Goal: Task Accomplishment & Management: Use online tool/utility

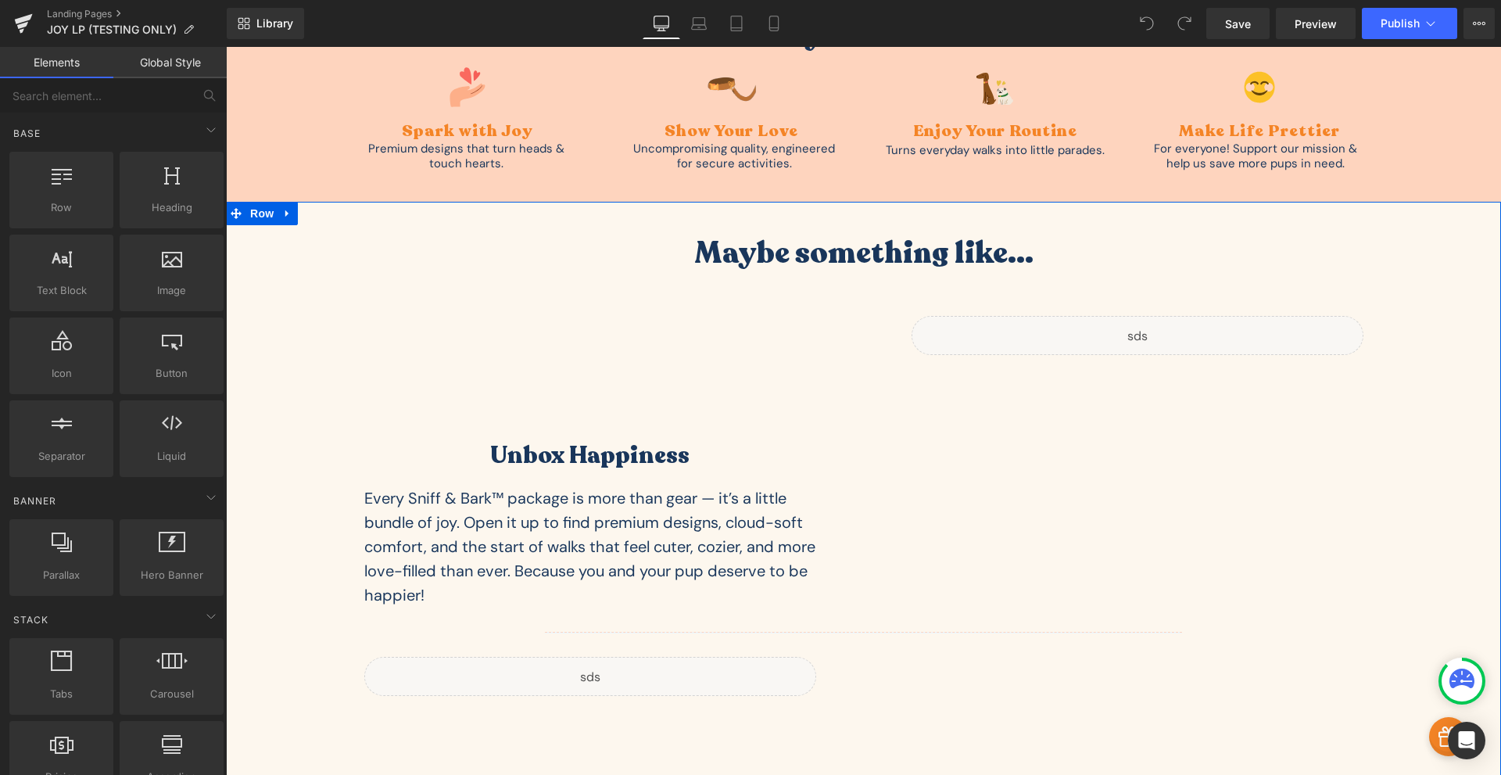
scroll to position [4196, 0]
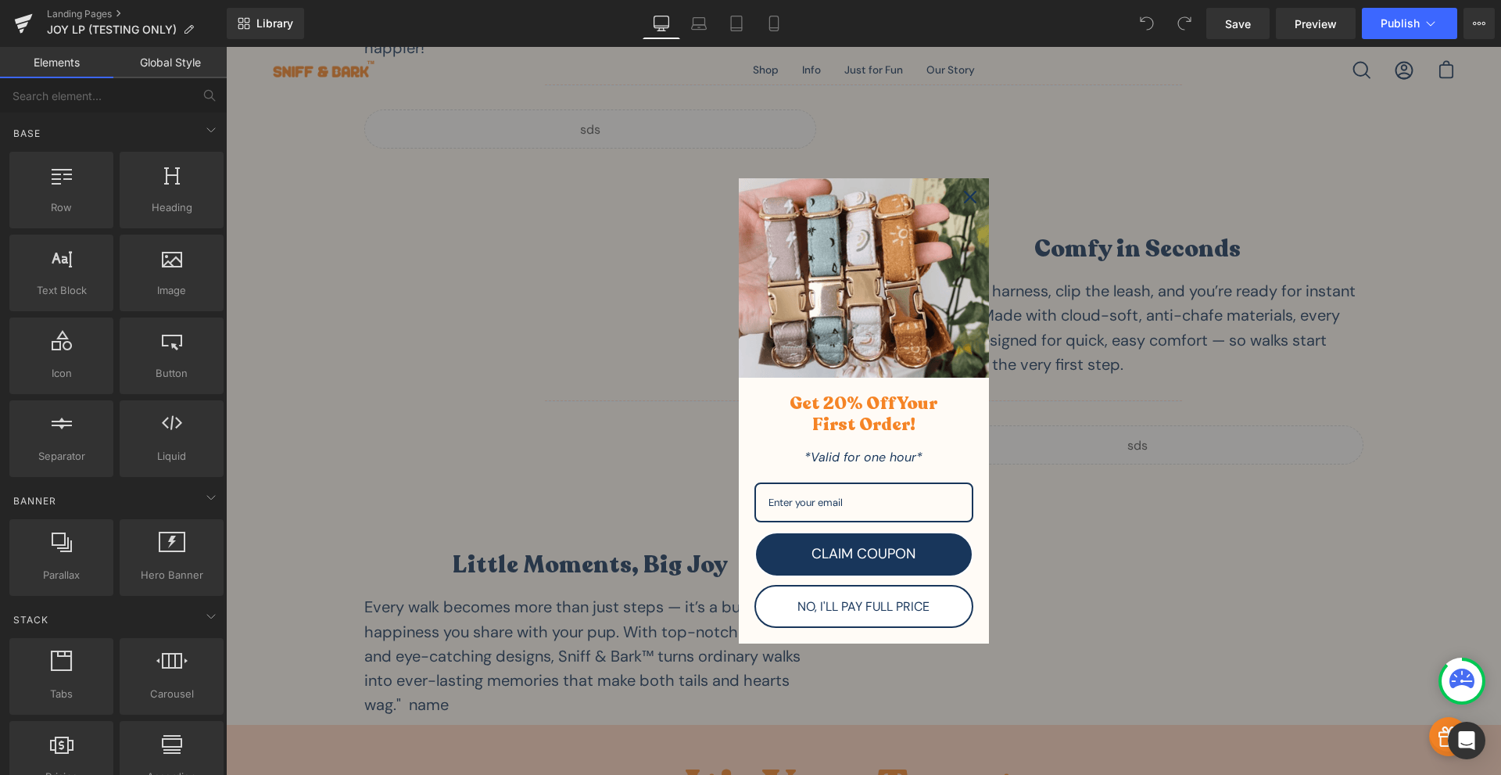
click at [965, 204] on div "Close" at bounding box center [970, 197] width 25 height 25
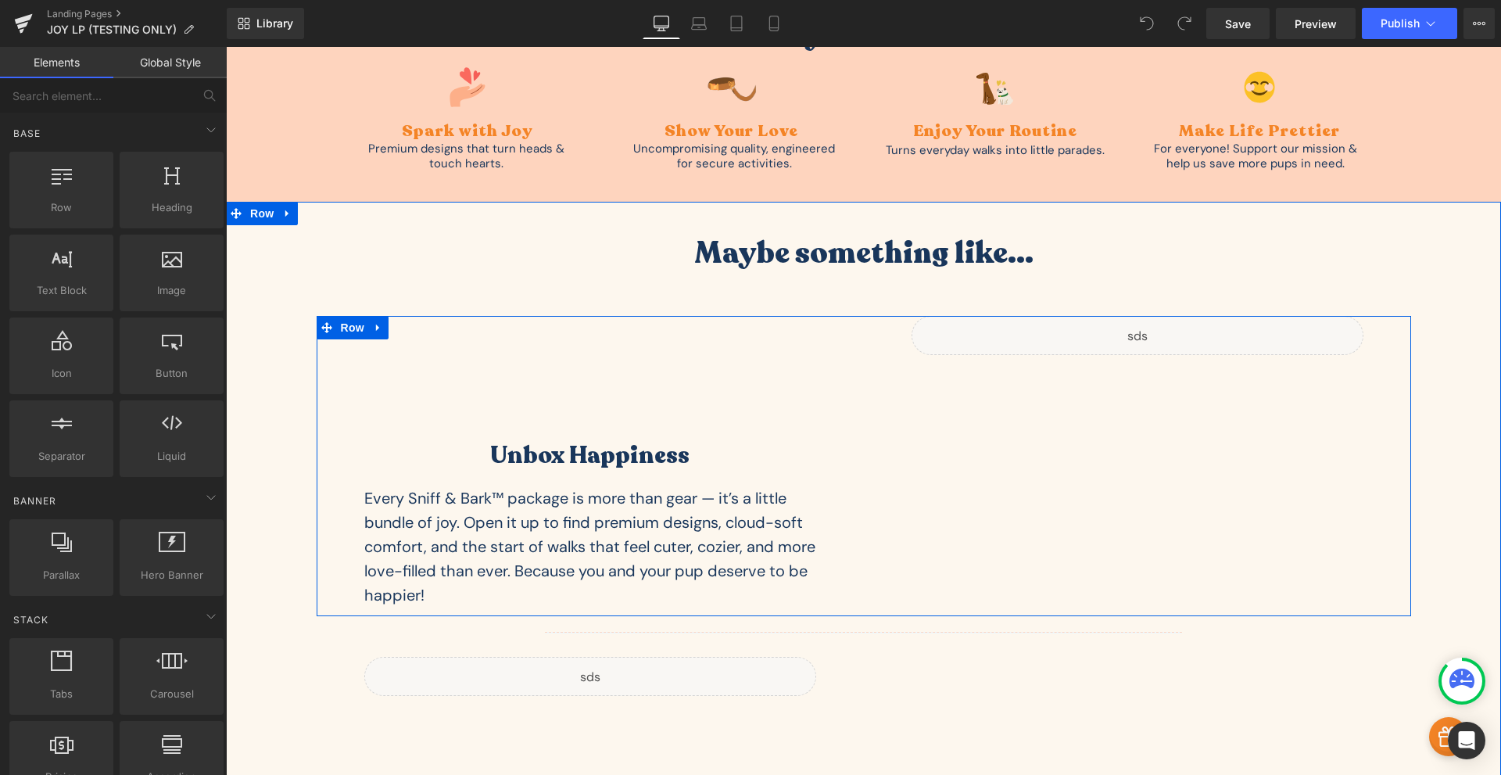
scroll to position [3831, 0]
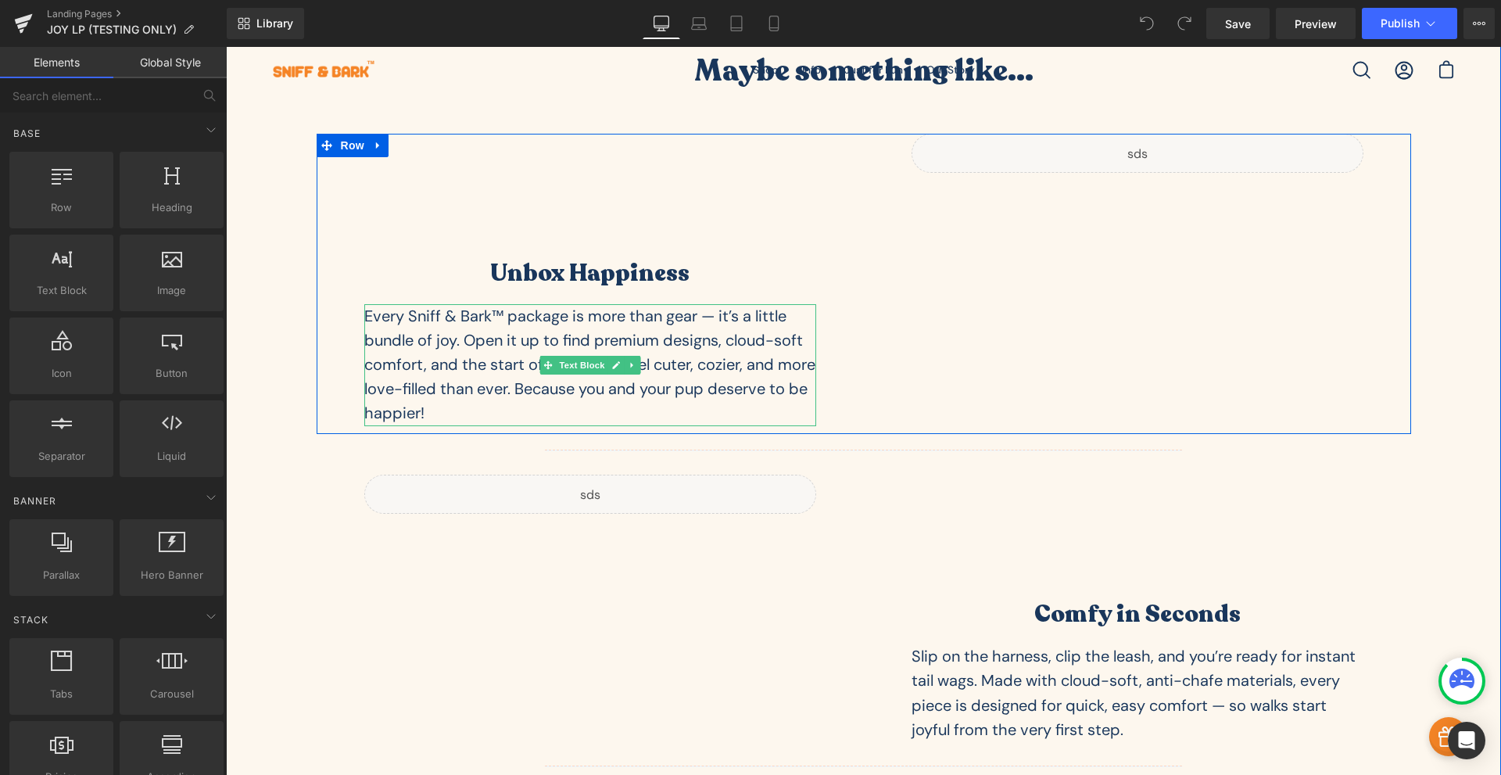
click at [564, 328] on p "Every Sniff & Bark™ package is more than gear — it’s a little bundle of joy. Op…" at bounding box center [590, 365] width 452 height 122
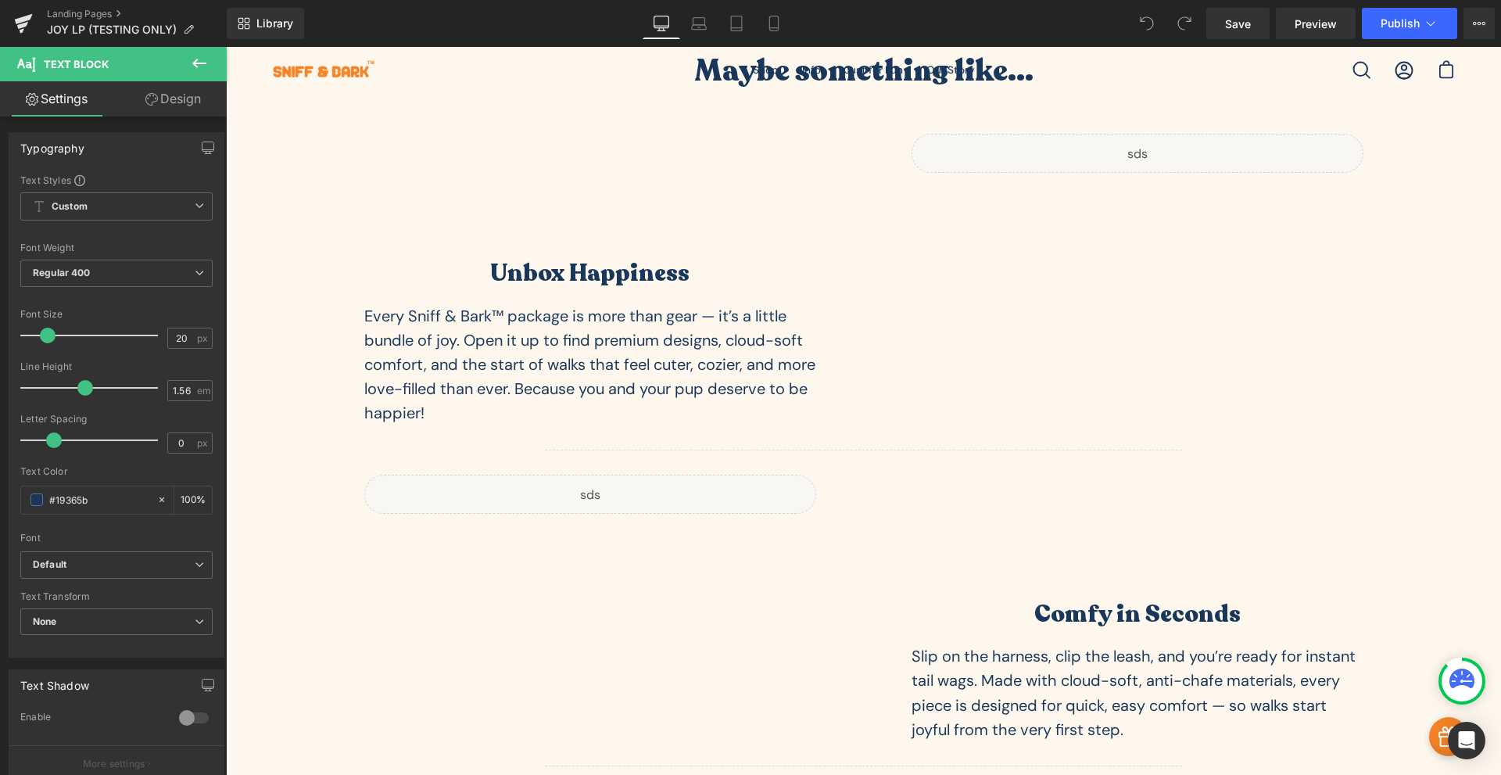
click at [190, 102] on link "Design" at bounding box center [172, 98] width 113 height 35
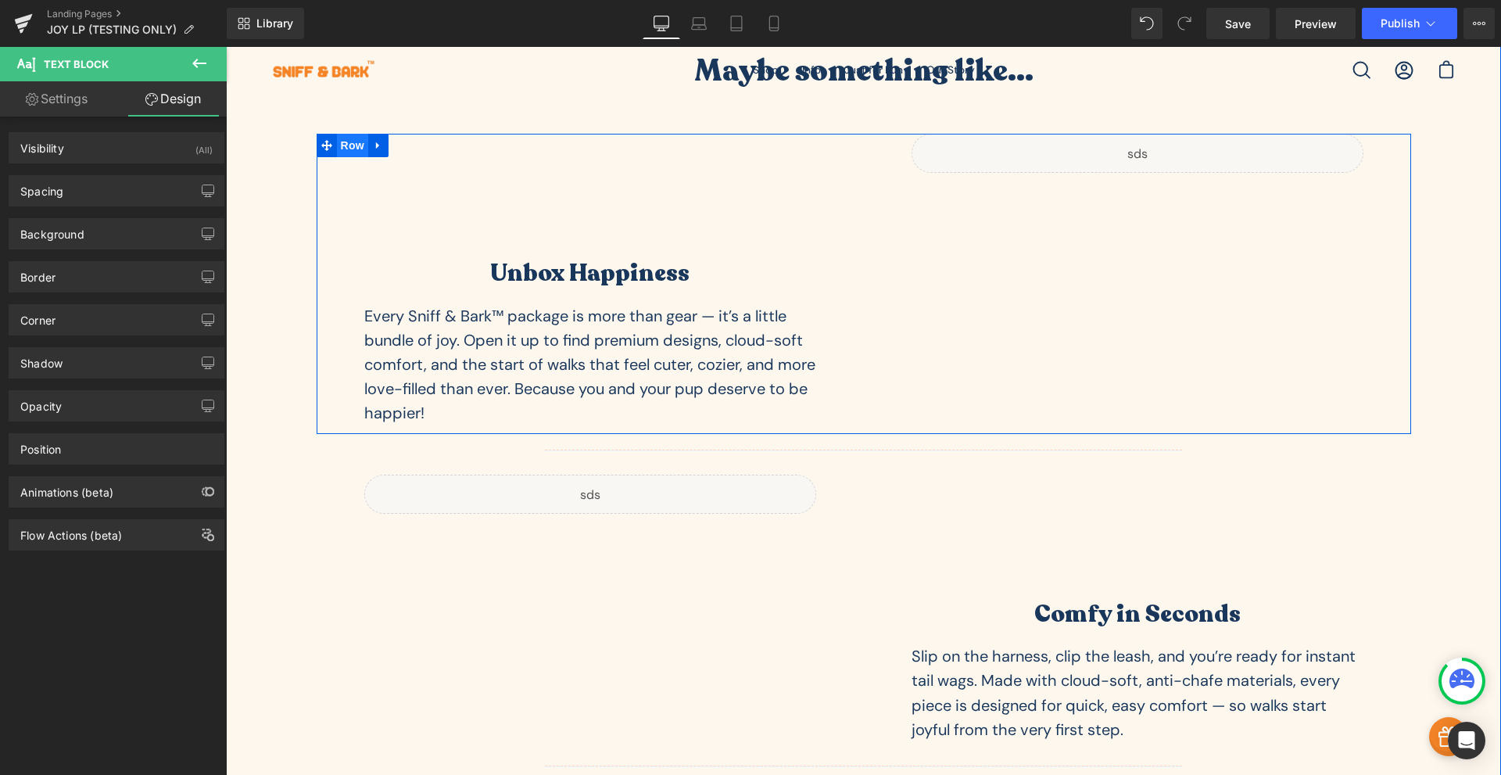
click at [340, 149] on span "Row" at bounding box center [352, 145] width 31 height 23
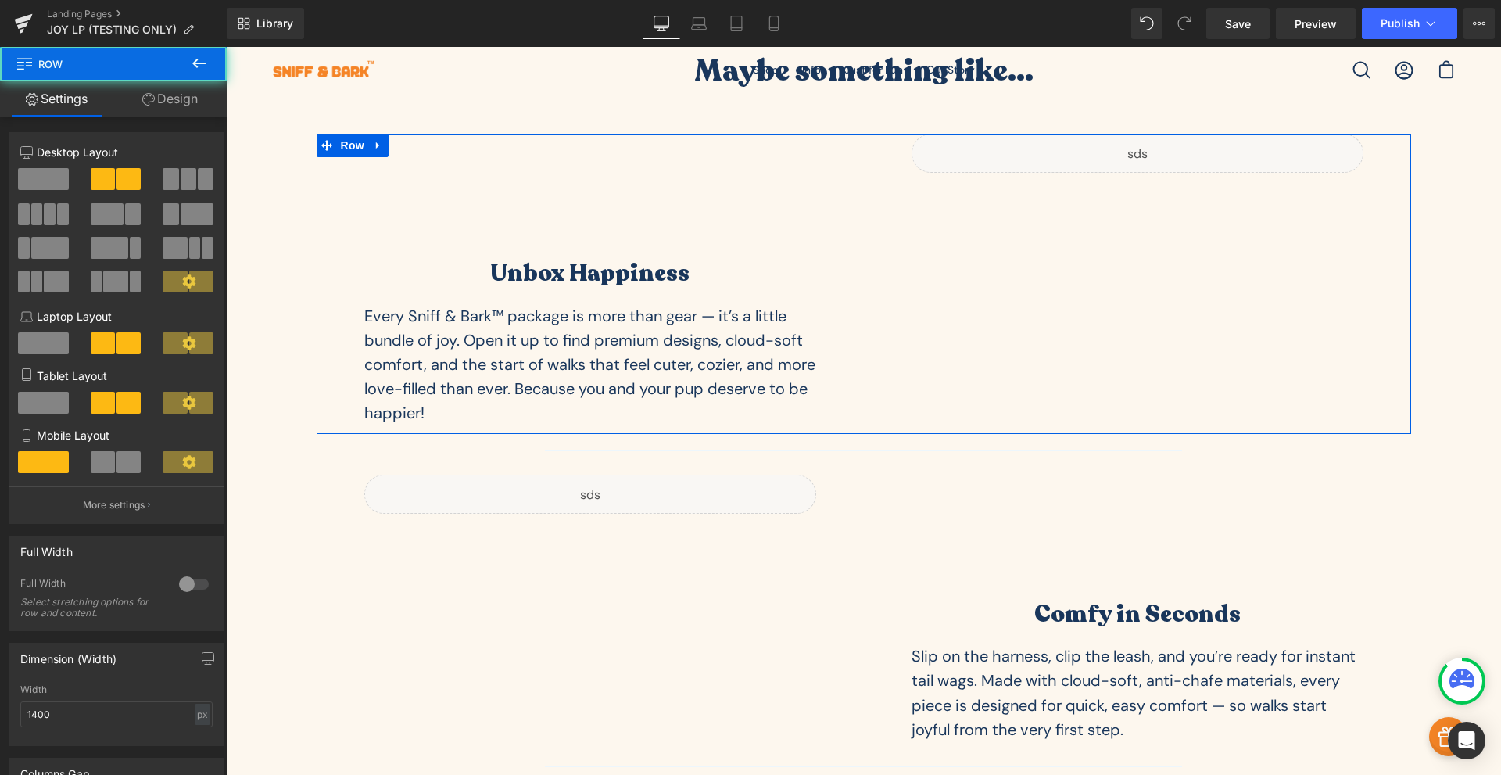
click at [167, 99] on link "Design" at bounding box center [169, 98] width 113 height 35
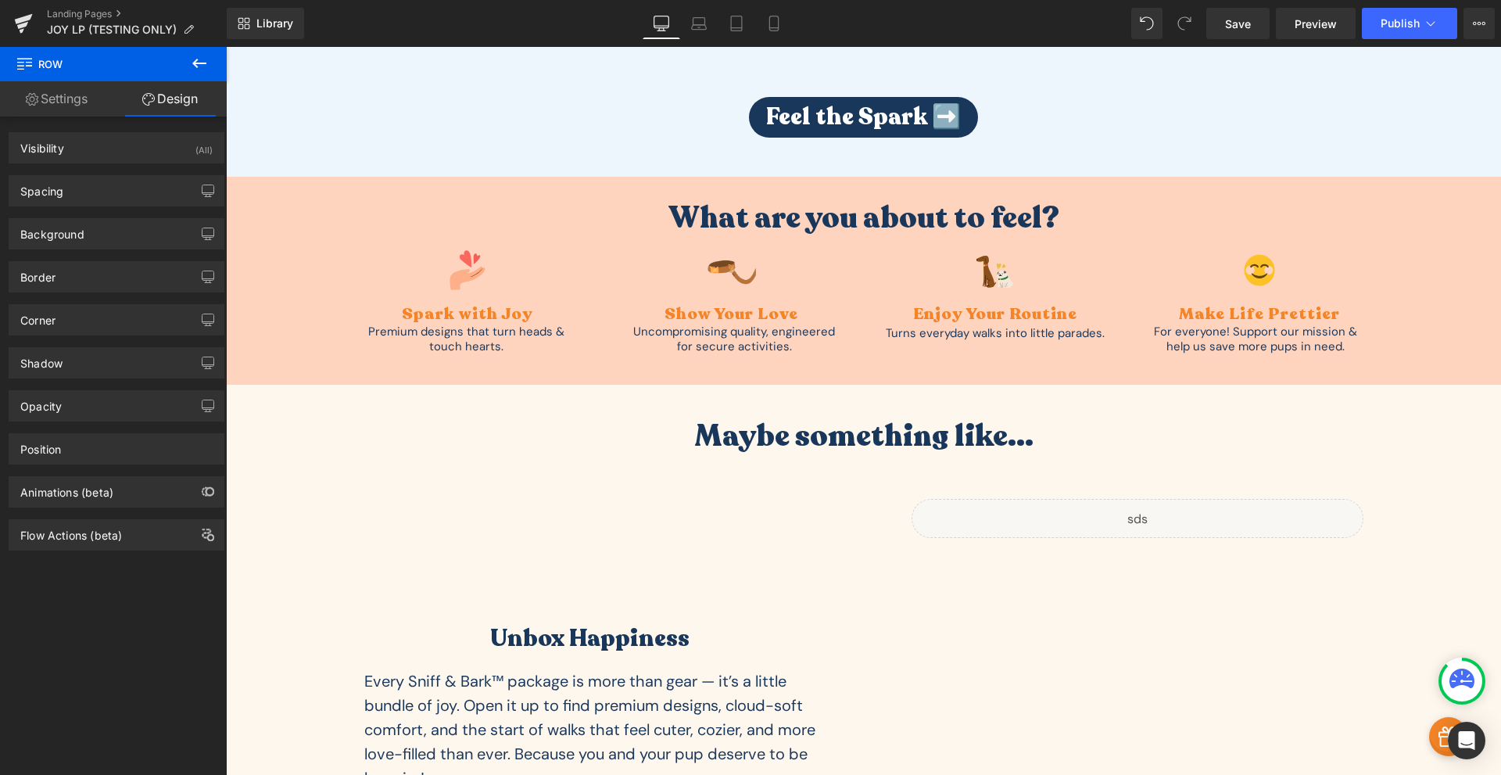
scroll to position [3649, 0]
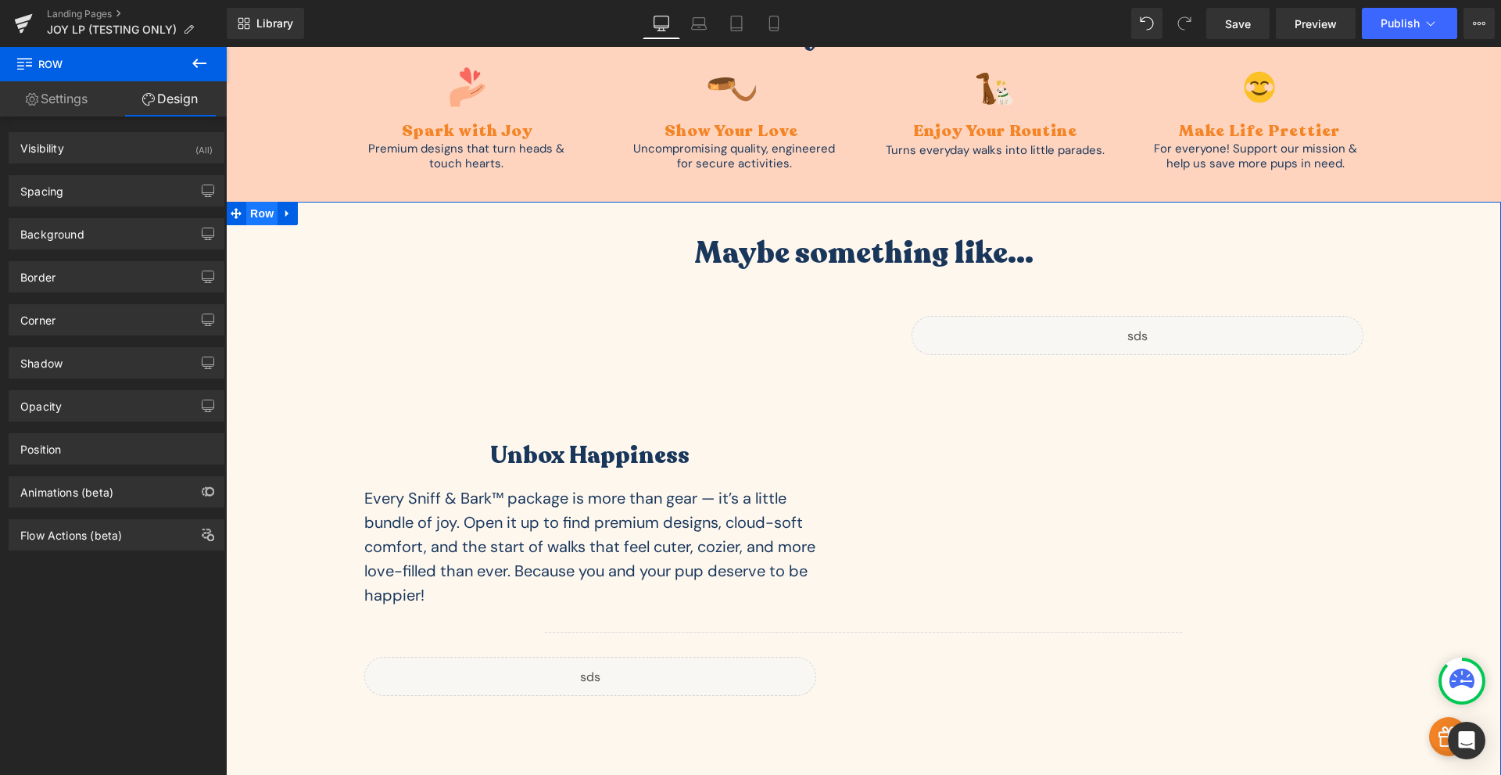
click at [253, 211] on span "Row" at bounding box center [261, 213] width 31 height 23
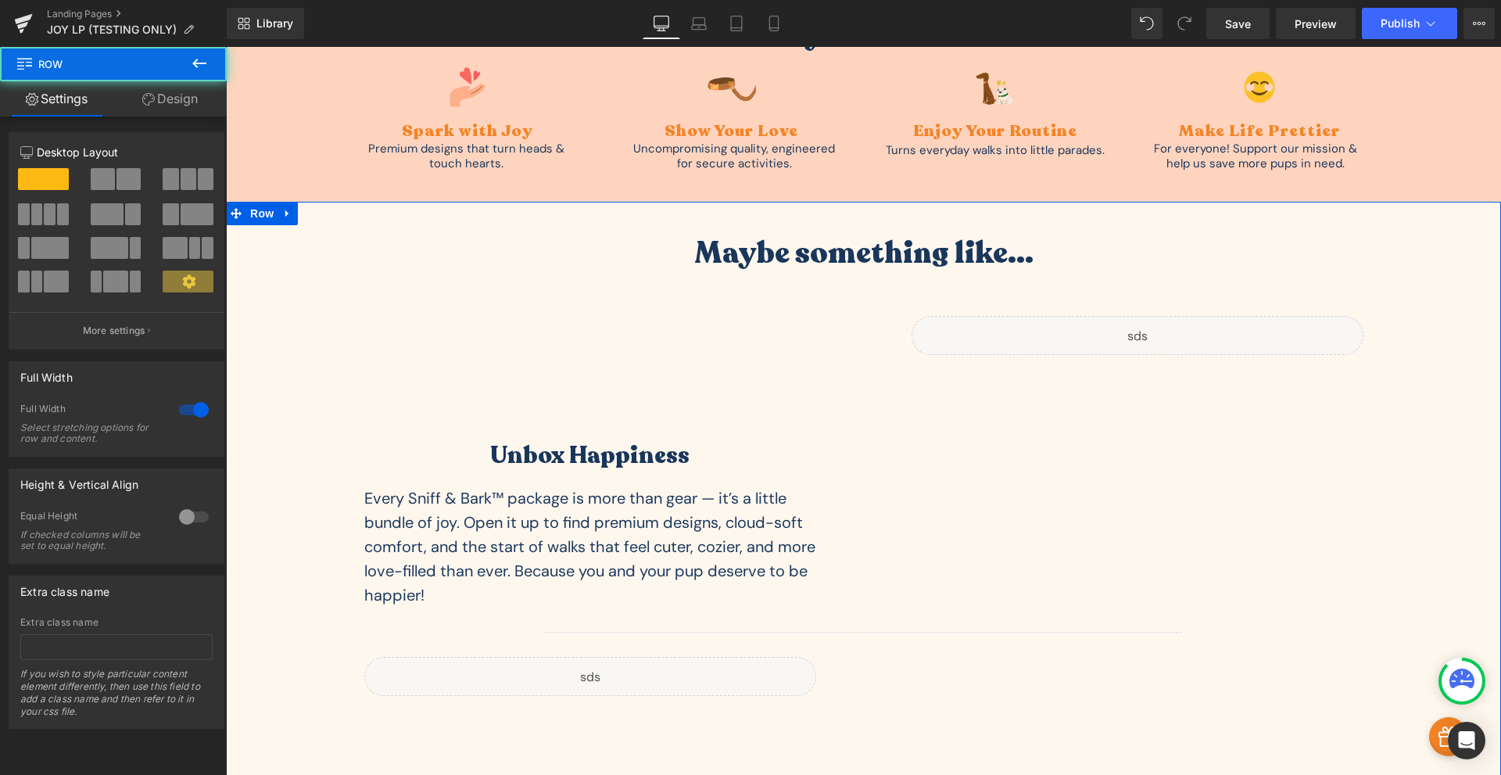
click at [193, 106] on link "Design" at bounding box center [169, 98] width 113 height 35
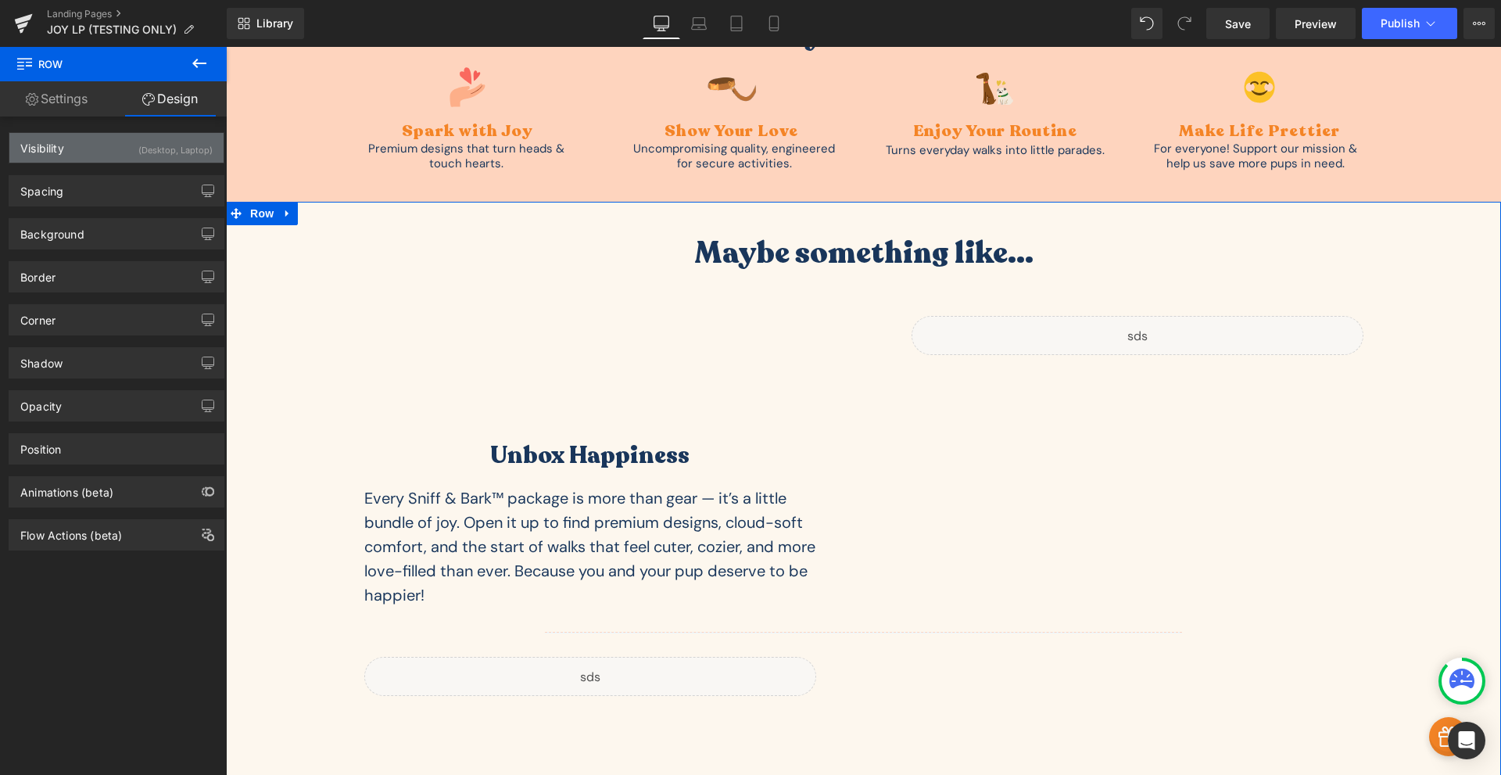
click at [163, 150] on div "(Desktop, Laptop)" at bounding box center [175, 146] width 74 height 26
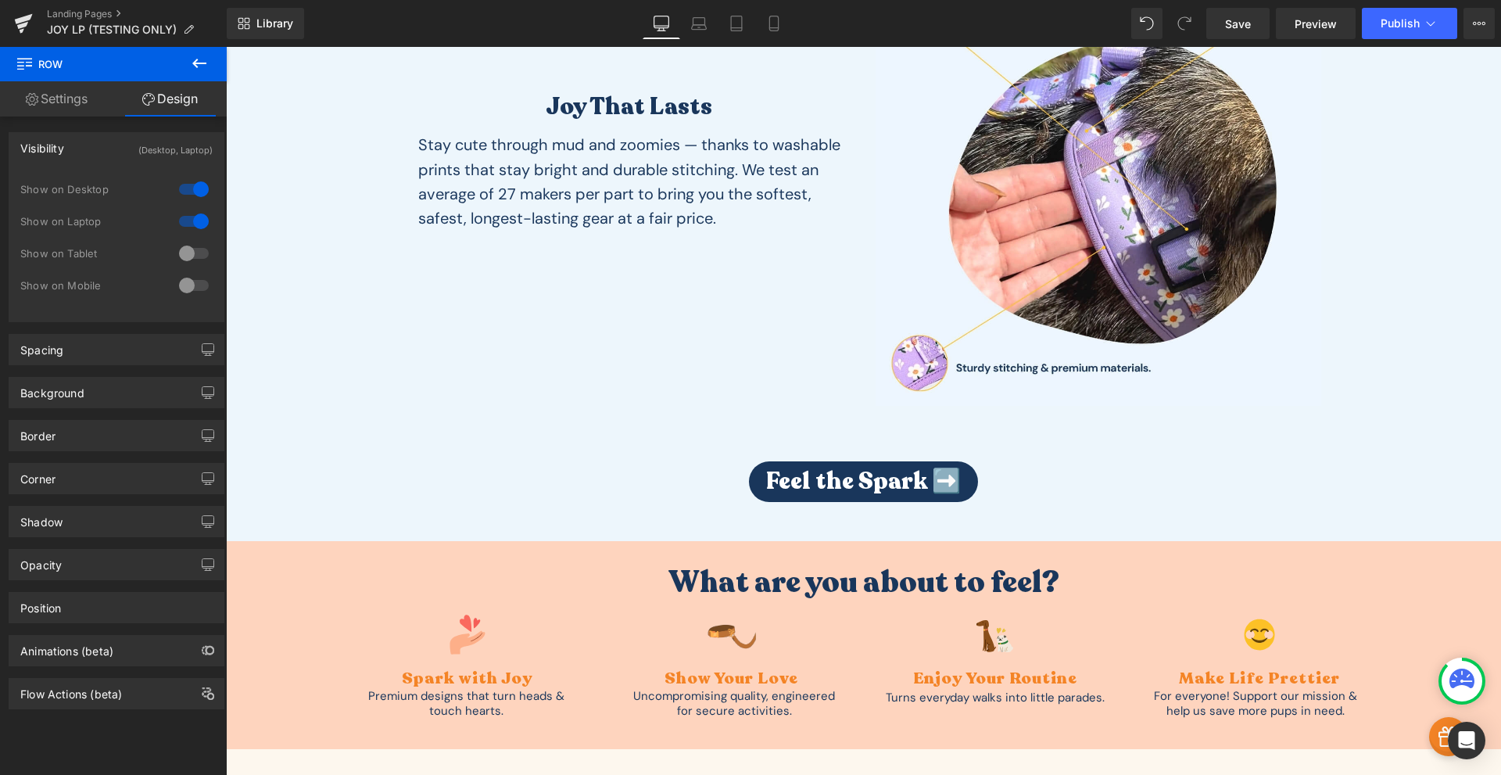
scroll to position [2554, 0]
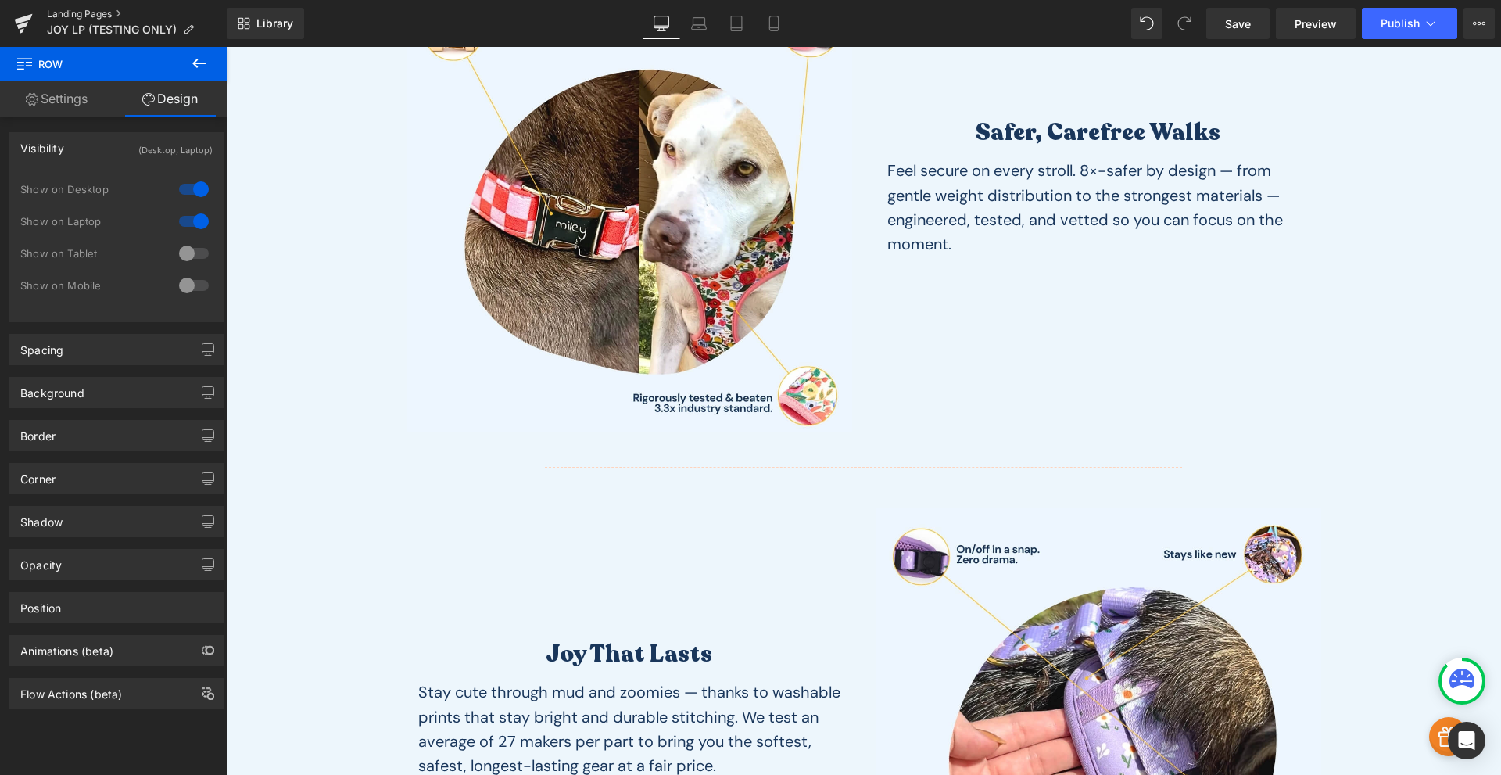
click at [90, 11] on link "Landing Pages" at bounding box center [137, 14] width 180 height 13
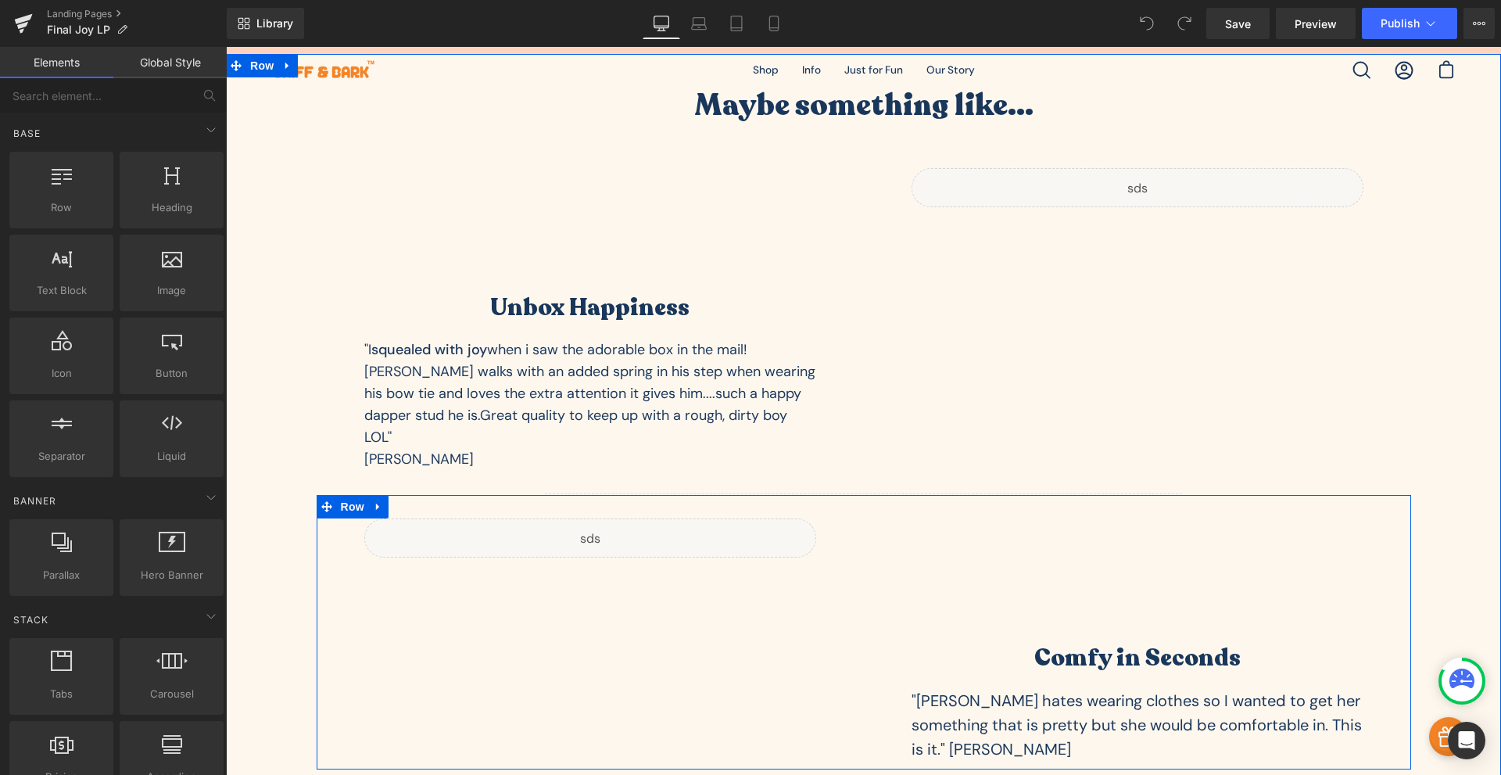
scroll to position [4196, 0]
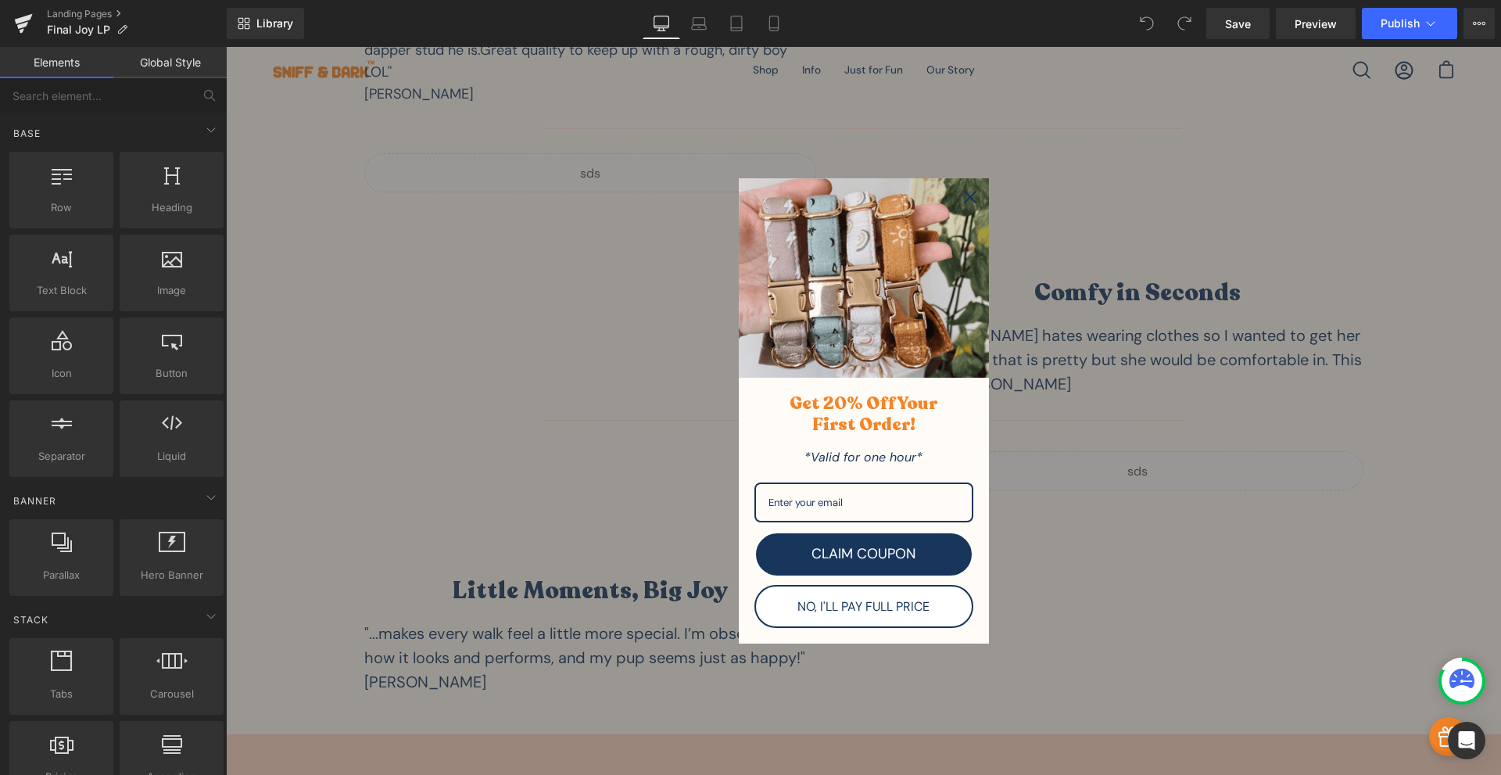
click at [966, 199] on icon "close icon" at bounding box center [970, 197] width 13 height 13
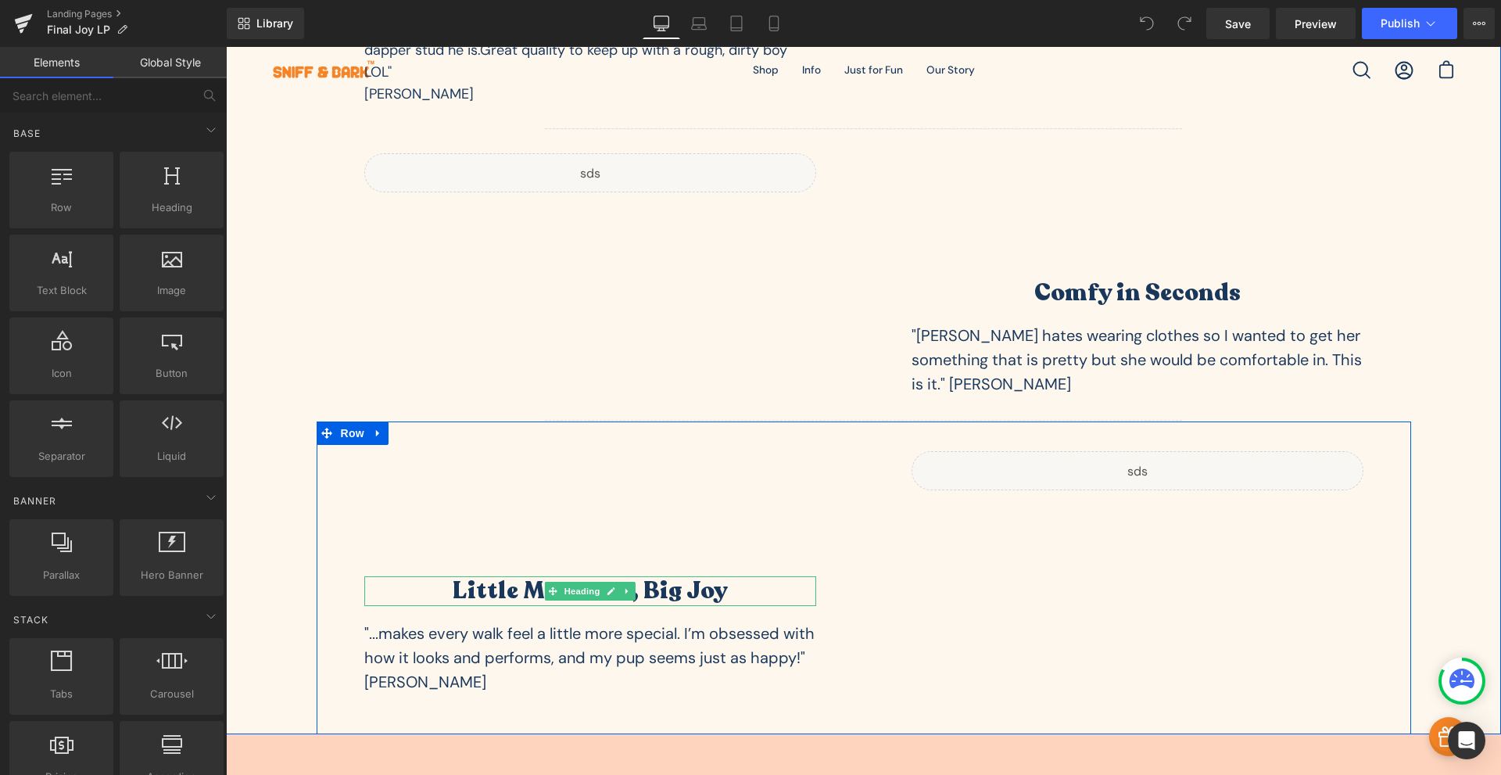
scroll to position [4013, 0]
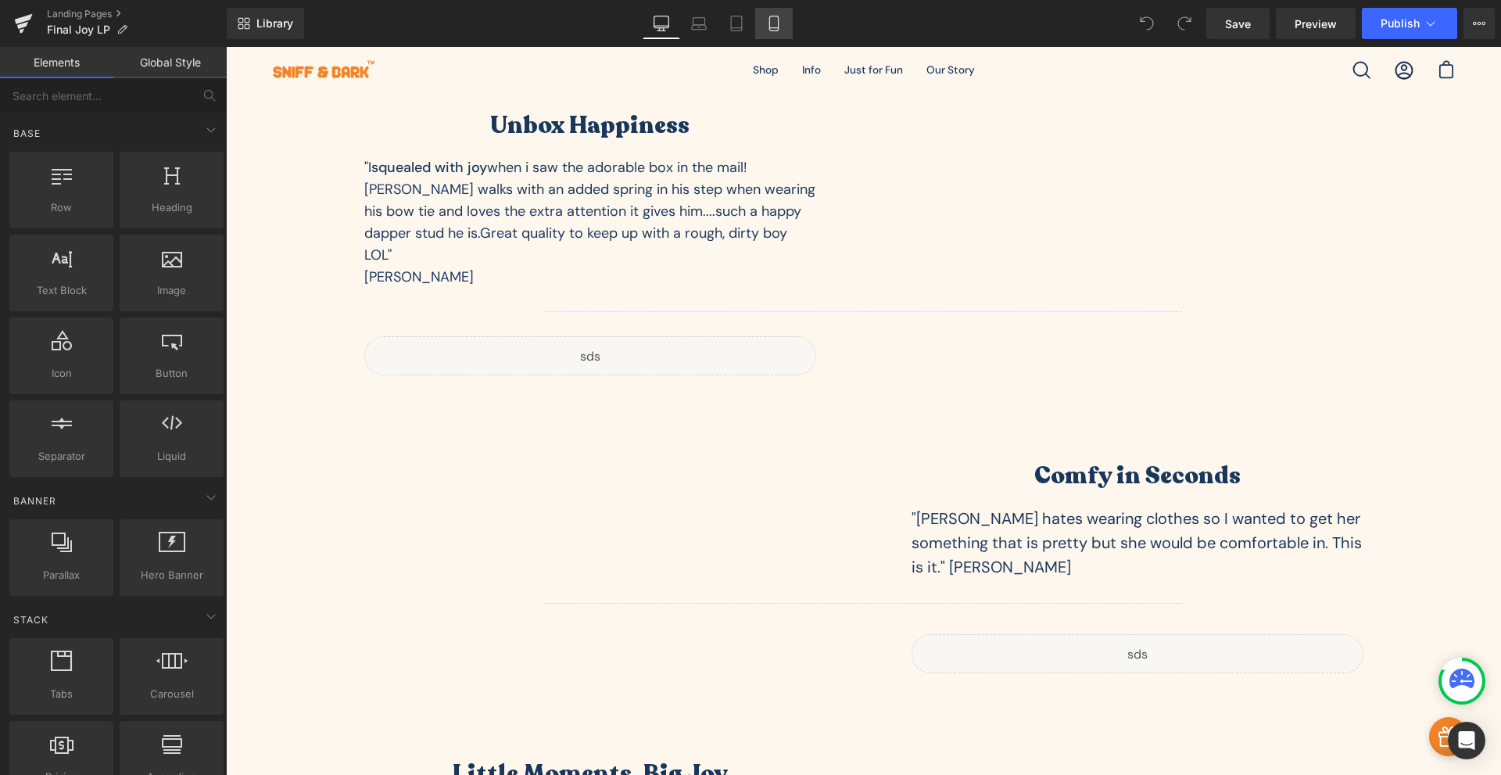
click at [771, 38] on link "Mobile" at bounding box center [774, 23] width 38 height 31
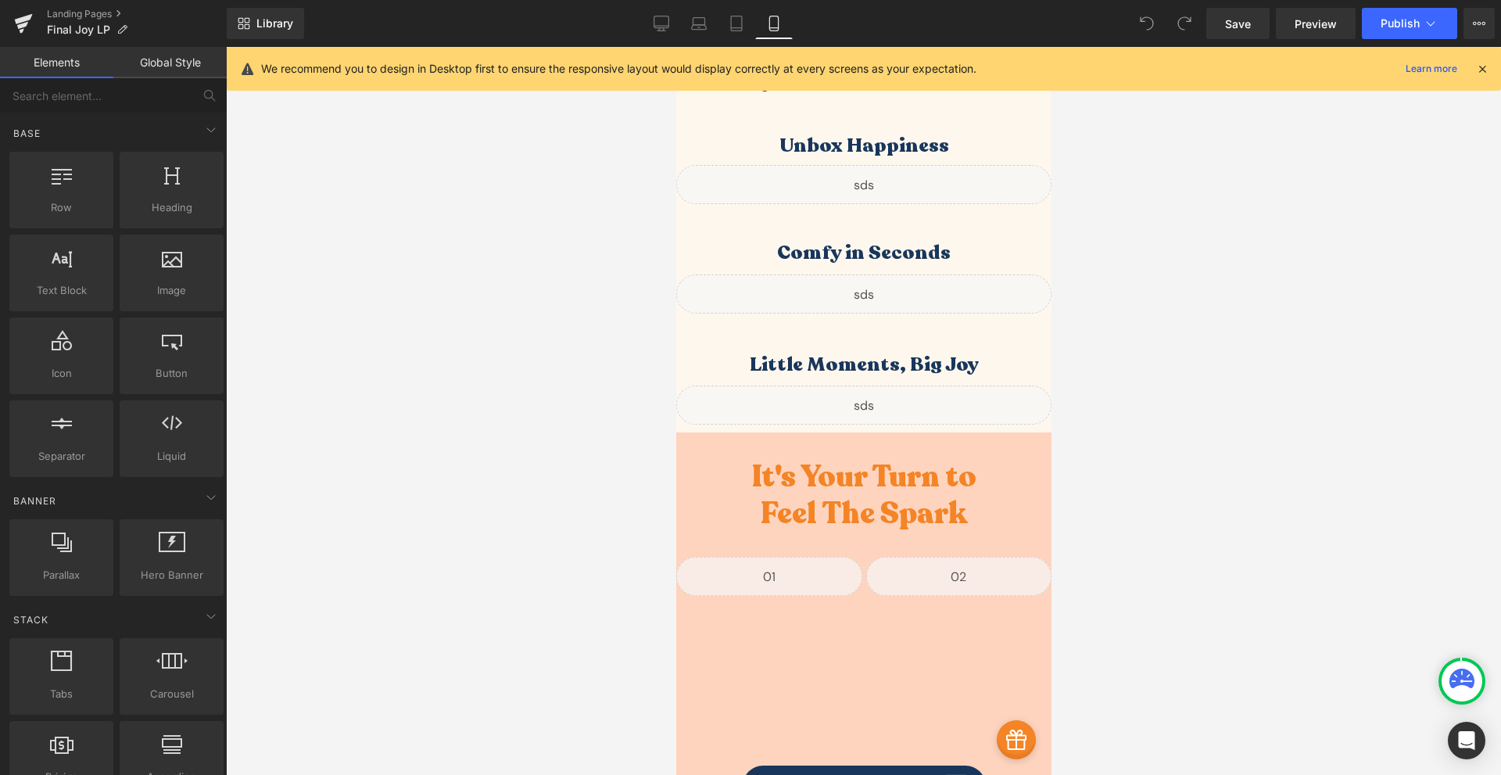
scroll to position [5108, 0]
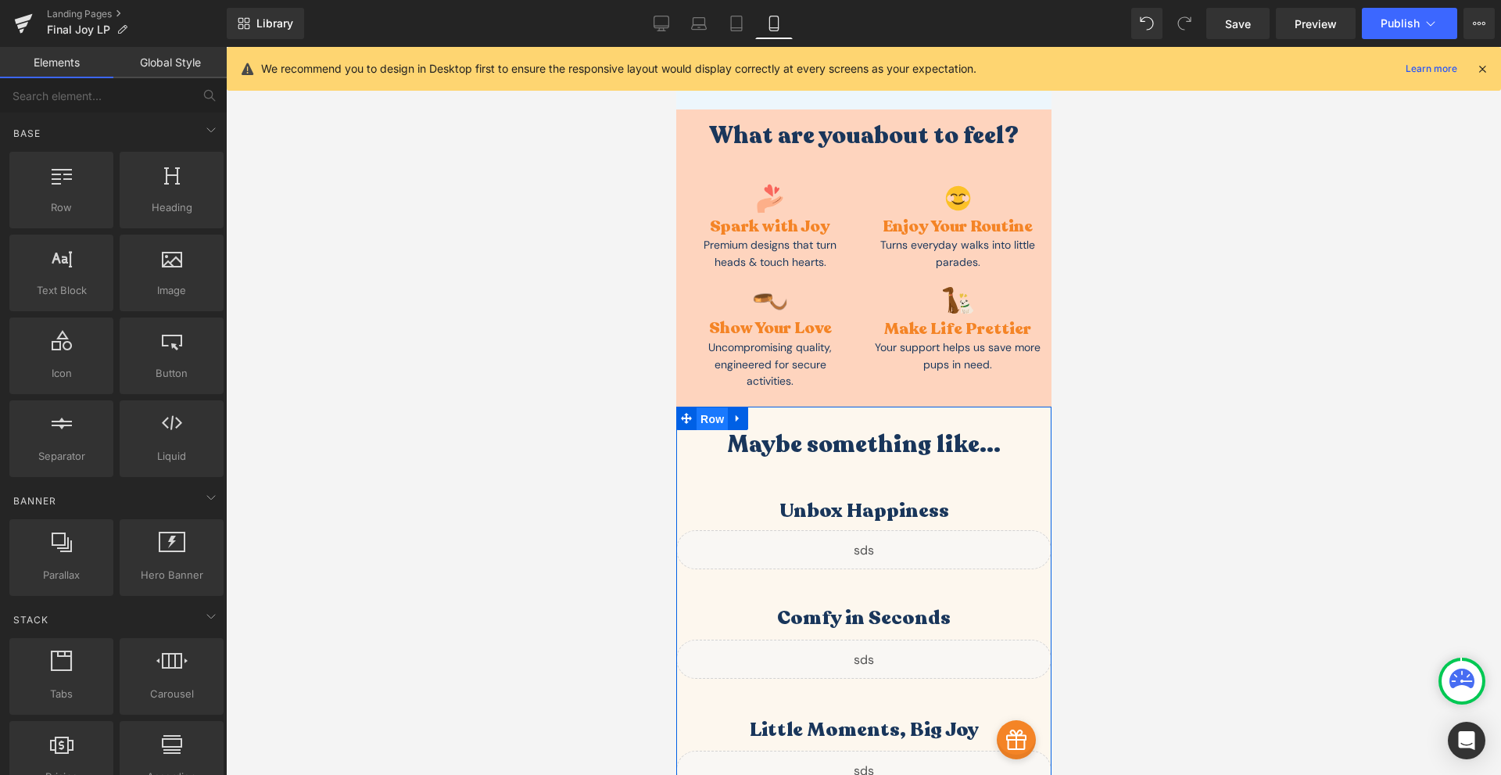
click at [704, 407] on span "Row" at bounding box center [711, 418] width 31 height 23
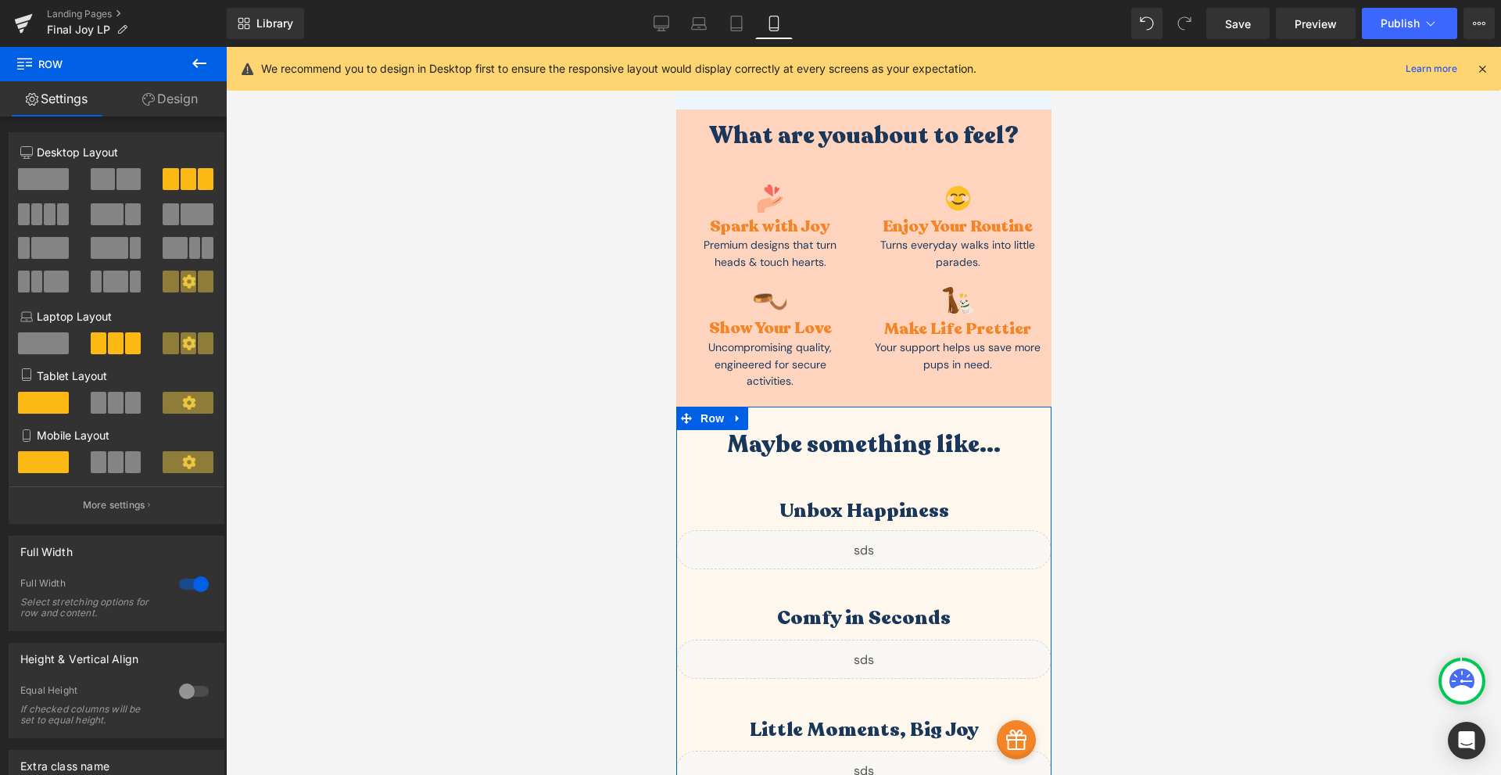
click at [202, 96] on link "Design" at bounding box center [169, 98] width 113 height 35
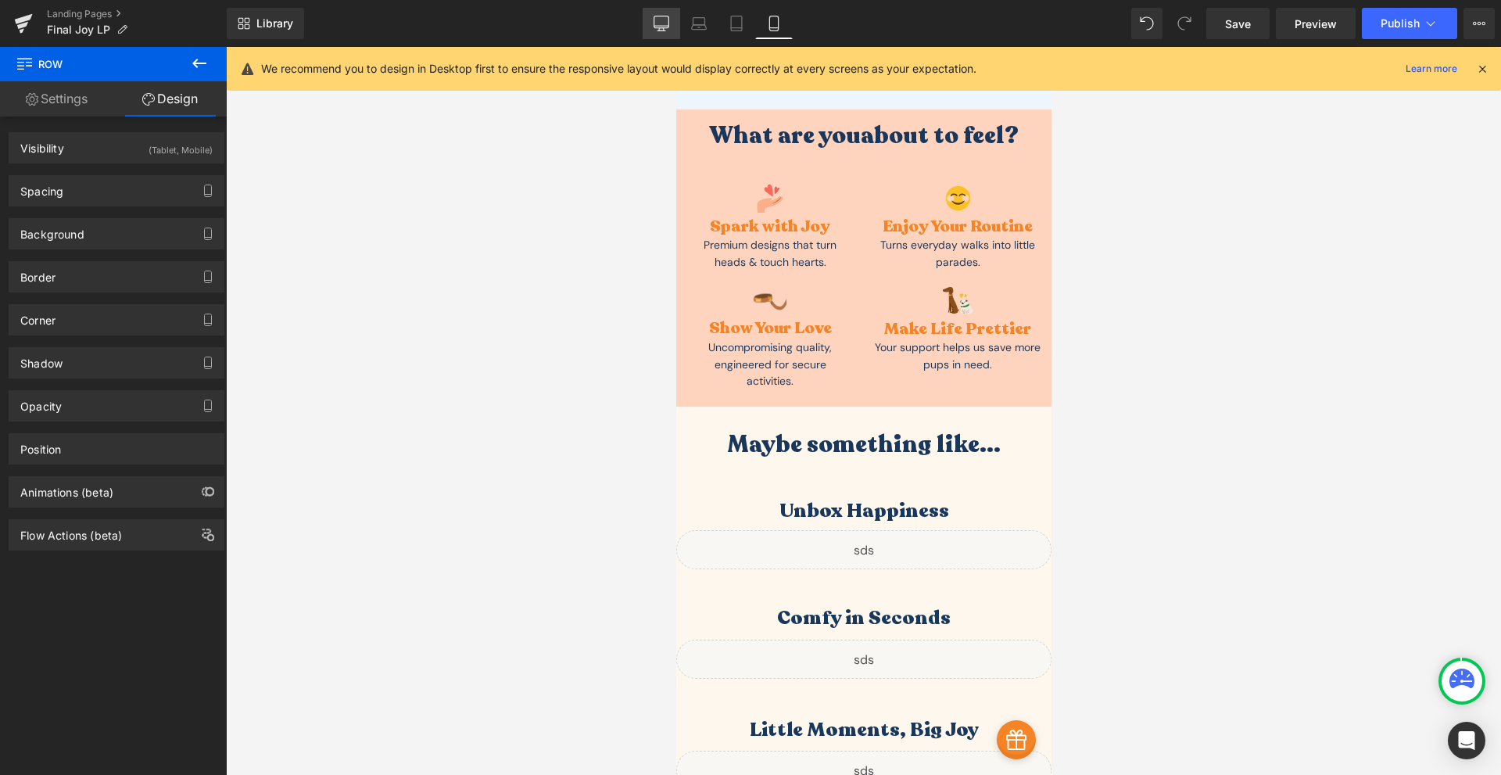
click at [671, 36] on link "Desktop" at bounding box center [662, 23] width 38 height 31
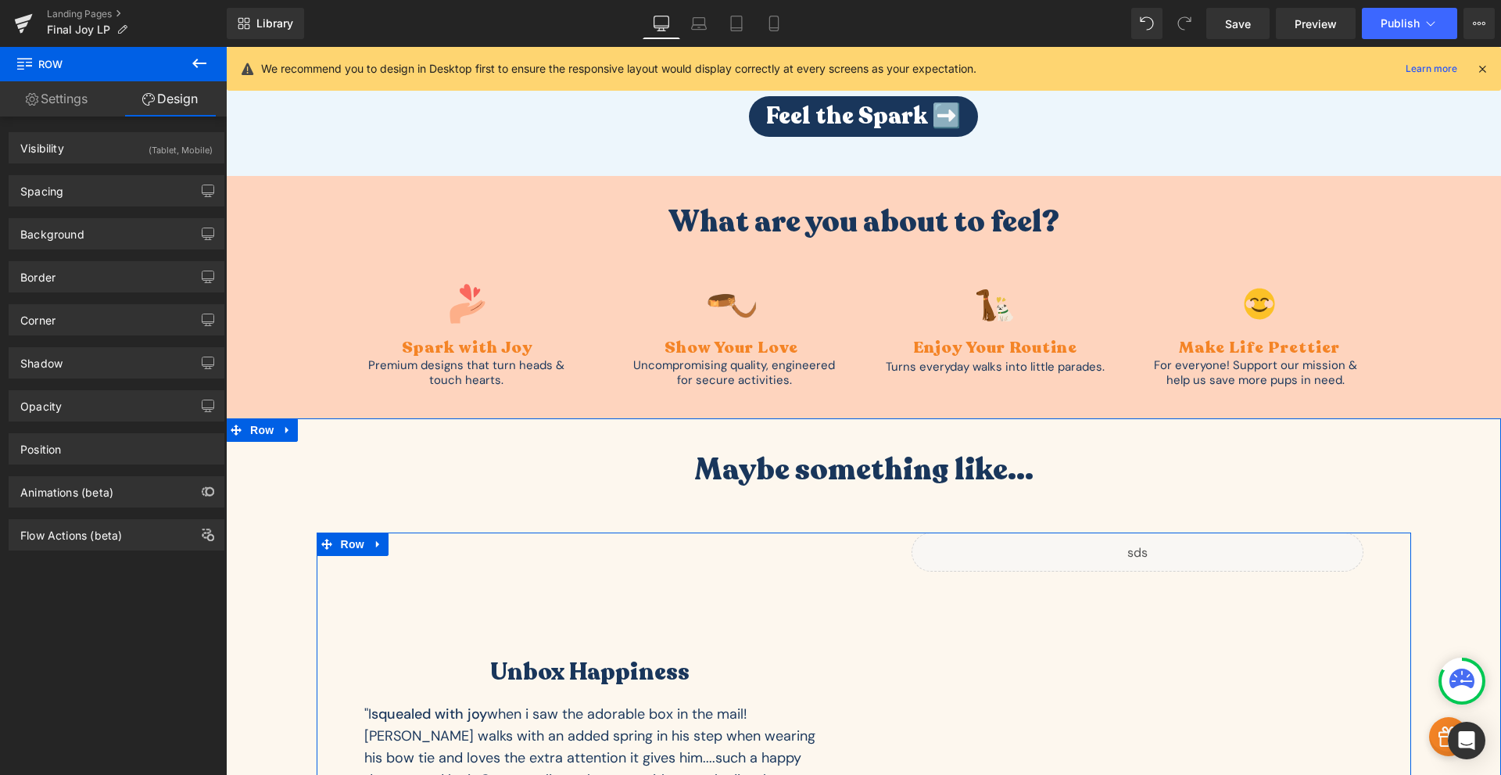
scroll to position [3831, 0]
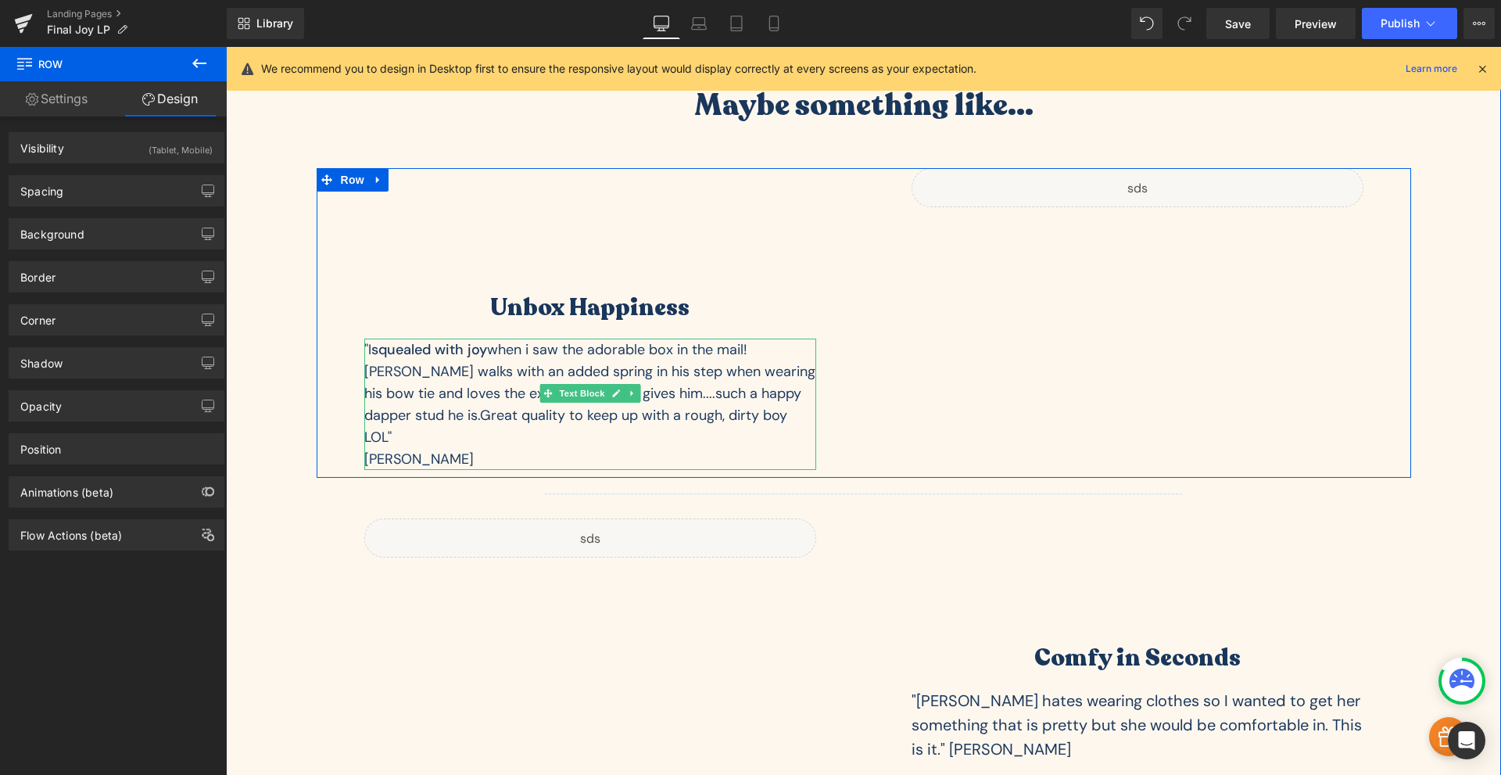
click at [486, 369] on p ""I squealed with joy when i saw the adorable box in the mail! Gunner walks with…" at bounding box center [590, 393] width 452 height 109
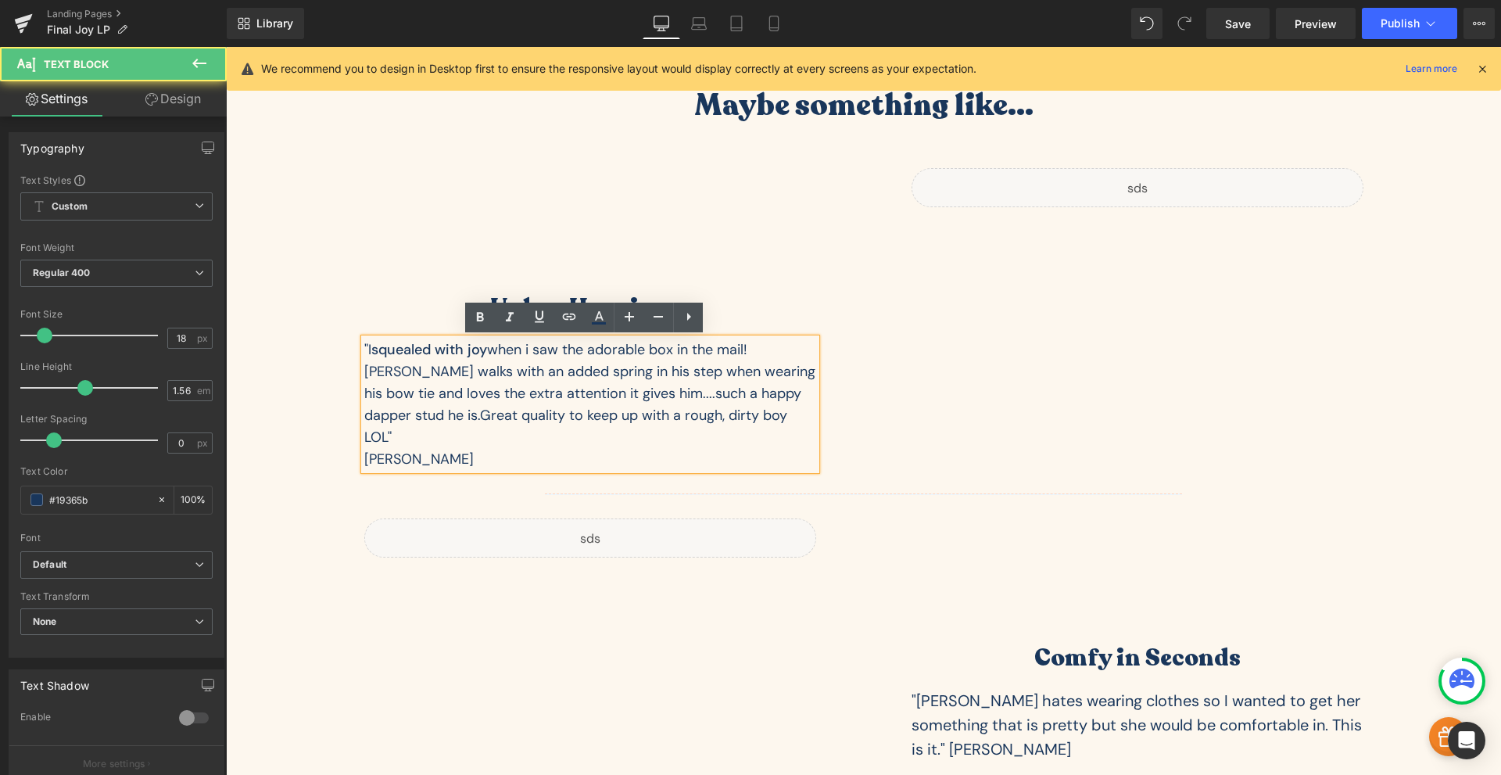
click at [527, 403] on p ""I squealed with joy when i saw the adorable box in the mail! Gunner walks with…" at bounding box center [590, 393] width 452 height 109
click at [878, 392] on div "Unbox Happiness Heading "I squealed with joy when i saw the adorable box in the…" at bounding box center [864, 323] width 1095 height 310
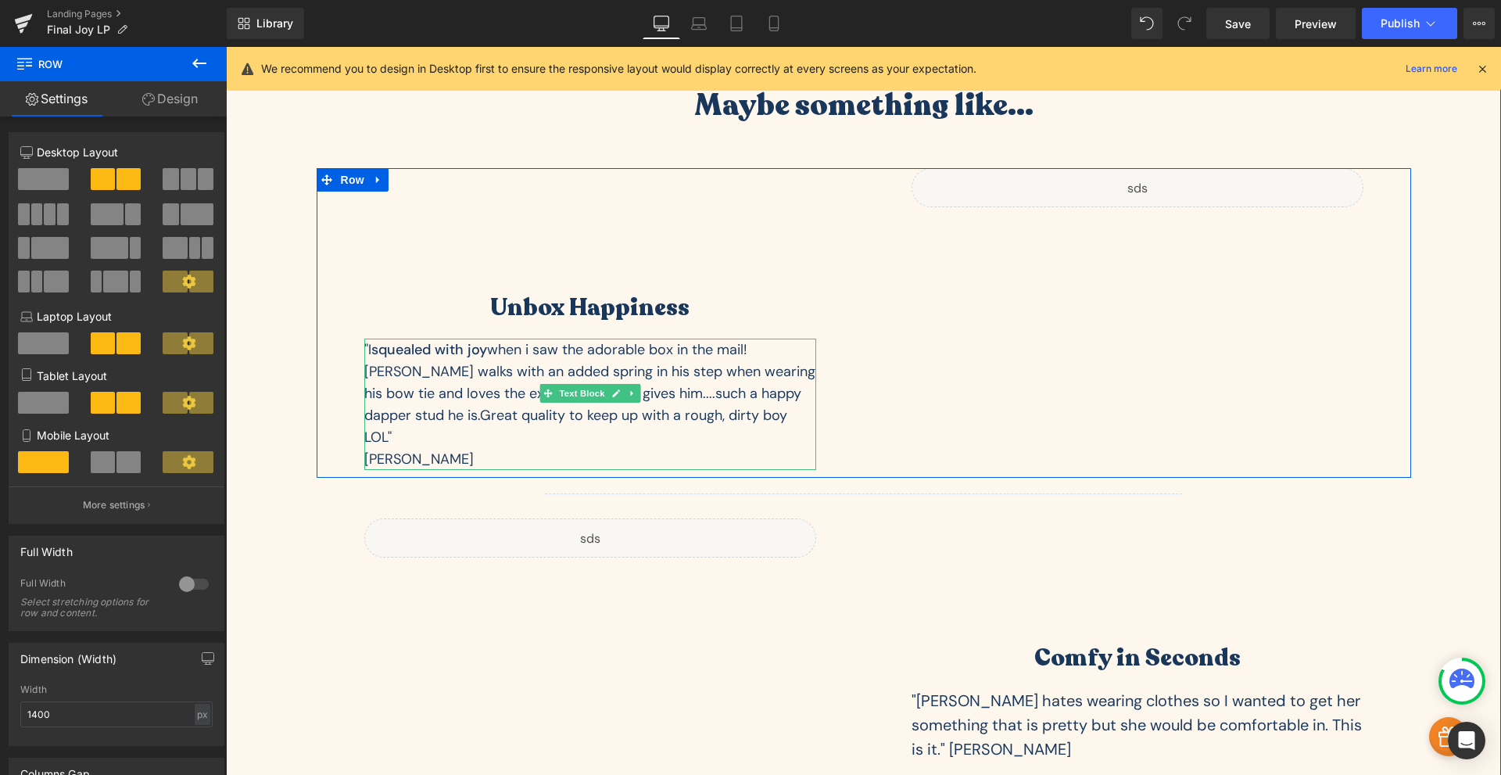
click at [644, 361] on p ""I squealed with joy when i saw the adorable box in the mail! Gunner walks with…" at bounding box center [590, 393] width 452 height 109
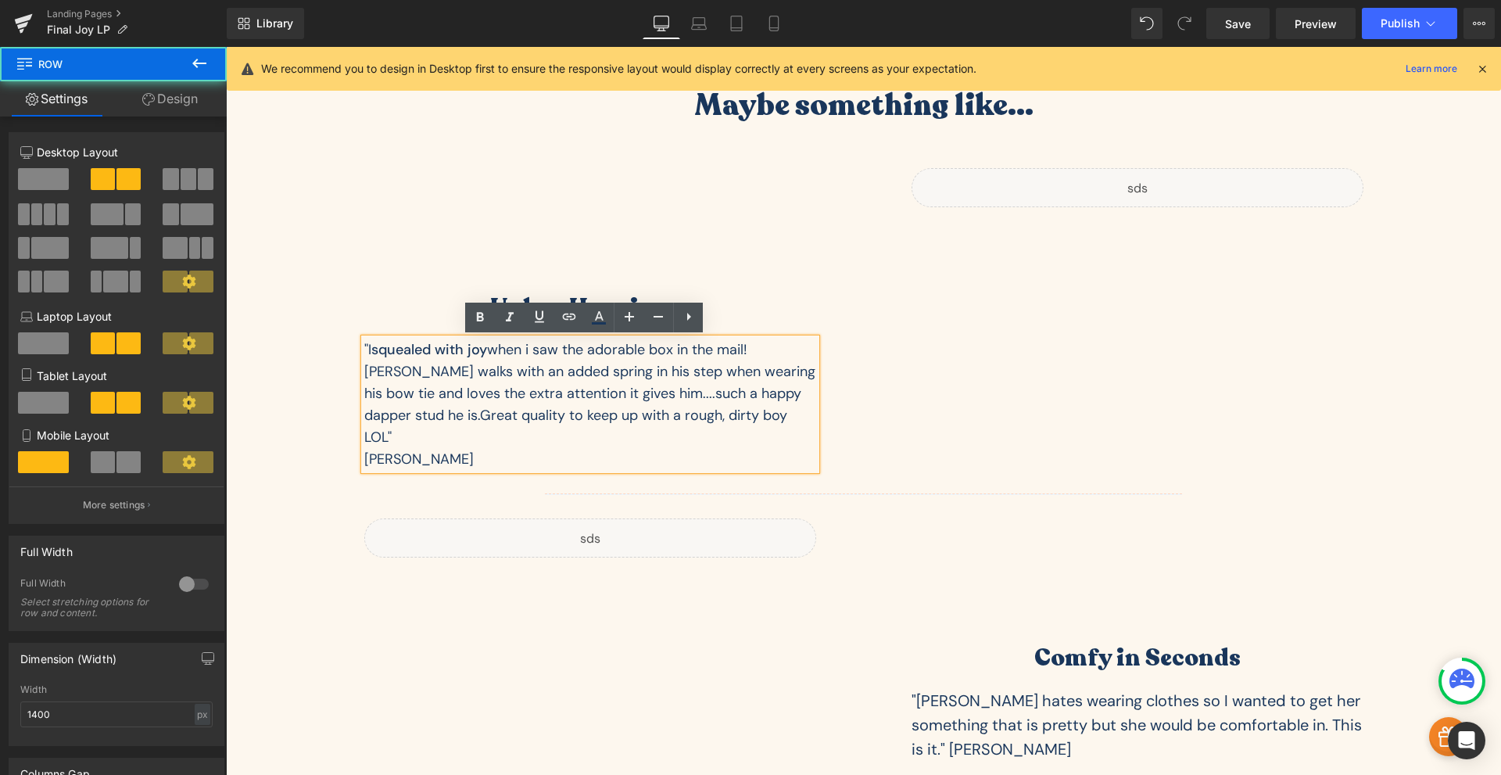
click at [860, 412] on div "Unbox Happiness Heading "I squealed with joy when i saw the adorable box in the…" at bounding box center [864, 323] width 1095 height 310
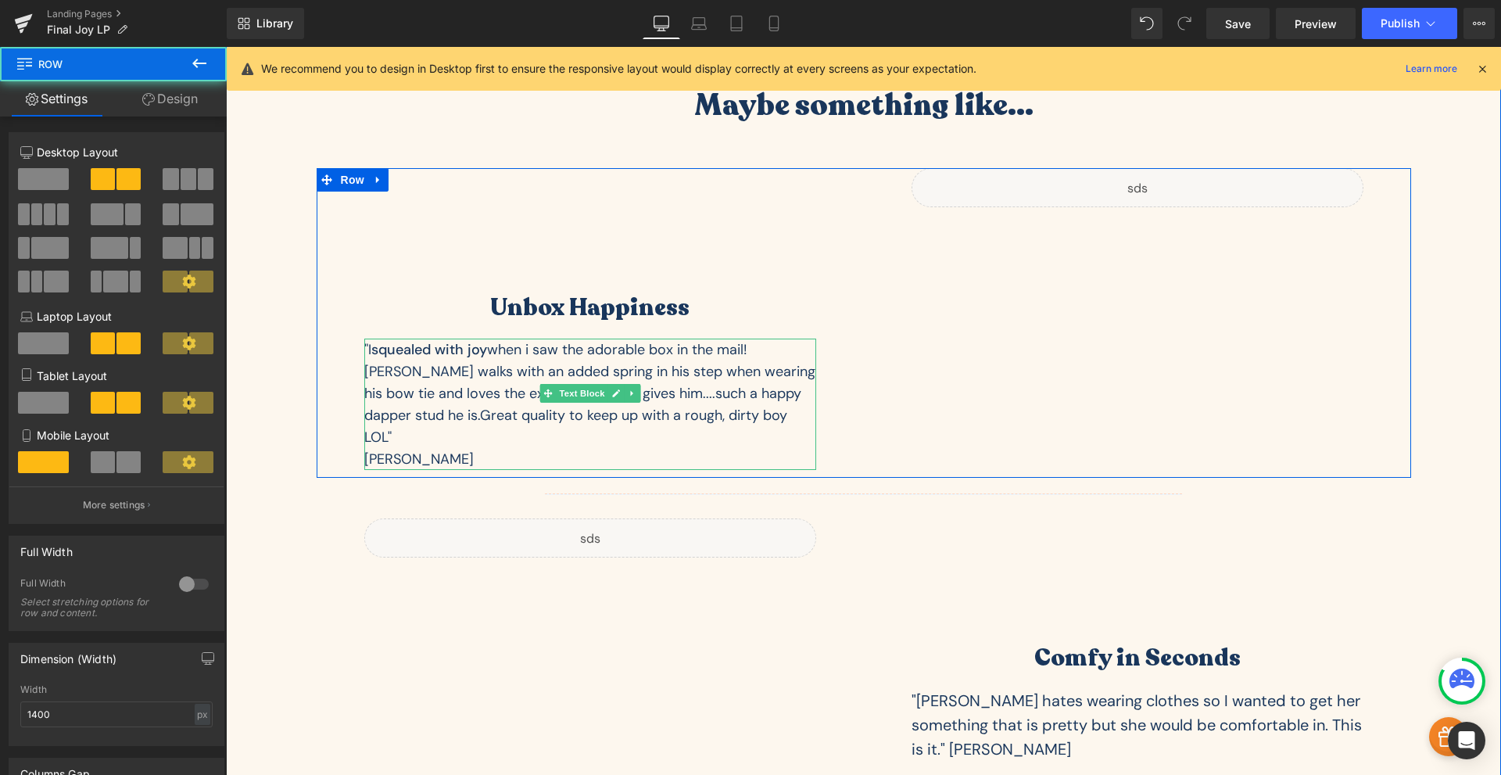
click at [671, 407] on span "Great quality to keep up with a rough, dirty boy LOL"" at bounding box center [575, 426] width 423 height 41
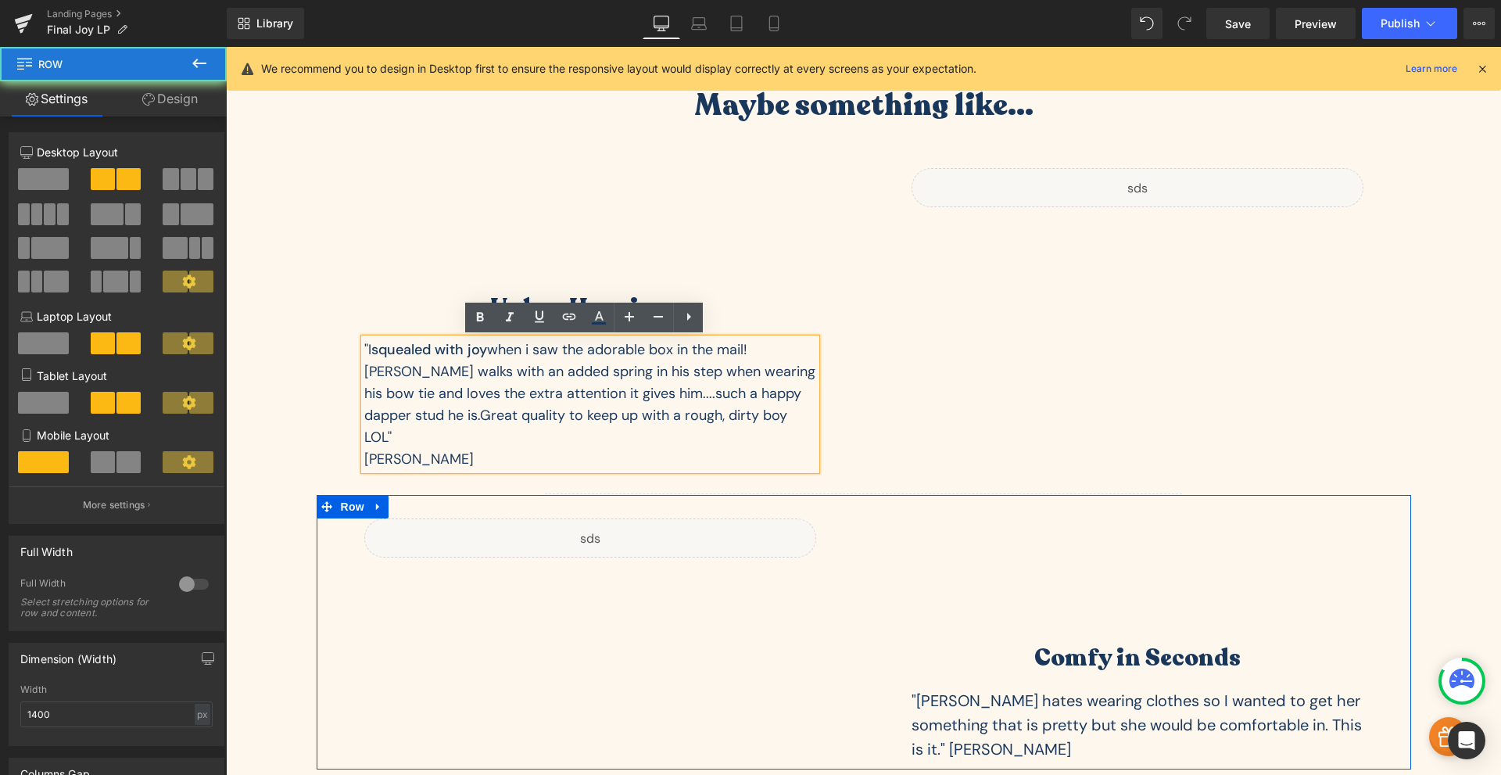
click at [647, 560] on div "Liquid Comfy in Seconds Heading "Phoebe hates wearing clothes so I wanted to ge…" at bounding box center [864, 632] width 1095 height 274
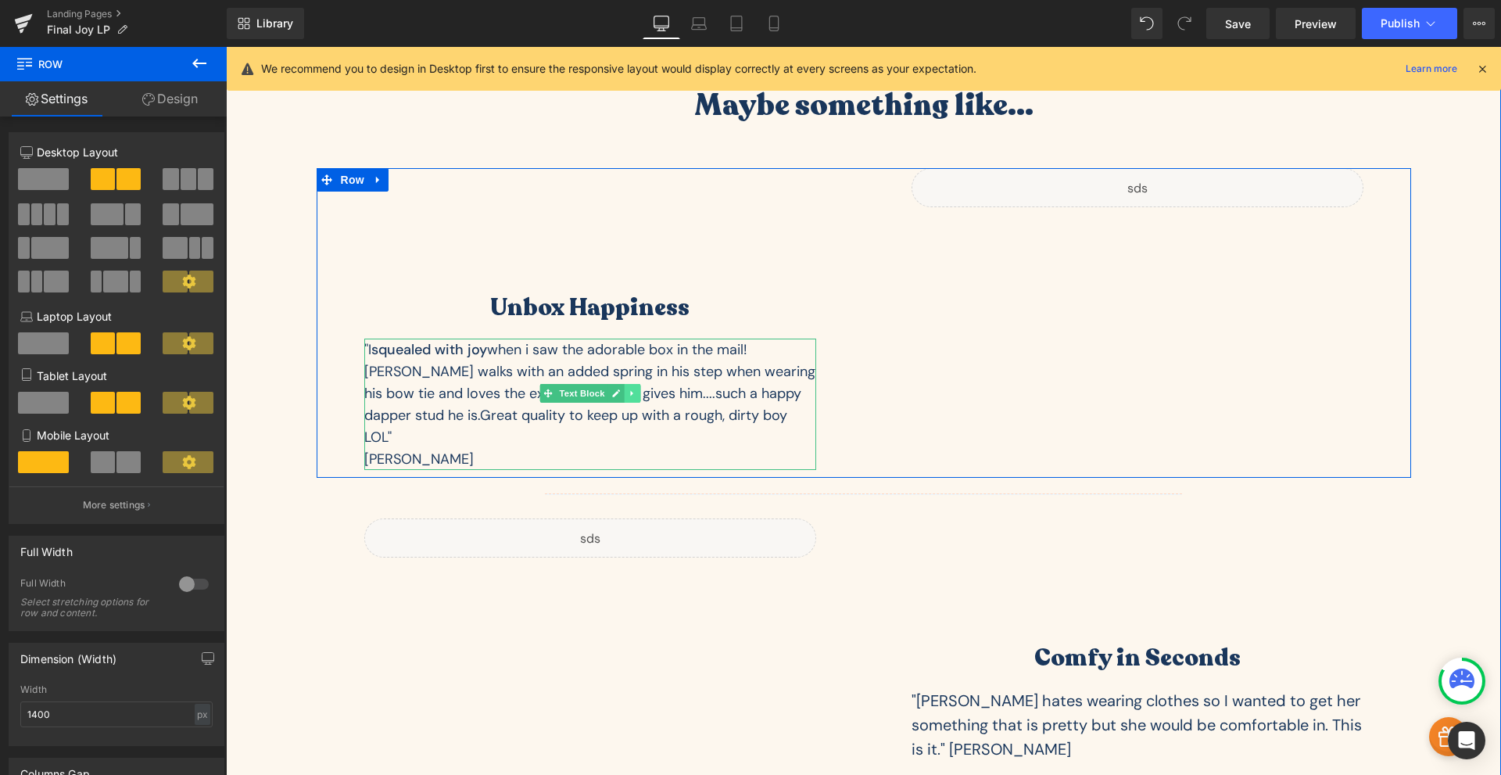
click at [629, 402] on link at bounding box center [632, 393] width 16 height 19
click at [619, 393] on icon at bounding box center [623, 393] width 9 height 9
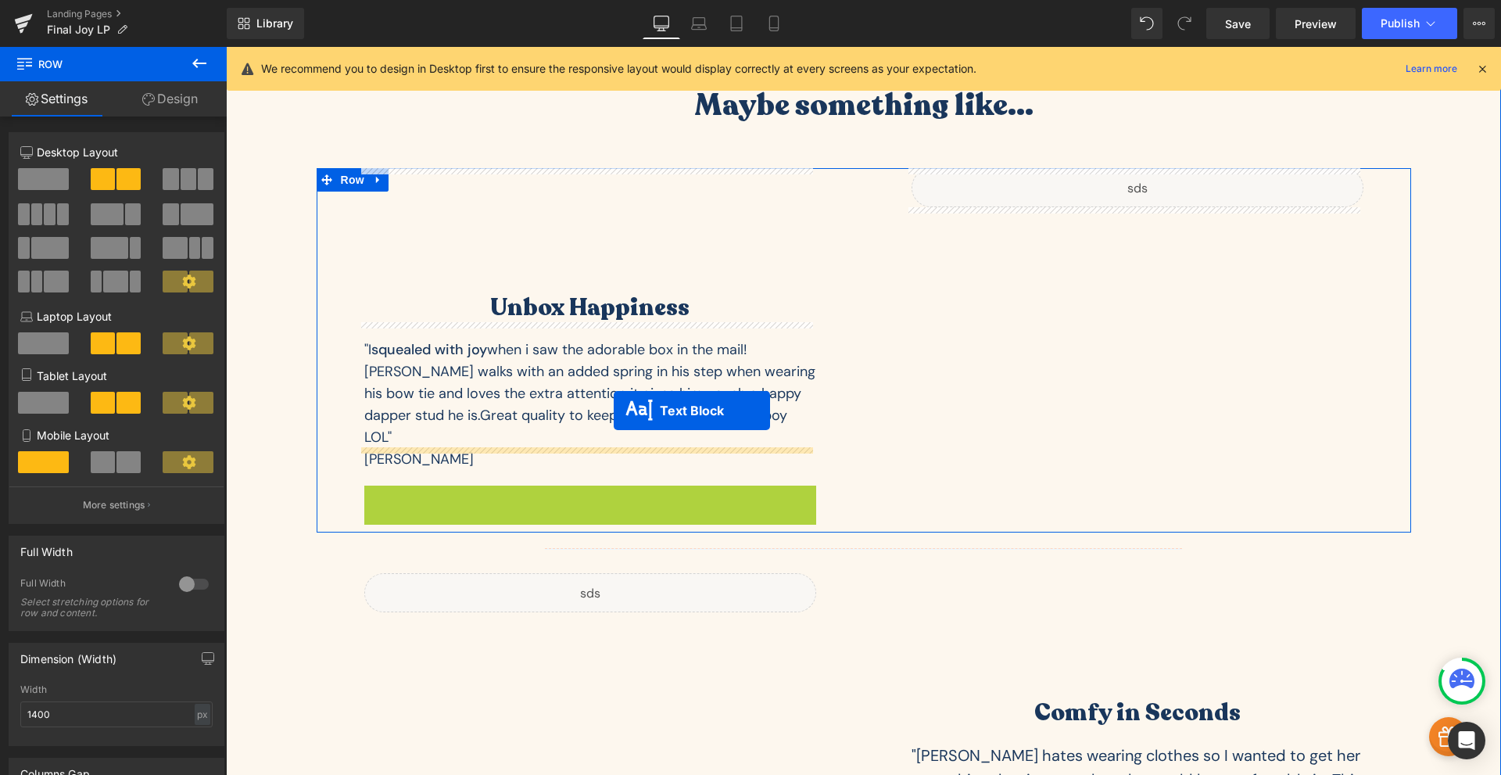
scroll to position [4561, 0]
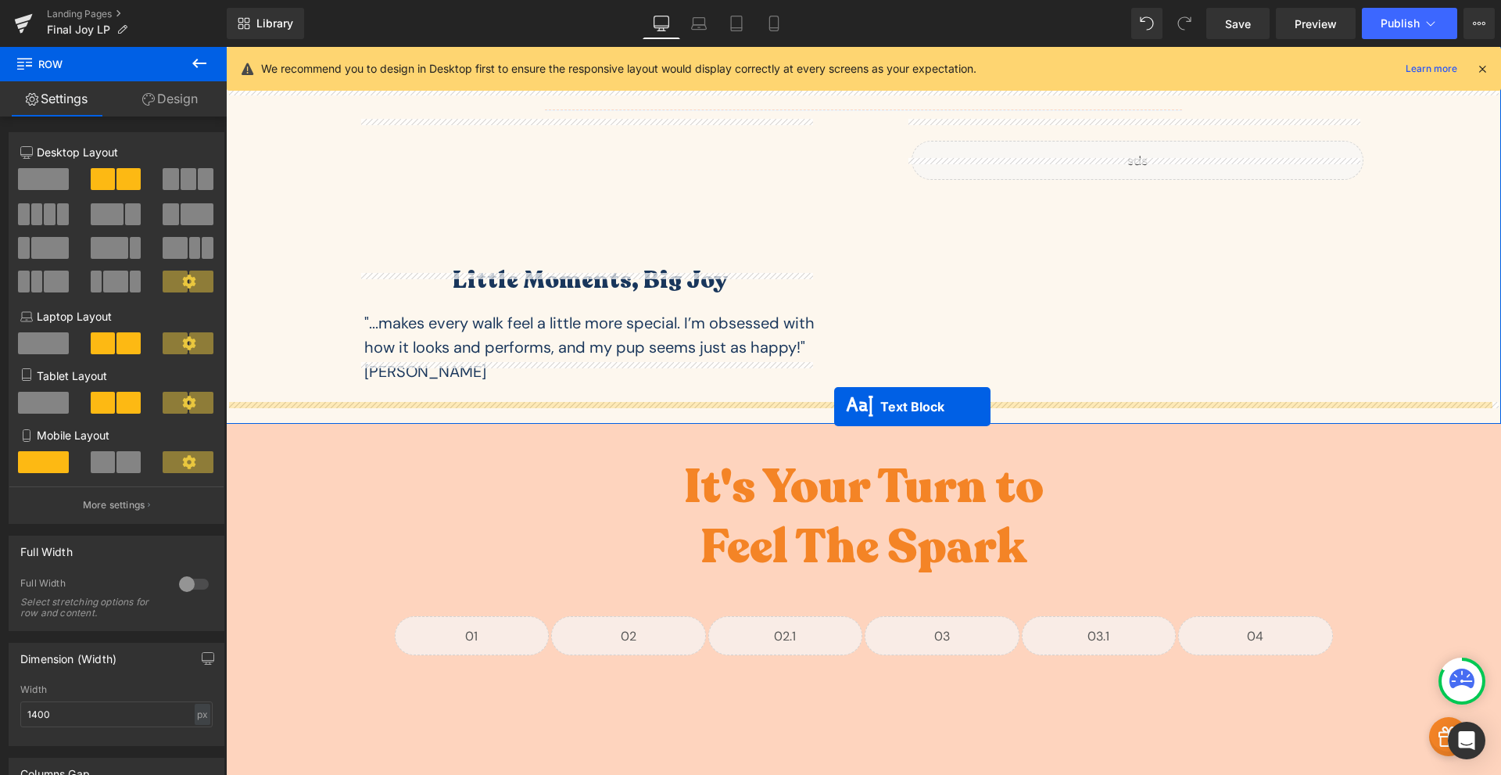
drag, startPoint x: 540, startPoint y: 519, endPoint x: 833, endPoint y: 407, distance: 314.0
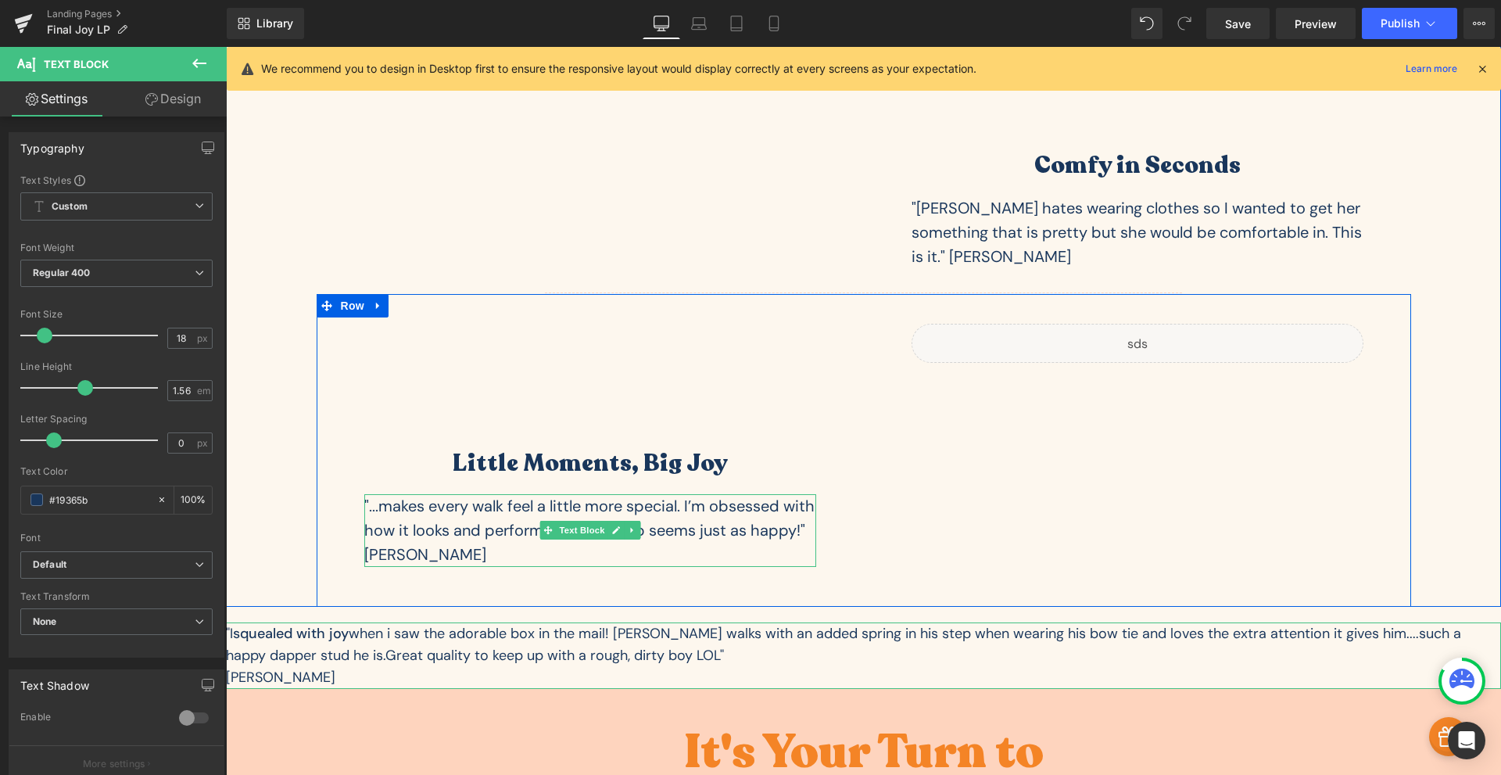
scroll to position [4141, 0]
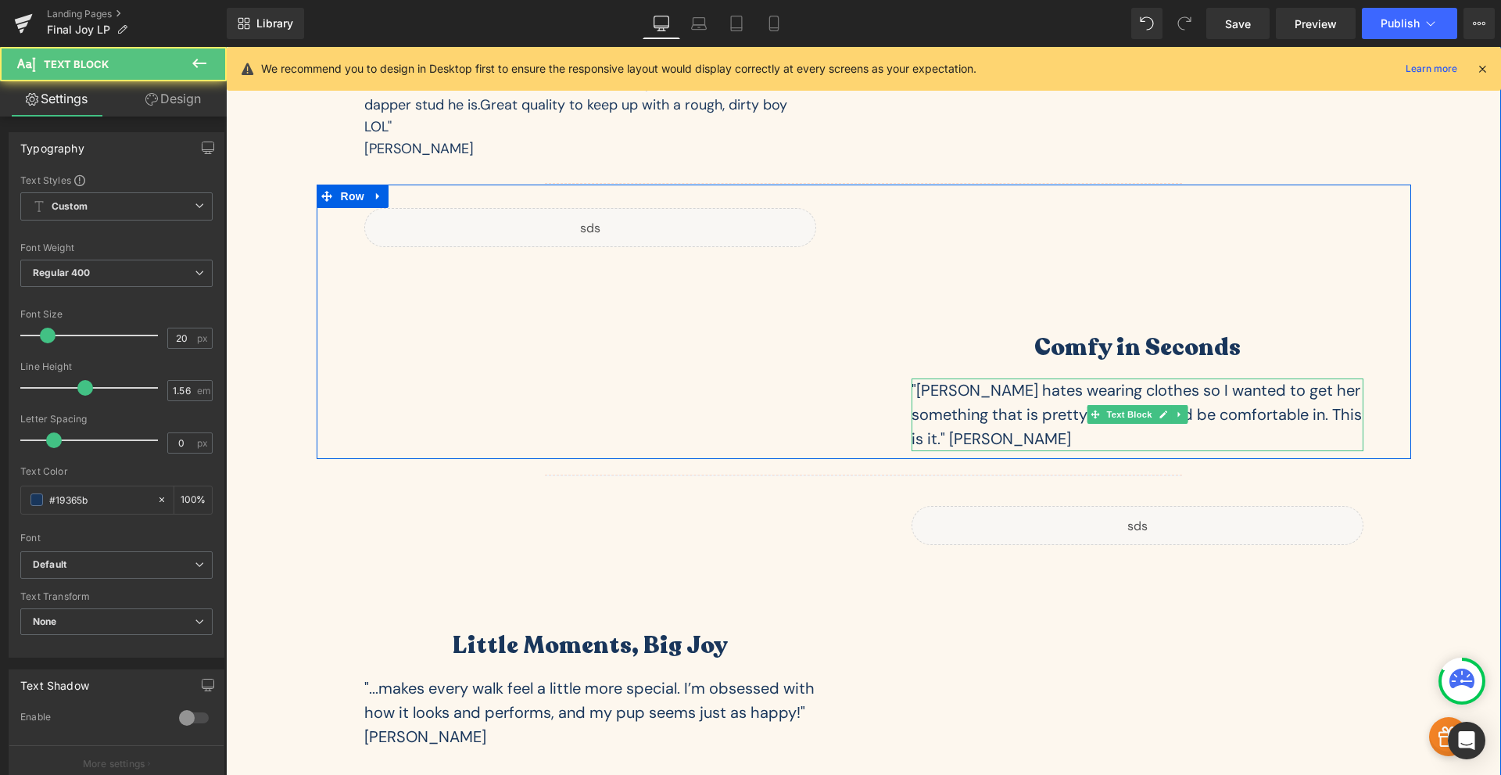
click at [1285, 378] on div ""Phoebe hates wearing clothes so I wanted to get her something that is pretty b…" at bounding box center [1138, 414] width 452 height 73
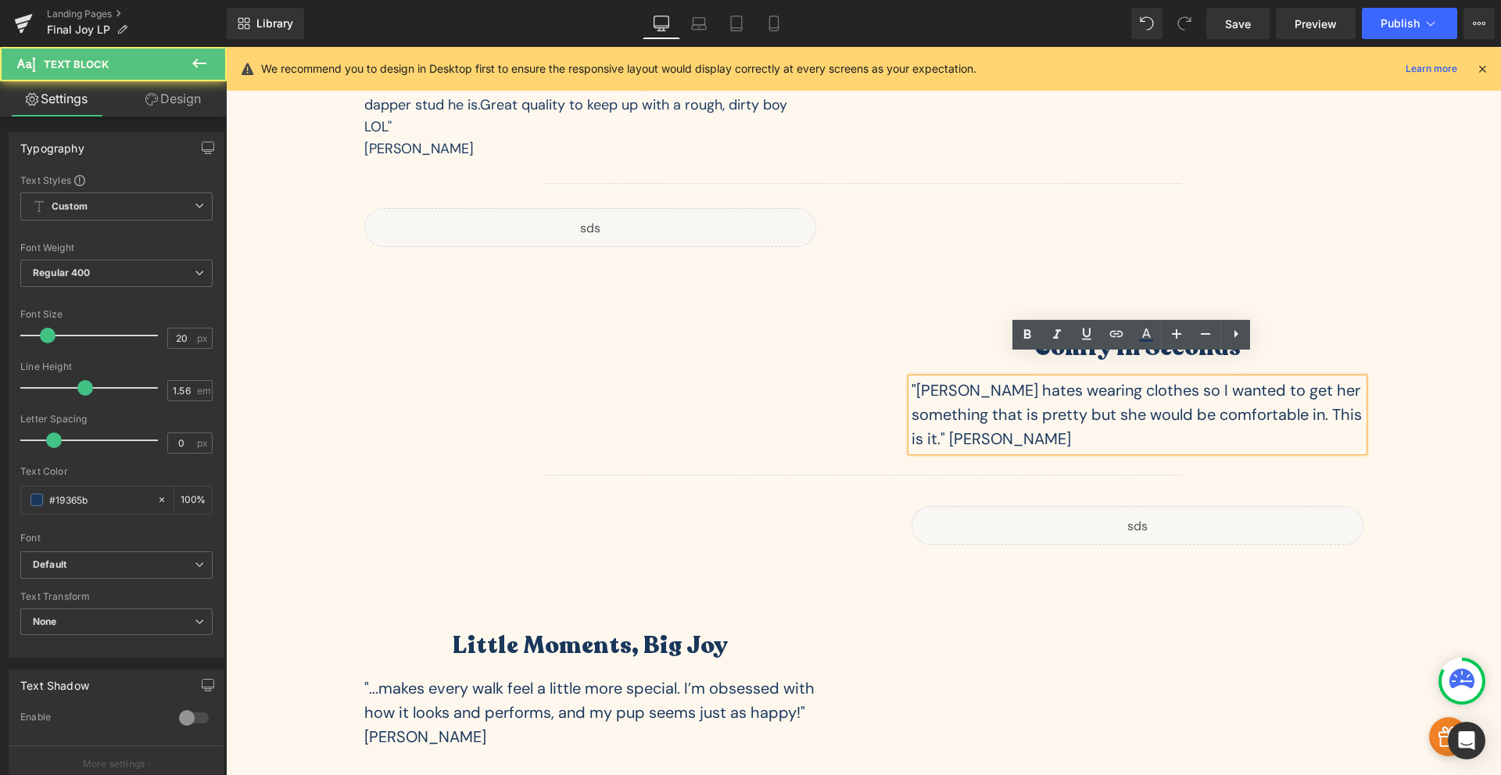
click at [1302, 506] on div "Liquid" at bounding box center [1138, 525] width 452 height 39
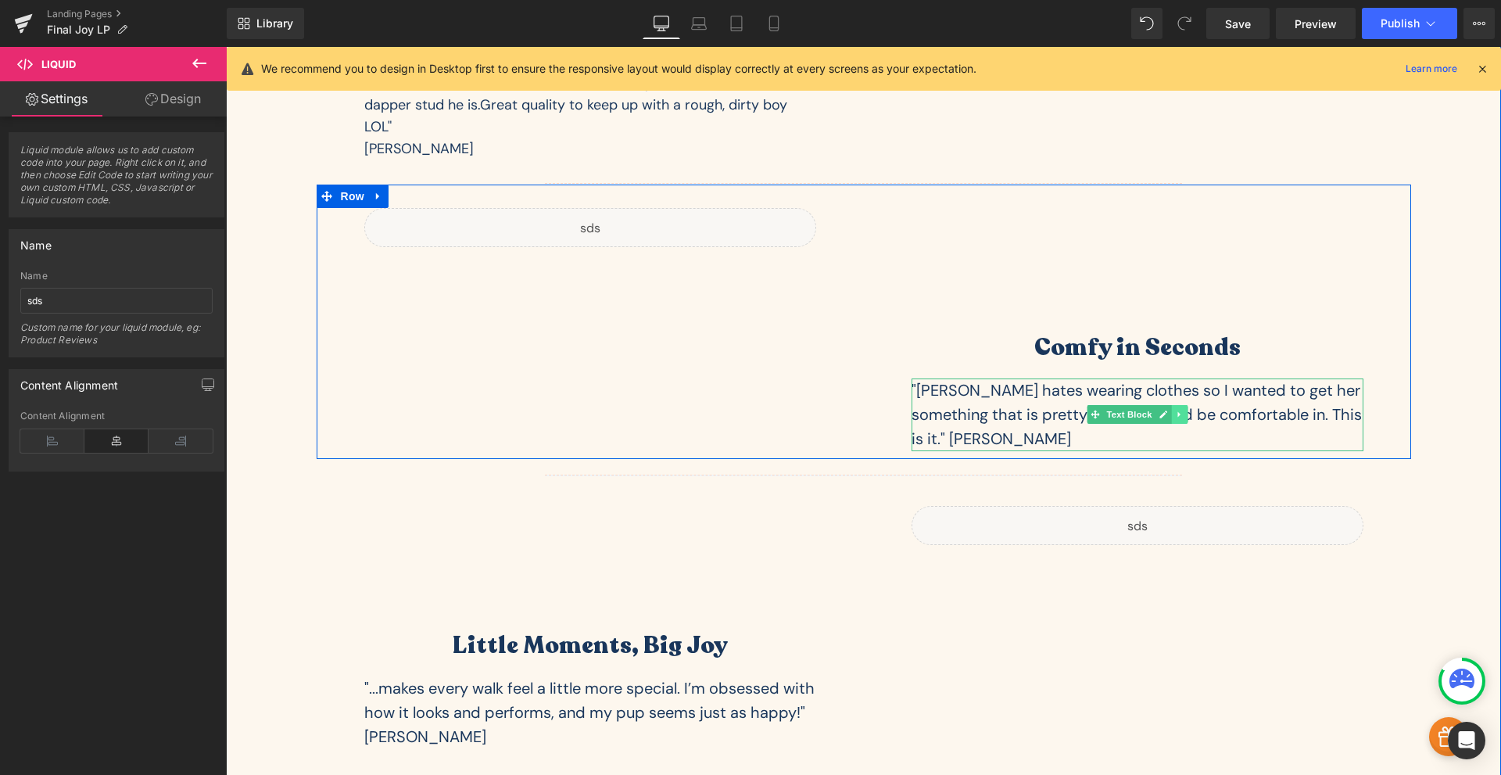
click at [1175, 410] on icon at bounding box center [1179, 414] width 9 height 9
click at [1166, 410] on icon at bounding box center [1170, 414] width 9 height 9
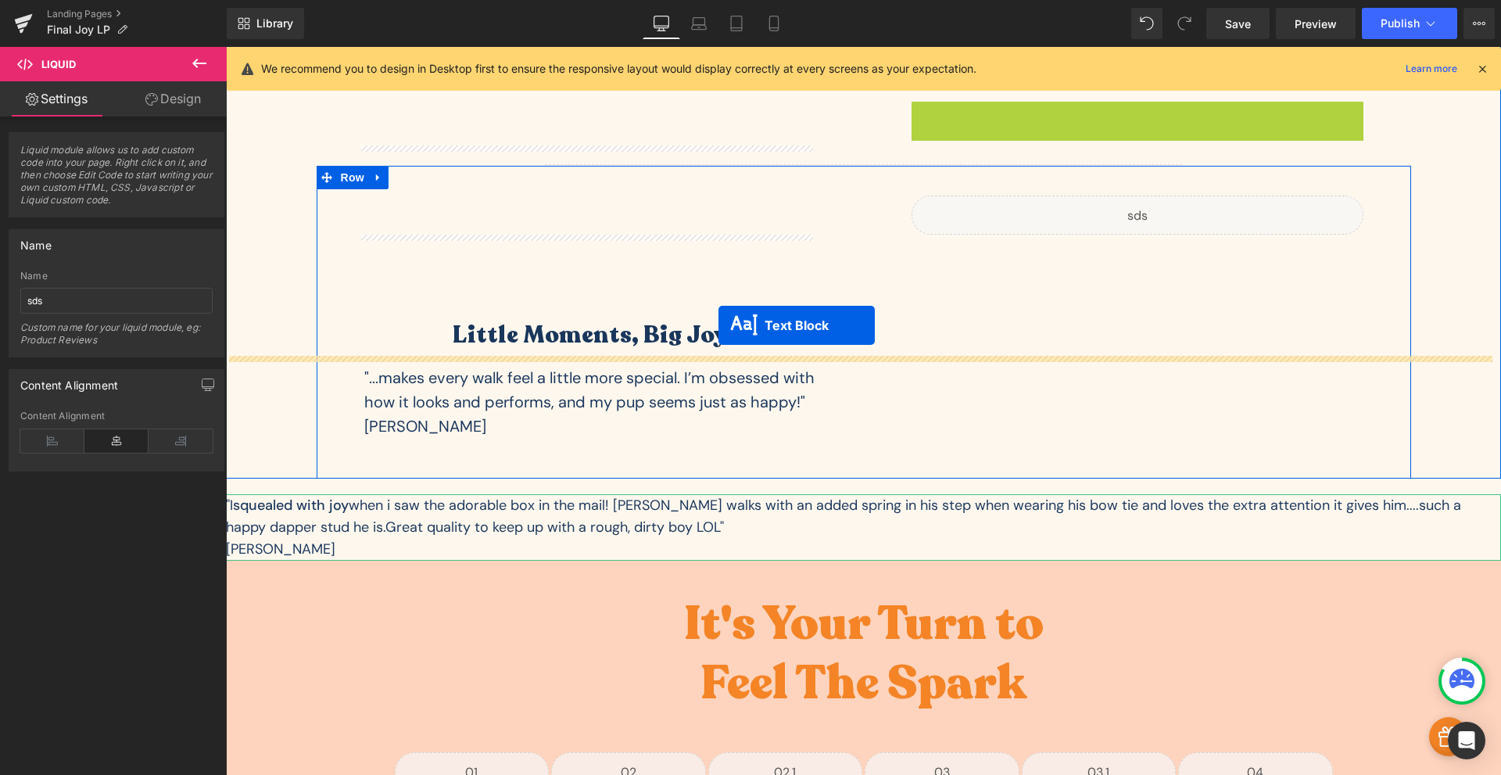
scroll to position [4688, 0]
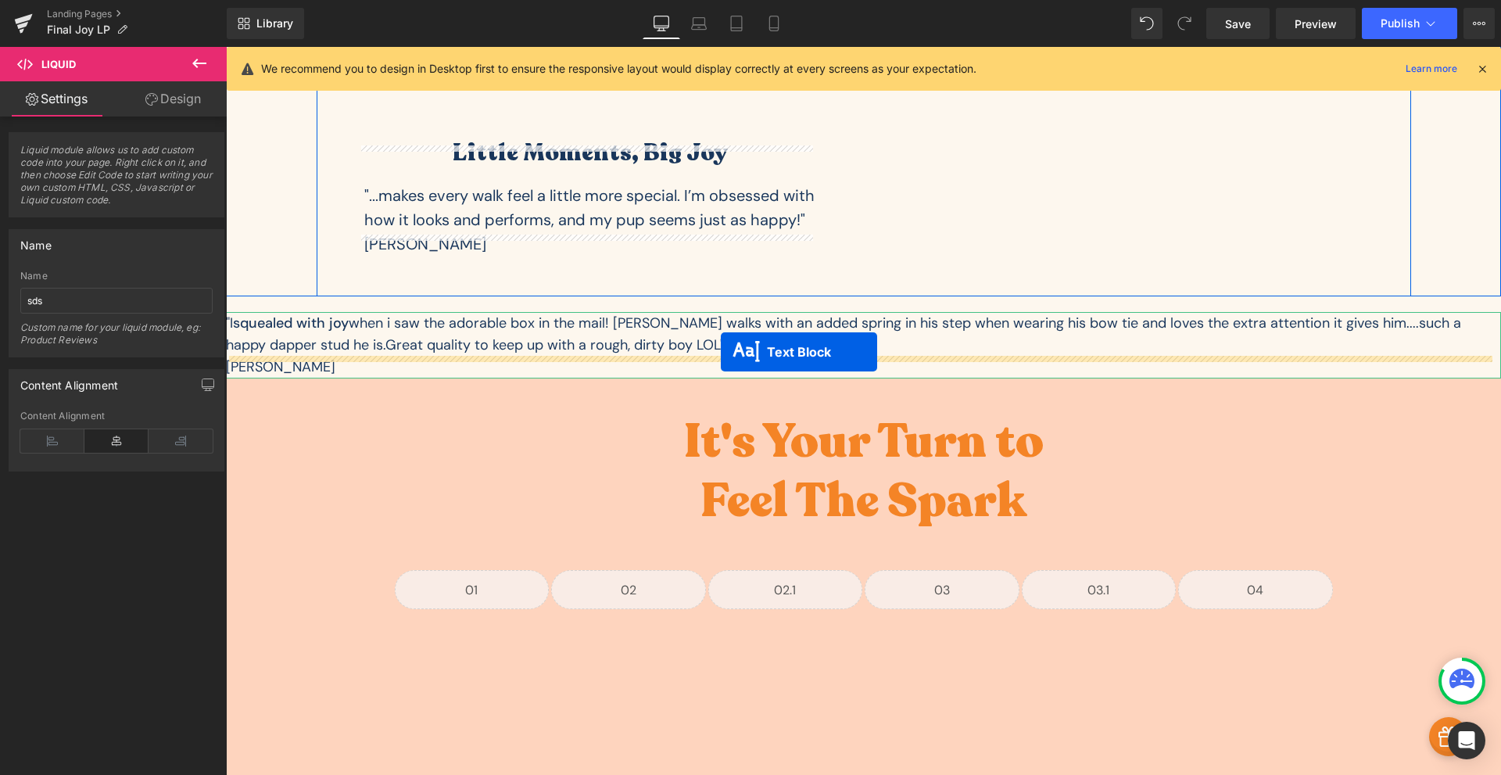
drag, startPoint x: 1093, startPoint y: 482, endPoint x: 718, endPoint y: 353, distance: 396.1
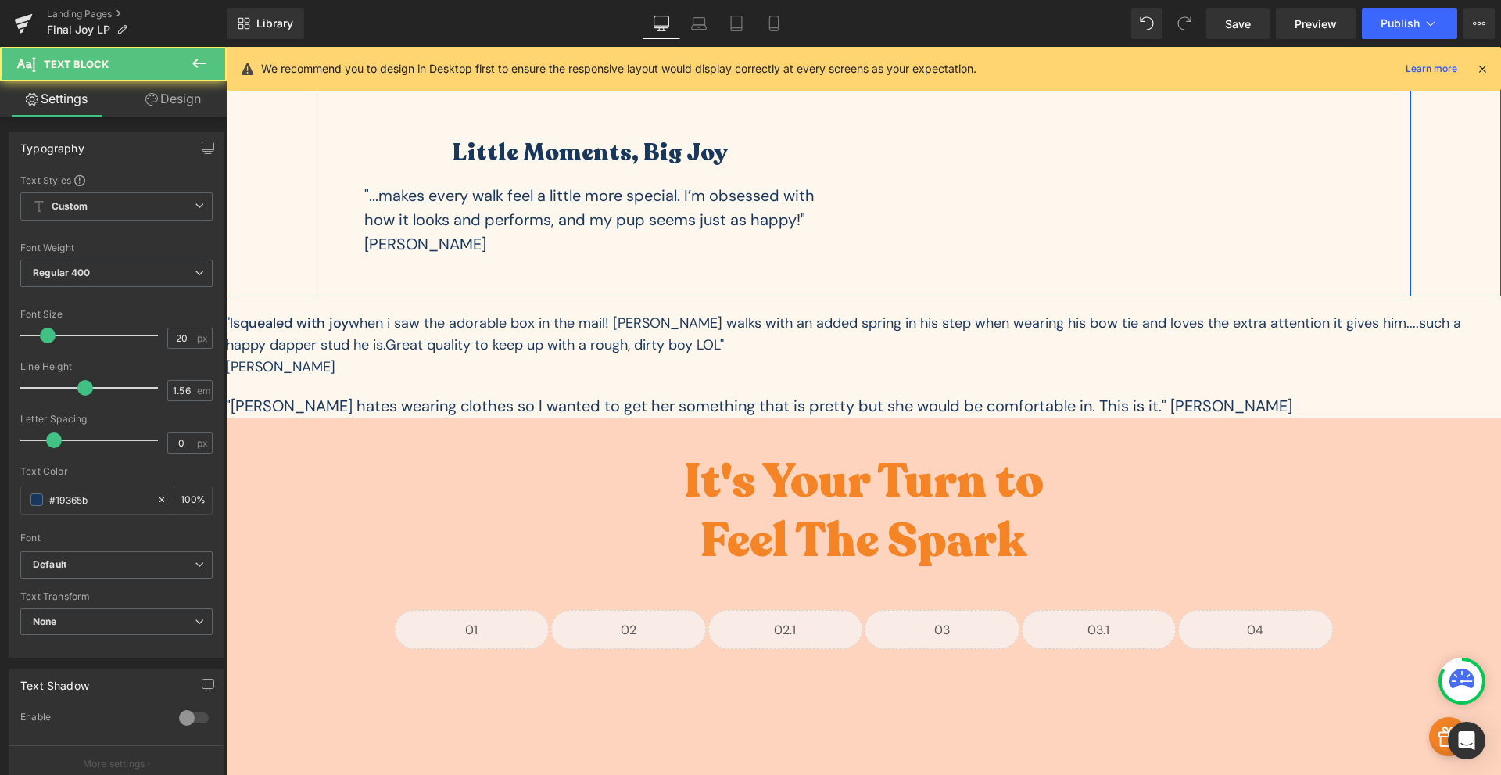
scroll to position [4452, 0]
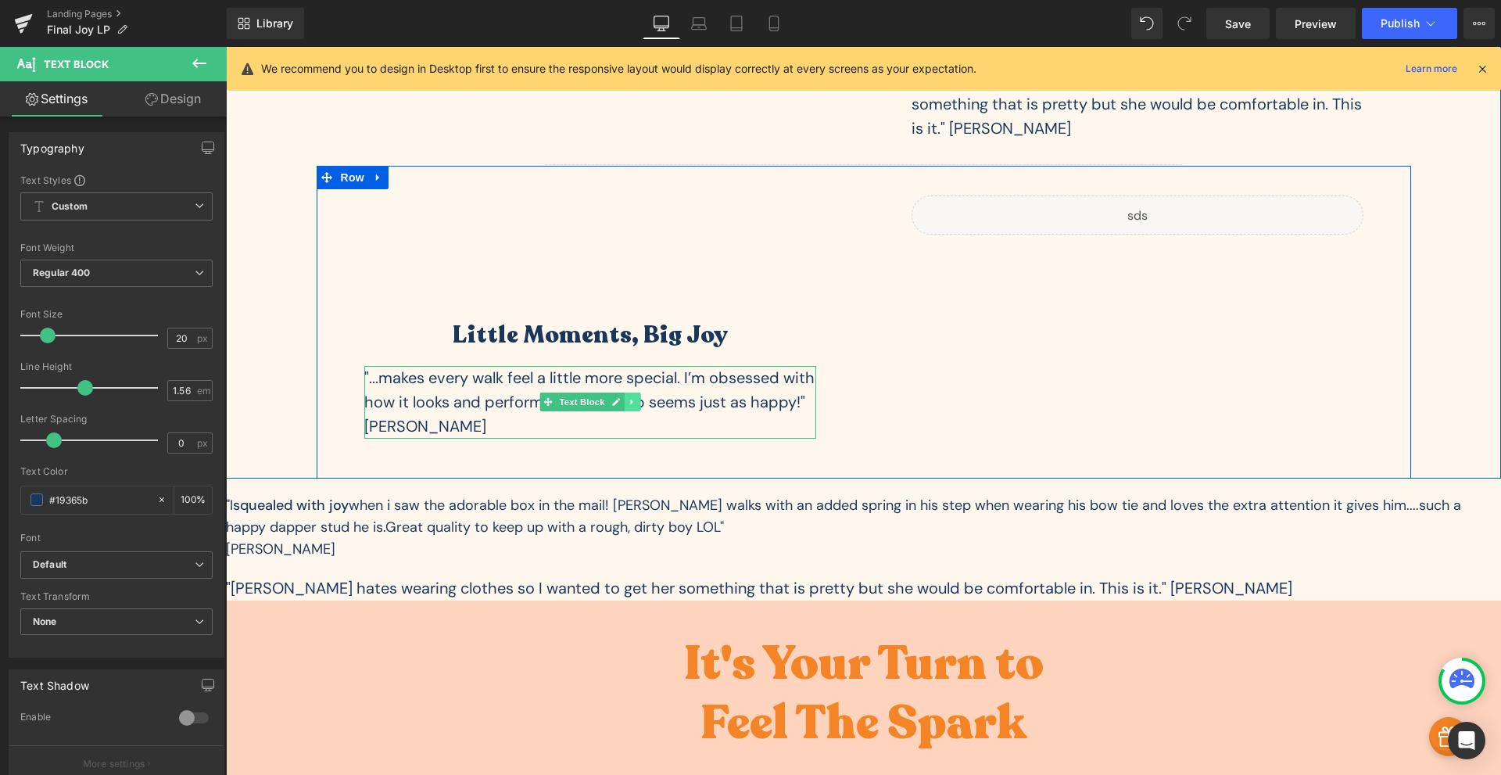
click at [628, 397] on icon at bounding box center [632, 401] width 9 height 9
click at [619, 398] on icon at bounding box center [623, 402] width 9 height 9
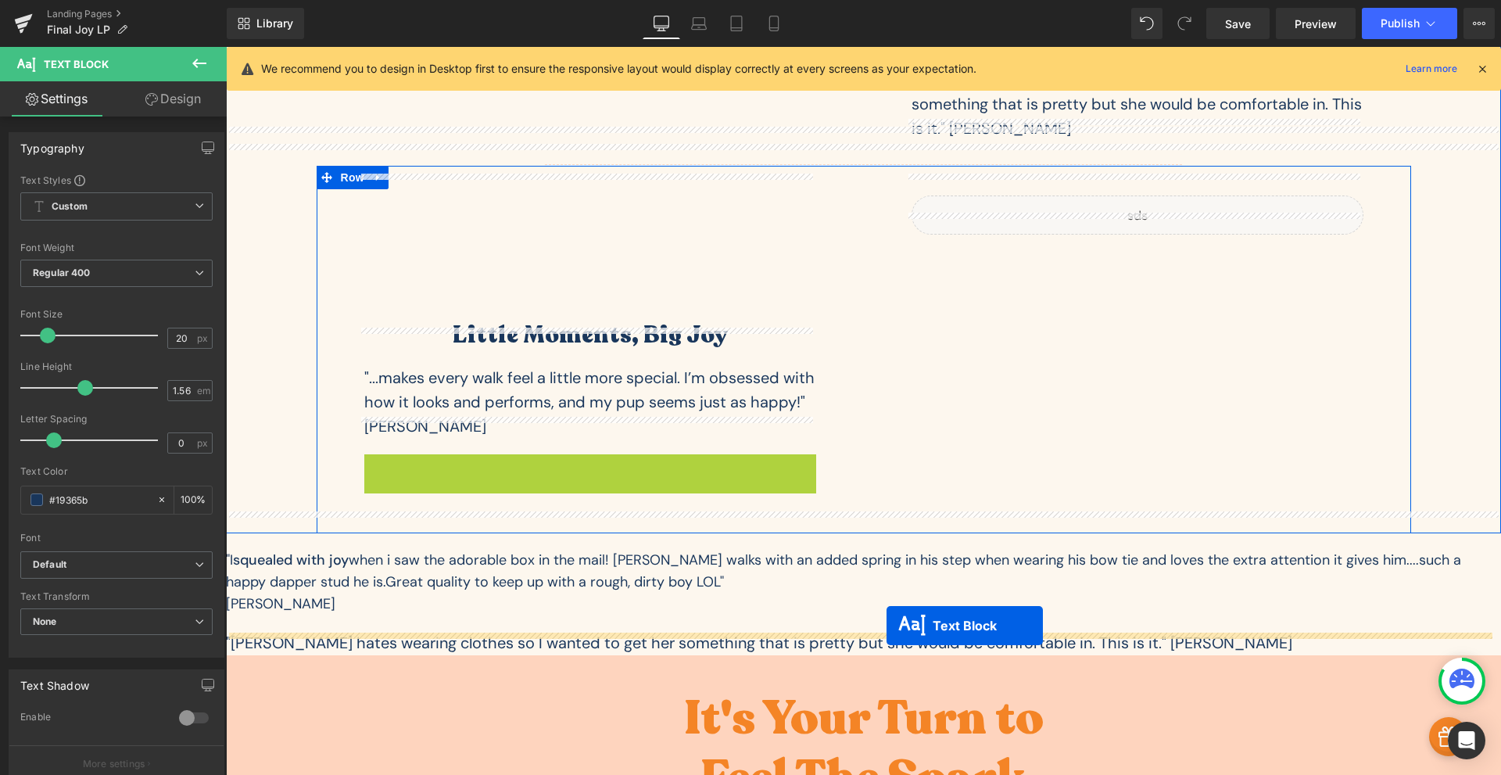
drag, startPoint x: 535, startPoint y: 468, endPoint x: 885, endPoint y: 622, distance: 382.6
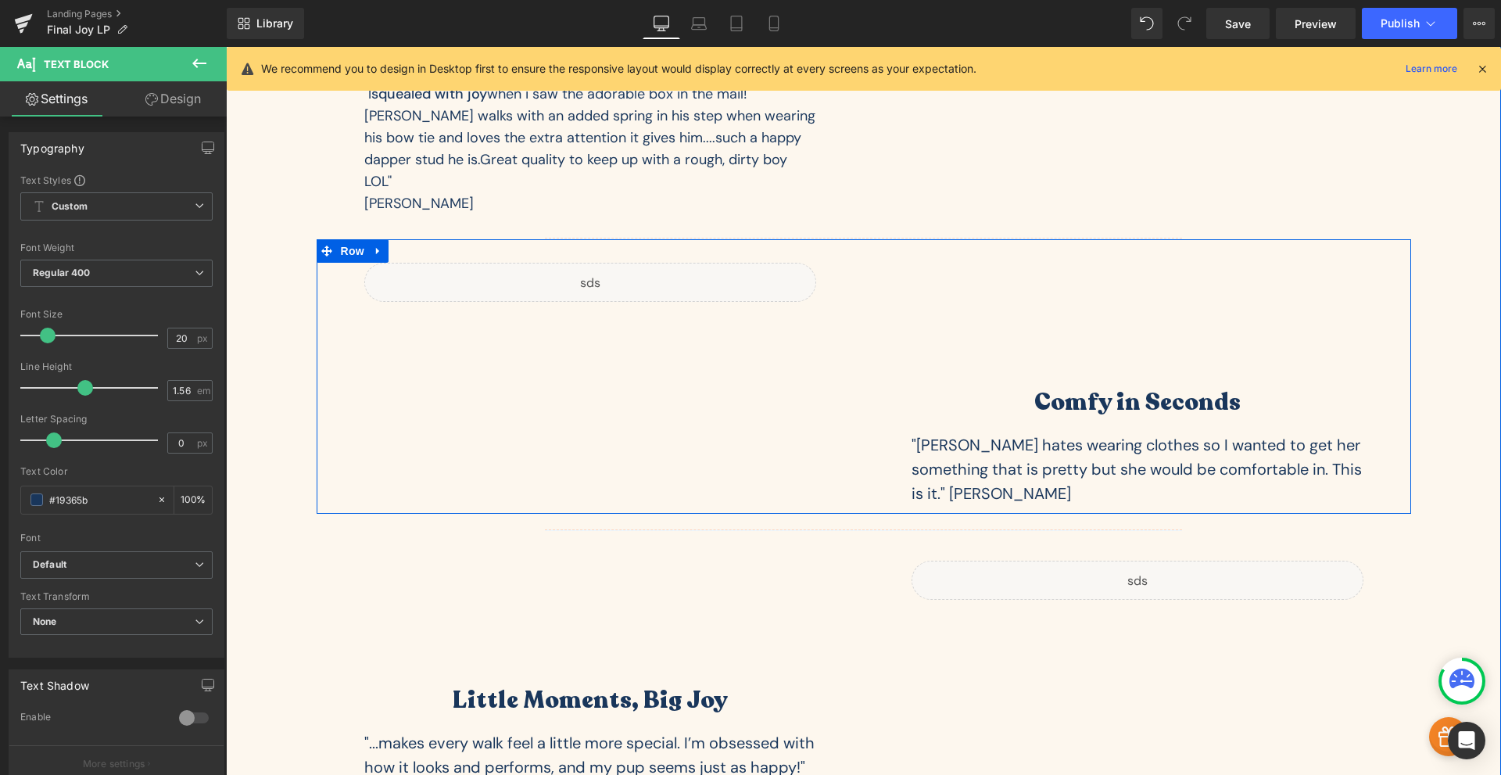
scroll to position [3904, 0]
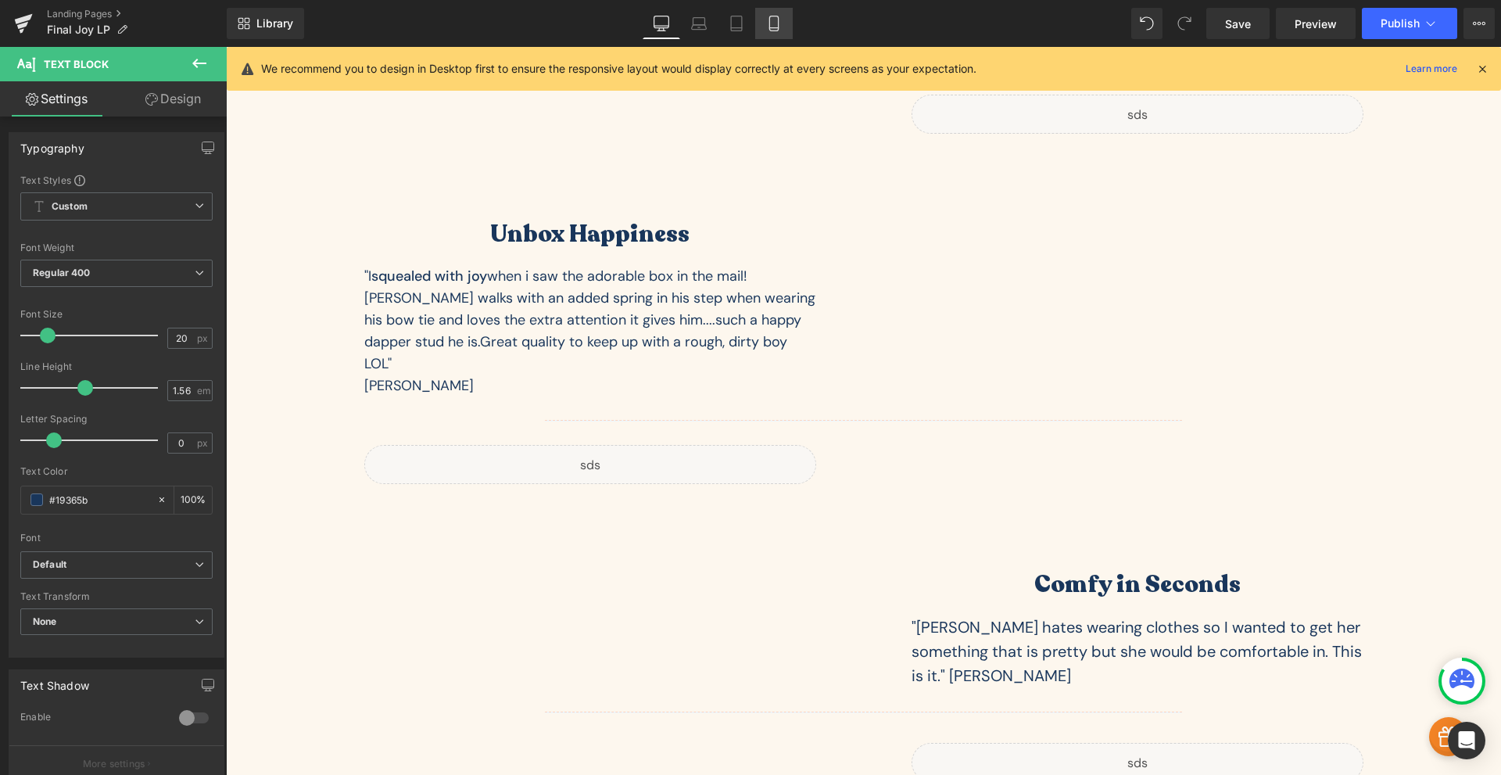
click at [765, 30] on link "Mobile" at bounding box center [774, 23] width 38 height 31
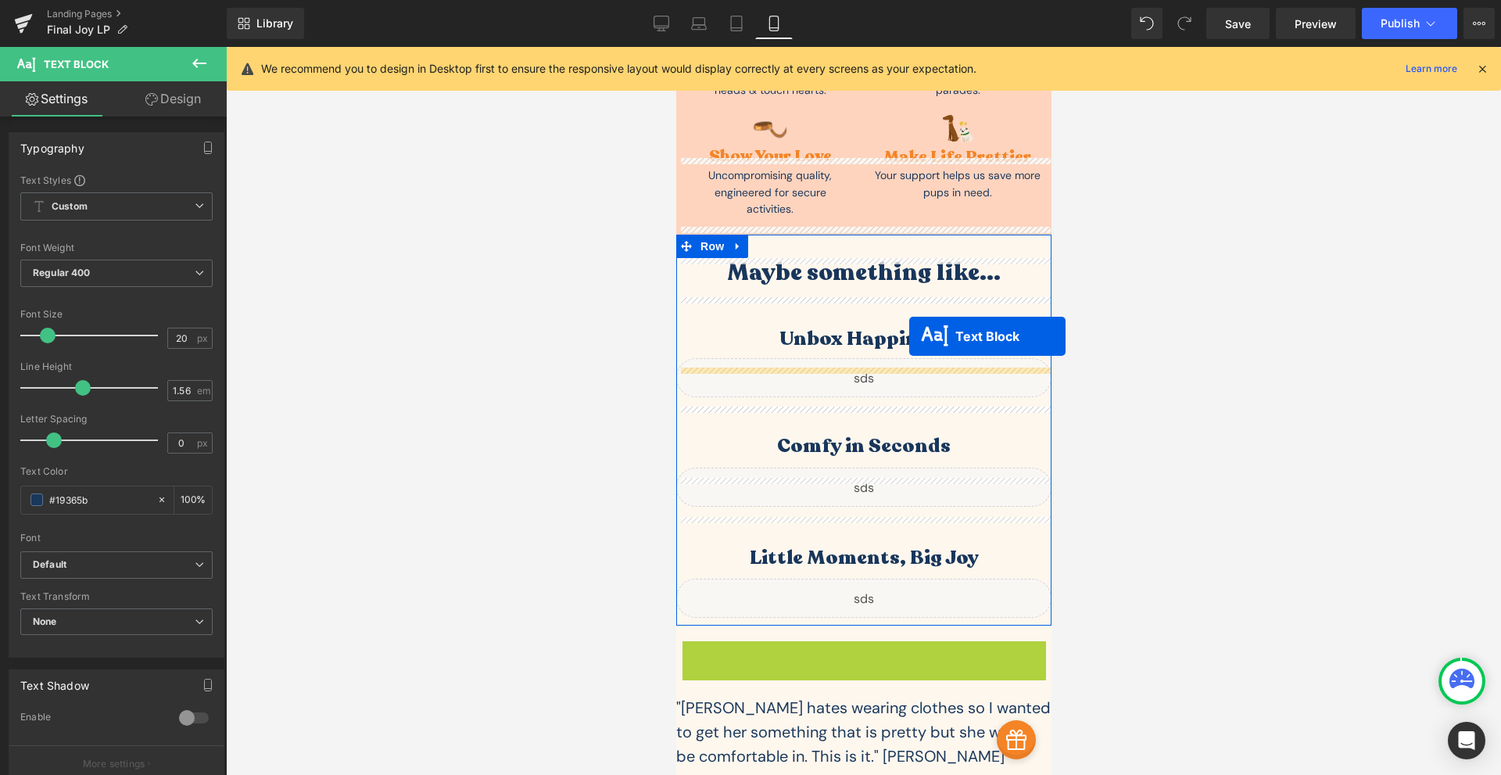
scroll to position [5097, 0]
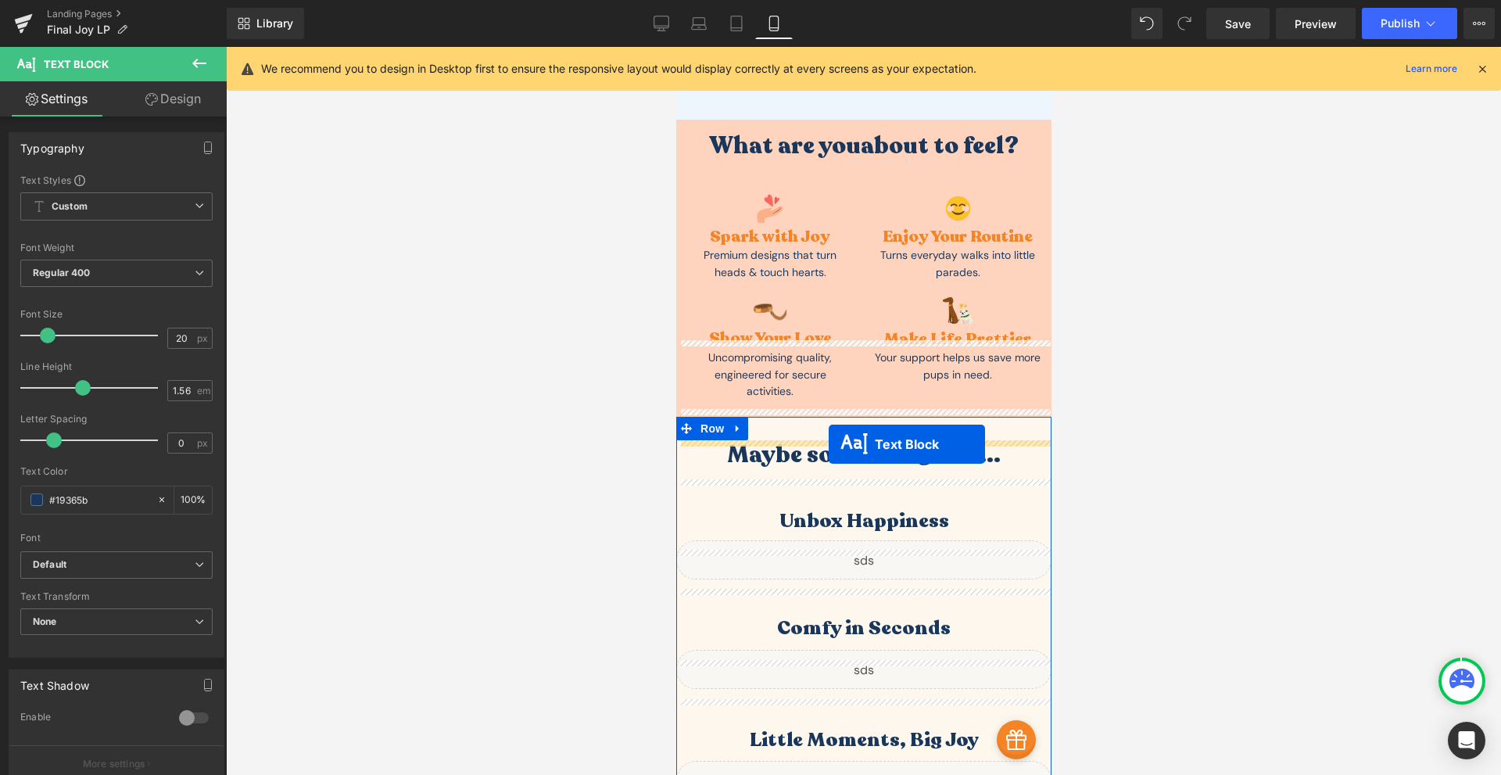
drag, startPoint x: 814, startPoint y: 425, endPoint x: 822, endPoint y: 438, distance: 15.8
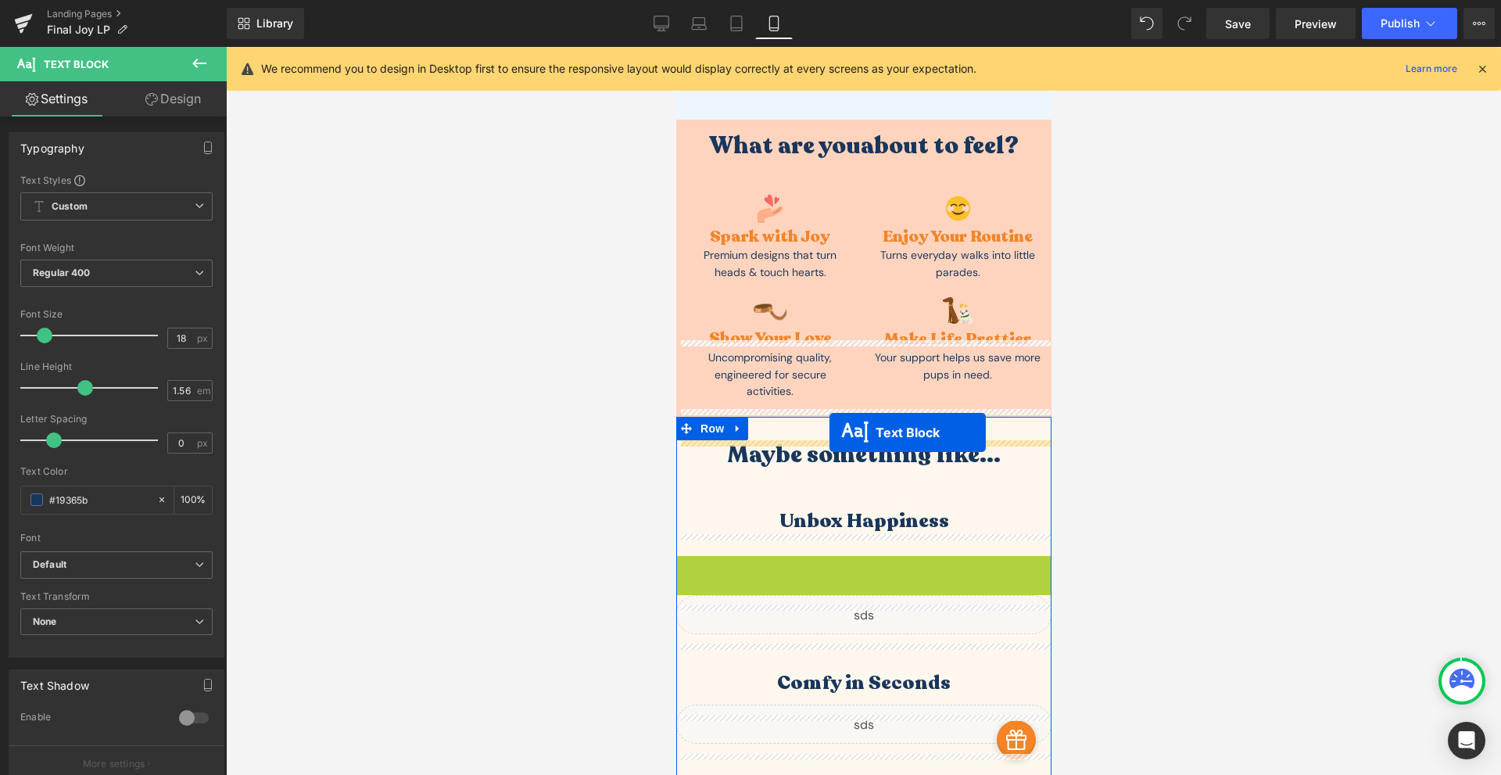
drag, startPoint x: 818, startPoint y: 525, endPoint x: 829, endPoint y: 432, distance: 93.7
drag, startPoint x: 815, startPoint y: 523, endPoint x: 838, endPoint y: 427, distance: 98.8
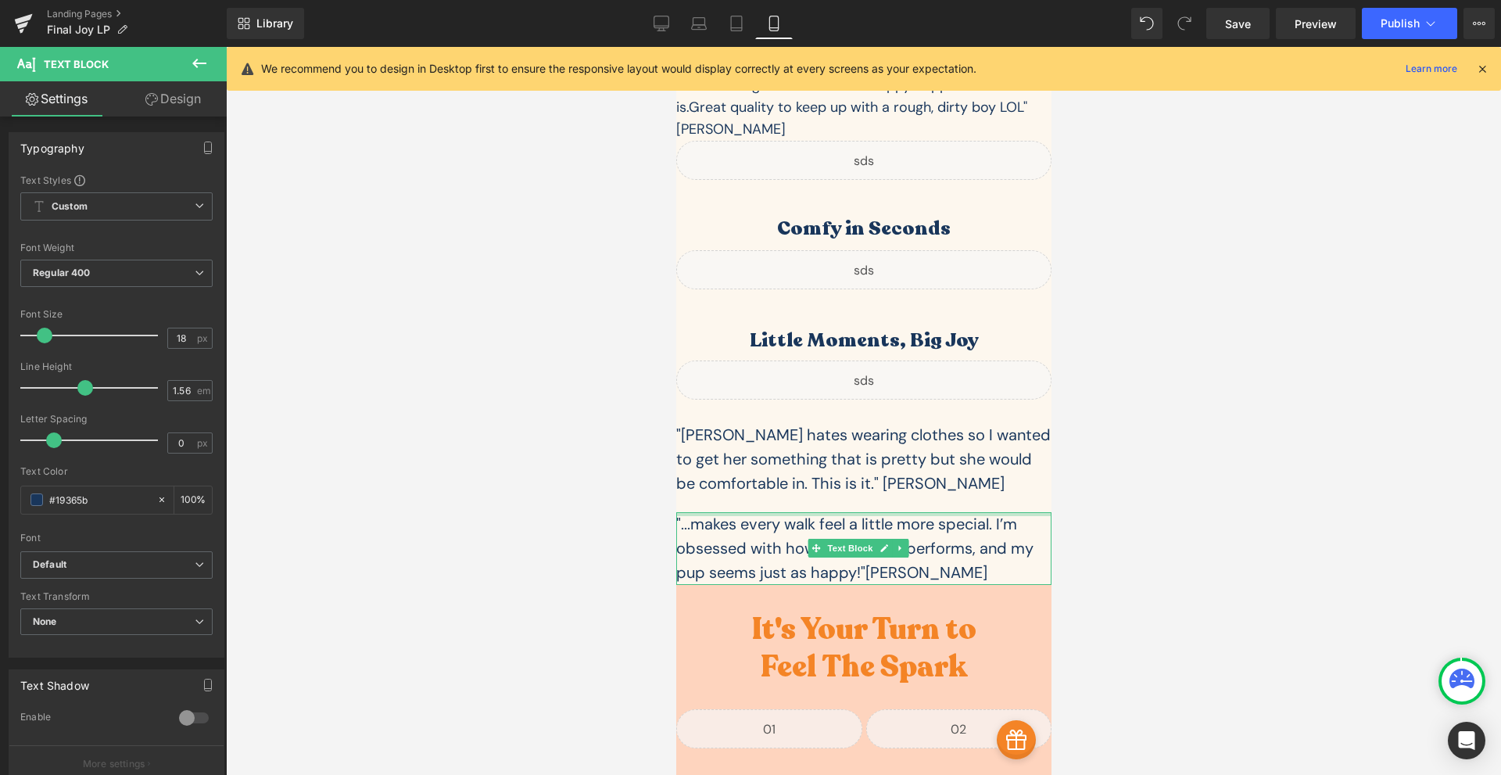
scroll to position [5462, 0]
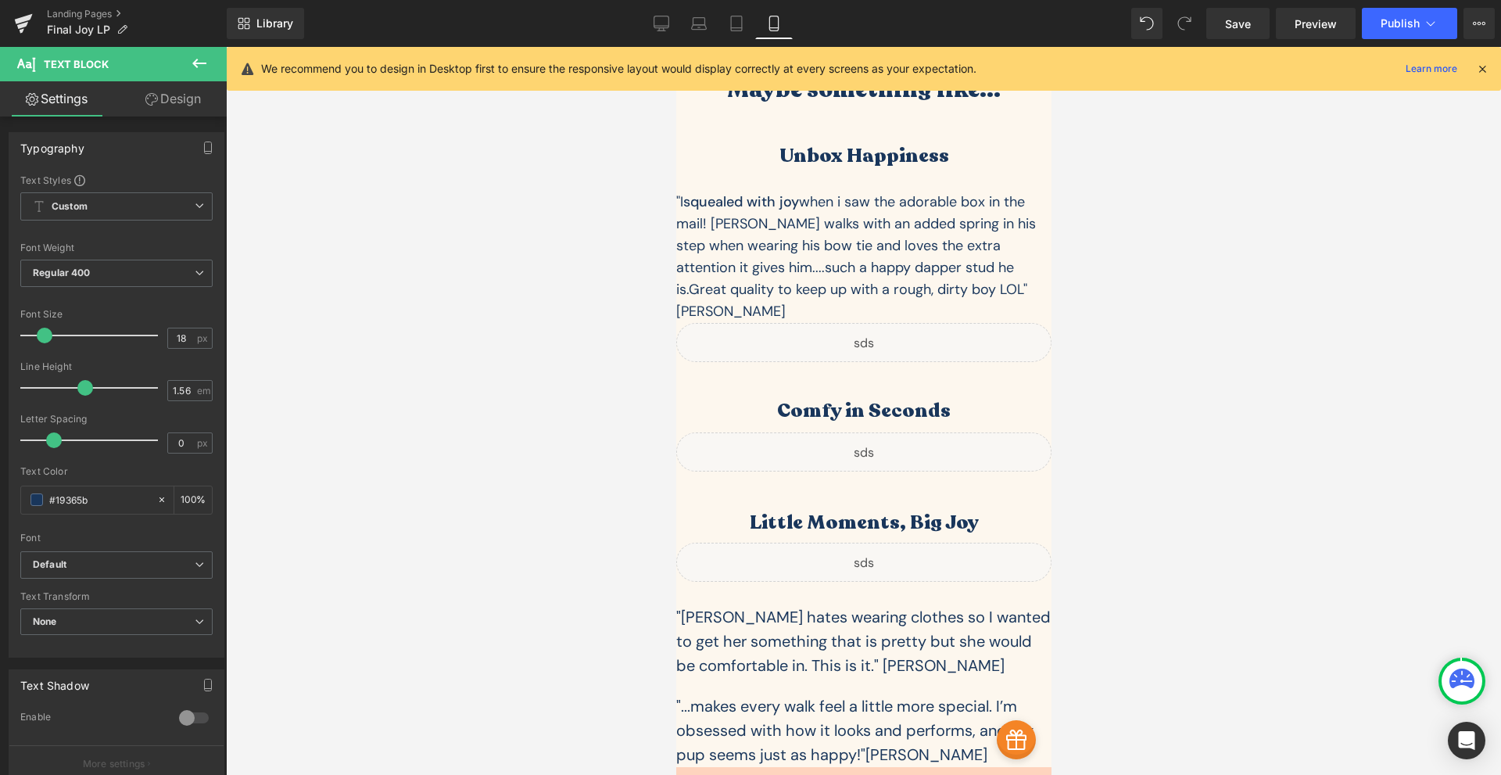
click at [772, 605] on div ""Phoebe hates wearing clothes so I wanted to get her something that is pretty b…" at bounding box center [862, 641] width 375 height 73
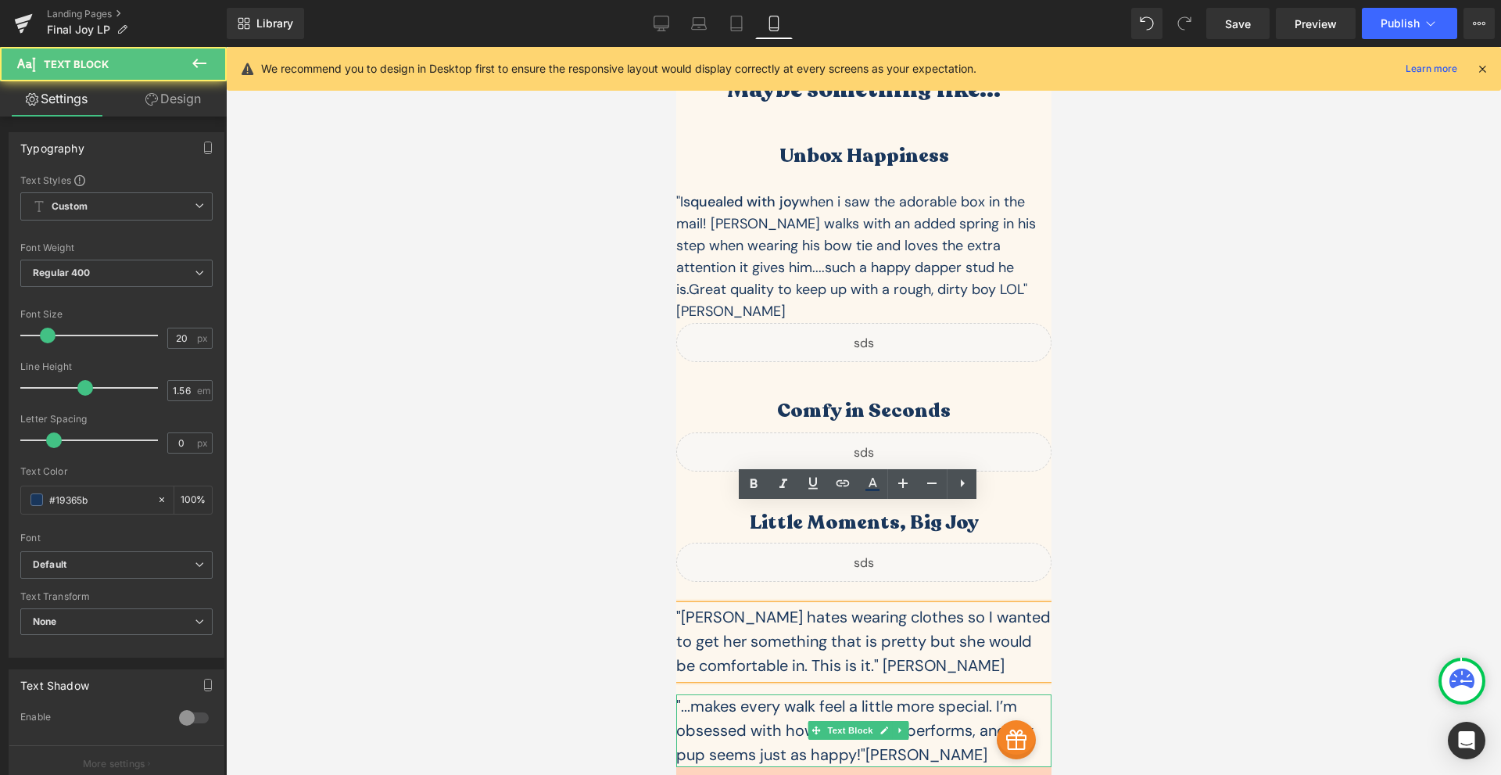
click at [875, 694] on div ""...makes every walk feel a little more special. I’m obsessed with how it looks…" at bounding box center [862, 730] width 375 height 73
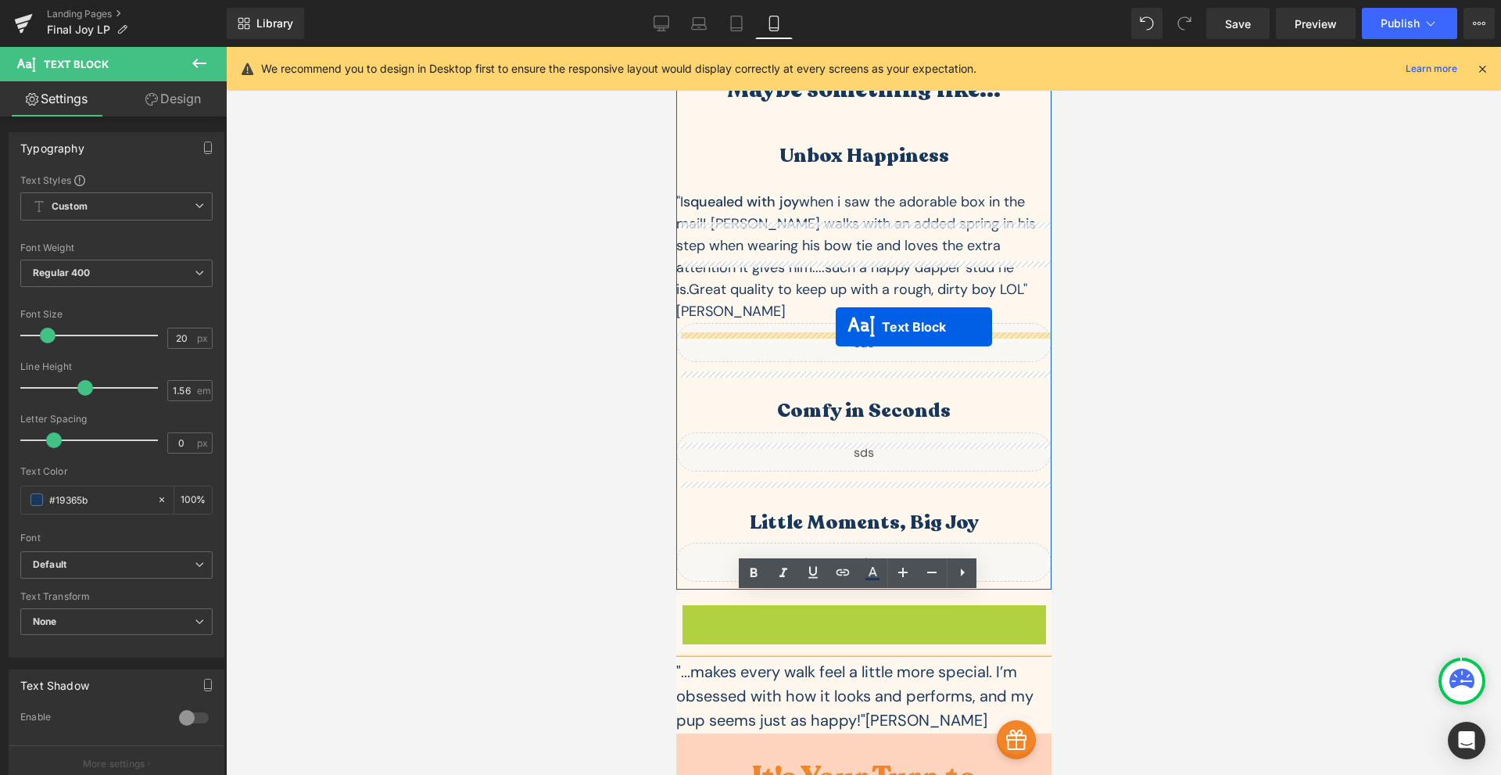
drag, startPoint x: 813, startPoint y: 543, endPoint x: 835, endPoint y: 327, distance: 217.7
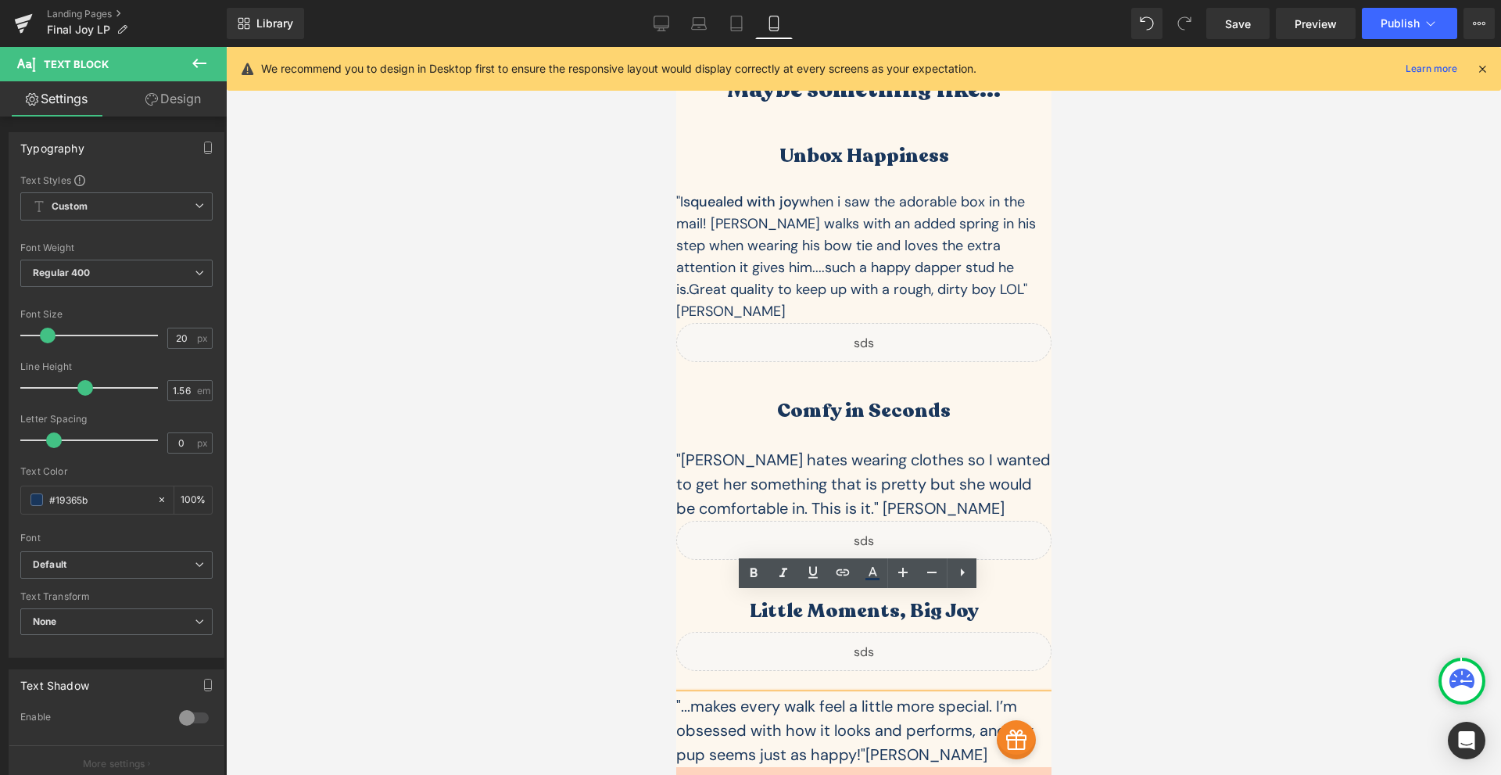
click at [799, 694] on div ""...makes every walk feel a little more special. I’m obsessed with how it looks…" at bounding box center [862, 730] width 375 height 73
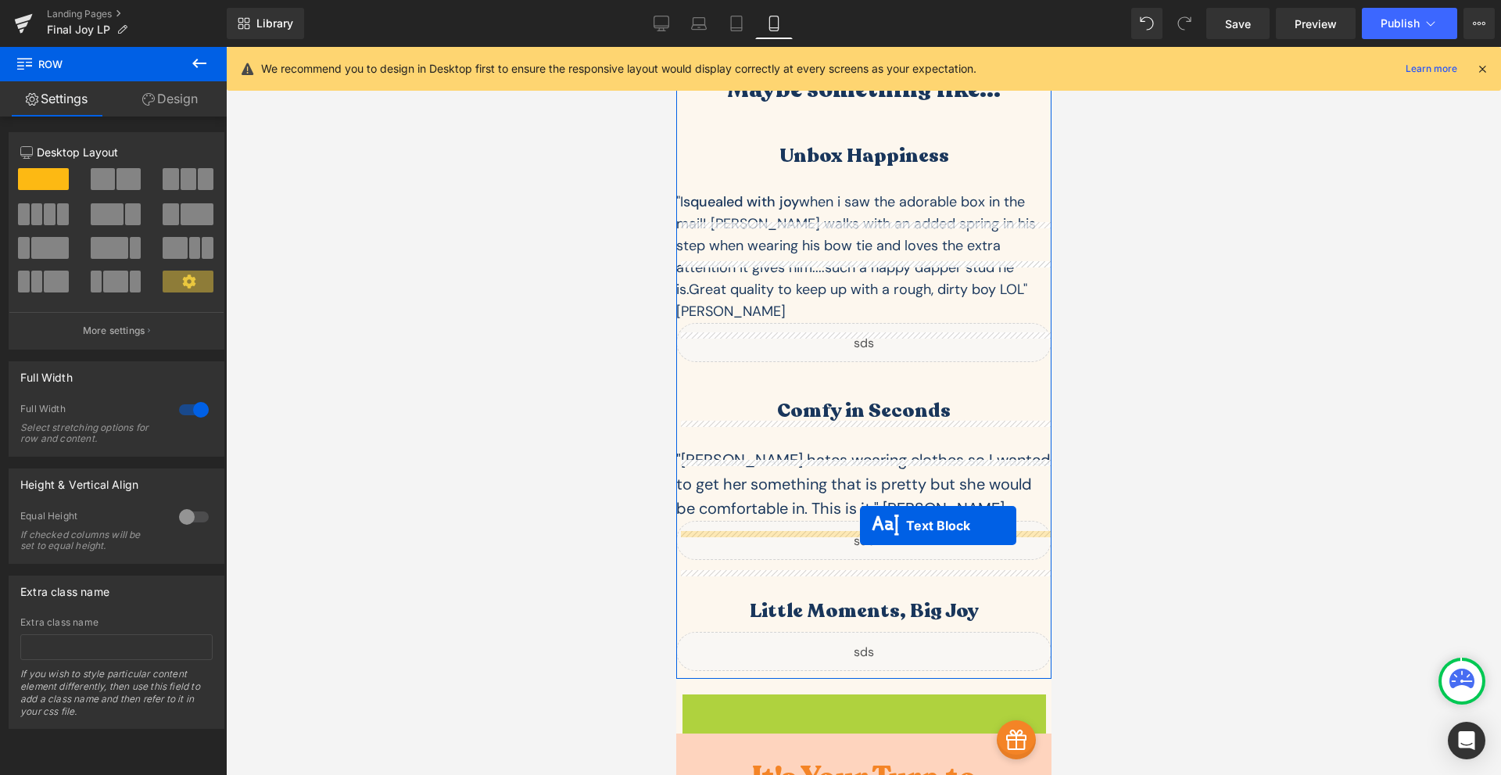
drag, startPoint x: 813, startPoint y: 631, endPoint x: 858, endPoint y: 525, distance: 114.9
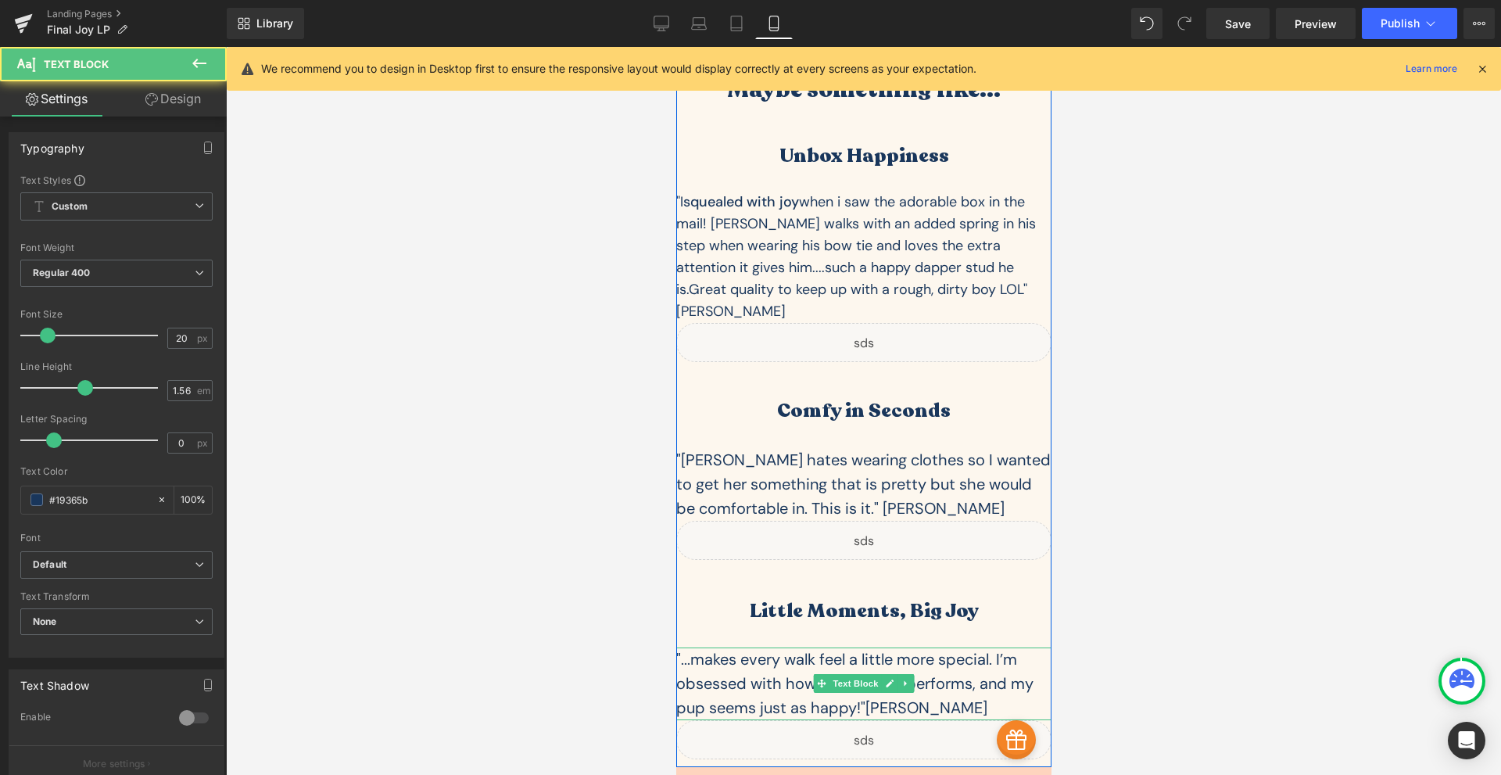
click at [951, 647] on div ""...makes every walk feel a little more special. I’m obsessed with how it looks…" at bounding box center [862, 683] width 375 height 73
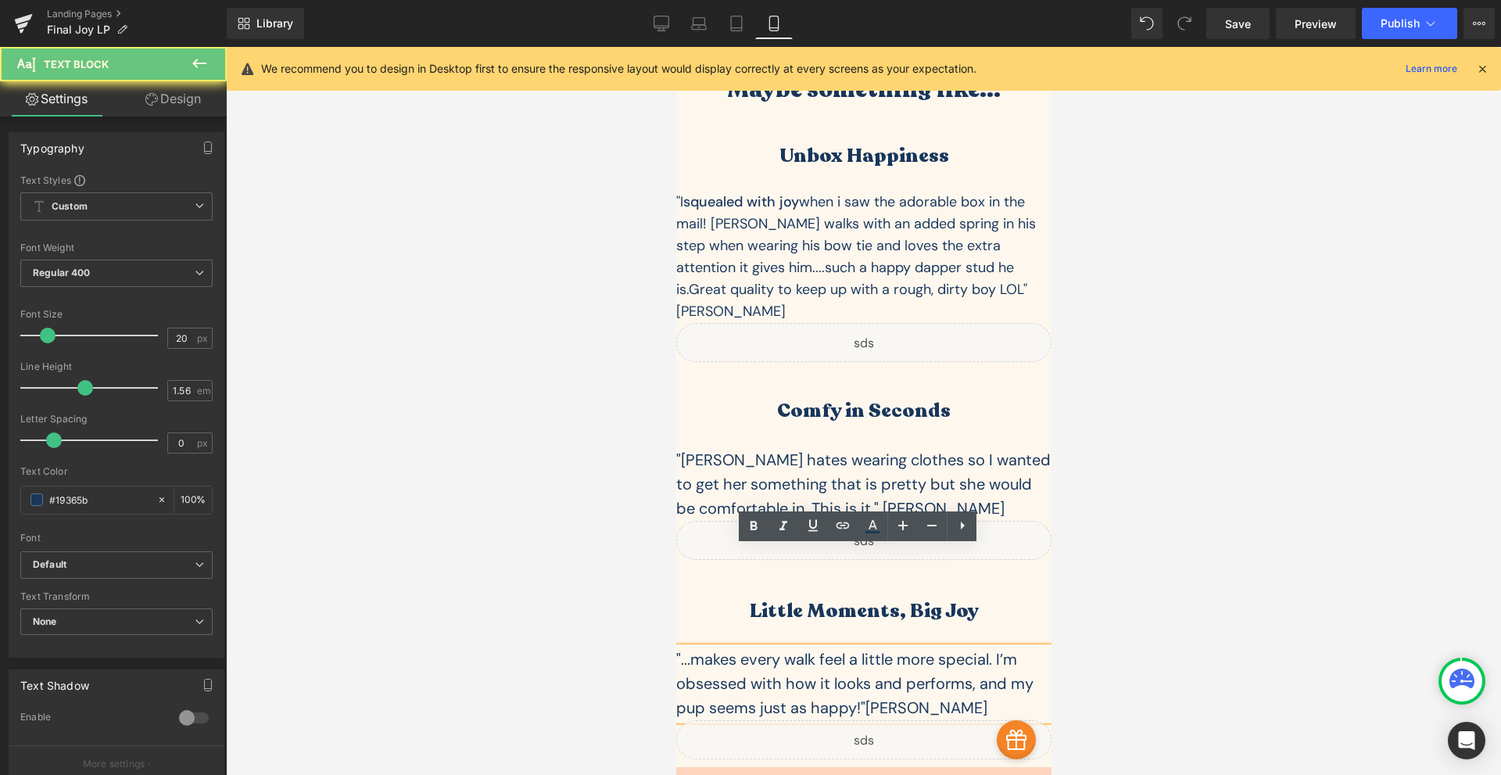
click at [911, 647] on div ""...makes every walk feel a little more special. I’m obsessed with how it looks…" at bounding box center [862, 683] width 375 height 73
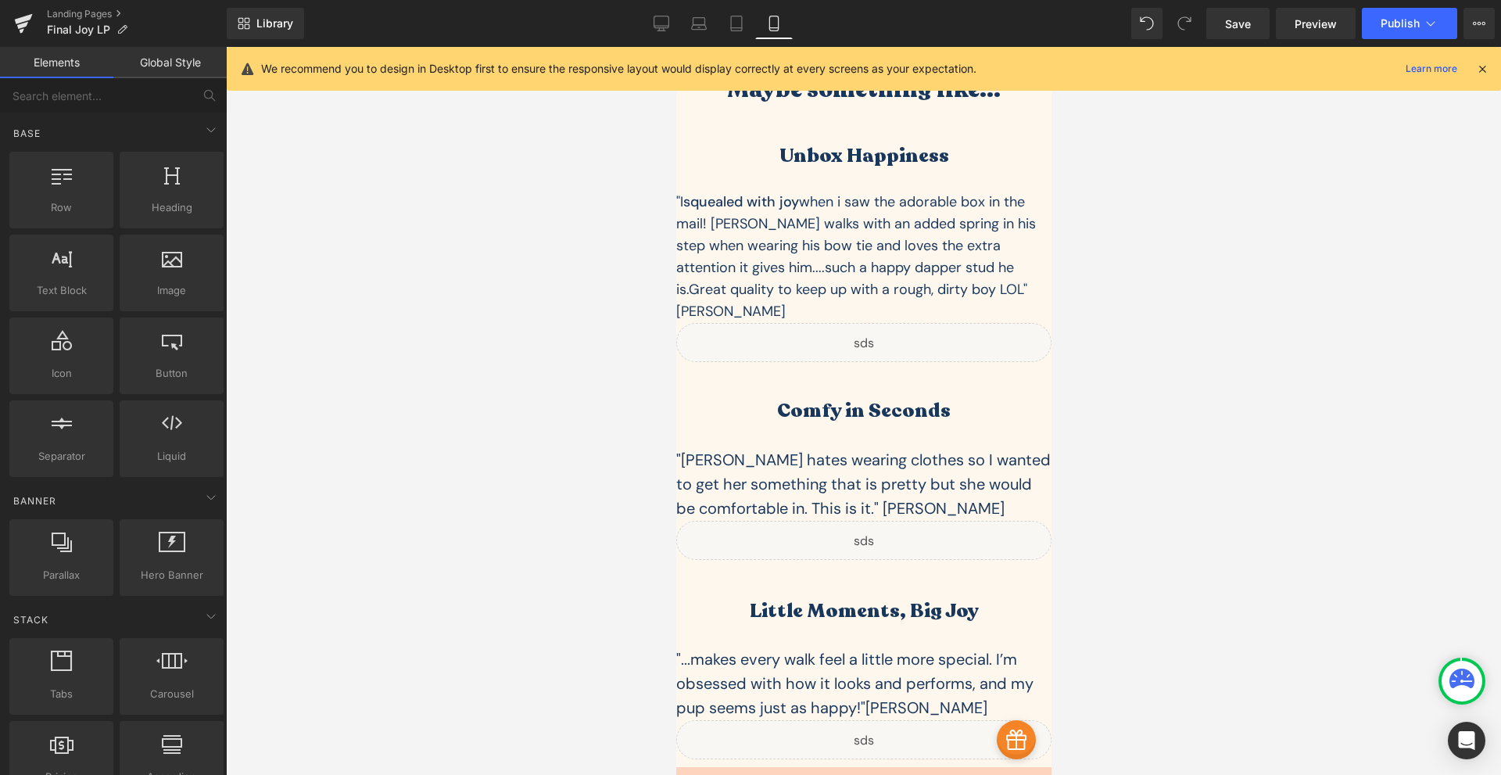
click at [1121, 564] on div at bounding box center [863, 411] width 1275 height 728
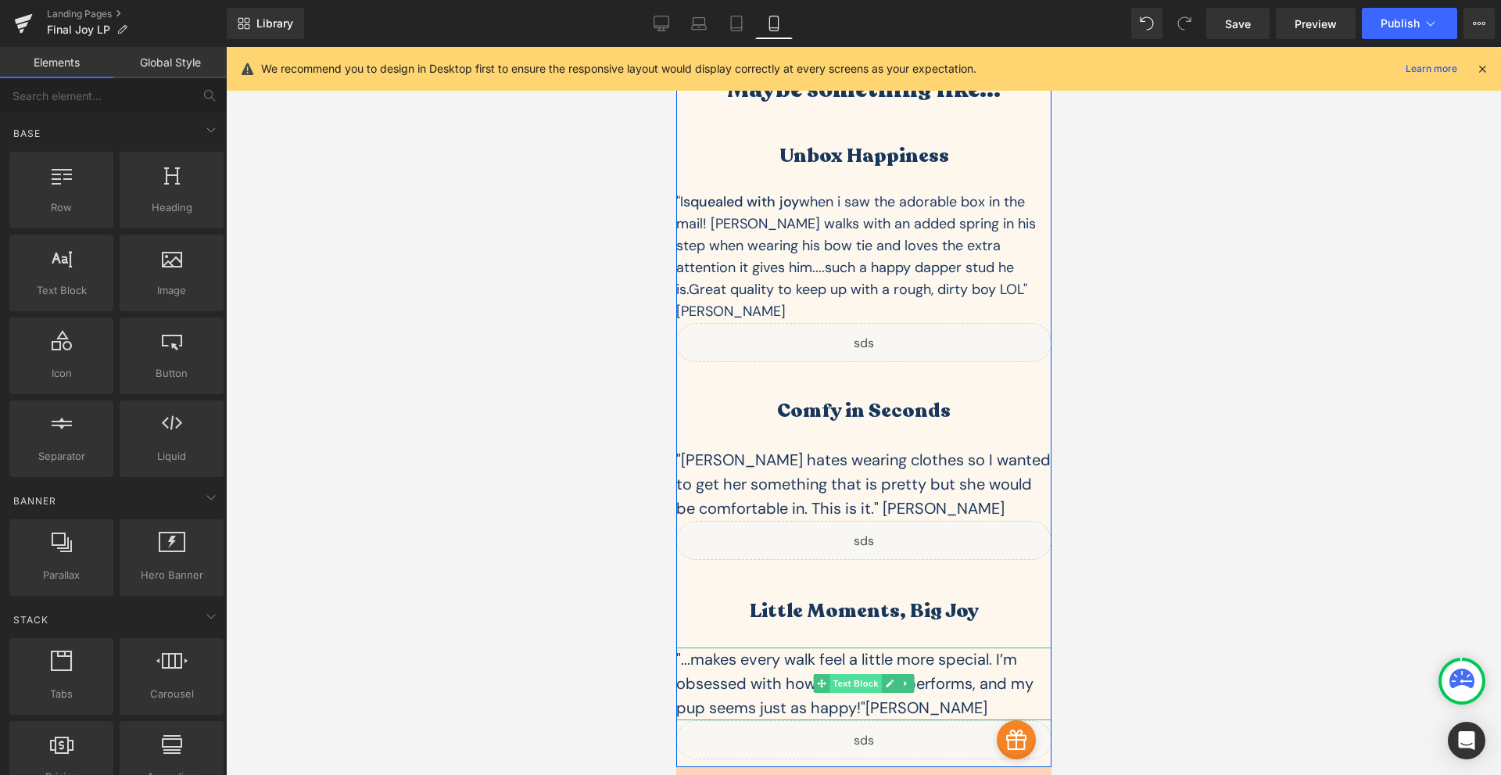
click at [865, 674] on span "Text Block" at bounding box center [855, 683] width 52 height 19
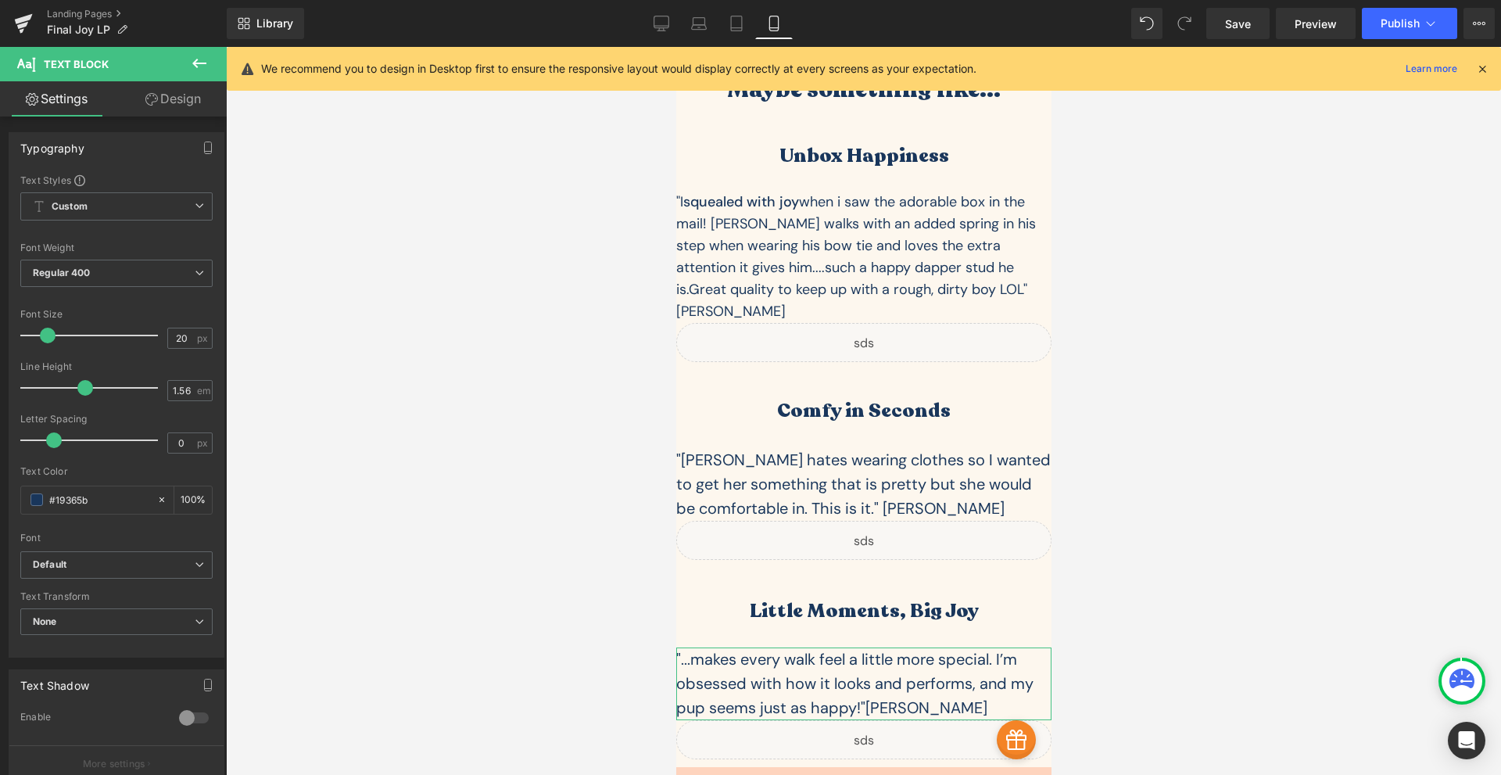
click at [167, 103] on link "Design" at bounding box center [172, 98] width 113 height 35
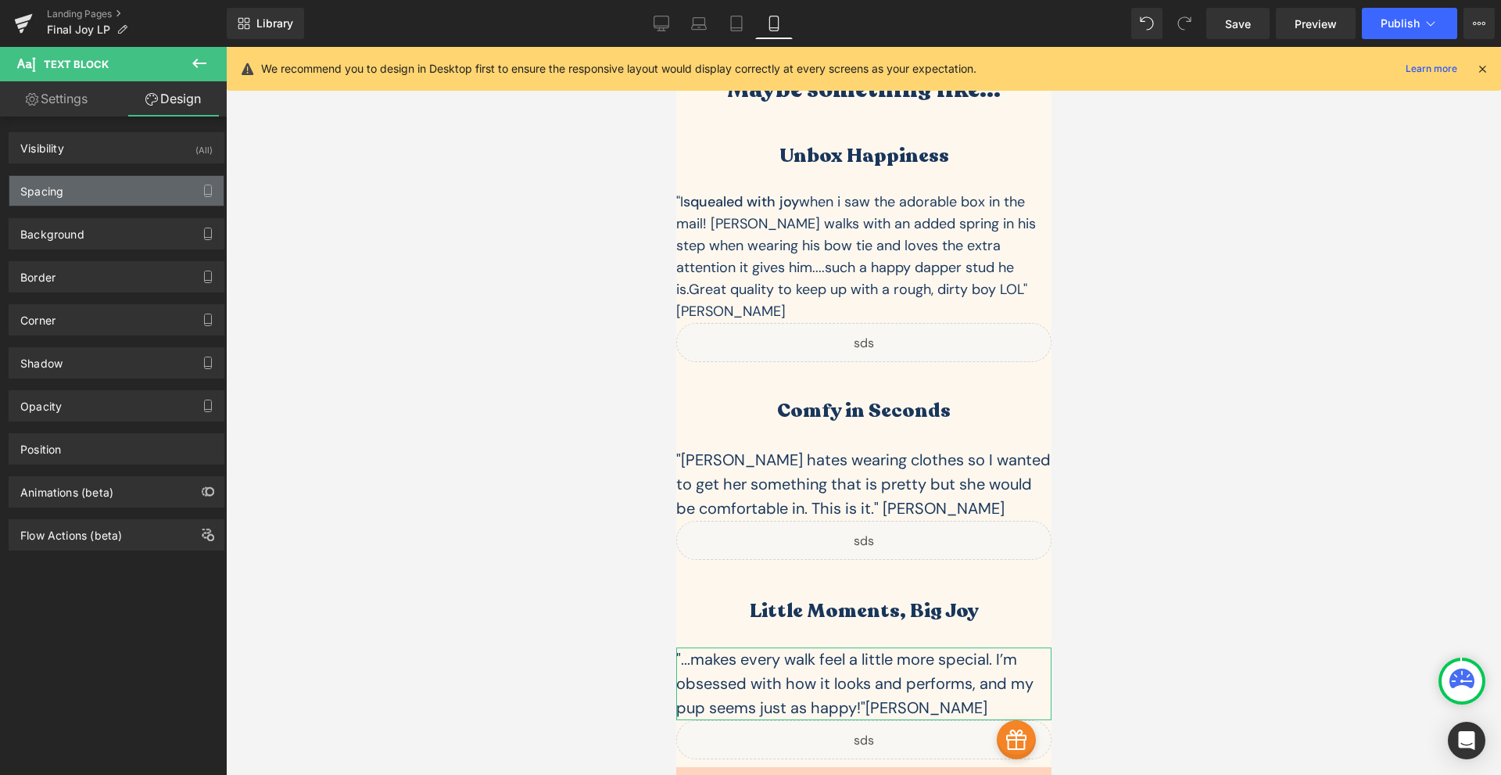
click at [144, 192] on div "Spacing" at bounding box center [116, 191] width 214 height 30
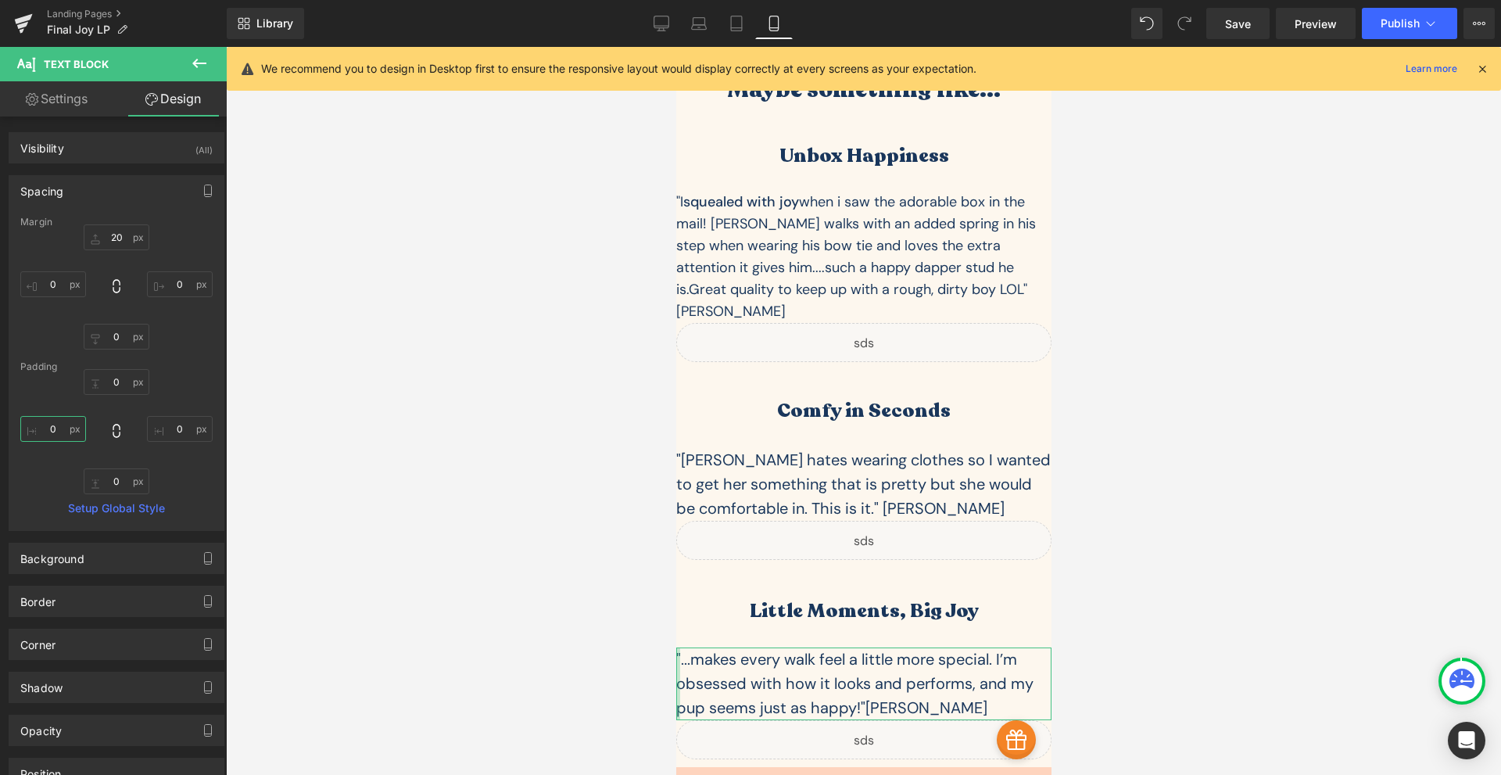
click at [59, 430] on input "0" at bounding box center [53, 429] width 66 height 26
type input "40"
click at [170, 432] on input "0" at bounding box center [180, 429] width 66 height 26
type input "40"
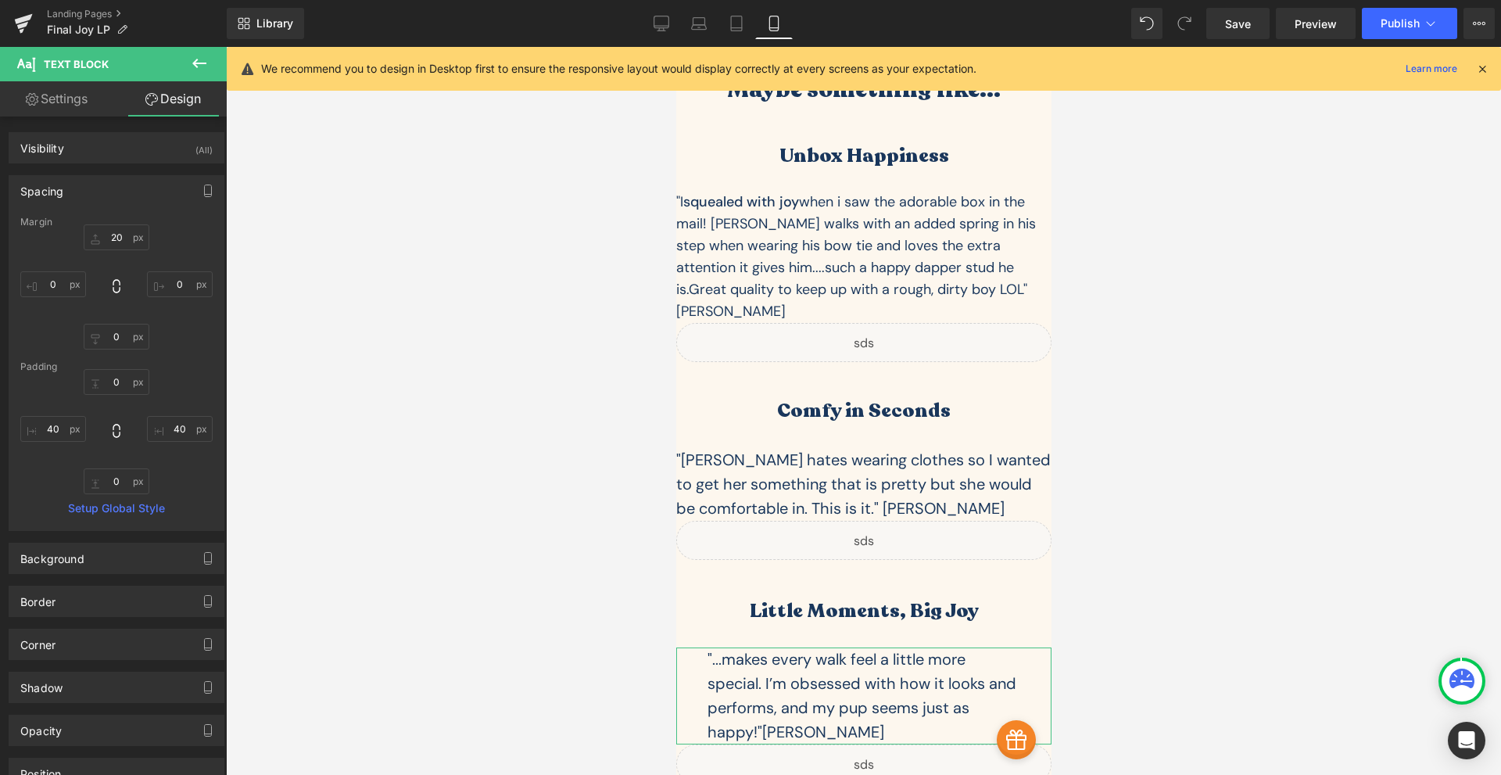
scroll to position [144, 0]
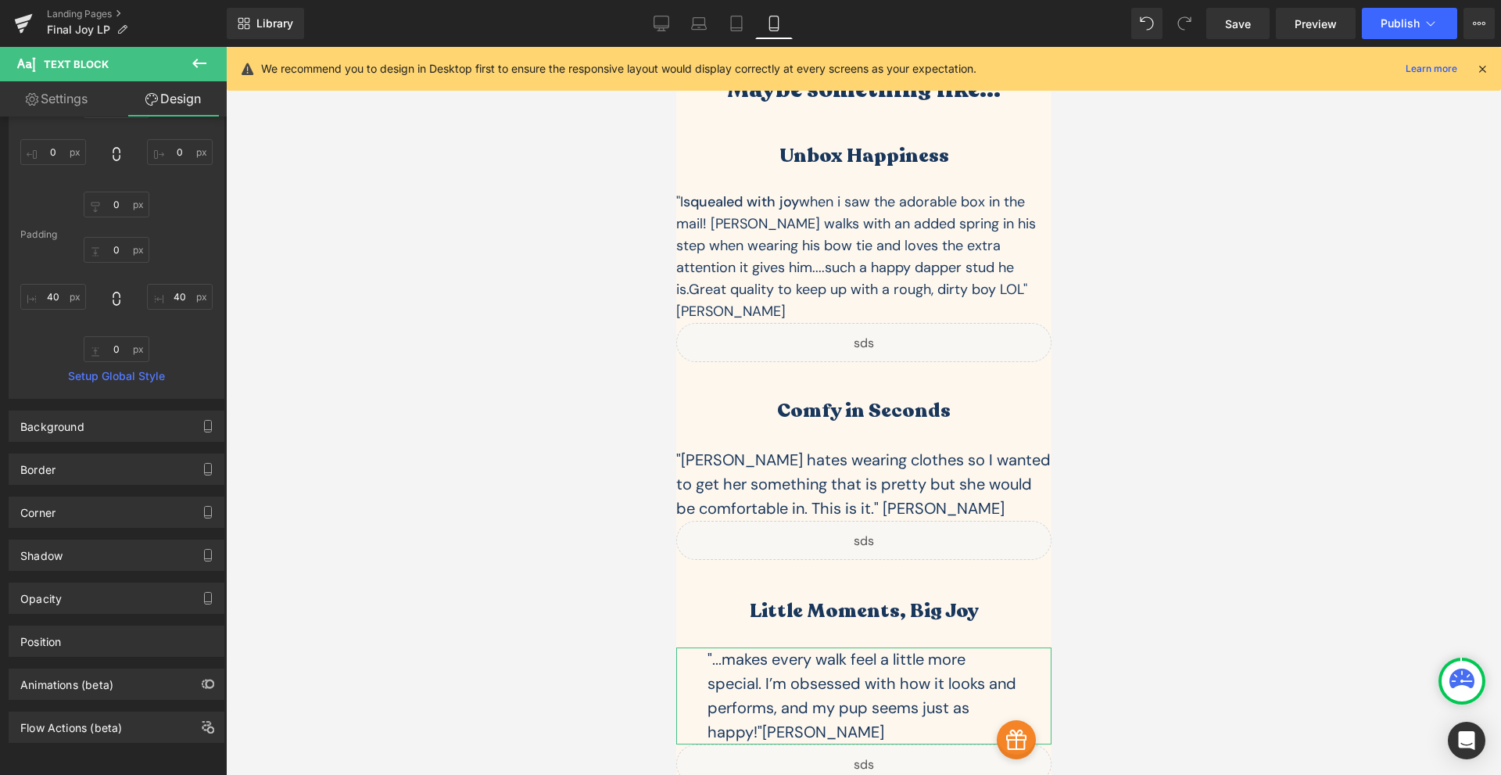
click at [93, 102] on link "Settings" at bounding box center [56, 98] width 113 height 35
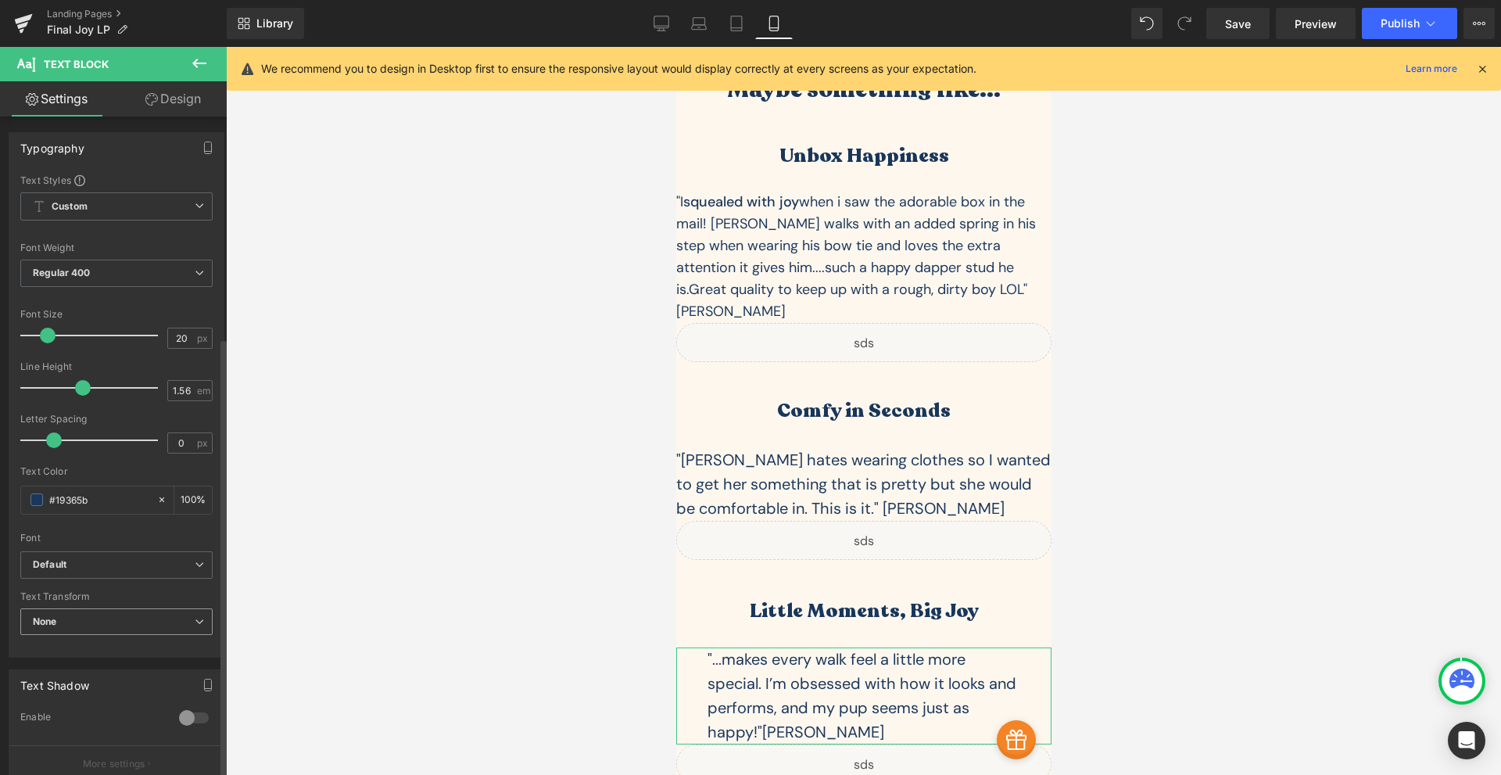
scroll to position [331, 0]
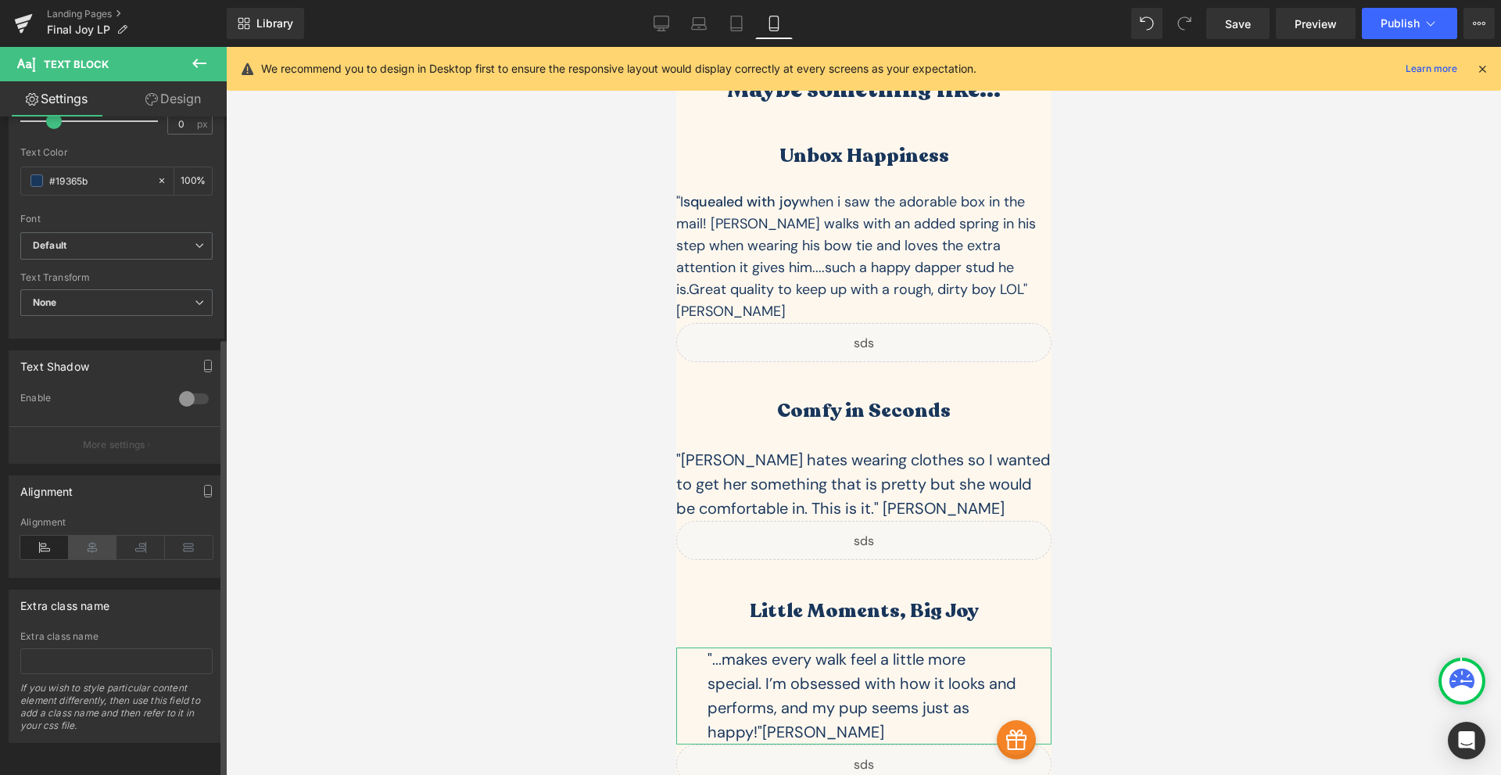
click at [102, 536] on icon at bounding box center [93, 547] width 48 height 23
click at [119, 476] on div "Alignment" at bounding box center [116, 491] width 214 height 30
drag, startPoint x: 98, startPoint y: 470, endPoint x: 74, endPoint y: 486, distance: 28.6
click at [74, 486] on div "Alignment" at bounding box center [116, 491] width 214 height 30
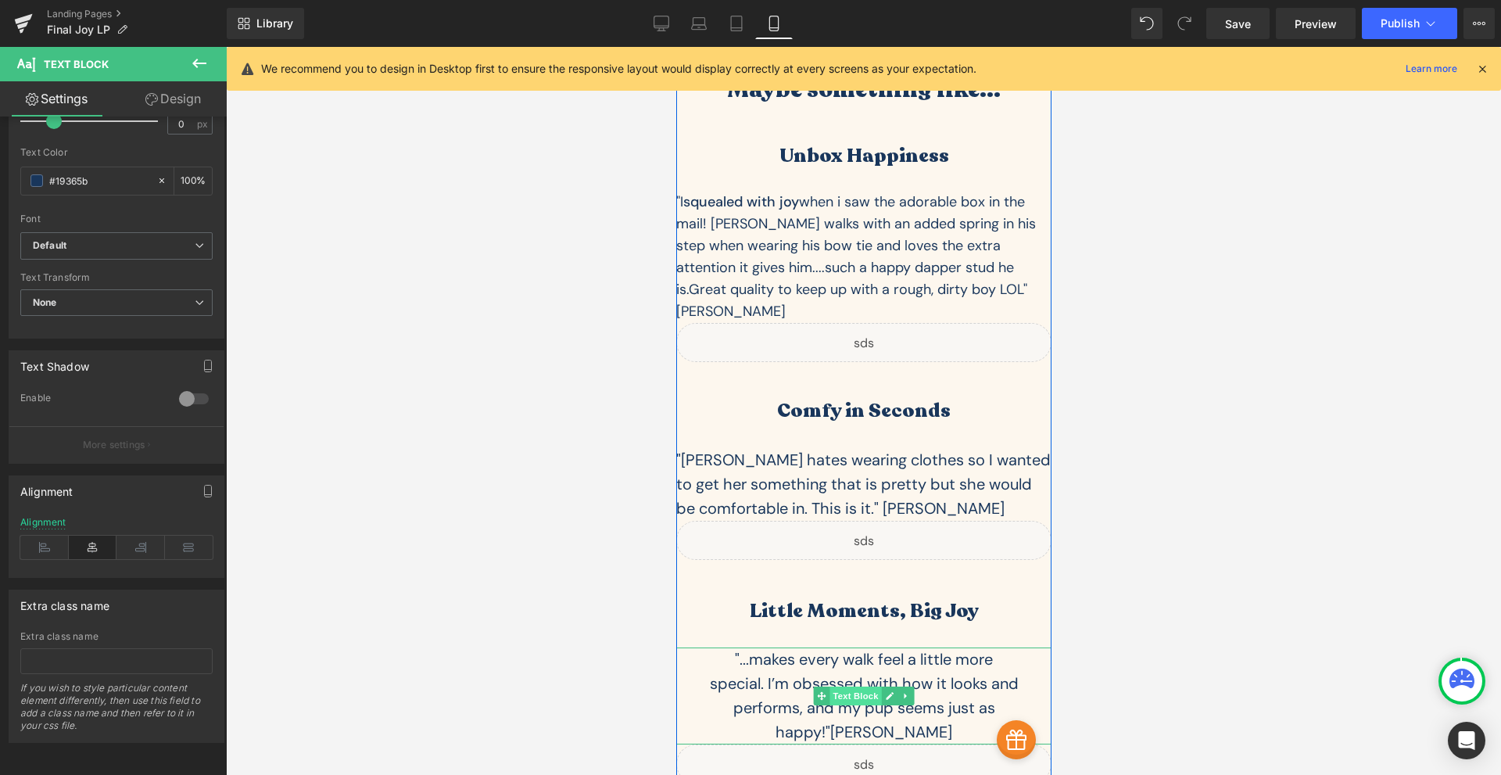
click at [844, 686] on span "Text Block" at bounding box center [855, 695] width 52 height 19
click at [798, 599] on h1 "Little Moments, Big Joy" at bounding box center [862, 611] width 375 height 24
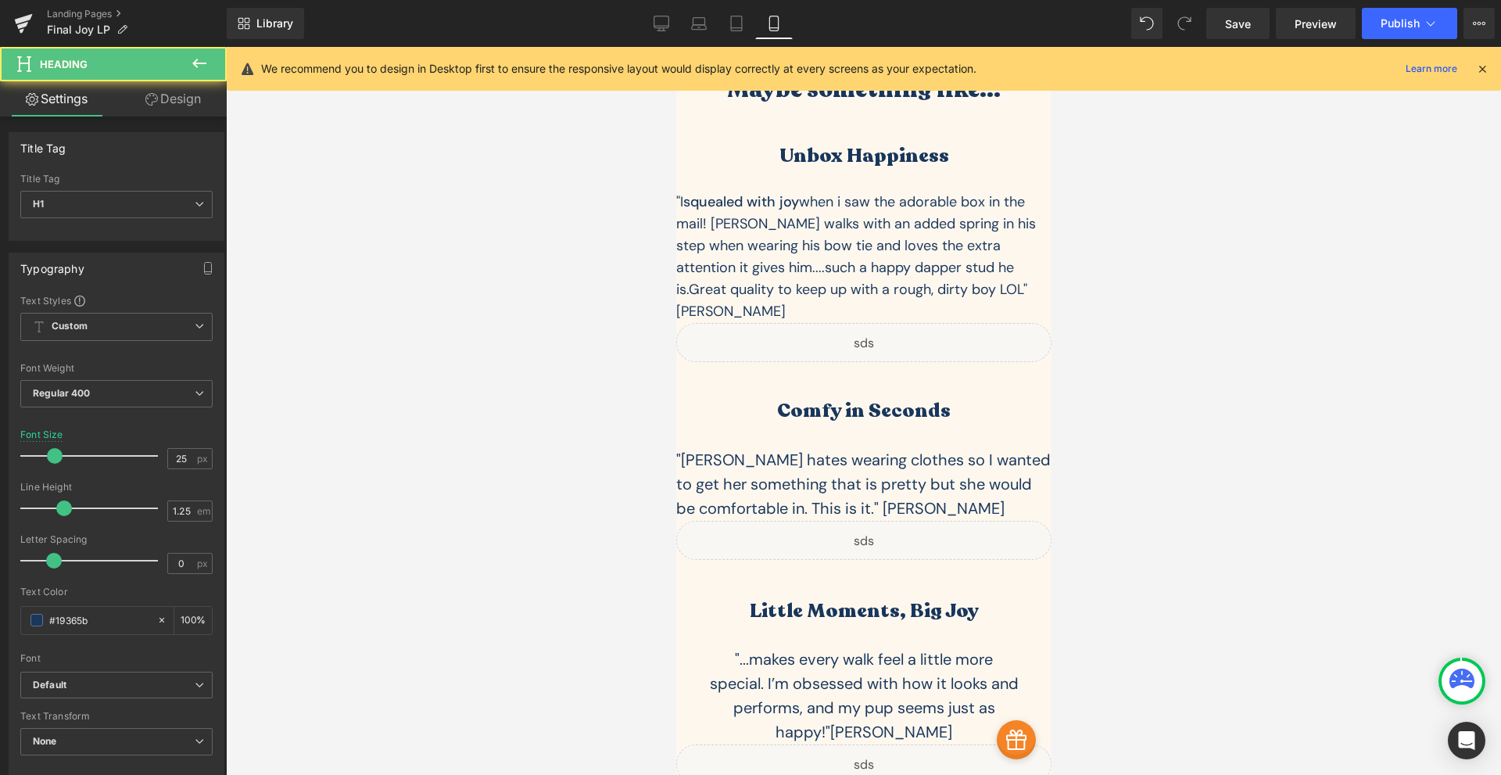
click at [175, 99] on link "Design" at bounding box center [172, 98] width 113 height 35
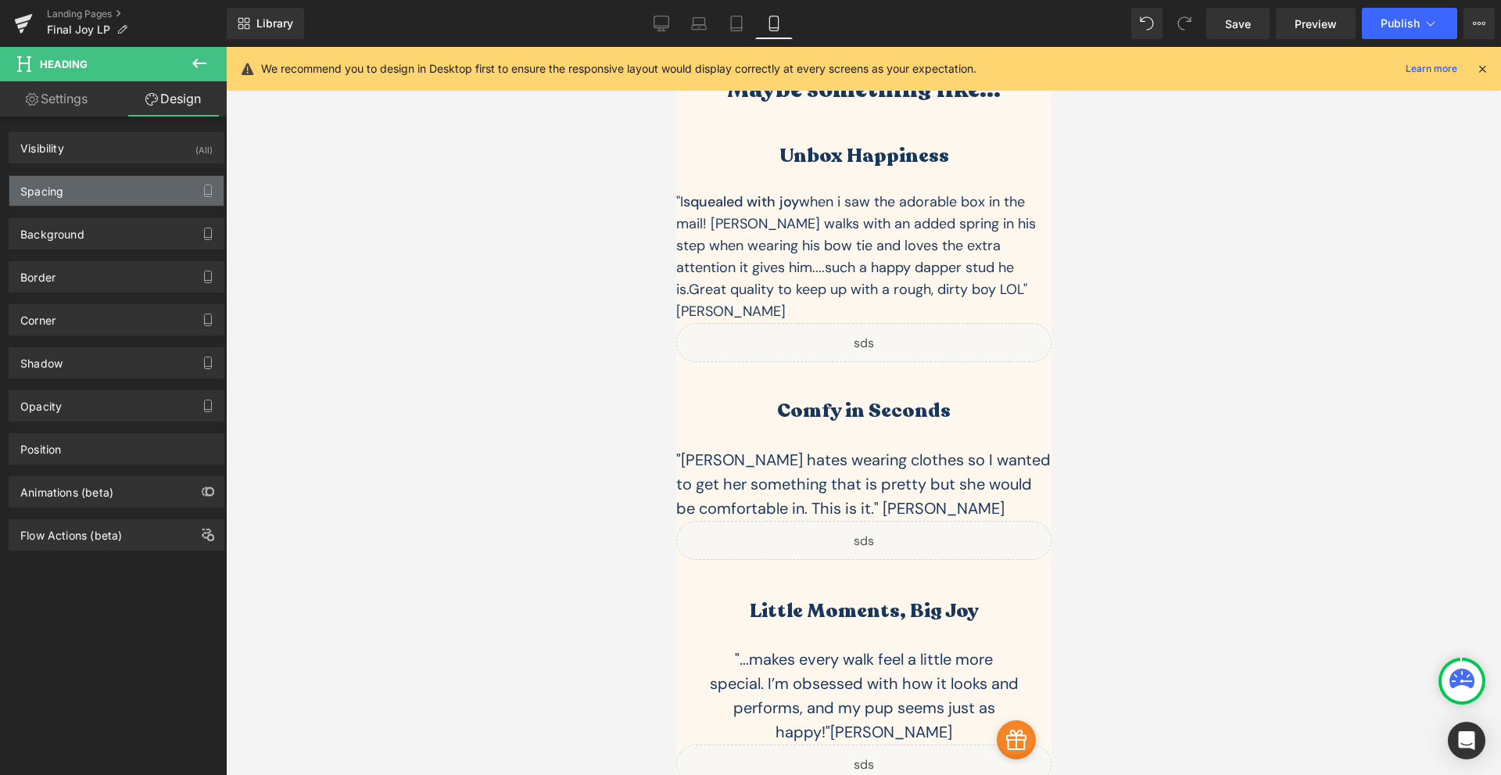
click at [77, 188] on div "Spacing" at bounding box center [116, 191] width 214 height 30
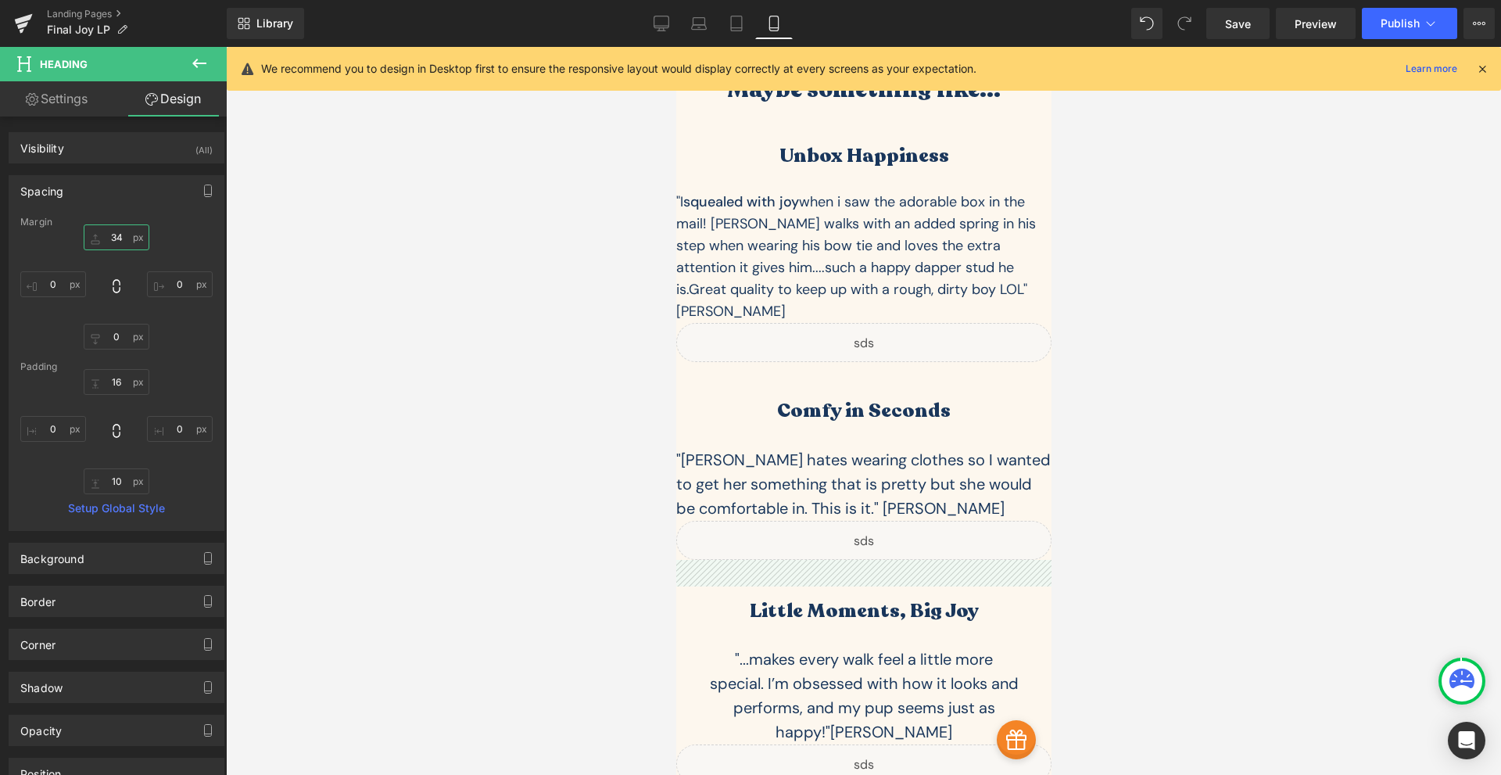
click at [116, 243] on input "text" at bounding box center [117, 237] width 66 height 26
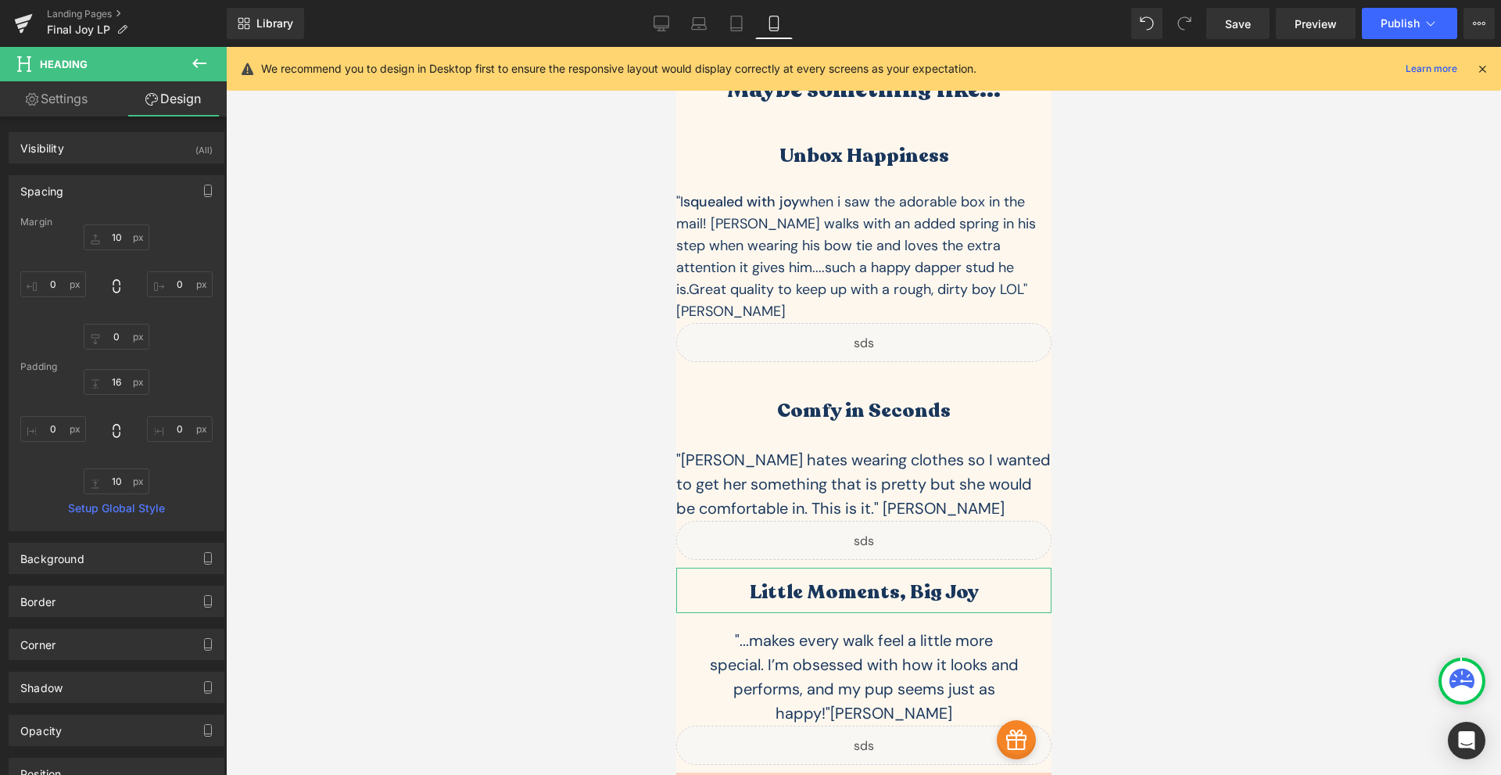
click at [159, 328] on div "10" at bounding box center [116, 286] width 192 height 125
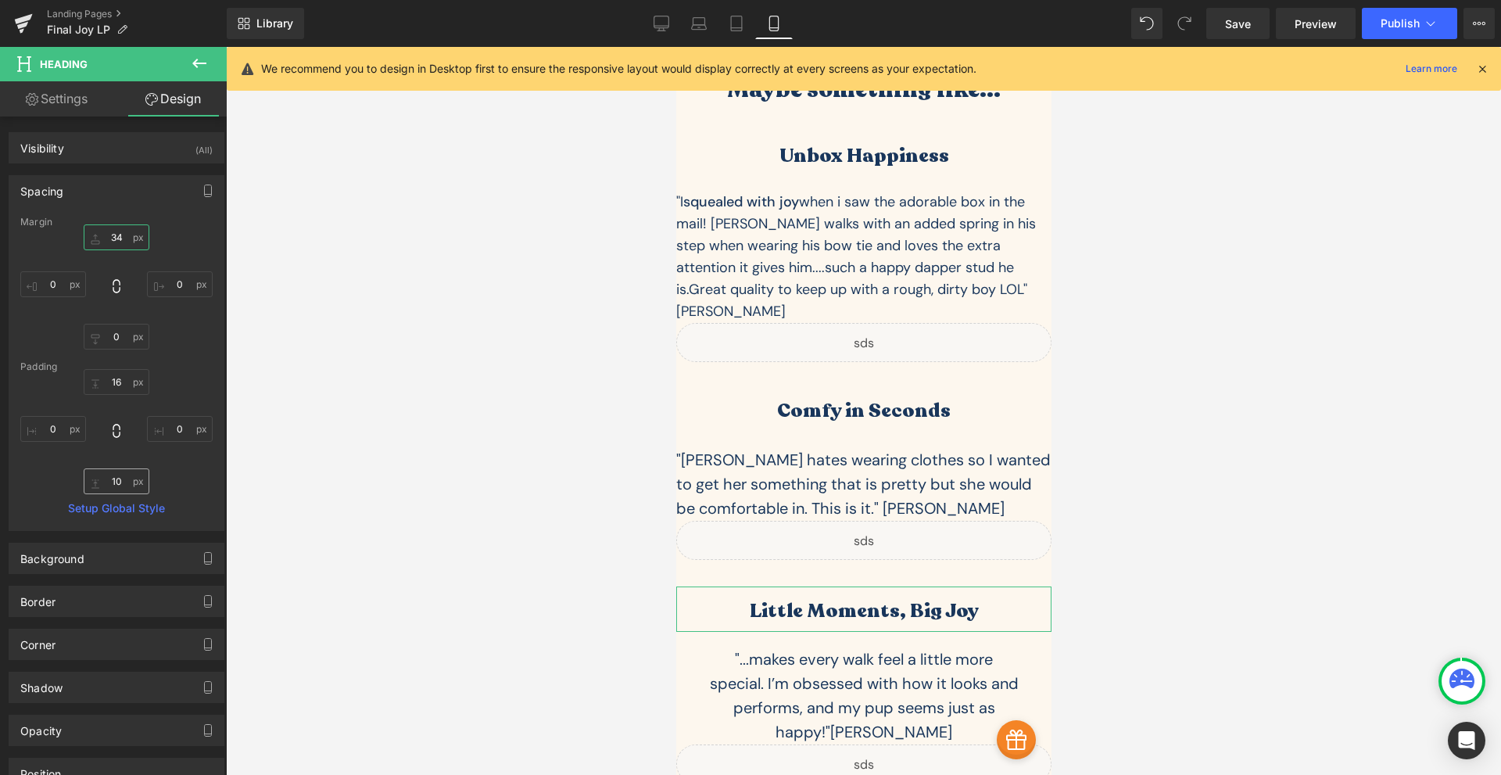
type input "34"
click at [117, 472] on input "text" at bounding box center [117, 481] width 66 height 26
type input "0"
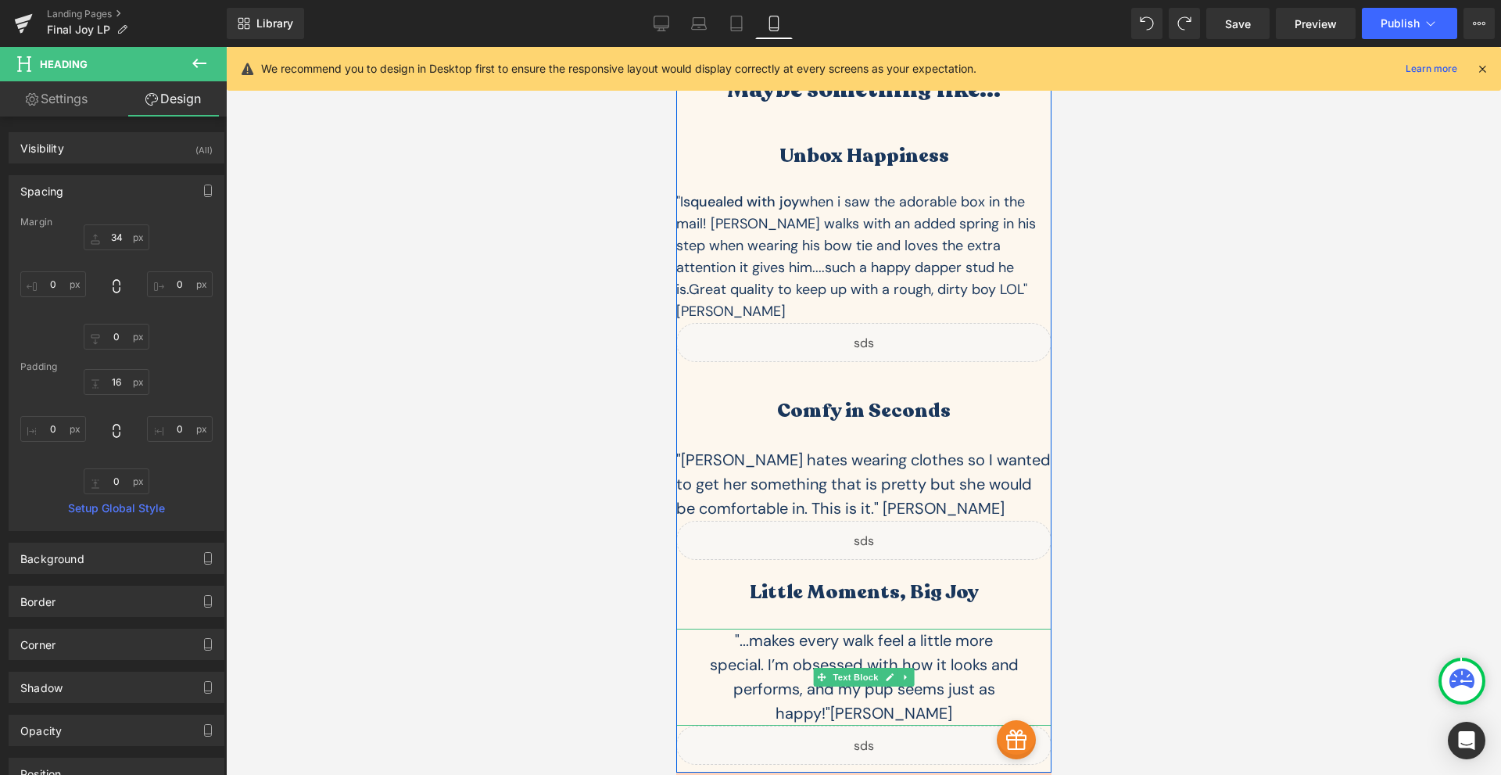
click at [880, 629] on div ""...makes every walk feel a little more special. I’m obsessed with how it looks…" at bounding box center [862, 678] width 375 height 98
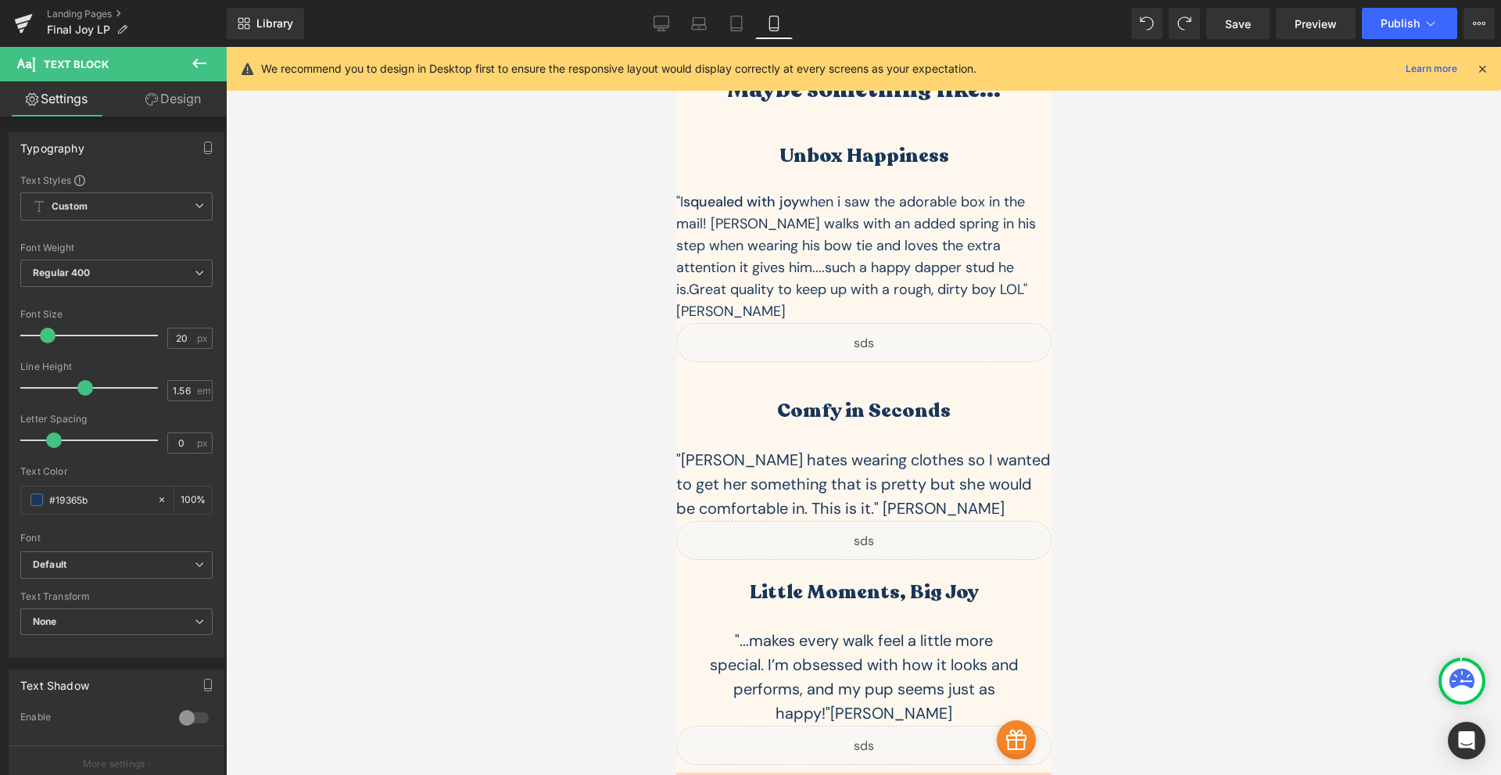
click at [175, 107] on link "Design" at bounding box center [172, 98] width 113 height 35
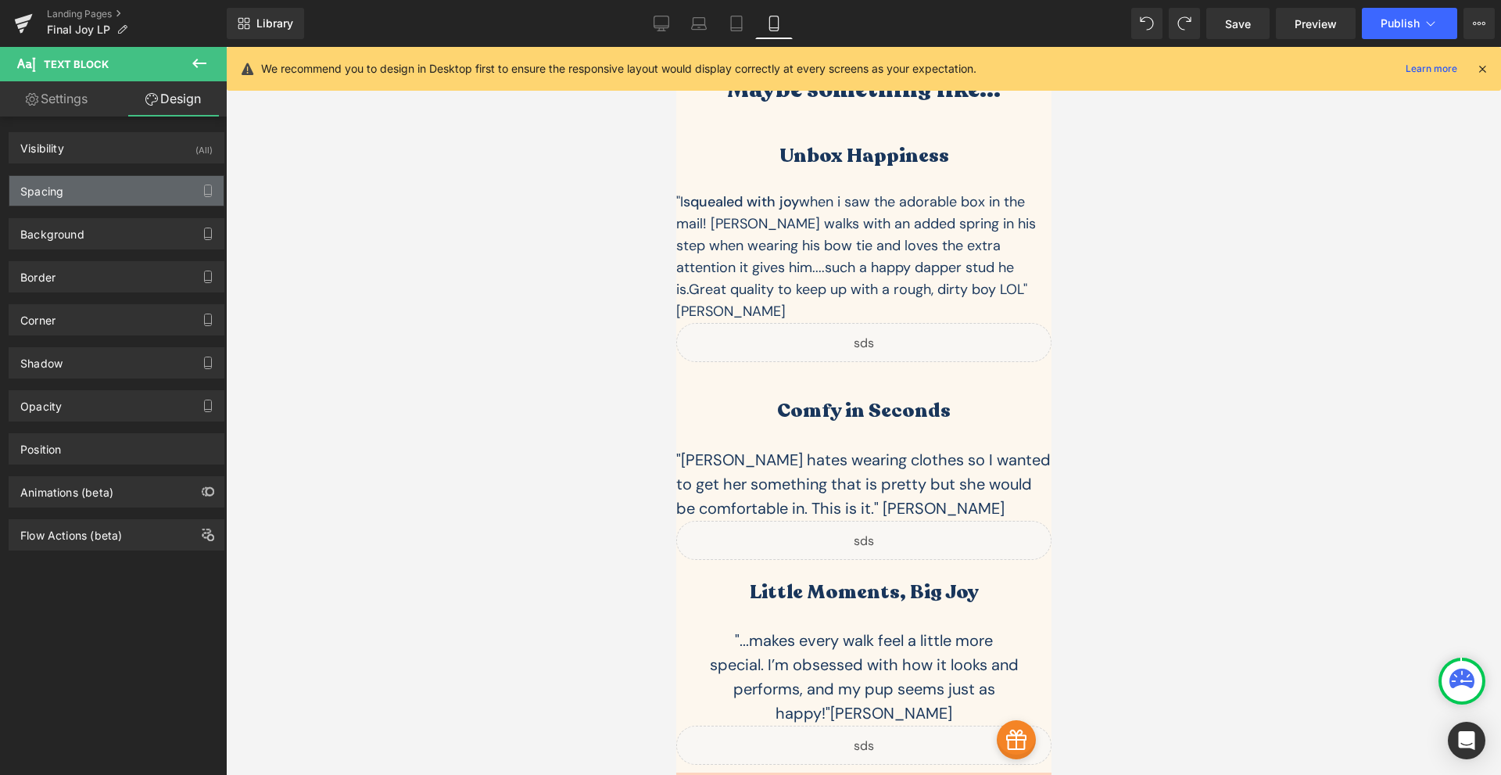
click at [84, 188] on div "Spacing" at bounding box center [116, 191] width 214 height 30
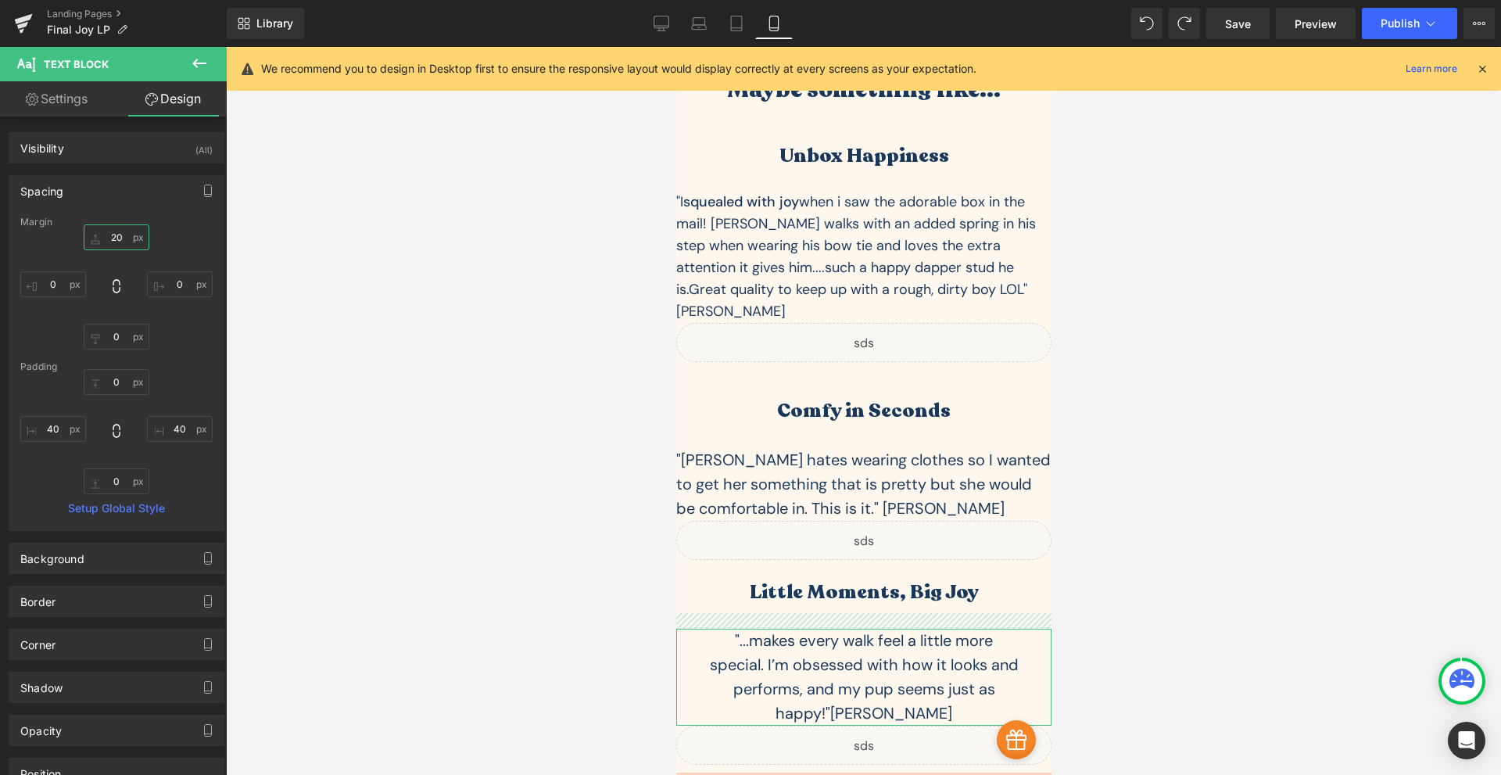
click at [112, 240] on input "20" at bounding box center [117, 237] width 66 height 26
type input "0"
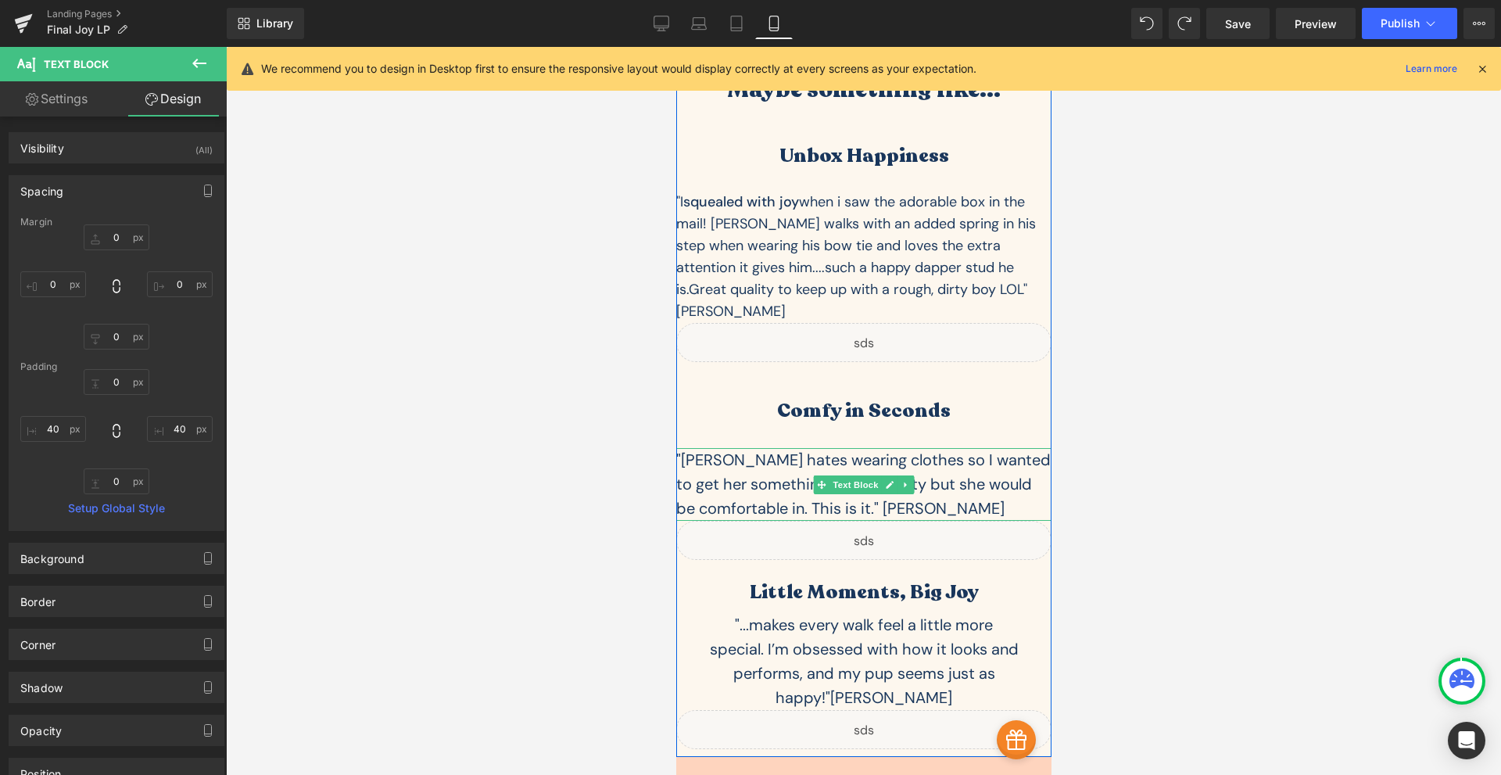
click at [842, 448] on div ""Phoebe hates wearing clothes so I wanted to get her something that is pretty b…" at bounding box center [862, 484] width 375 height 73
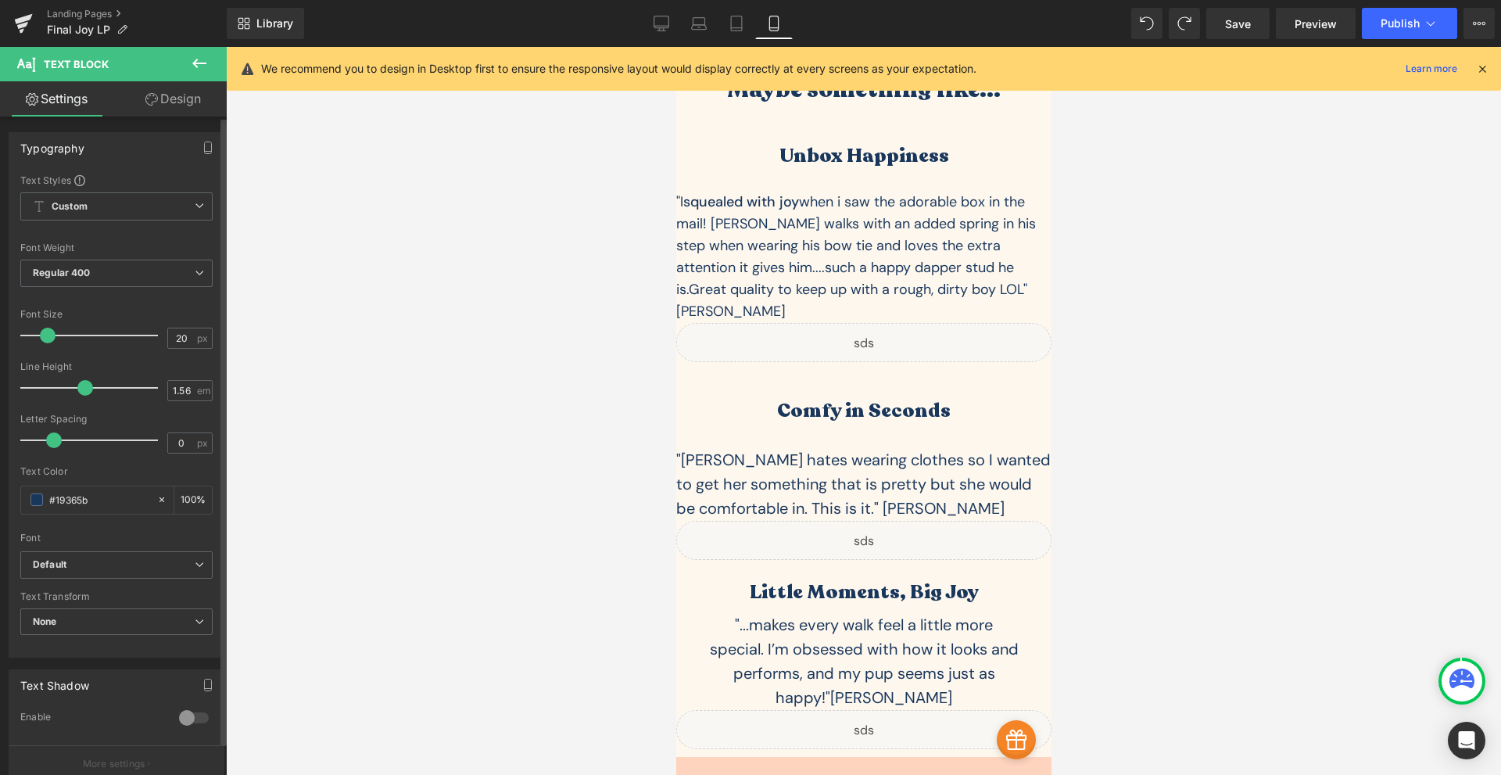
click at [177, 116] on div "Typography Text Styles Custom Custom Setup Global Style Custom Setup Global Sty…" at bounding box center [117, 588] width 234 height 945
click at [179, 107] on link "Design" at bounding box center [172, 98] width 113 height 35
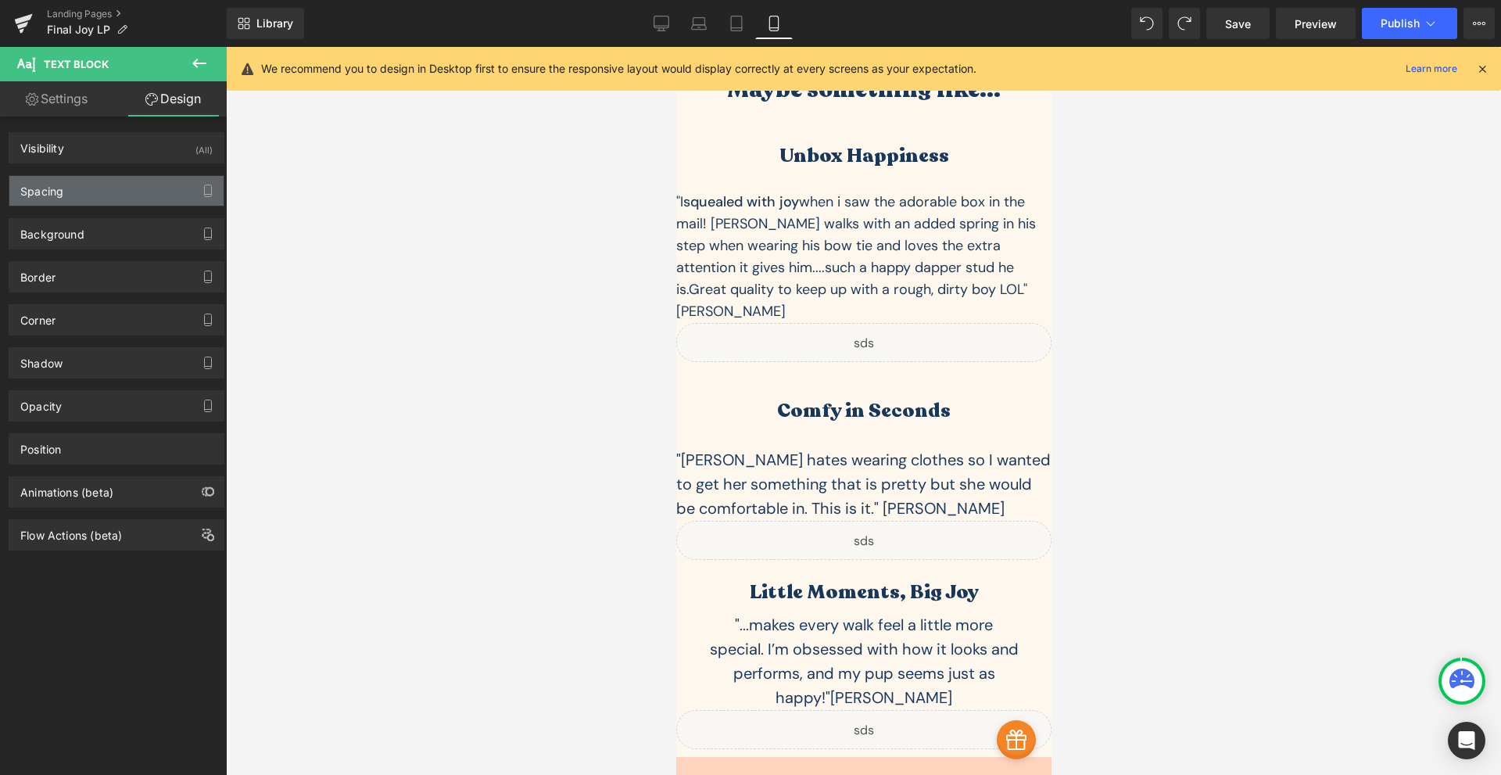
click at [86, 199] on div "Spacing" at bounding box center [116, 191] width 214 height 30
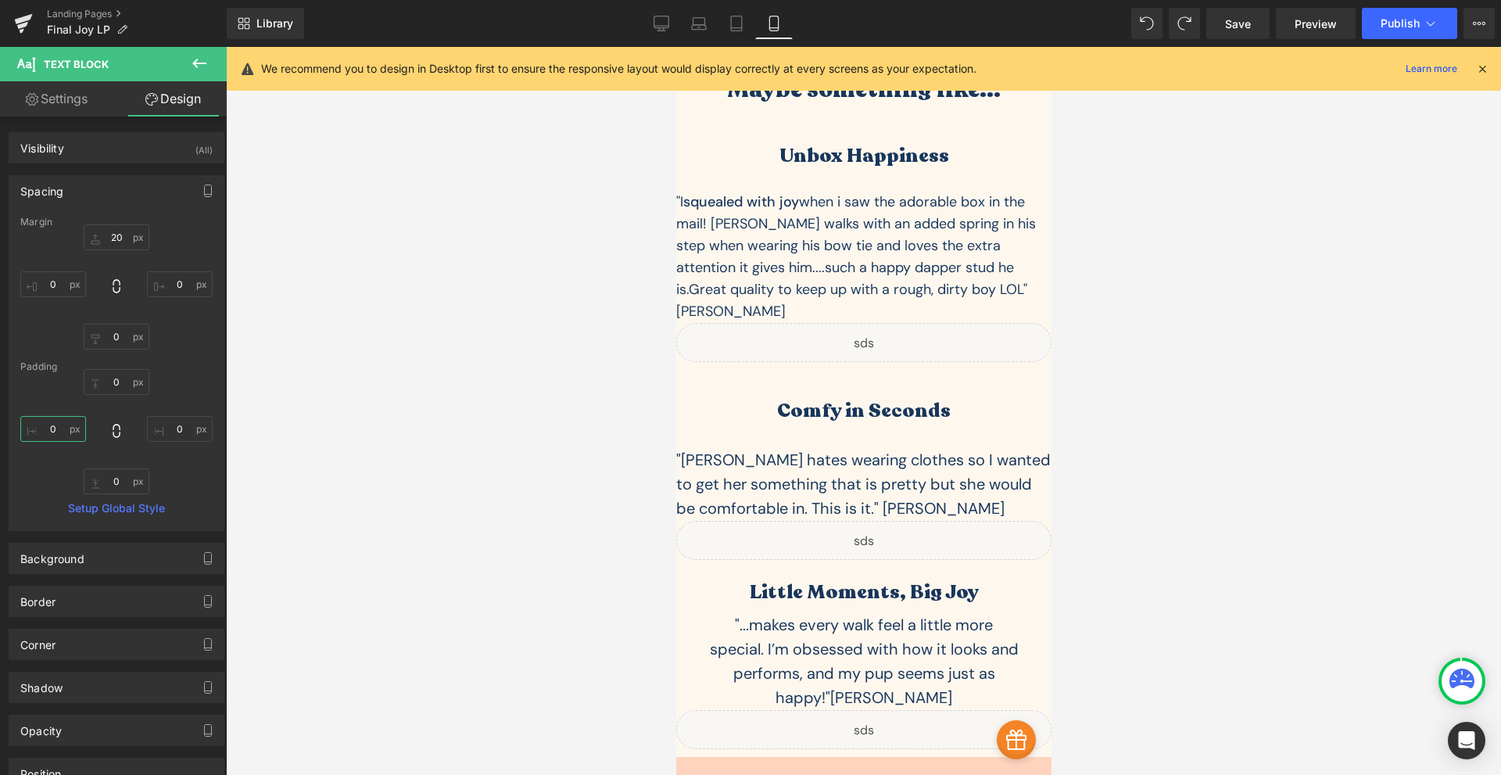
click at [66, 434] on input "0" at bounding box center [53, 429] width 66 height 26
type input "40"
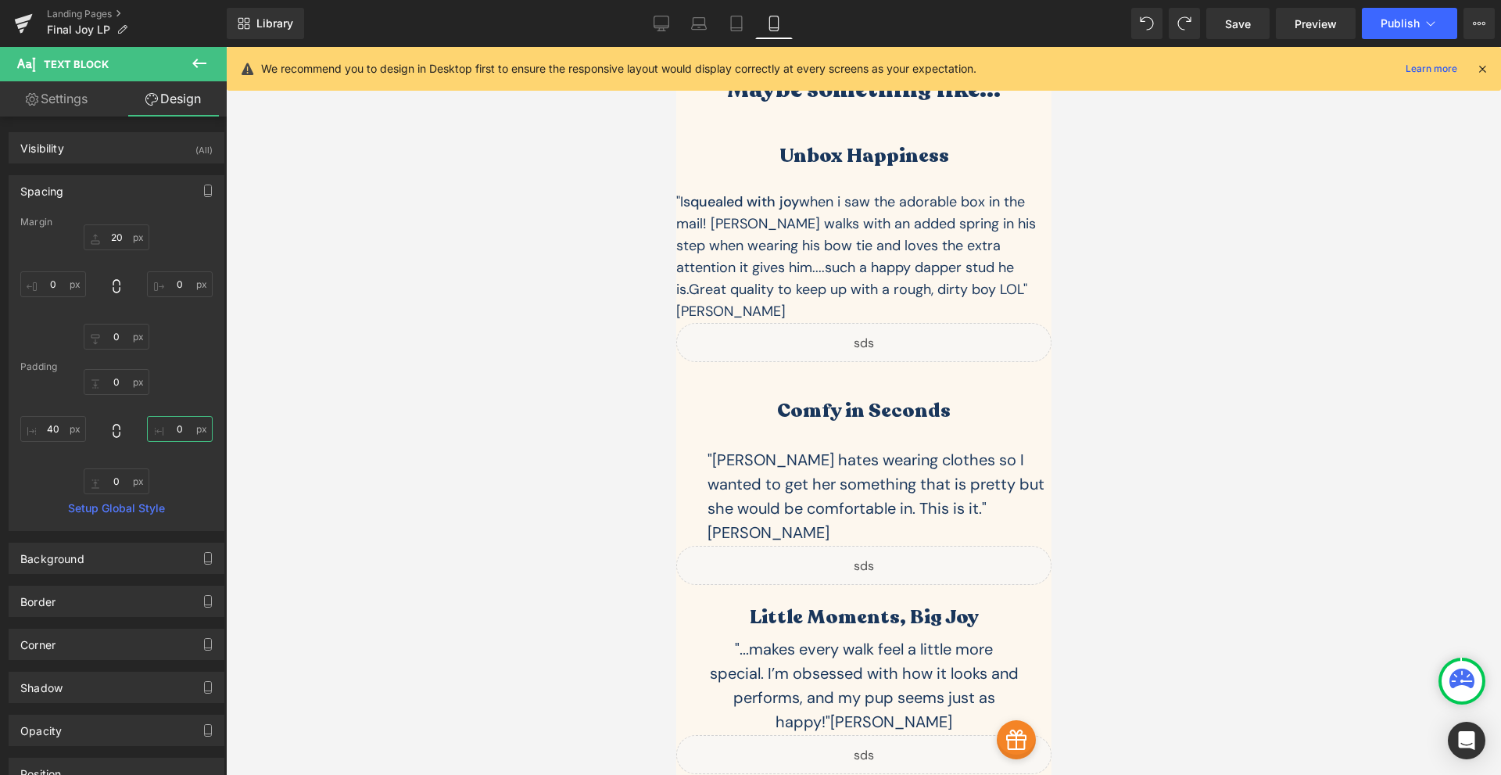
click at [177, 432] on input "0" at bounding box center [180, 429] width 66 height 26
type input "40"
click at [115, 240] on input "20" at bounding box center [117, 237] width 66 height 26
type input "0"
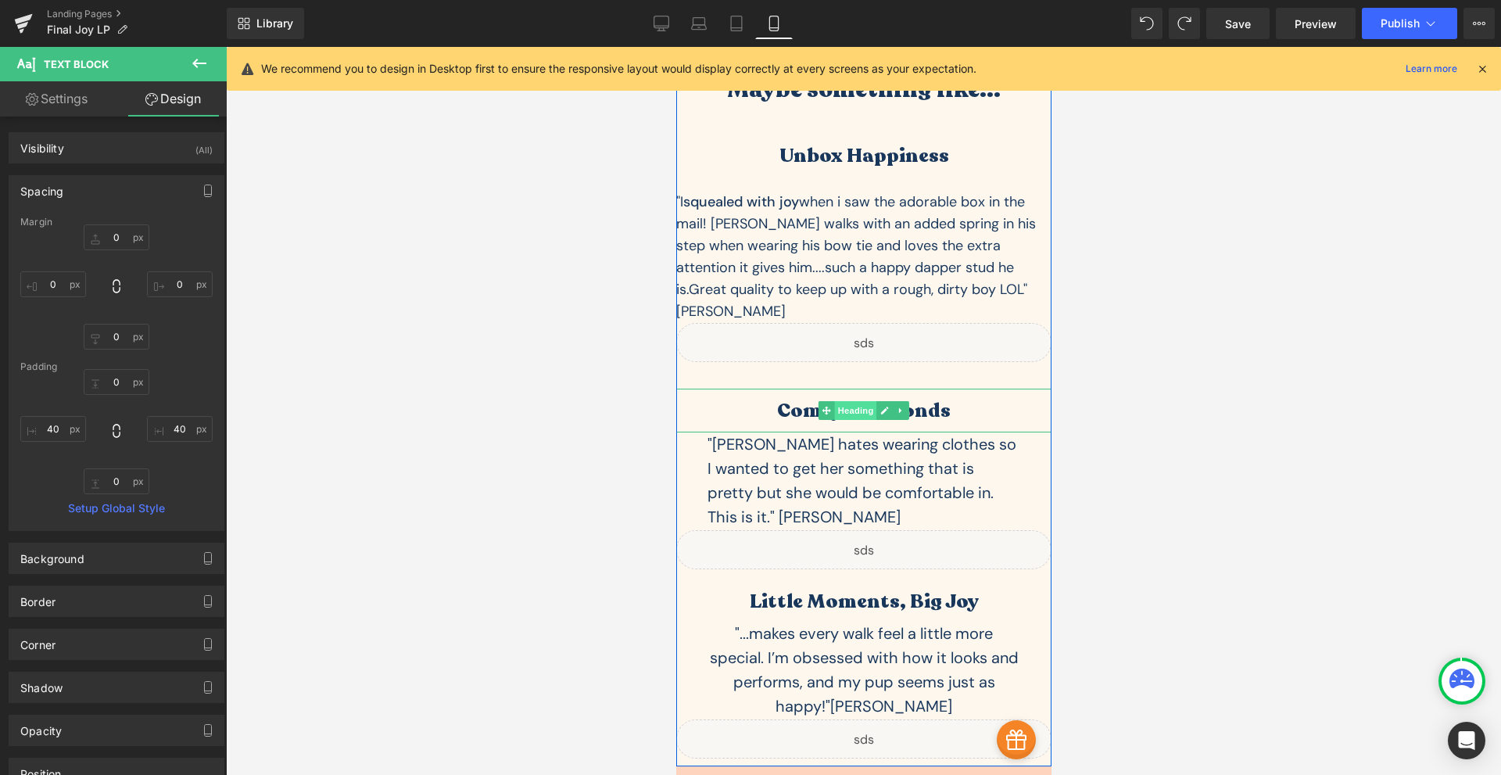
click at [851, 401] on span "Heading" at bounding box center [855, 410] width 42 height 19
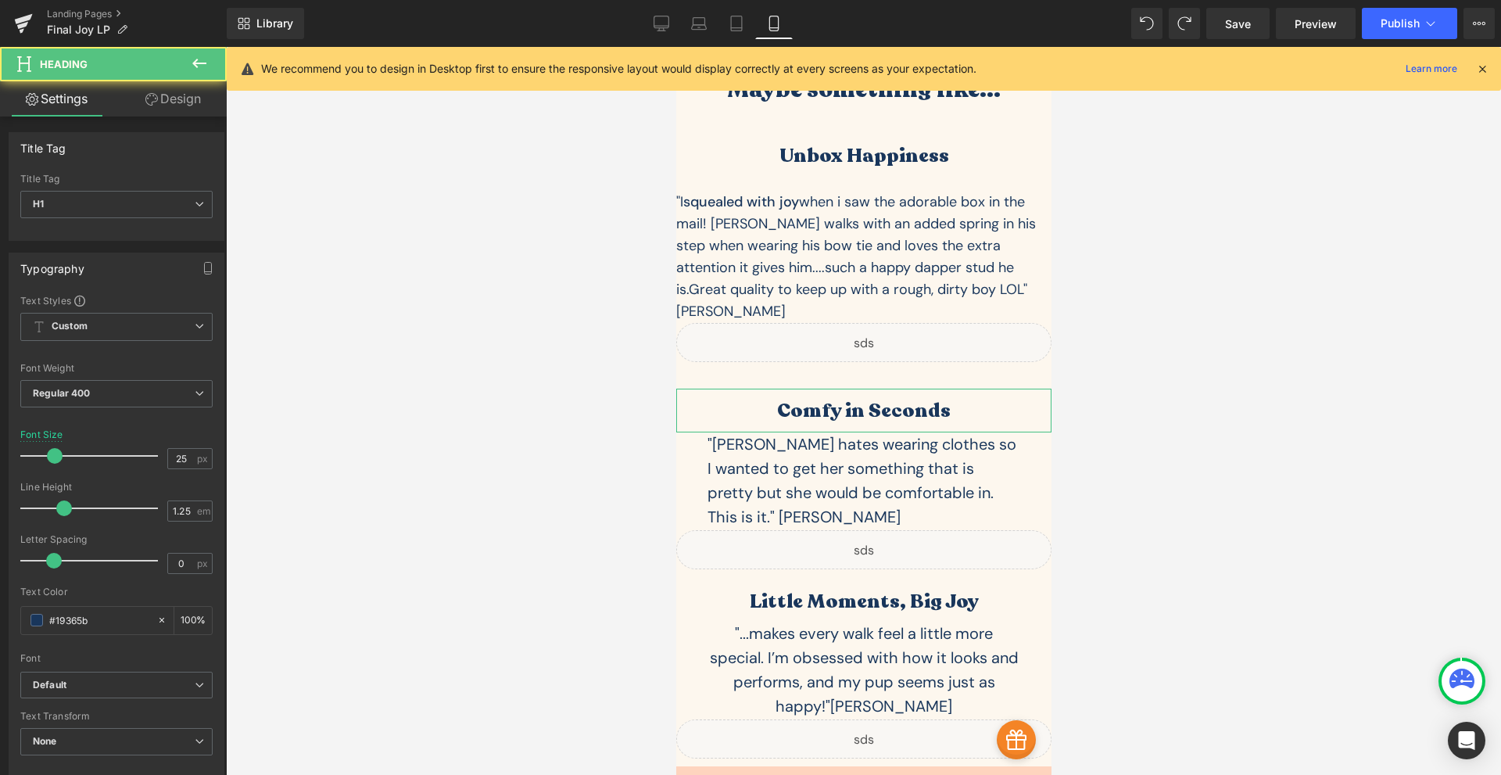
click at [173, 106] on link "Design" at bounding box center [172, 98] width 113 height 35
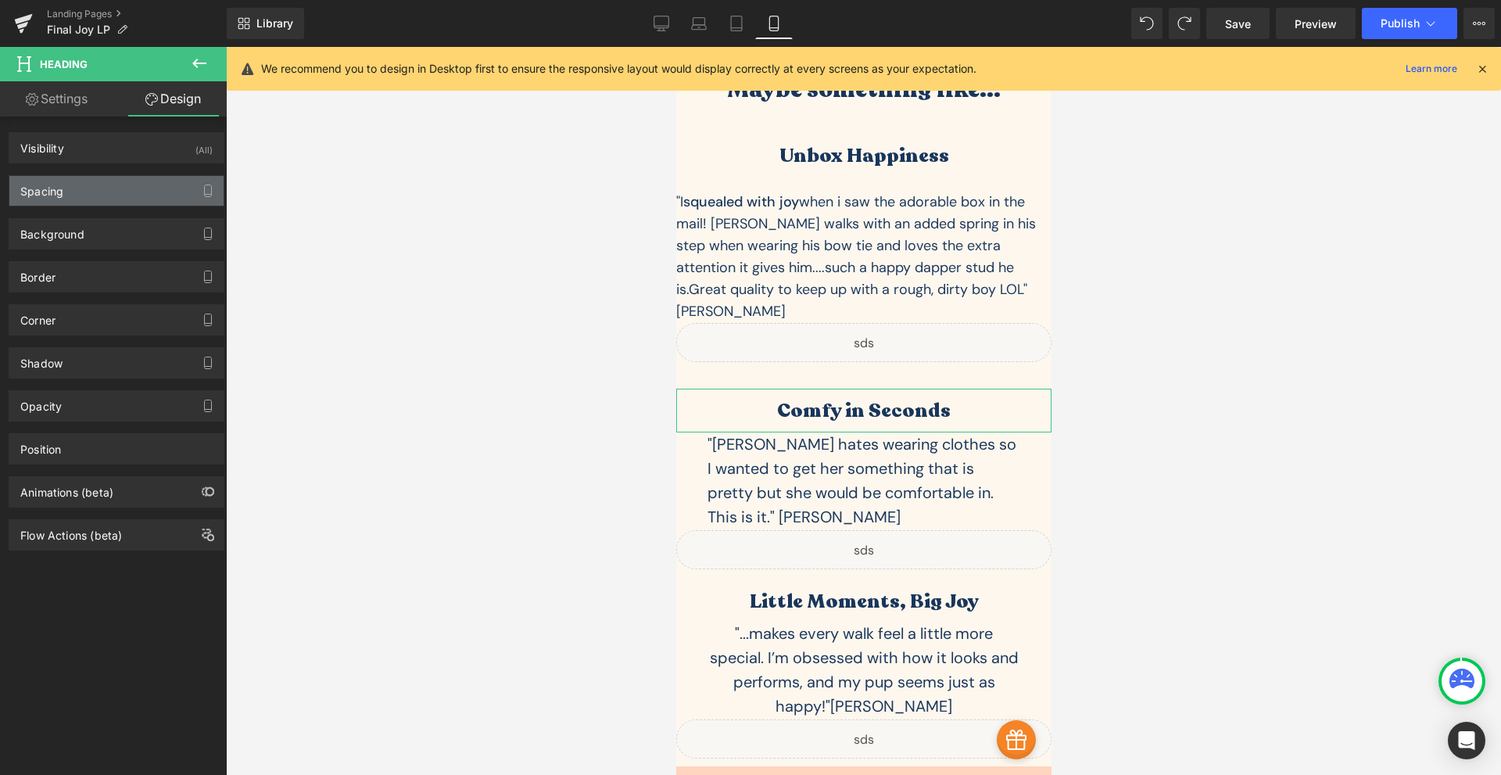
click at [72, 183] on div "Spacing" at bounding box center [116, 191] width 214 height 30
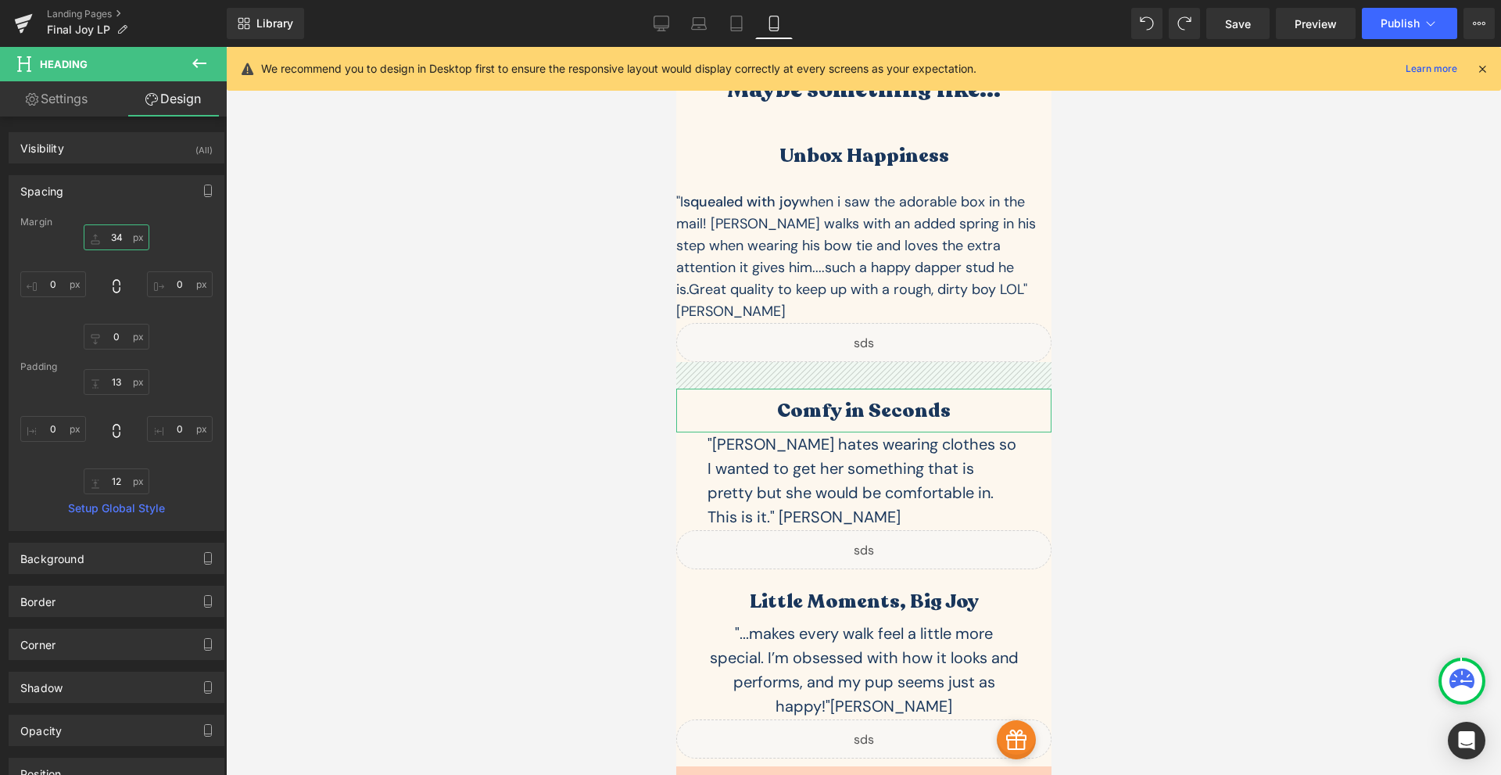
click at [114, 232] on input "34" at bounding box center [117, 237] width 66 height 26
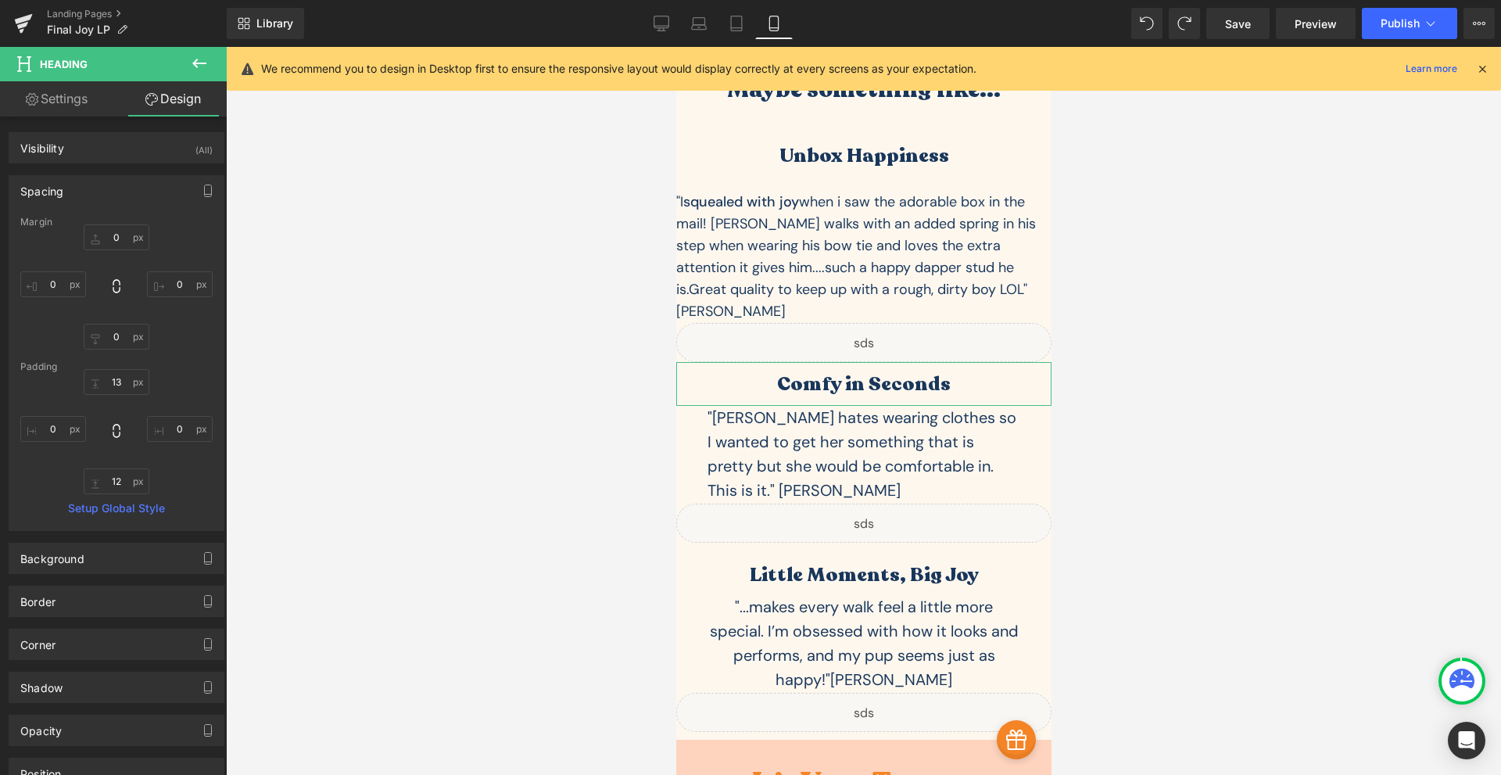
click at [210, 240] on div "Margin 0 0 0 0 Padding 13 0 12 0 Setup Global Style" at bounding box center [116, 374] width 214 height 314
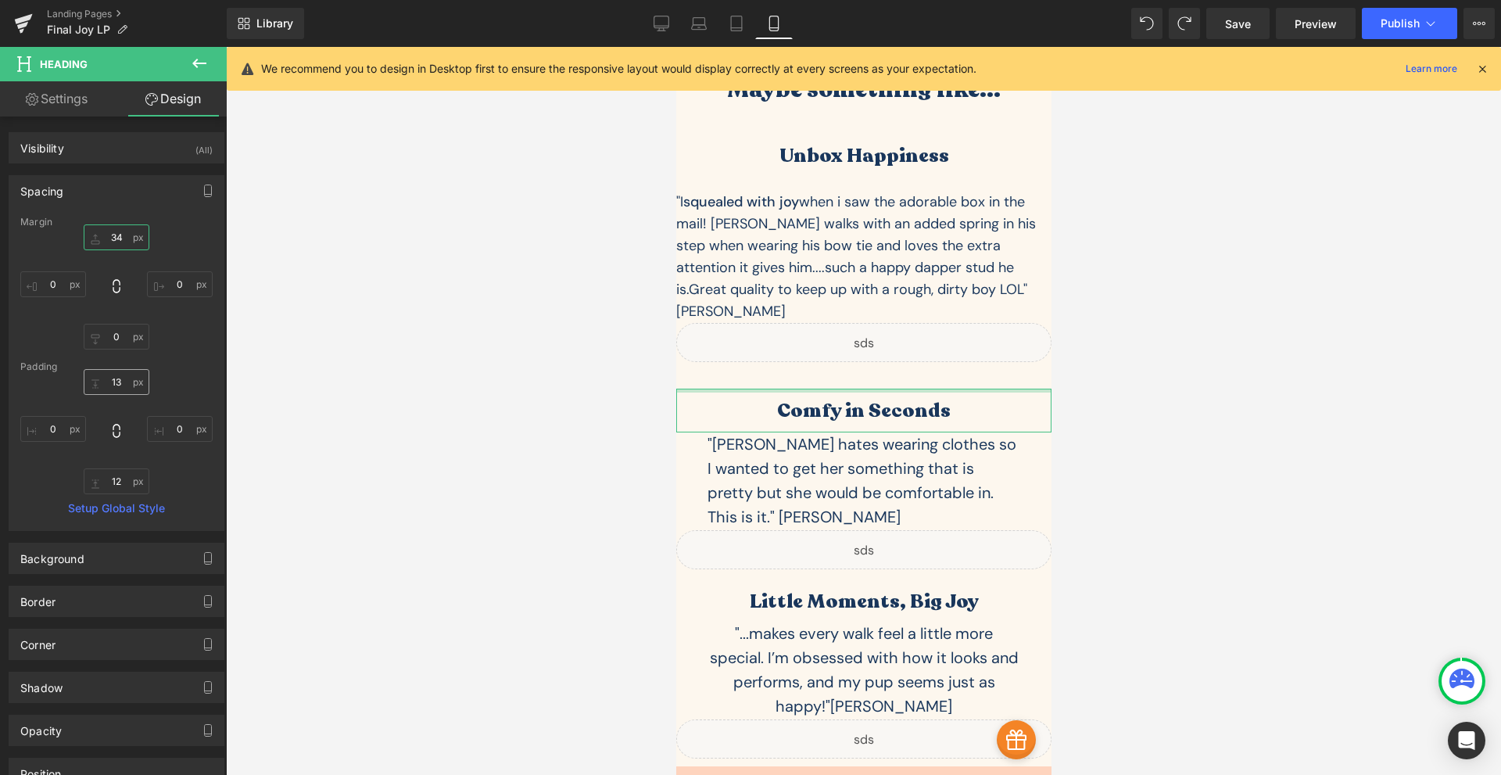
type input "34"
click at [111, 377] on input "13" at bounding box center [117, 382] width 66 height 26
type input "0"
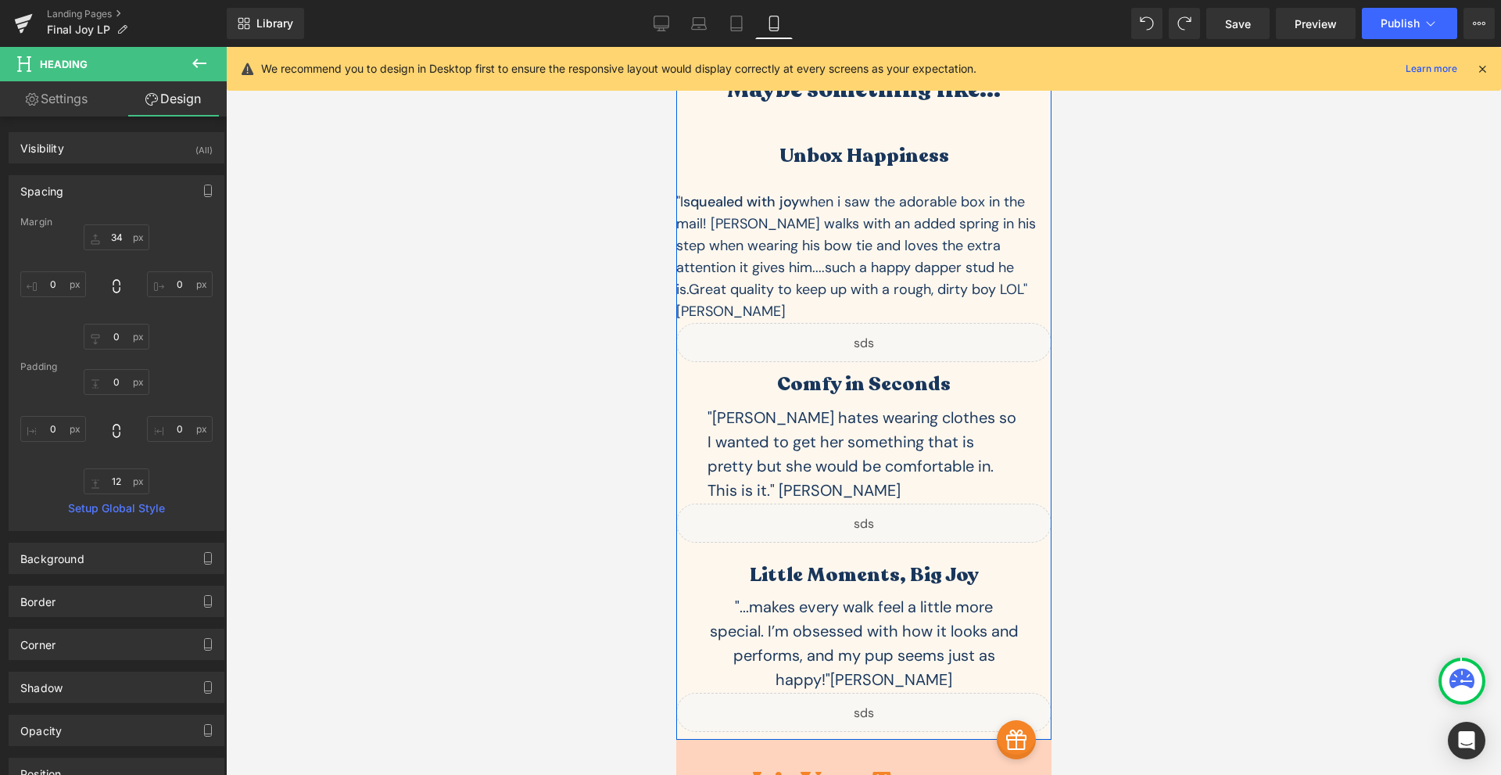
scroll to position [5280, 0]
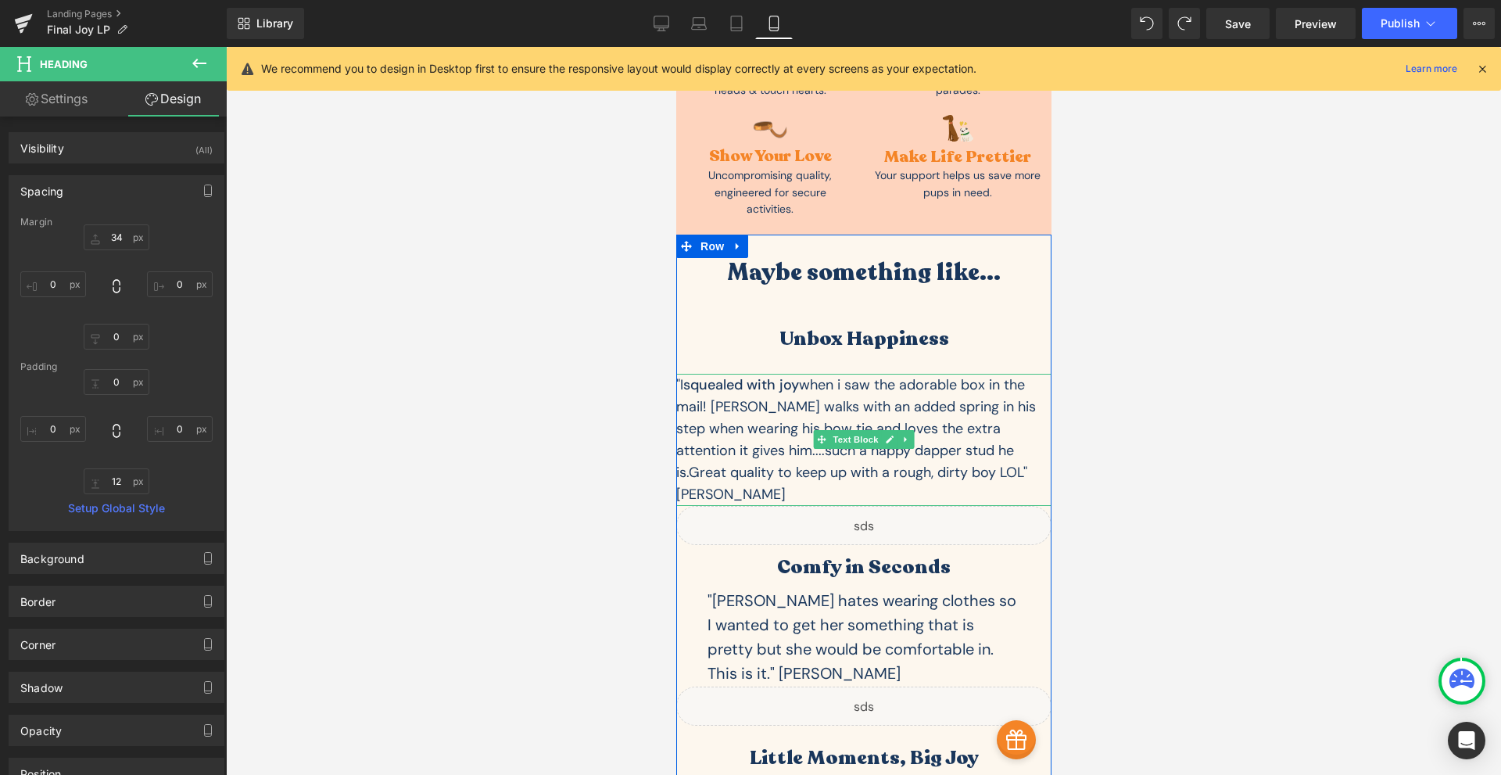
click at [847, 374] on p ""I squealed with joy when i saw the adorable box in the mail! Gunner walks with…" at bounding box center [862, 428] width 375 height 109
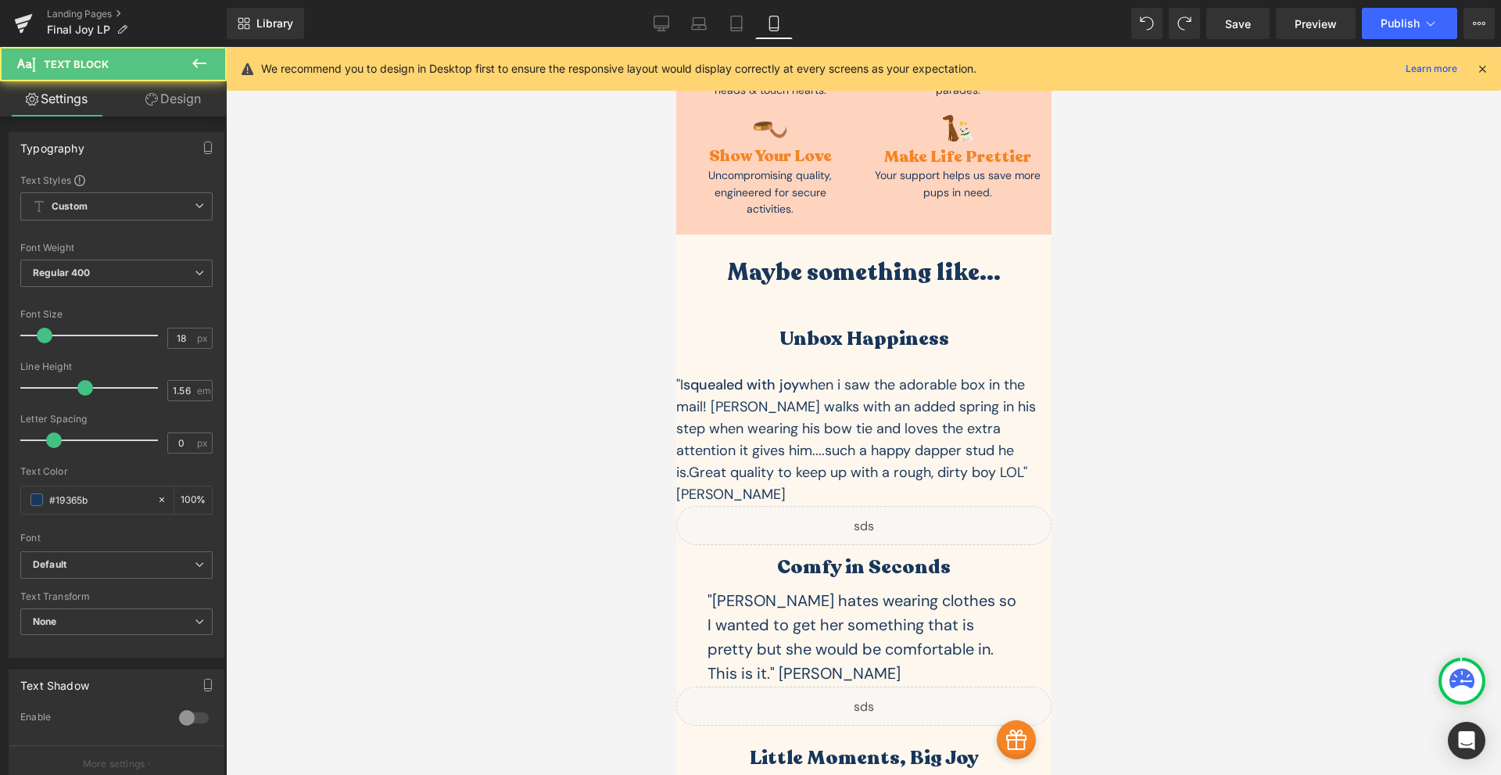
click at [176, 89] on link "Design" at bounding box center [172, 98] width 113 height 35
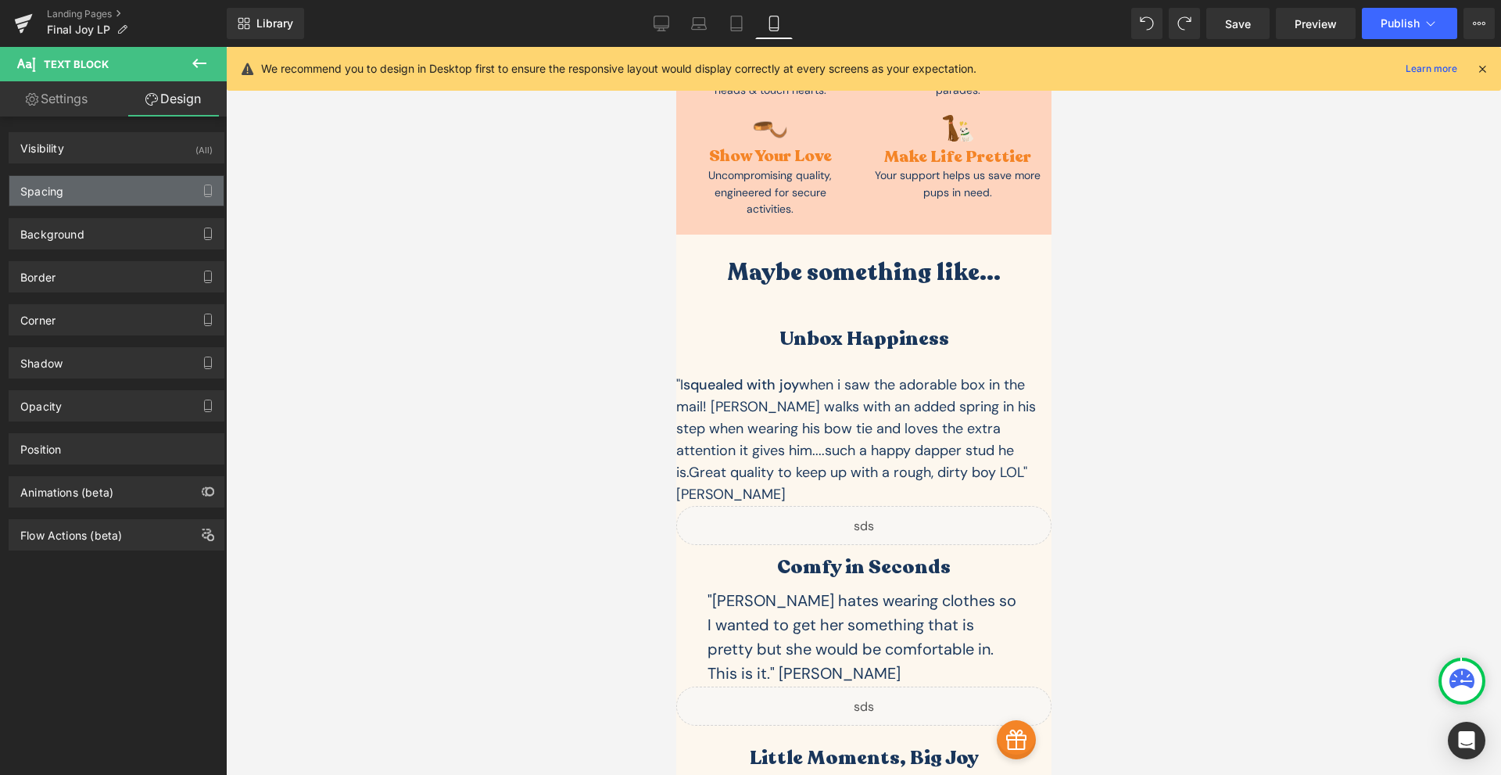
click at [56, 188] on div "Spacing" at bounding box center [41, 187] width 43 height 22
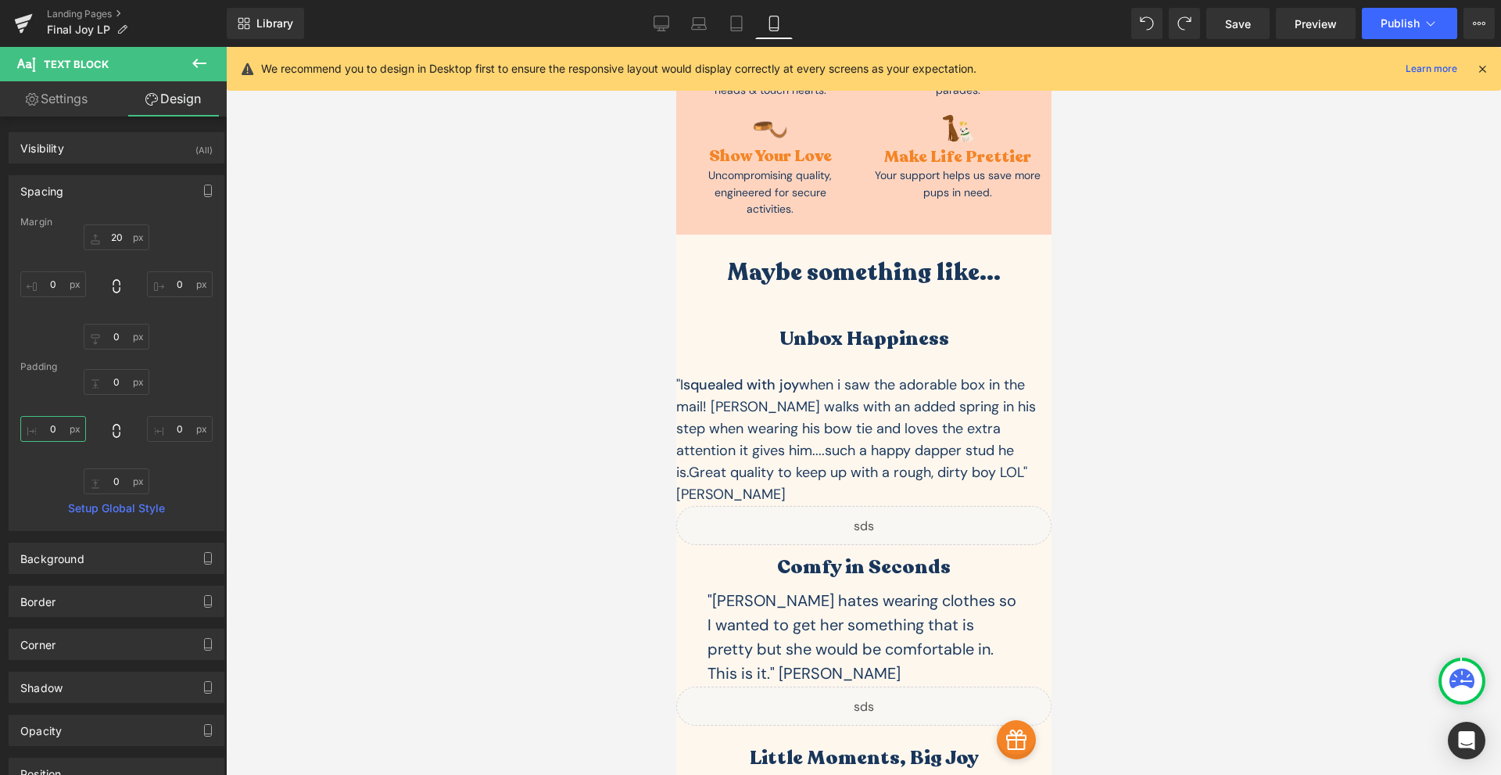
click at [51, 430] on input "0" at bounding box center [53, 429] width 66 height 26
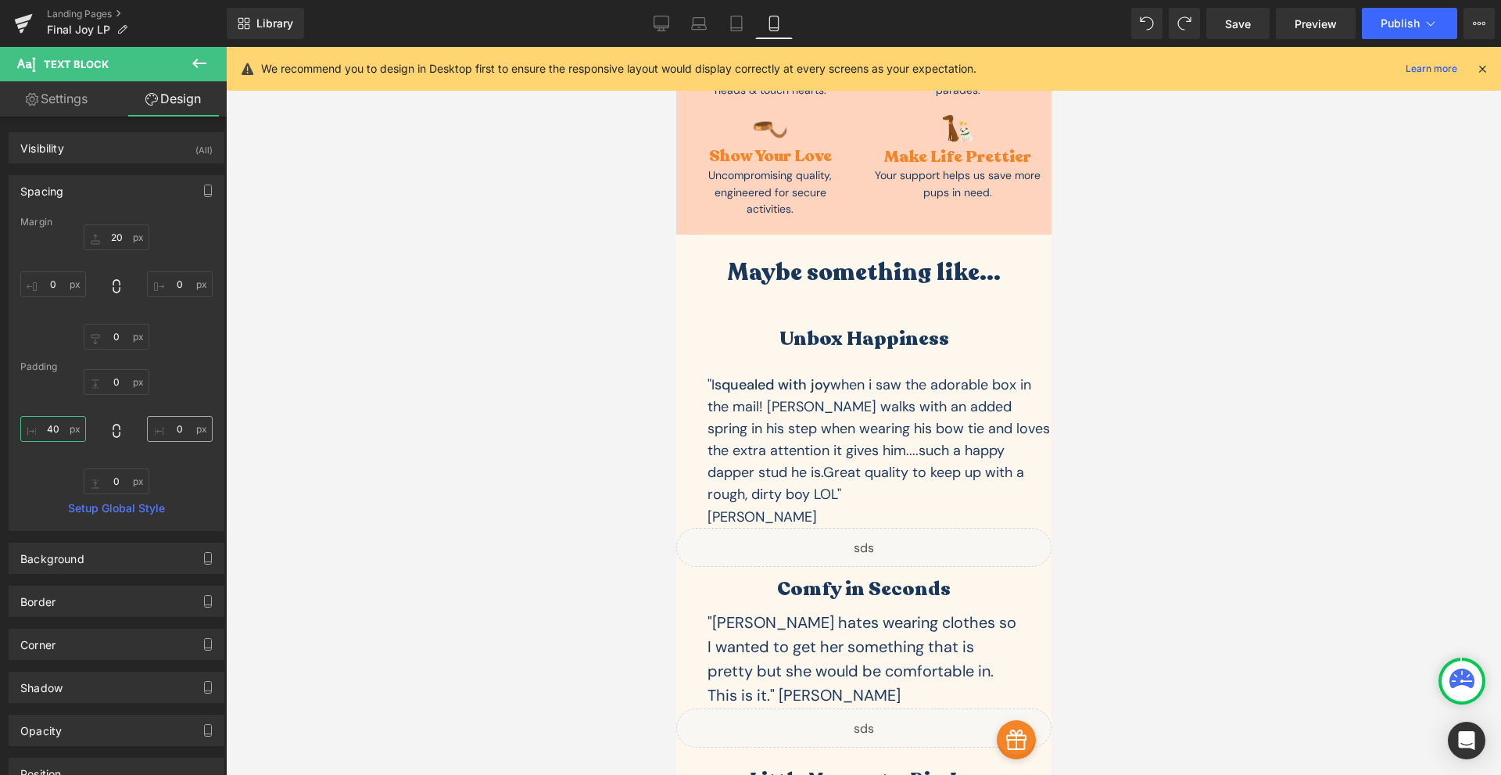
type input "40"
click at [184, 426] on input "0" at bounding box center [180, 429] width 66 height 26
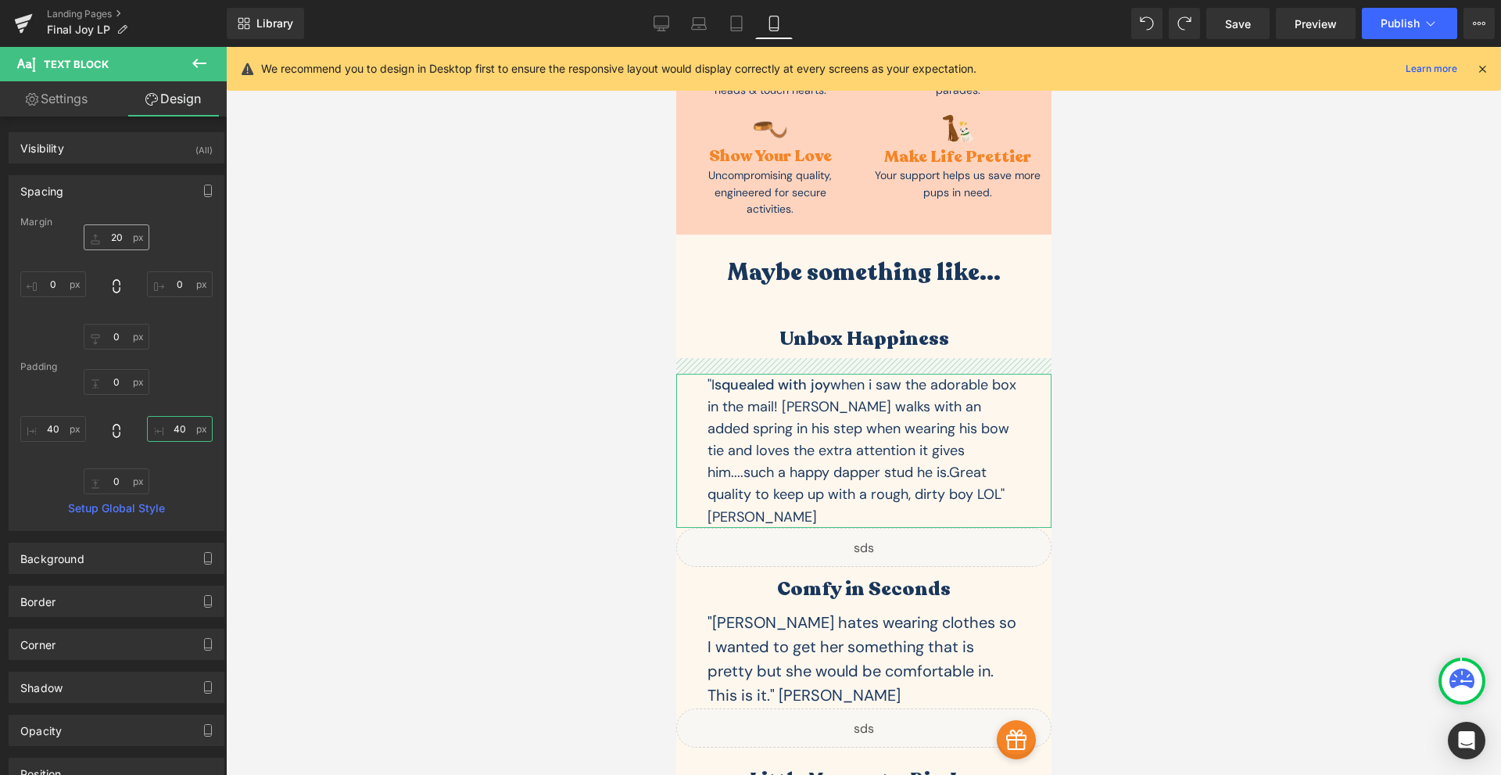
type input "40"
click at [113, 242] on input "20" at bounding box center [117, 237] width 66 height 26
type input "0"
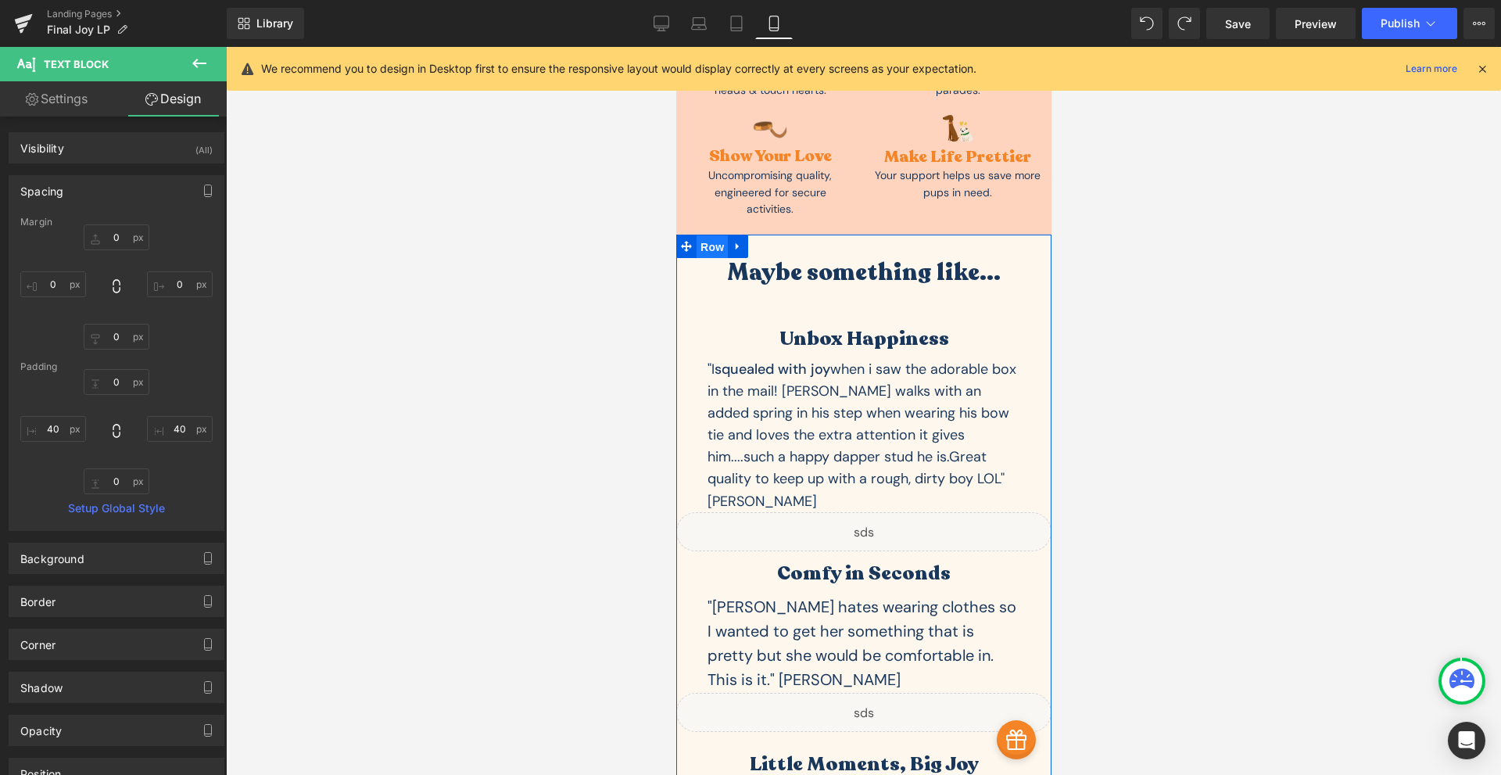
click at [700, 235] on span "Row" at bounding box center [711, 246] width 31 height 23
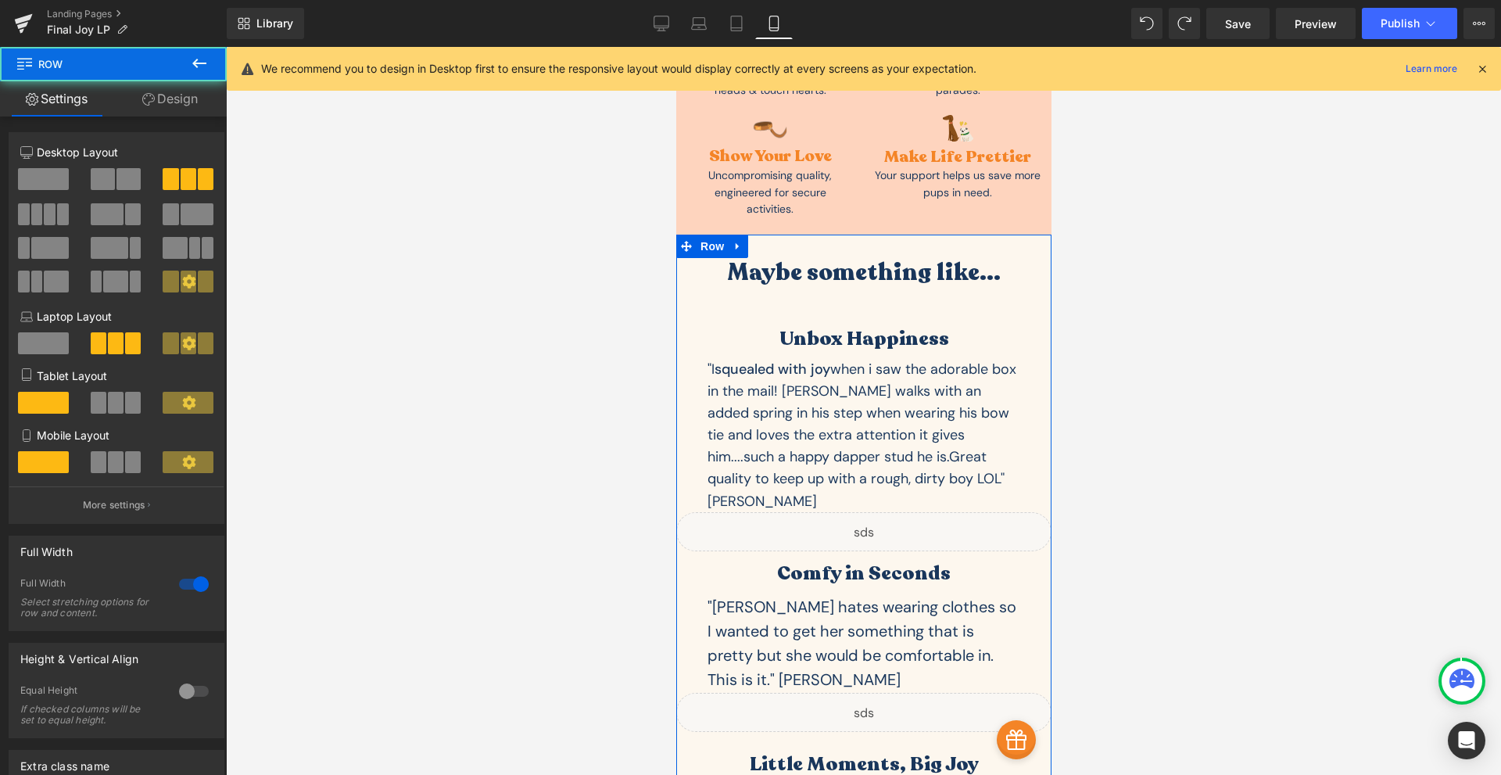
click at [165, 89] on link "Design" at bounding box center [169, 98] width 113 height 35
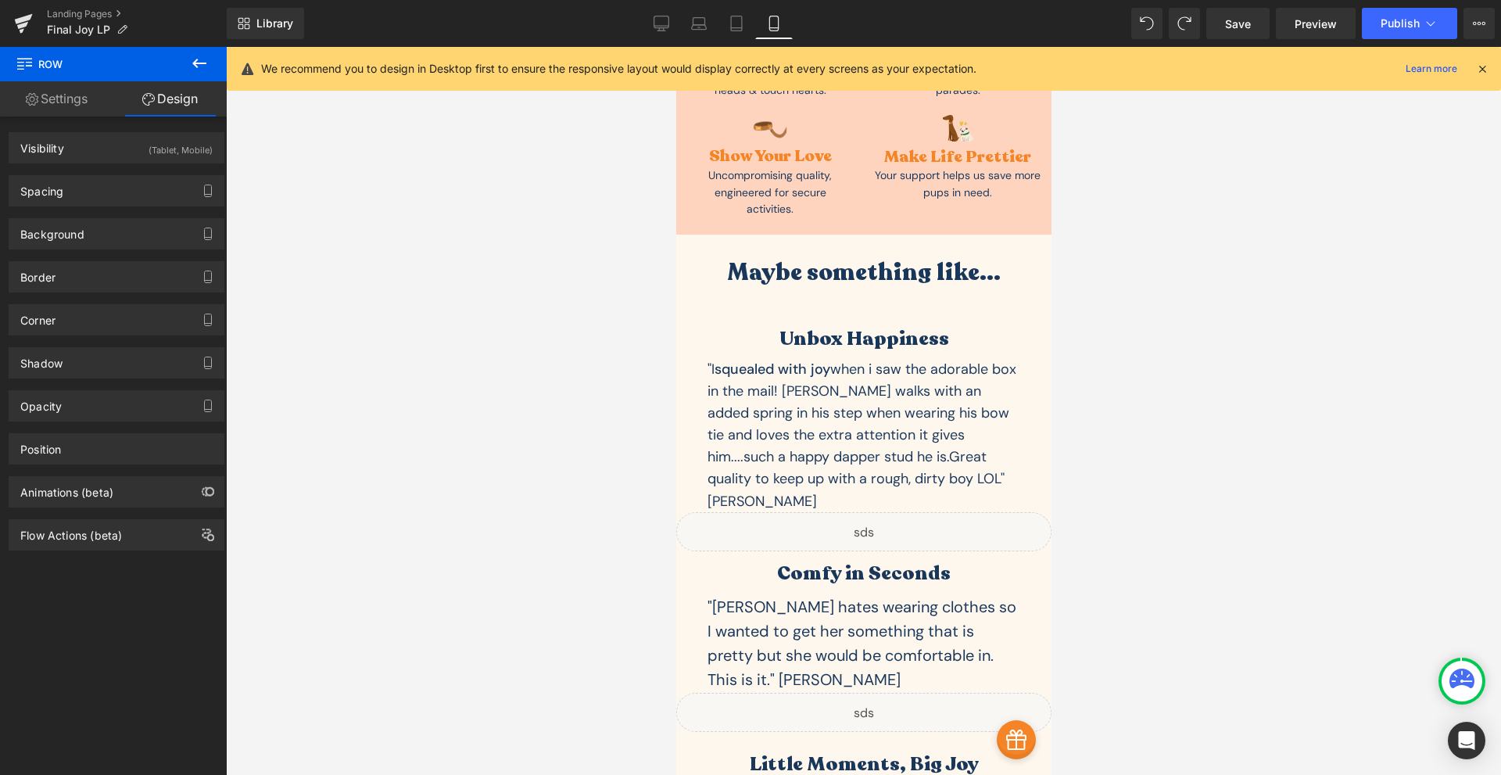
click at [1485, 67] on icon at bounding box center [1482, 69] width 14 height 14
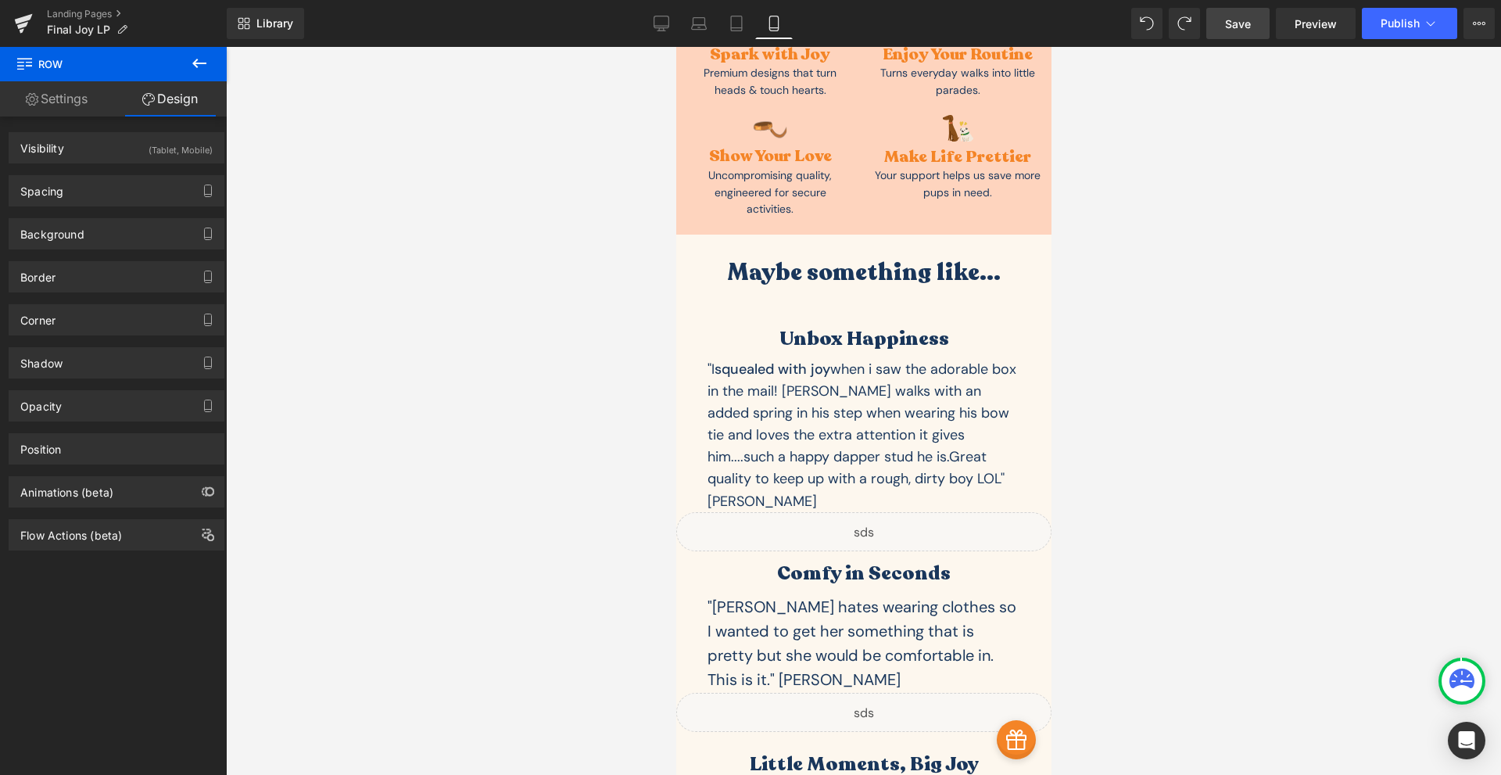
click at [1245, 25] on span "Save" at bounding box center [1238, 24] width 26 height 16
click at [1328, 24] on span "Preview" at bounding box center [1316, 24] width 42 height 16
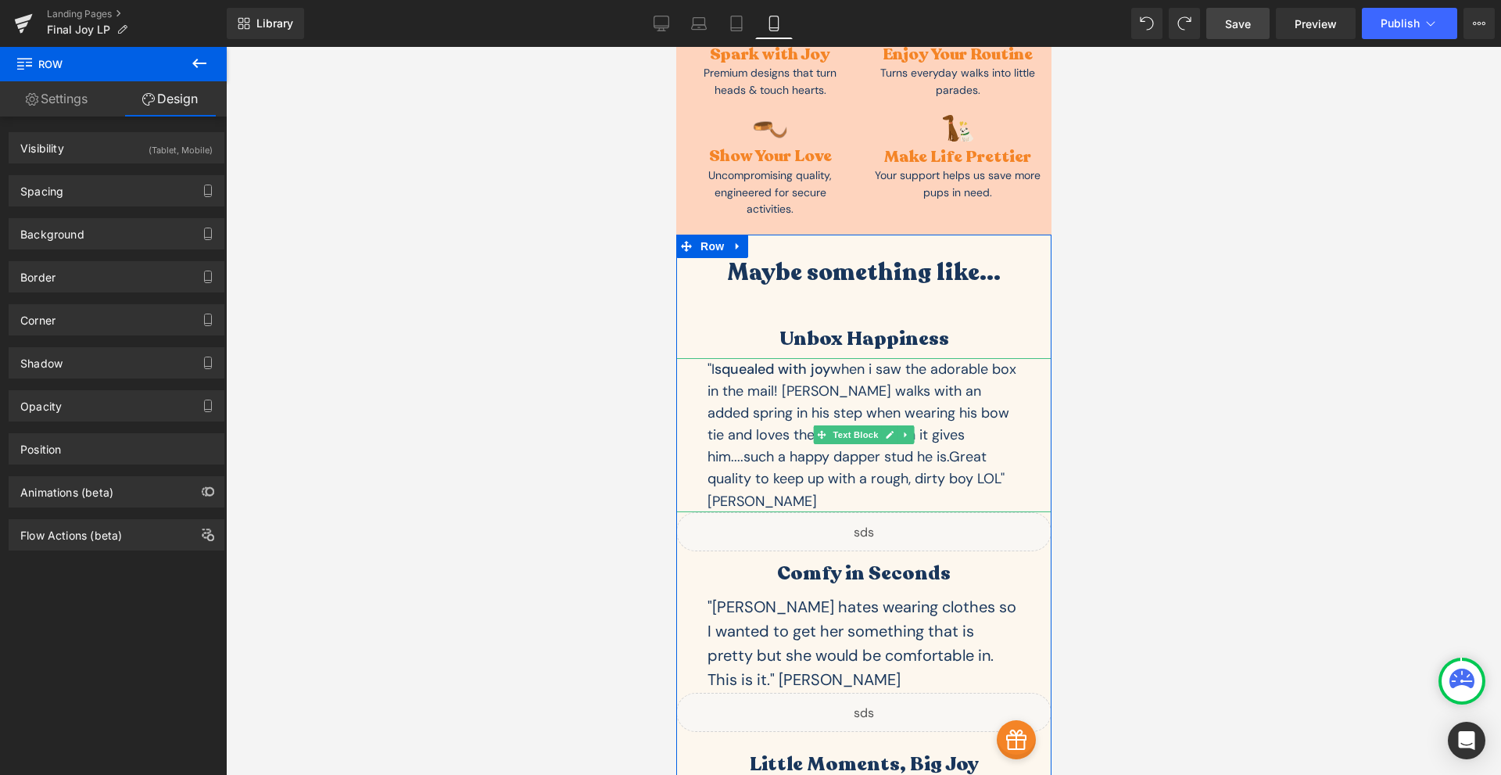
click at [935, 358] on p ""I squealed with joy when i saw the adorable box in the mail! Gunner walks with…" at bounding box center [863, 423] width 313 height 131
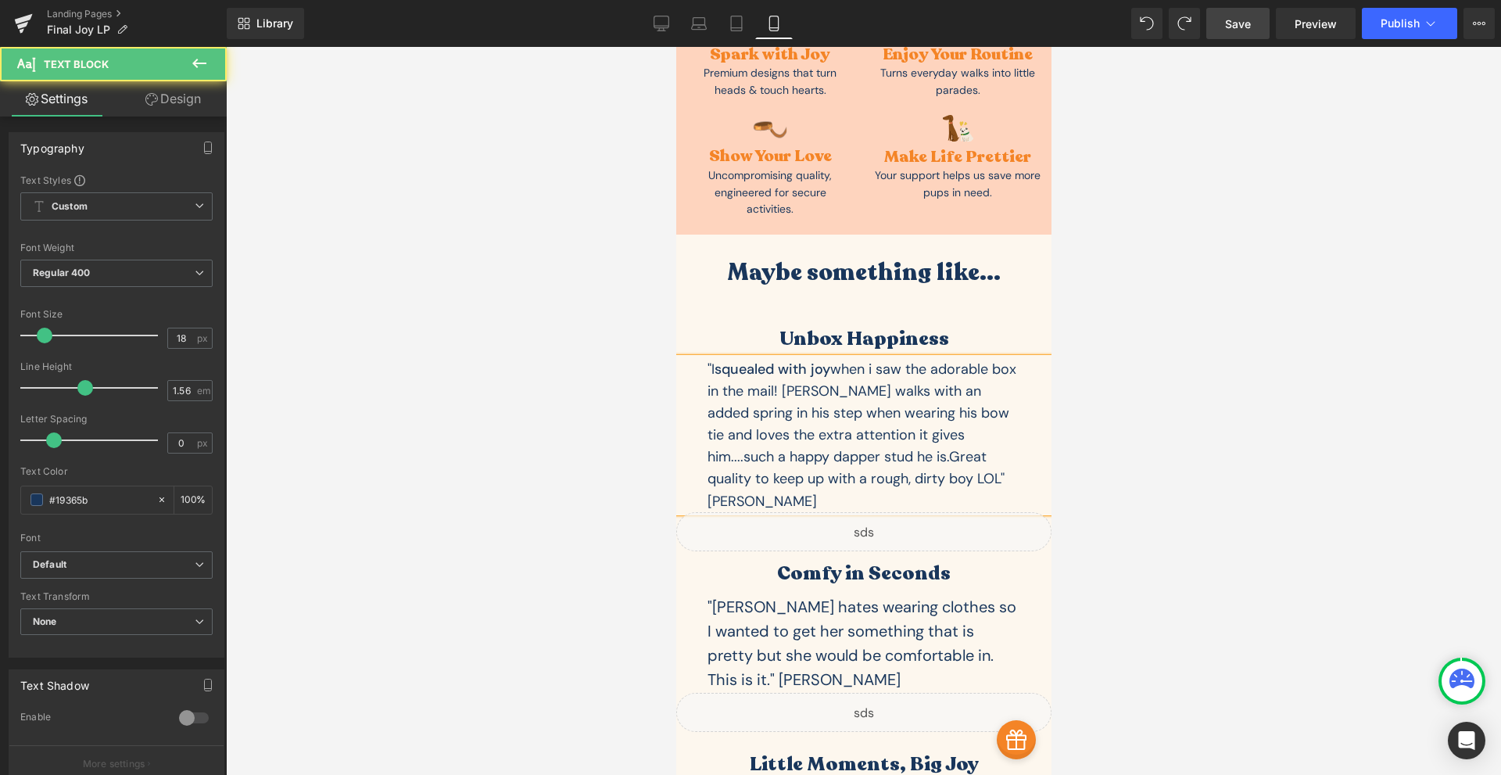
scroll to position [4368, 0]
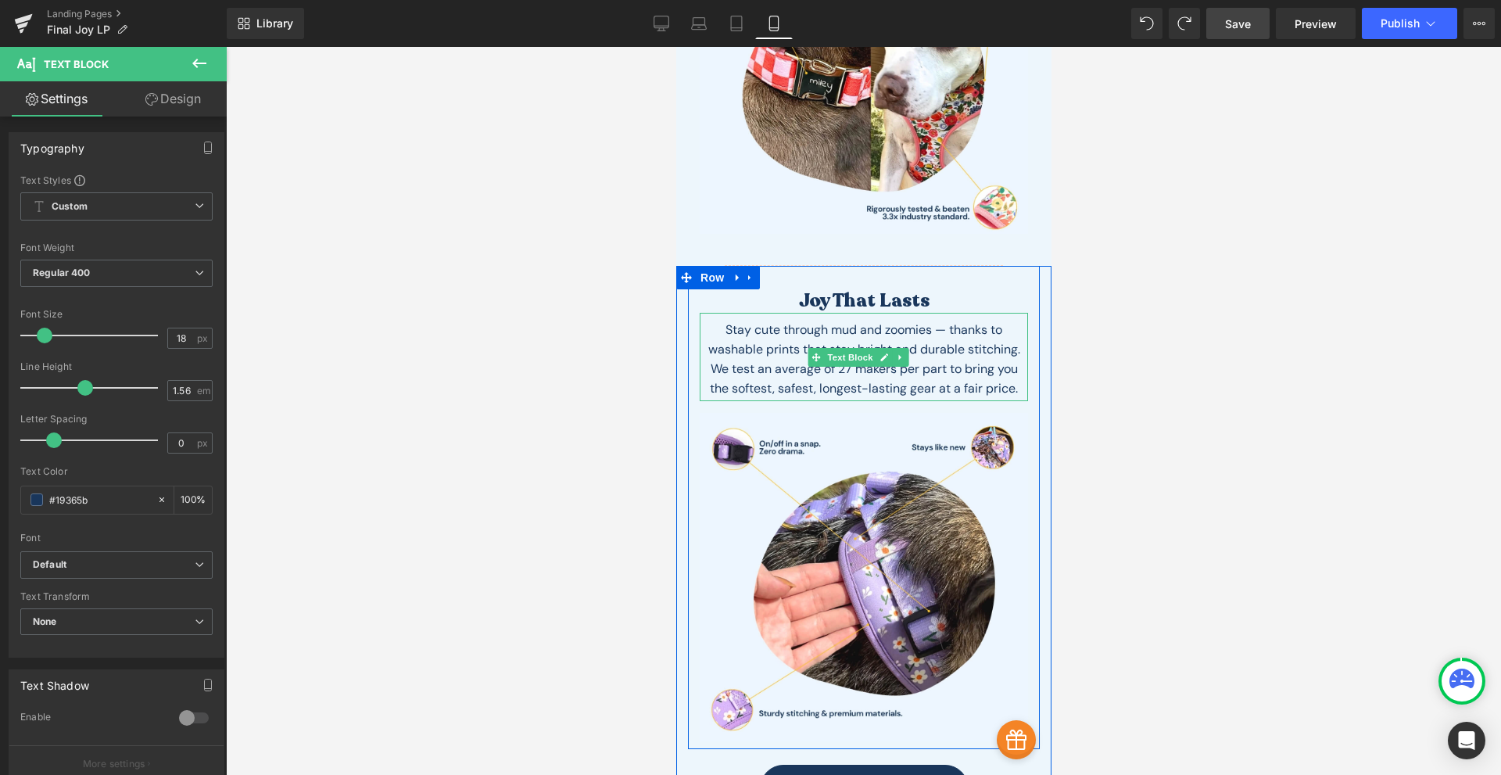
click at [944, 313] on div "Stay cute through mud and zoomies — thanks to washable prints that stay bright …" at bounding box center [863, 357] width 328 height 88
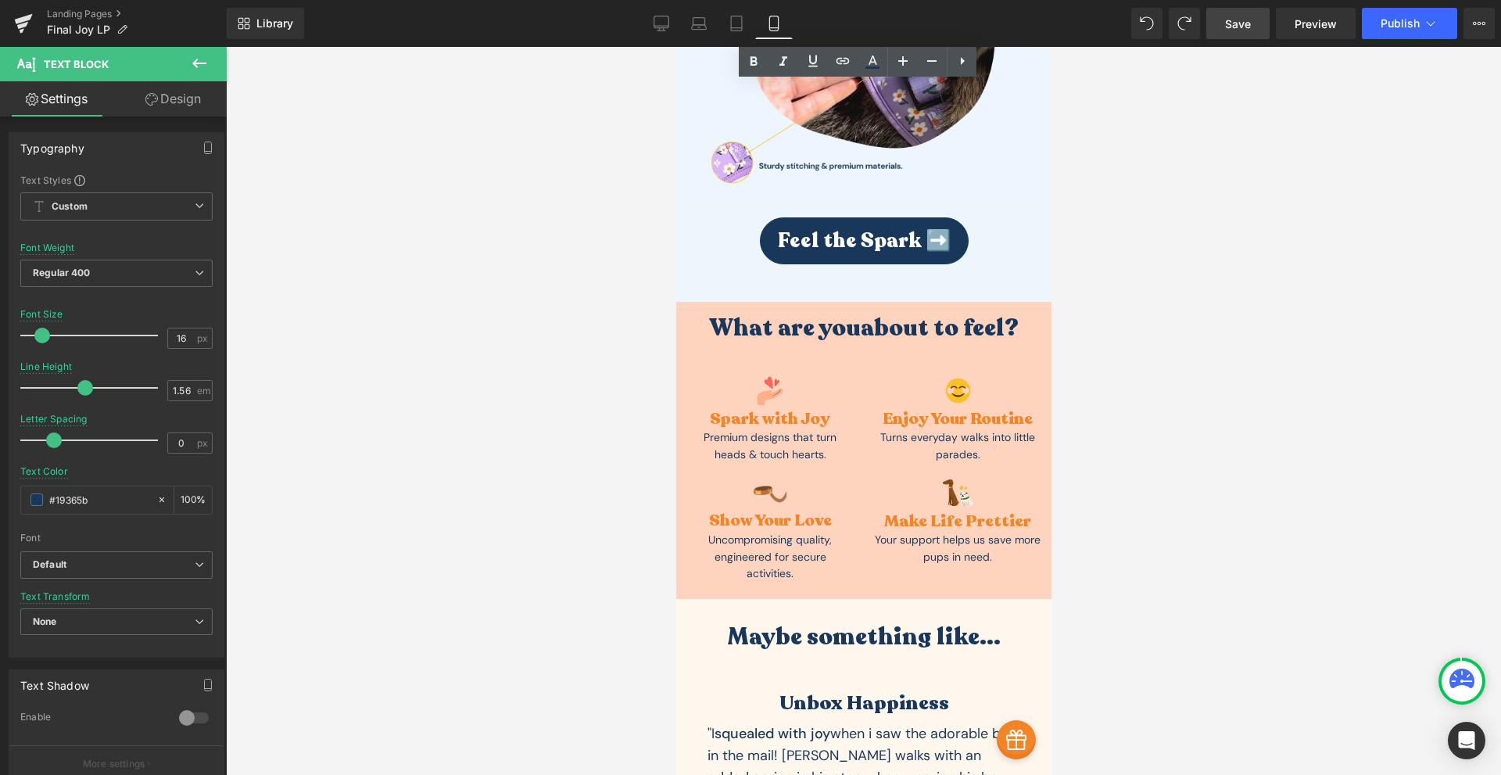
scroll to position [5097, 0]
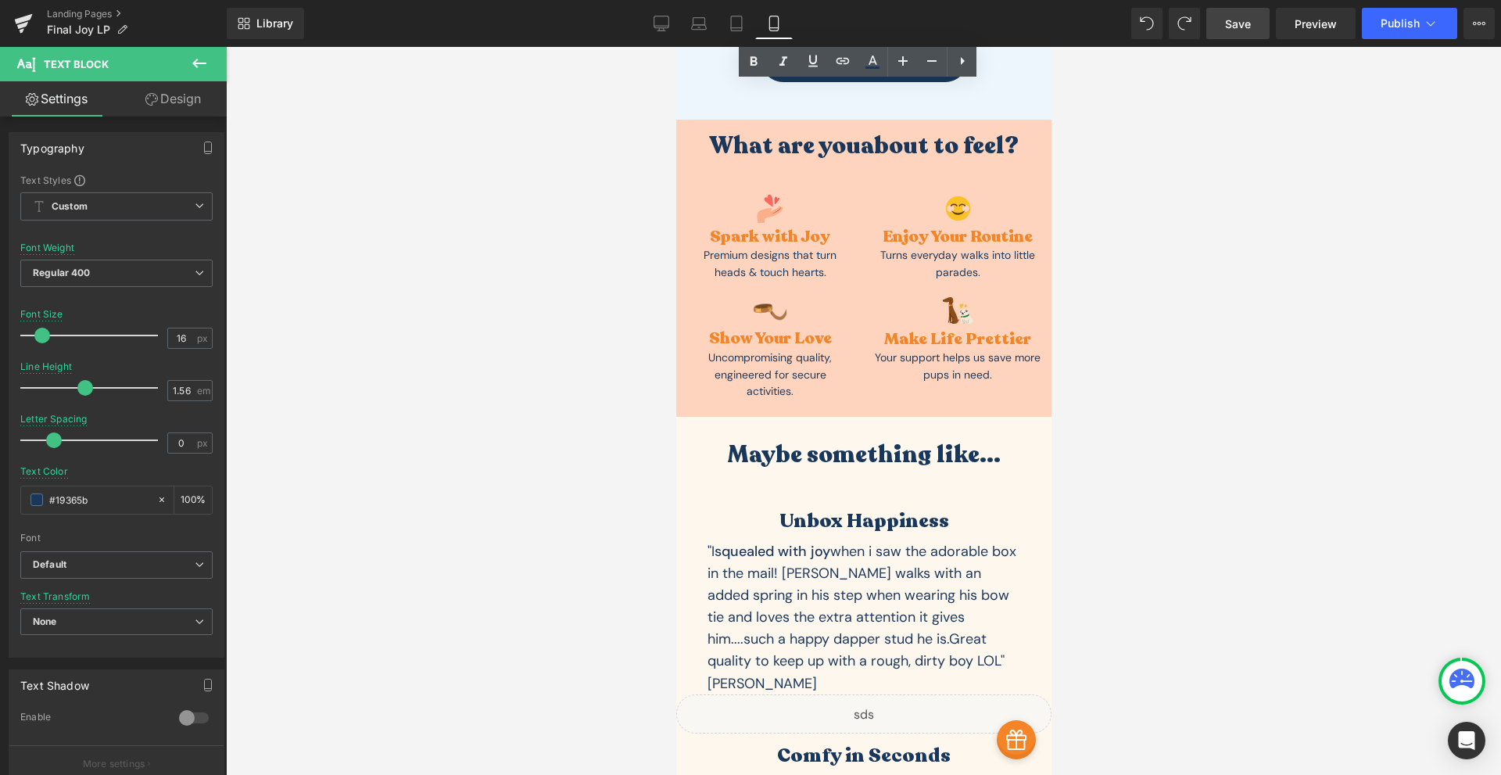
click at [825, 540] on p ""I squealed with joy when i saw the adorable box in the mail! Gunner walks with…" at bounding box center [863, 605] width 313 height 131
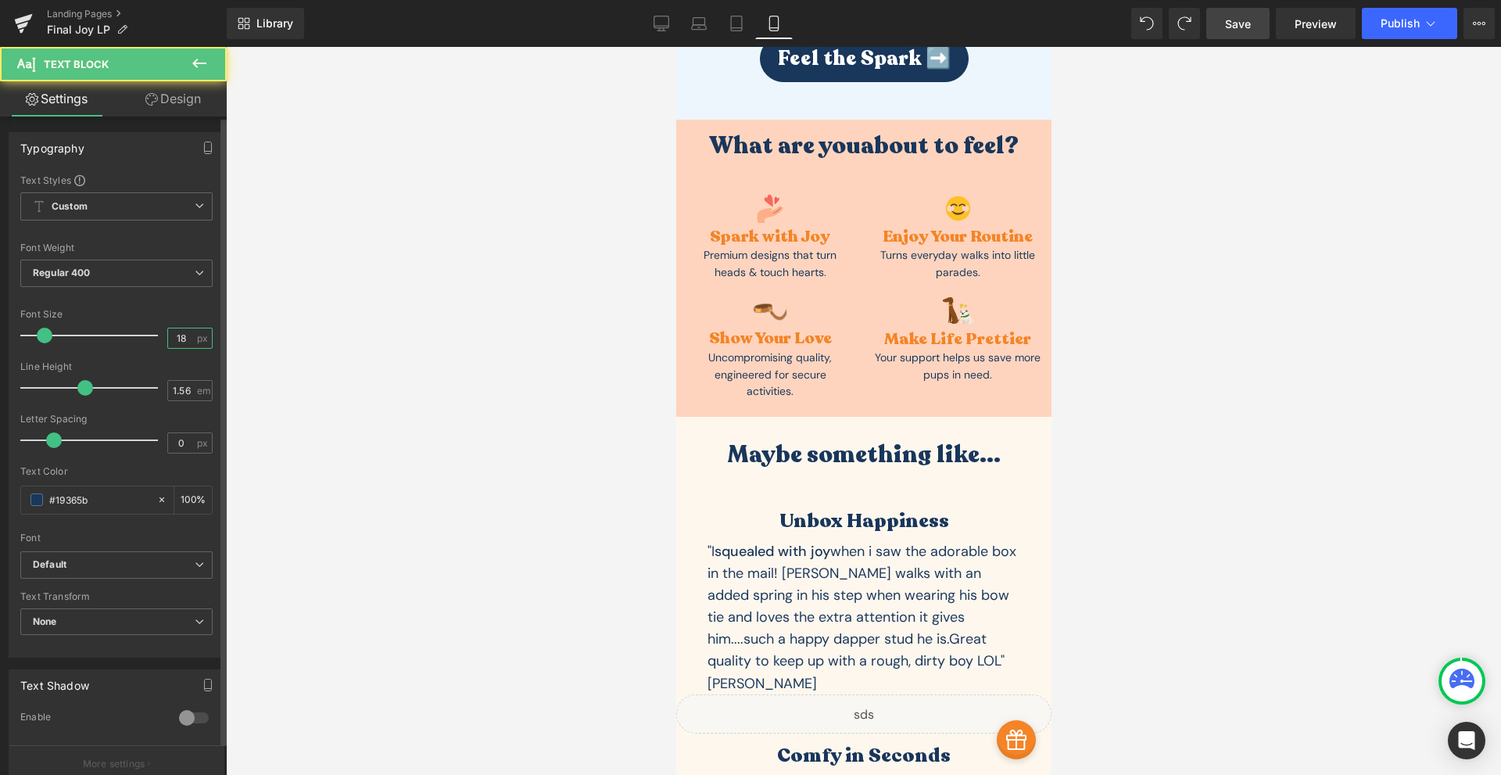
click at [174, 339] on input "18" at bounding box center [181, 338] width 27 height 20
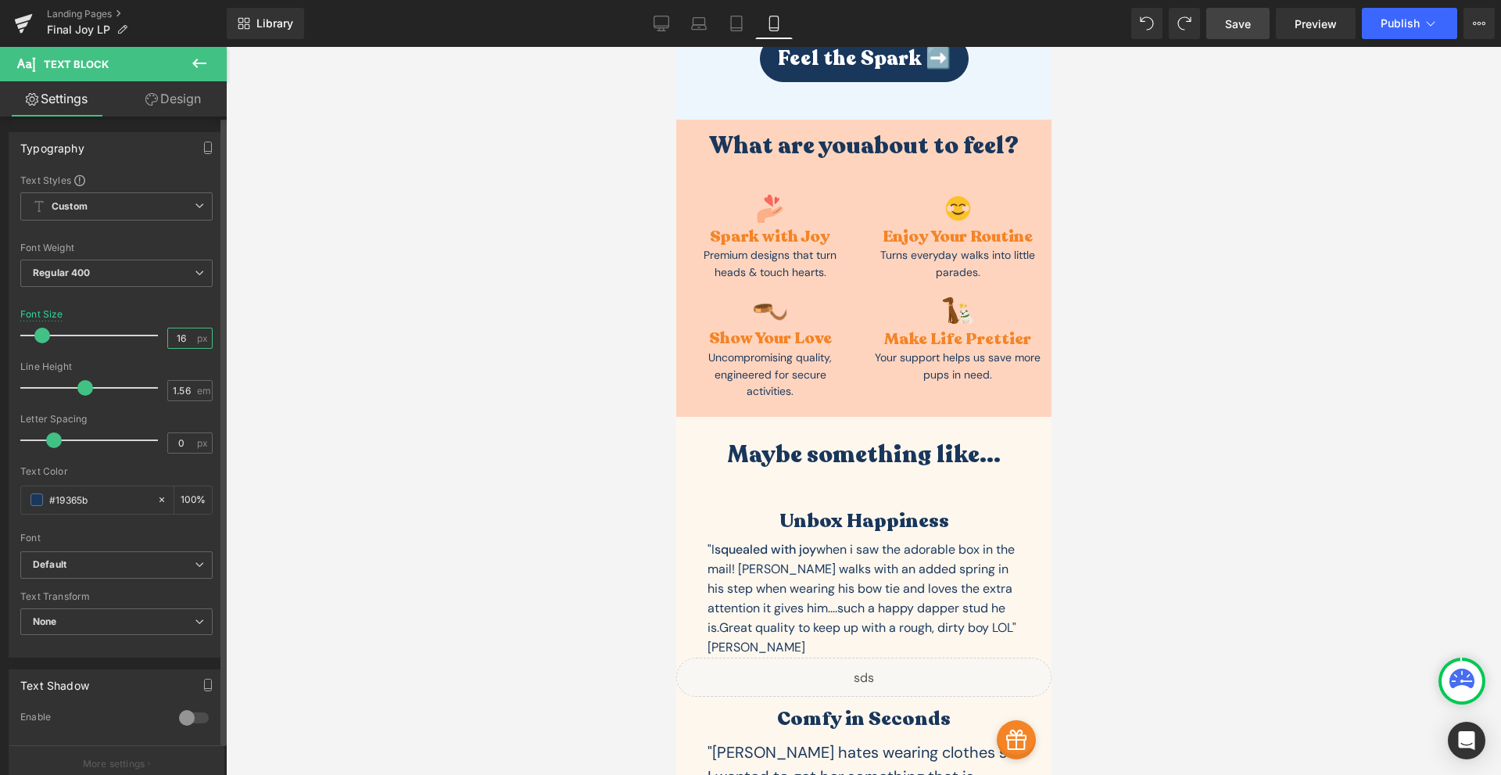
type input "16"
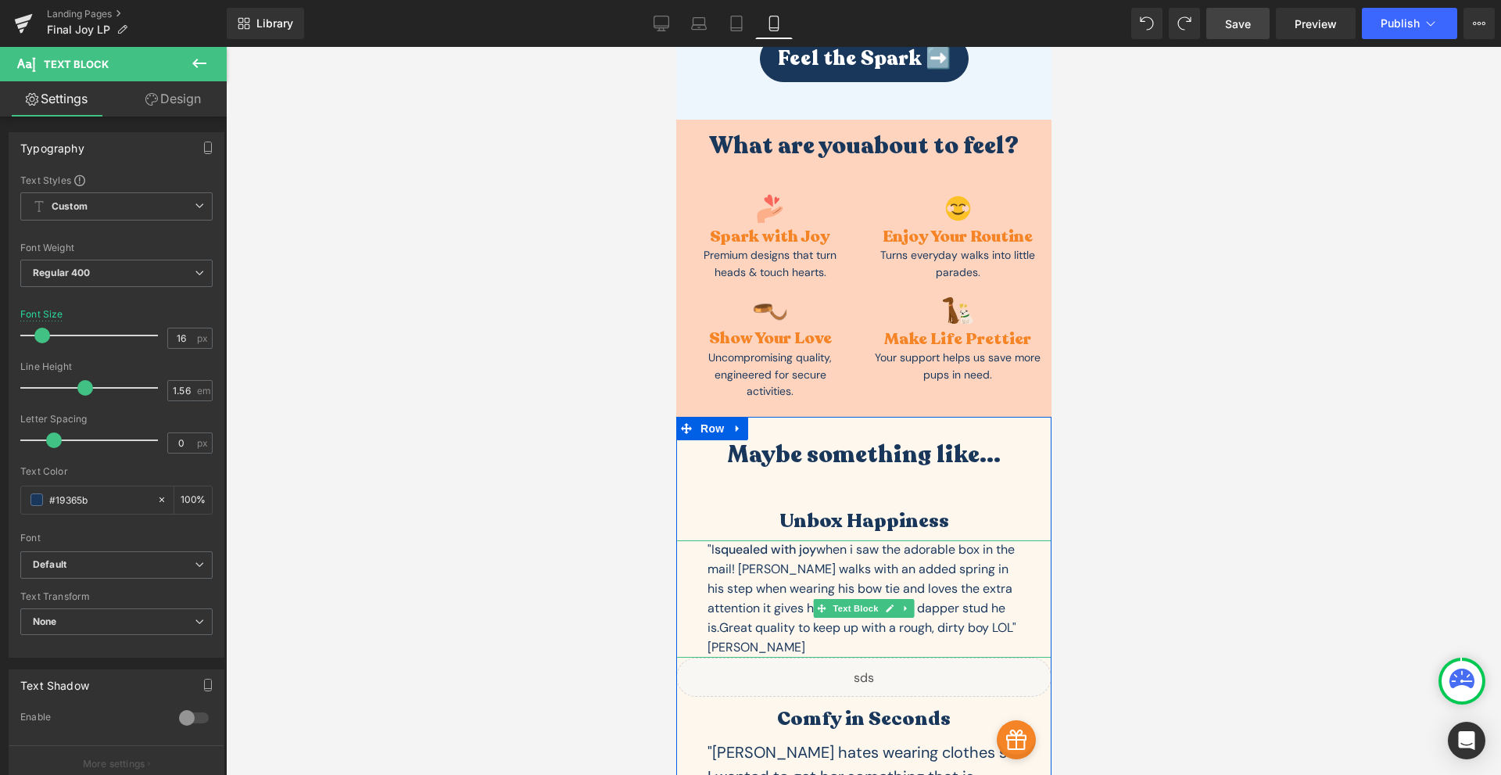
click at [827, 540] on p ""I squealed with joy when i saw the adorable box in the mail! Gunner walks with…" at bounding box center [863, 589] width 313 height 98
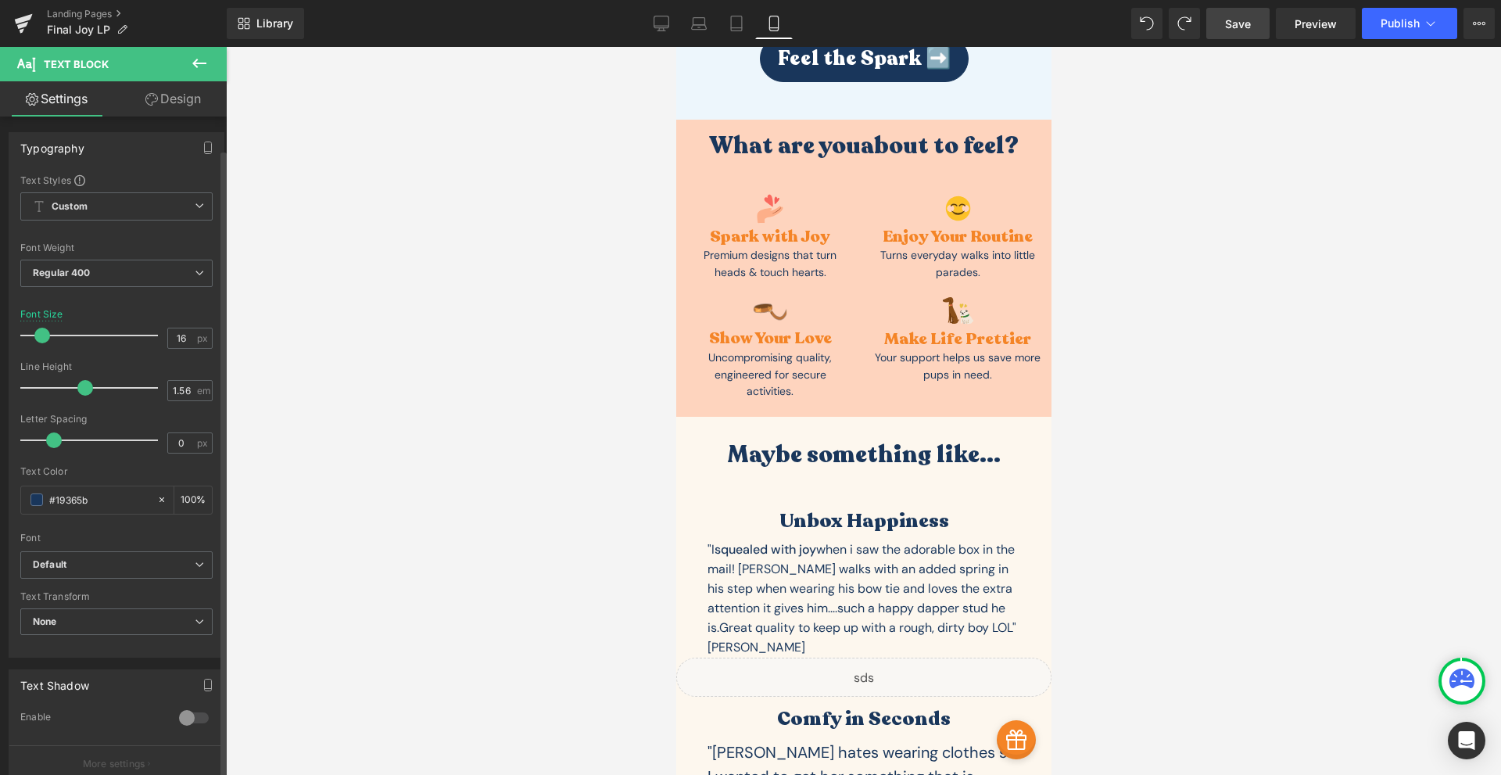
scroll to position [331, 0]
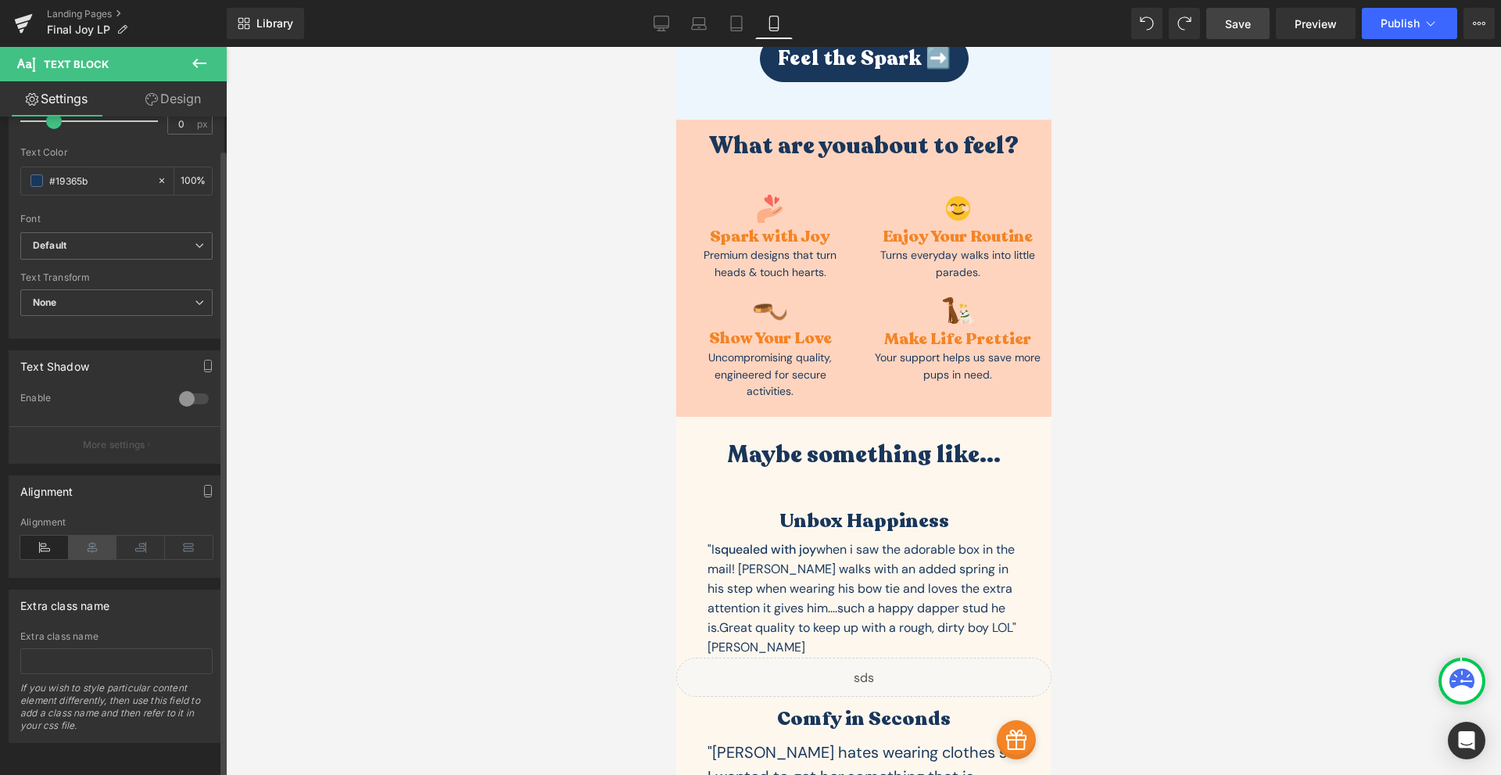
click at [96, 536] on icon at bounding box center [93, 547] width 48 height 23
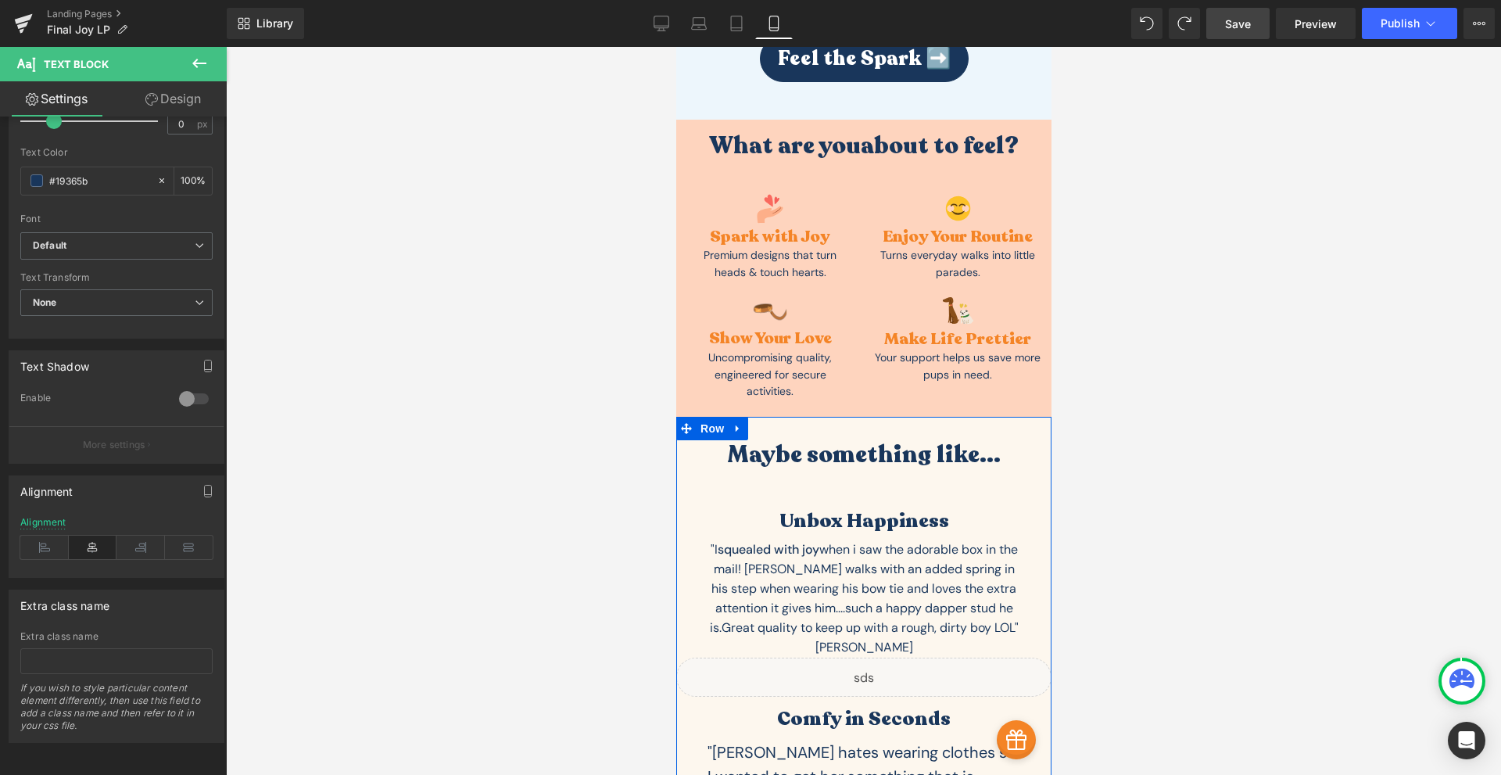
scroll to position [5280, 0]
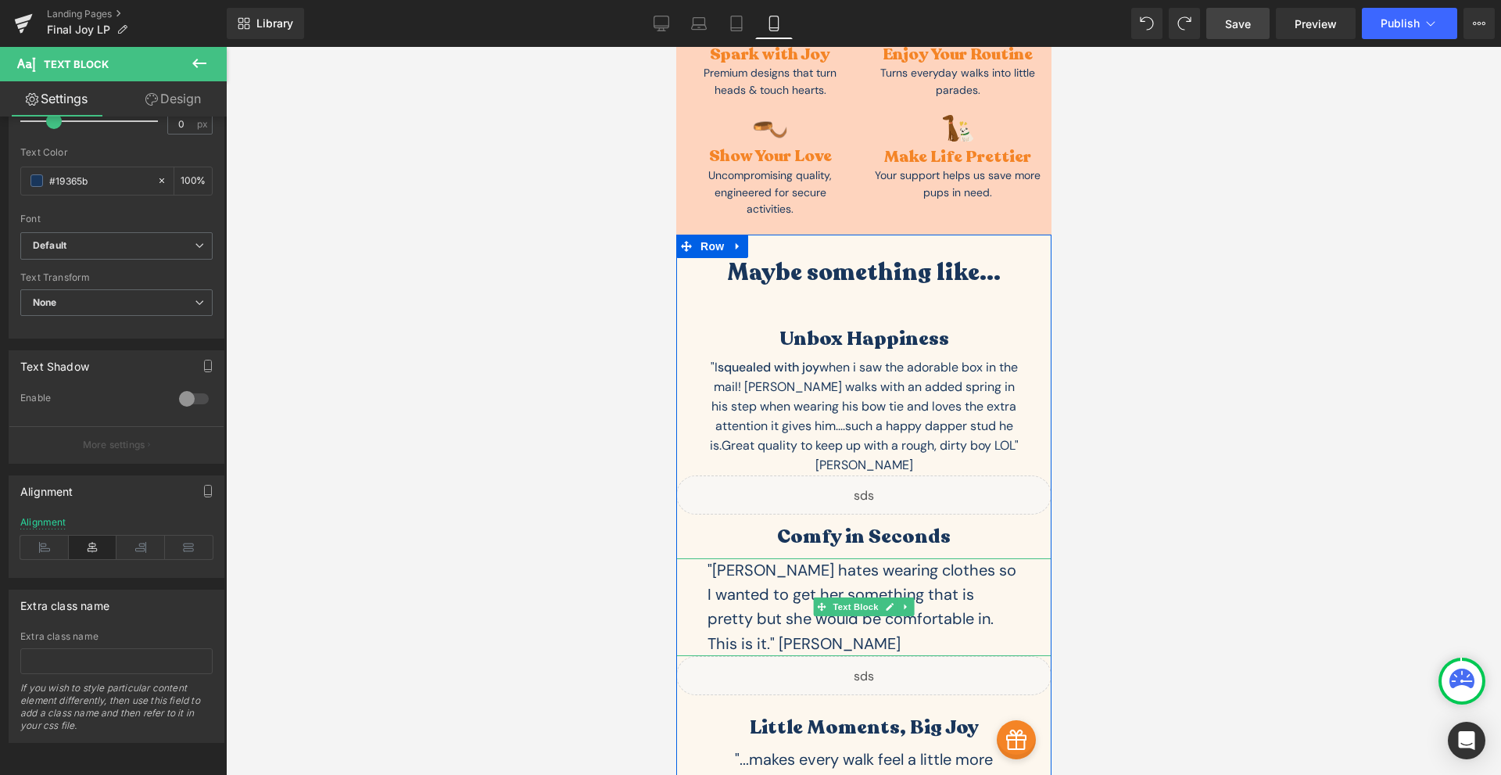
click at [931, 558] on div ""Phoebe hates wearing clothes so I wanted to get her something that is pretty b…" at bounding box center [863, 607] width 313 height 98
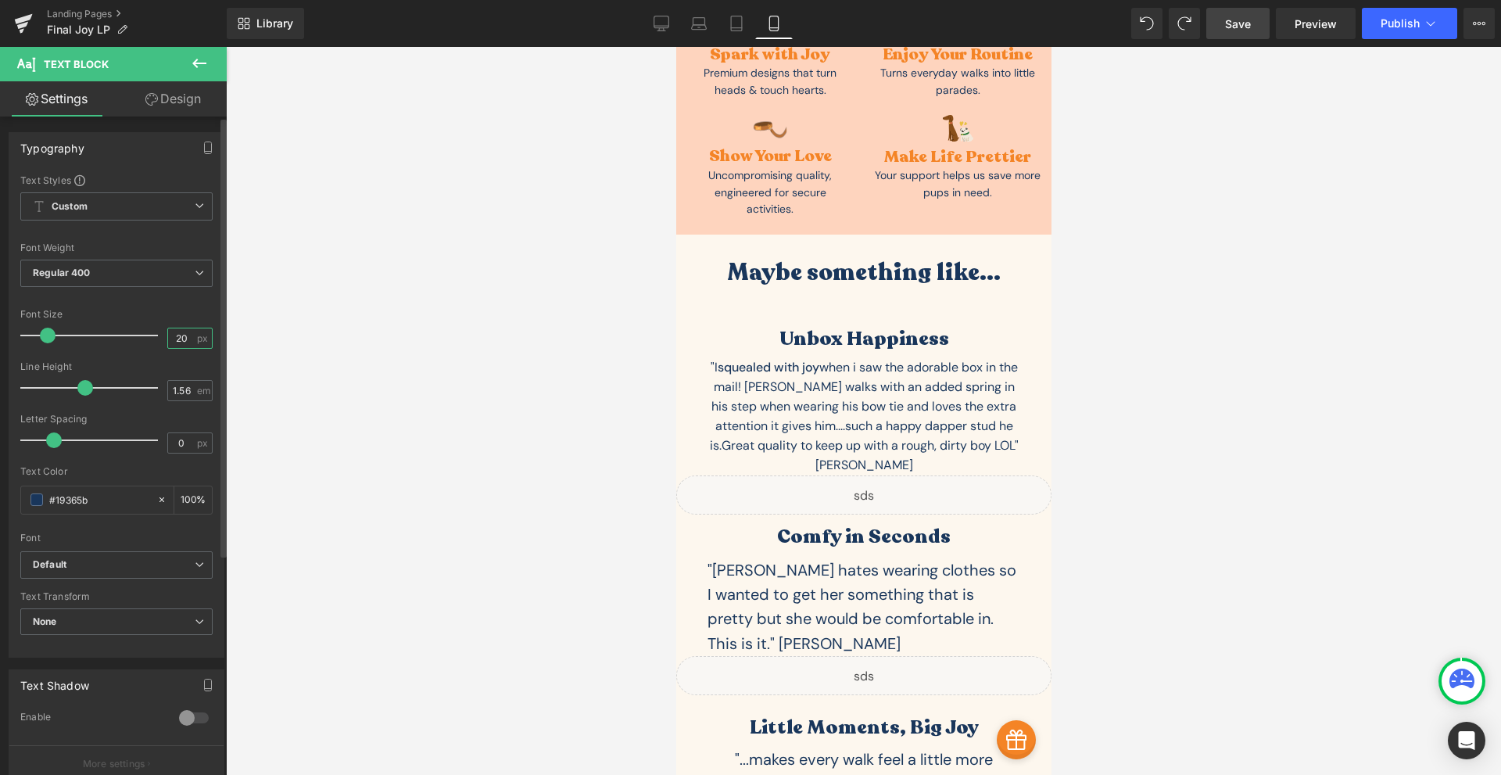
click at [183, 341] on input "20" at bounding box center [181, 338] width 27 height 20
type input "16"
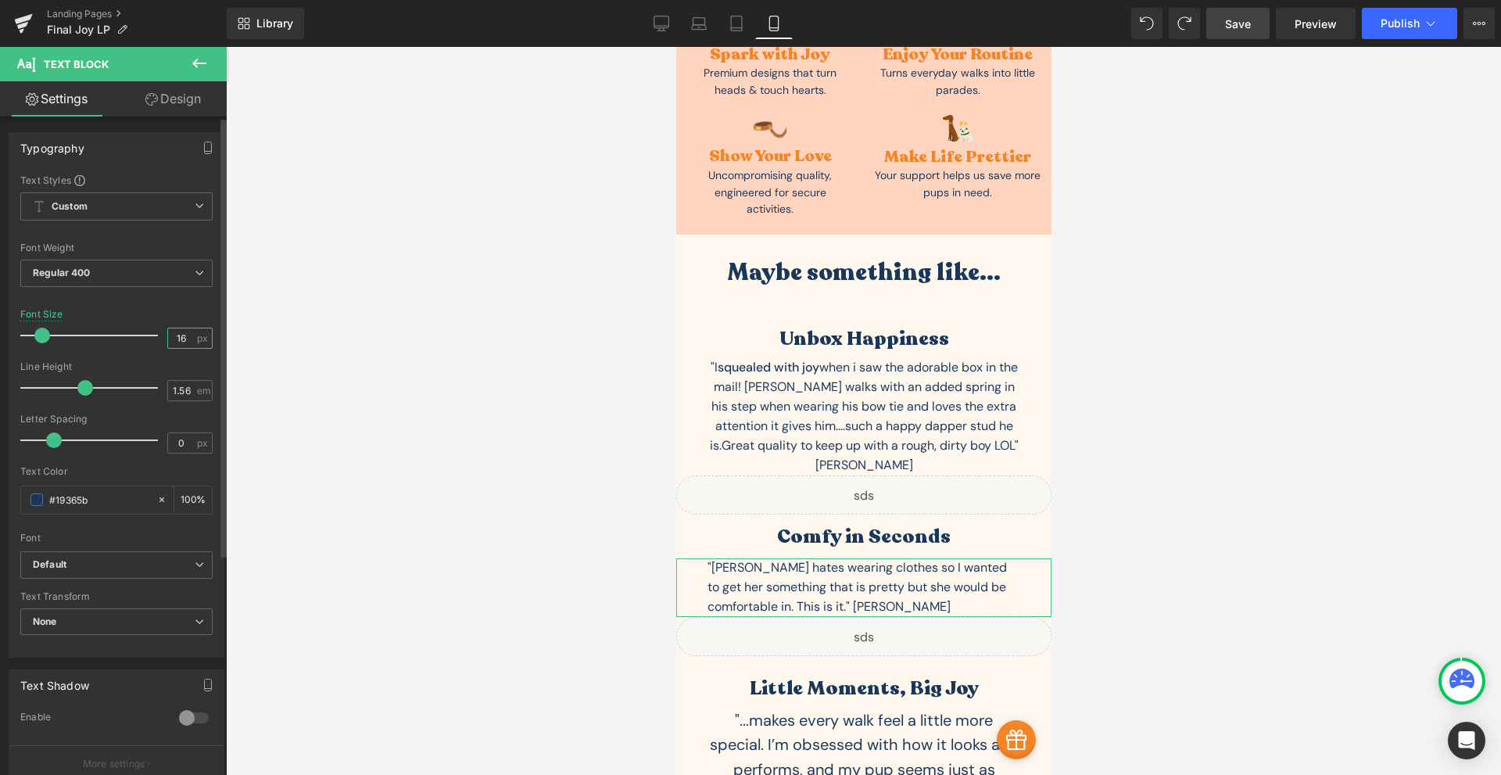
scroll to position [331, 0]
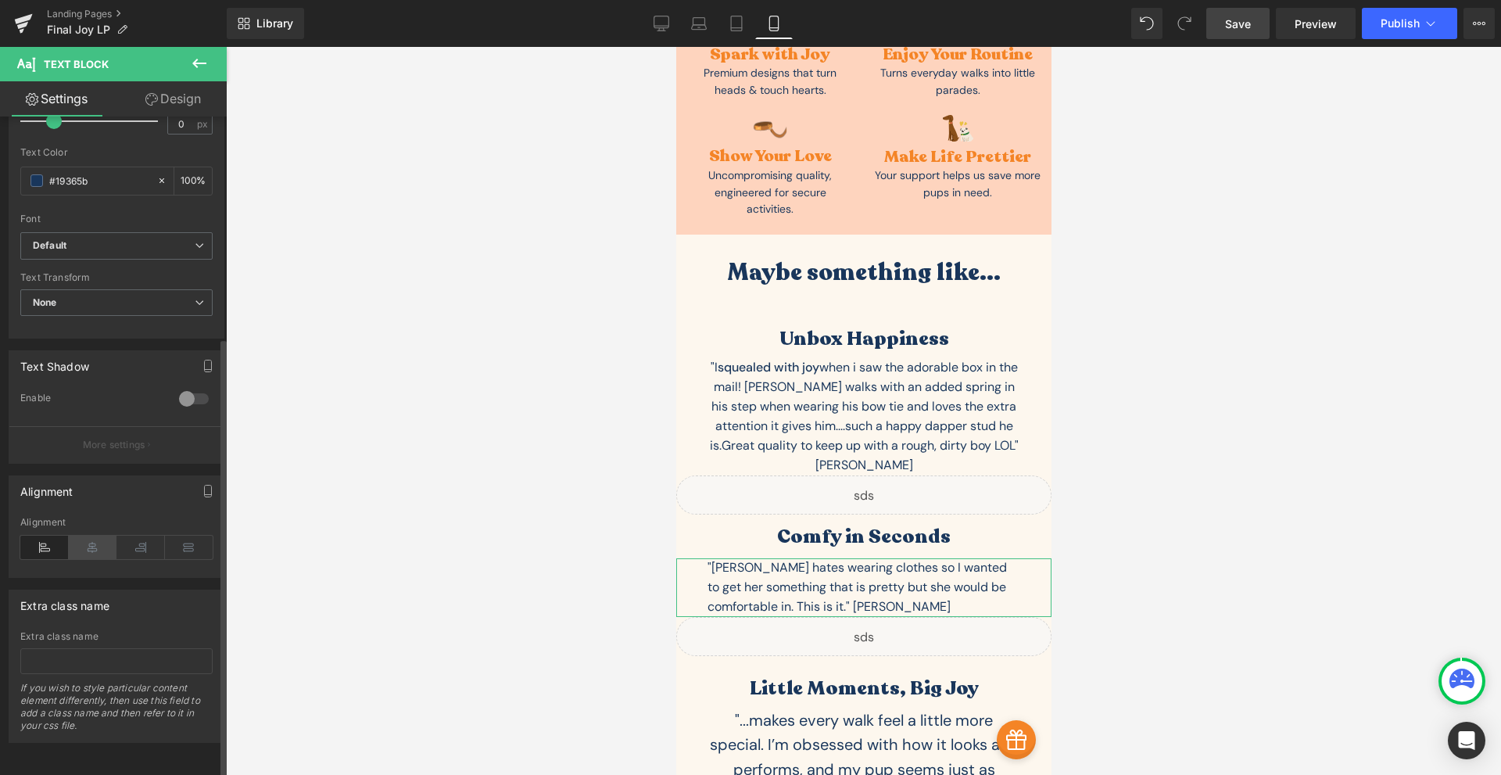
click at [87, 536] on icon at bounding box center [93, 547] width 48 height 23
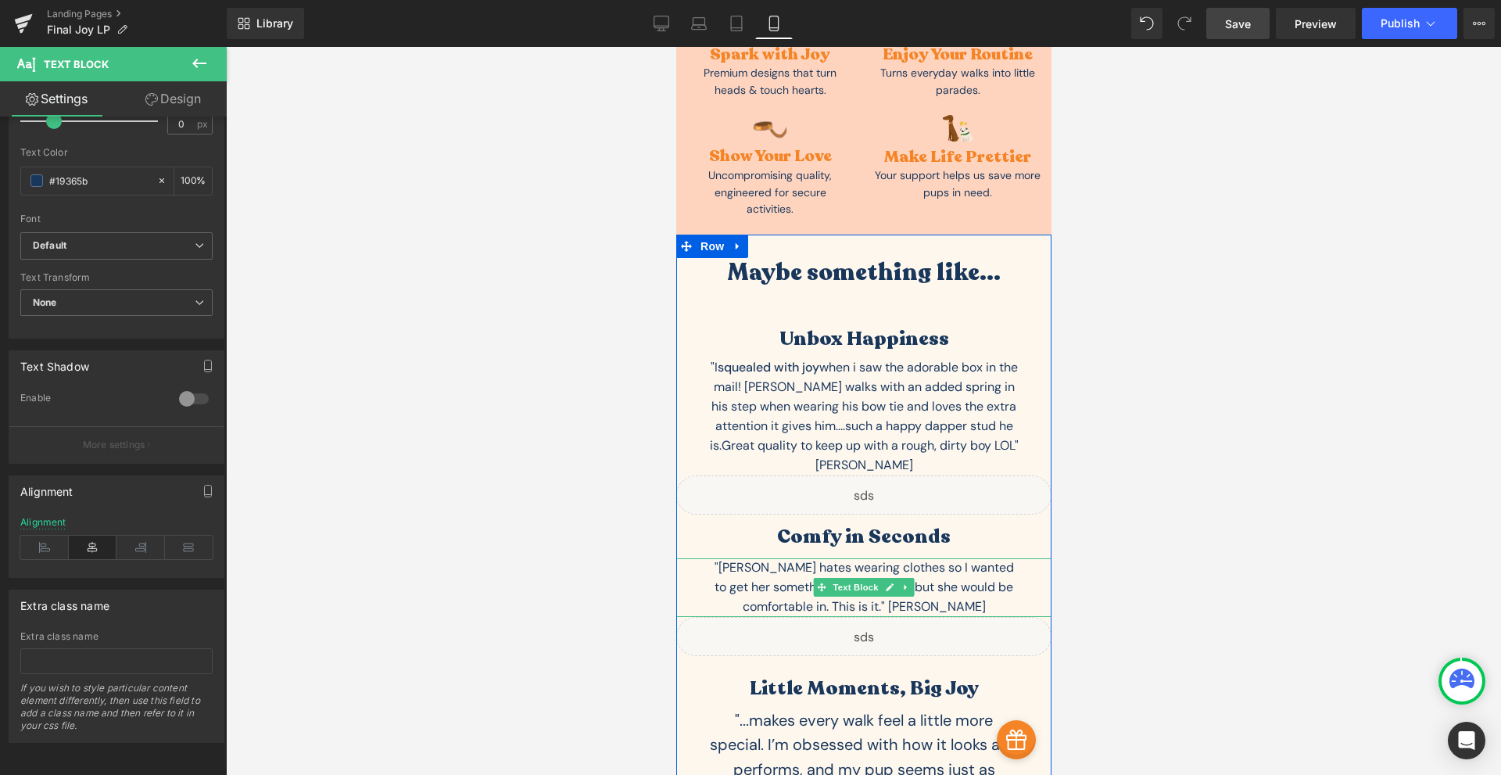
scroll to position [5462, 0]
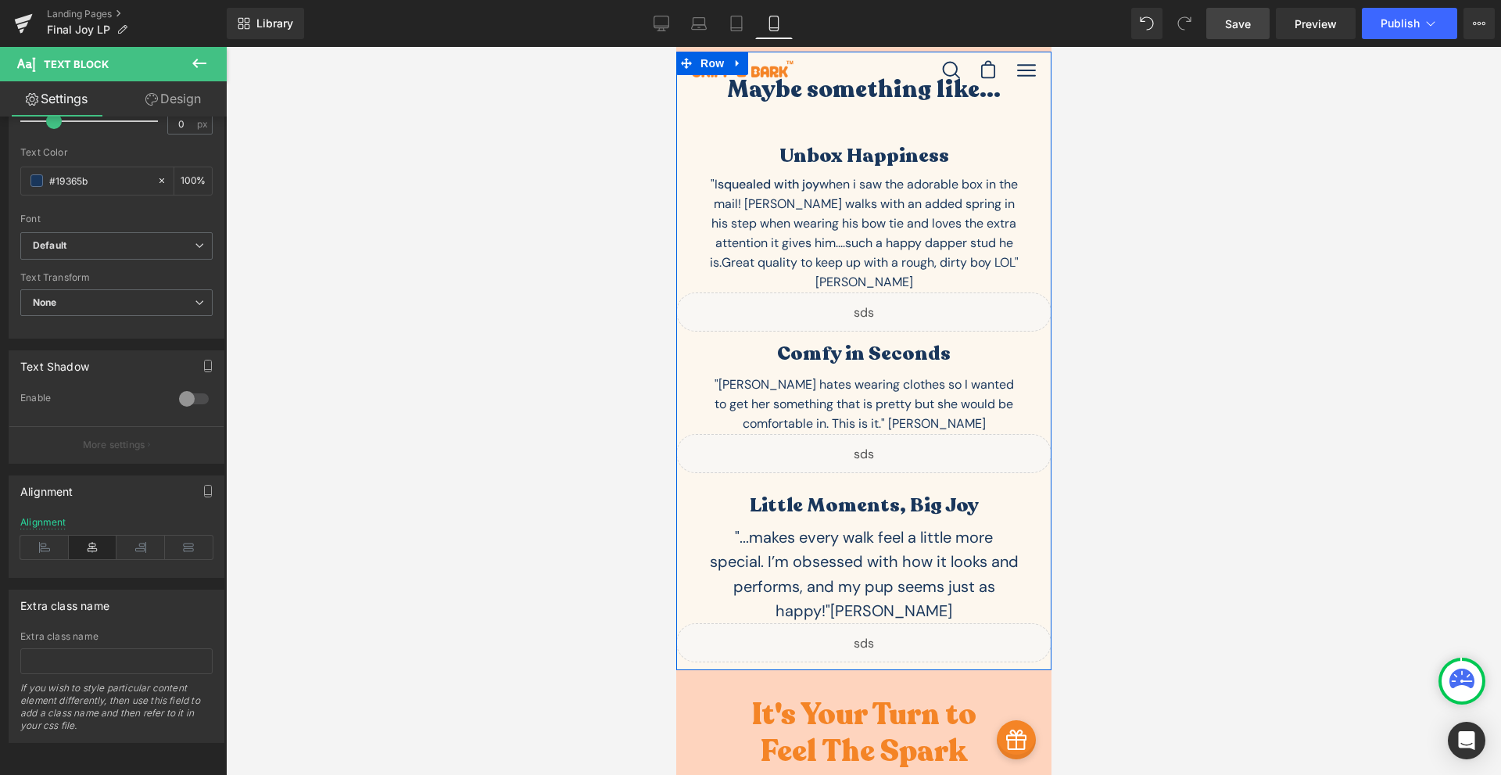
click at [889, 525] on div ""...makes every walk feel a little more special. I’m obsessed with how it looks…" at bounding box center [862, 574] width 375 height 98
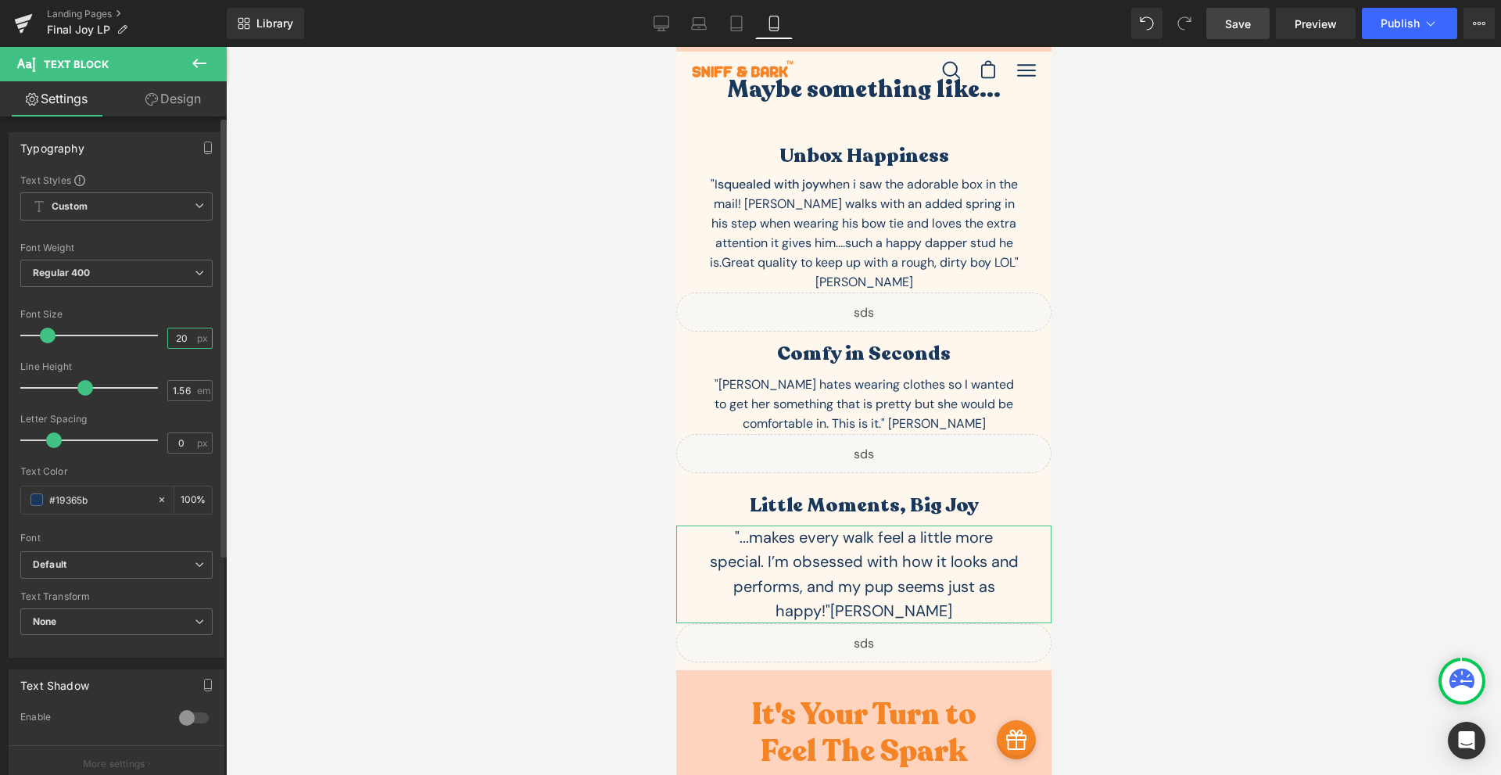
click at [187, 336] on input "20" at bounding box center [181, 338] width 27 height 20
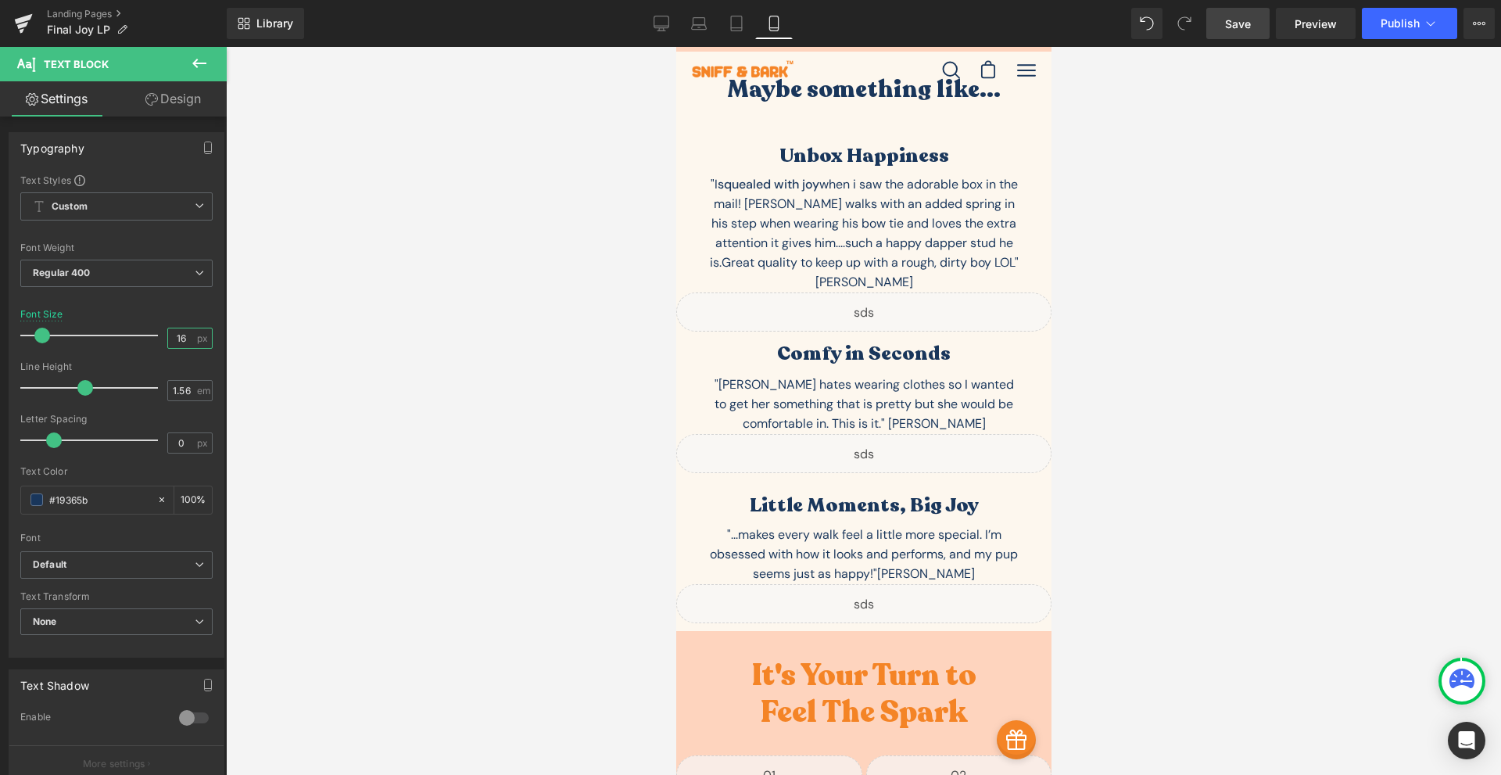
type input "16"
click at [1238, 30] on span "Save" at bounding box center [1238, 24] width 26 height 16
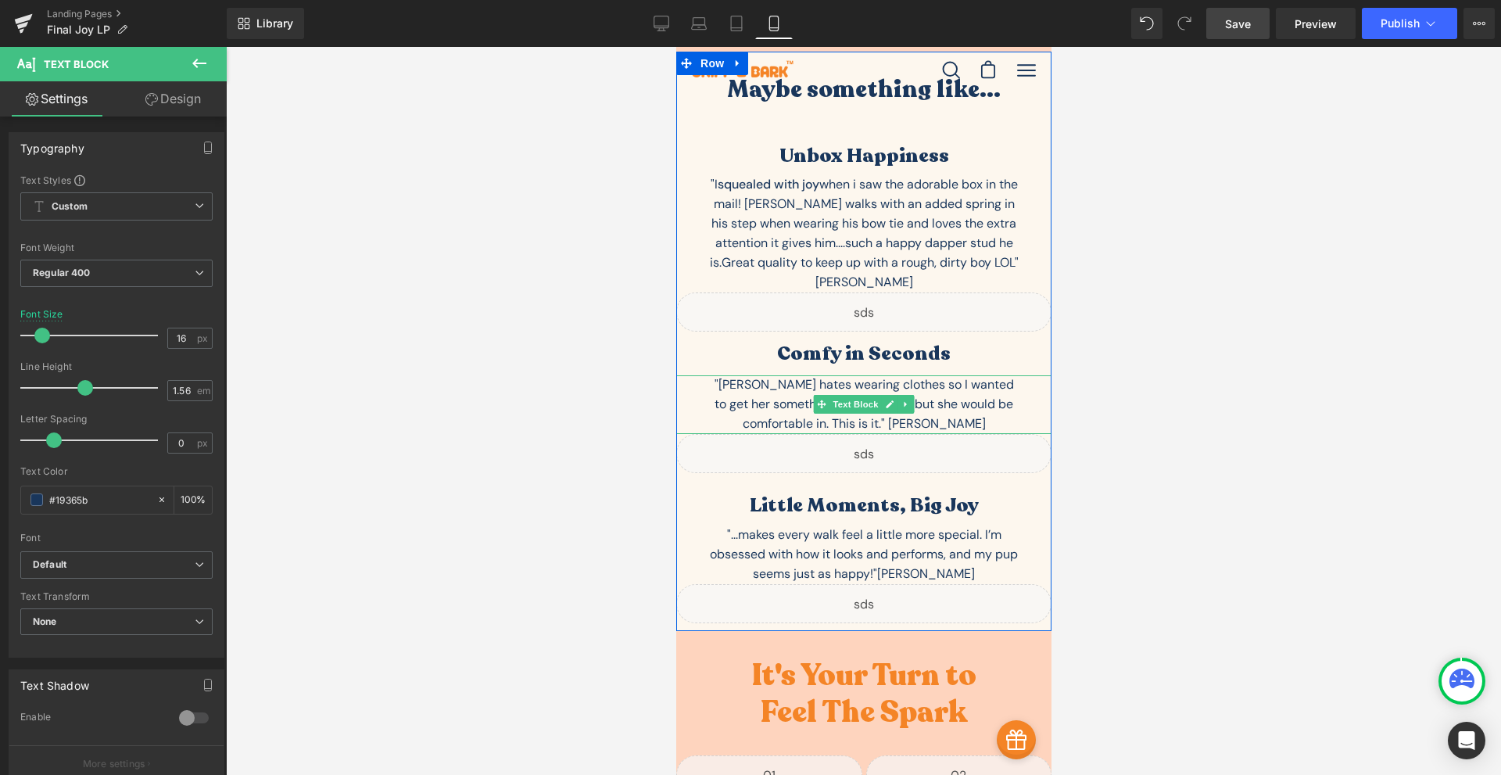
scroll to position [5280, 0]
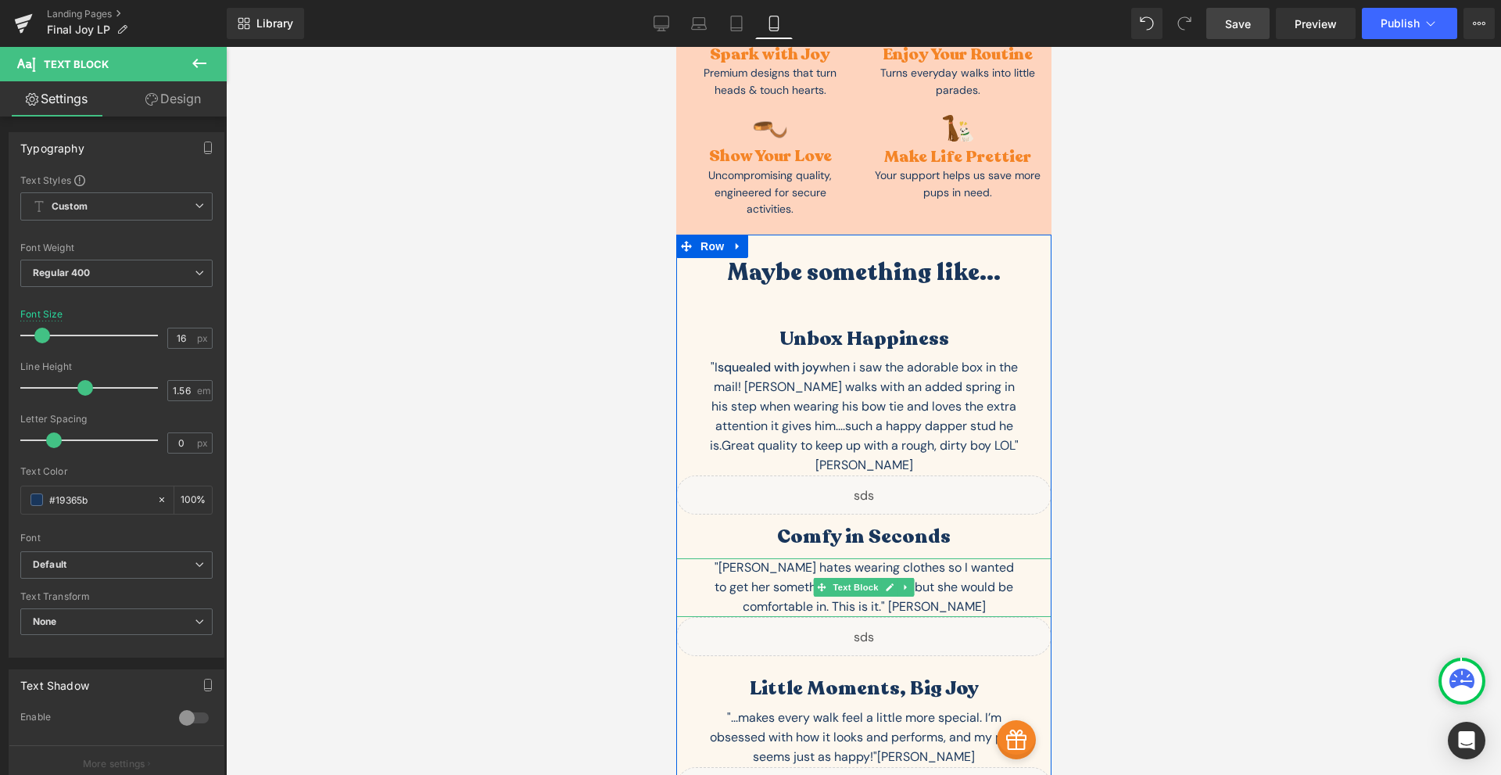
click at [915, 558] on div ""Phoebe hates wearing clothes so I wanted to get her something that is pretty b…" at bounding box center [863, 587] width 313 height 59
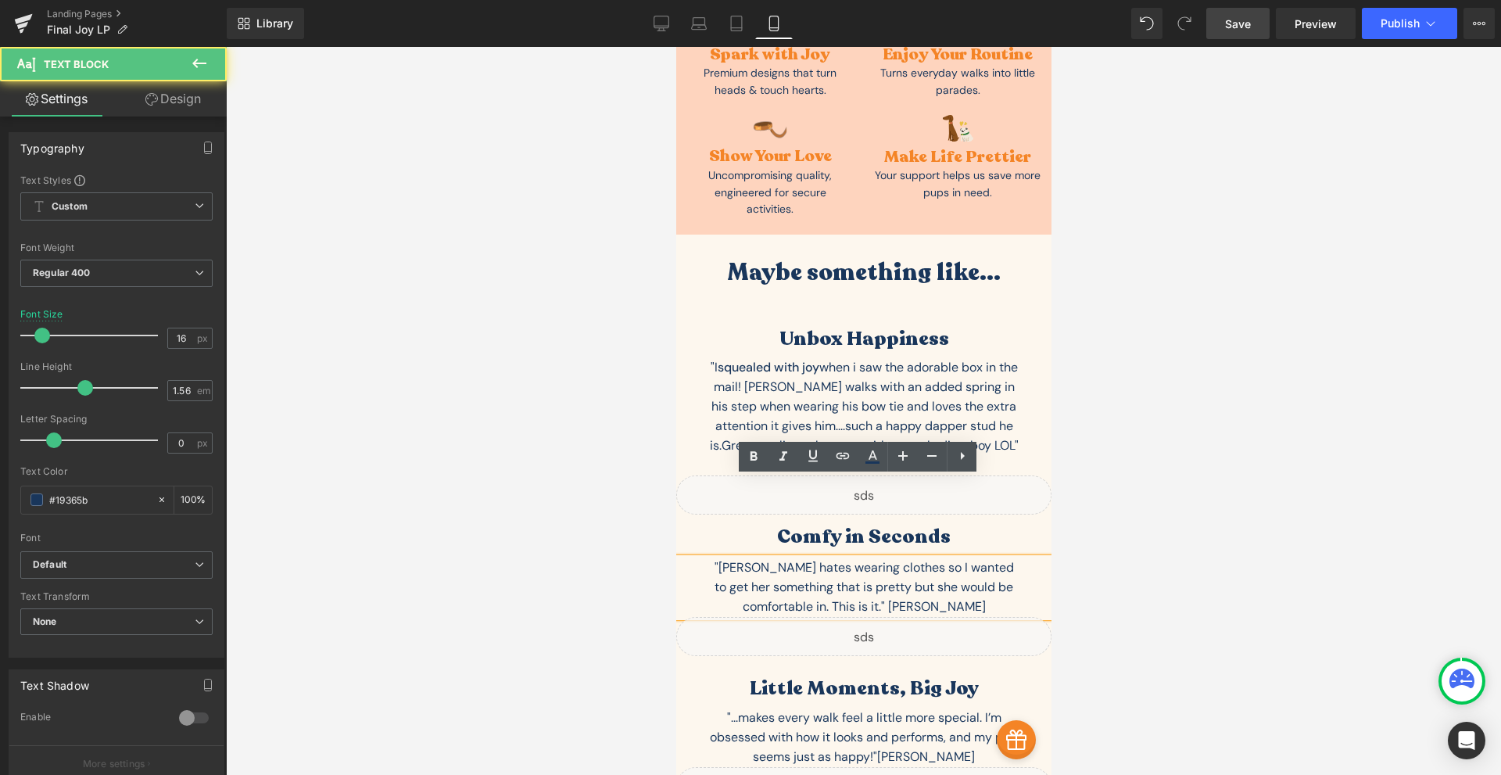
click at [908, 558] on div ""Phoebe hates wearing clothes so I wanted to get her something that is pretty b…" at bounding box center [863, 587] width 313 height 59
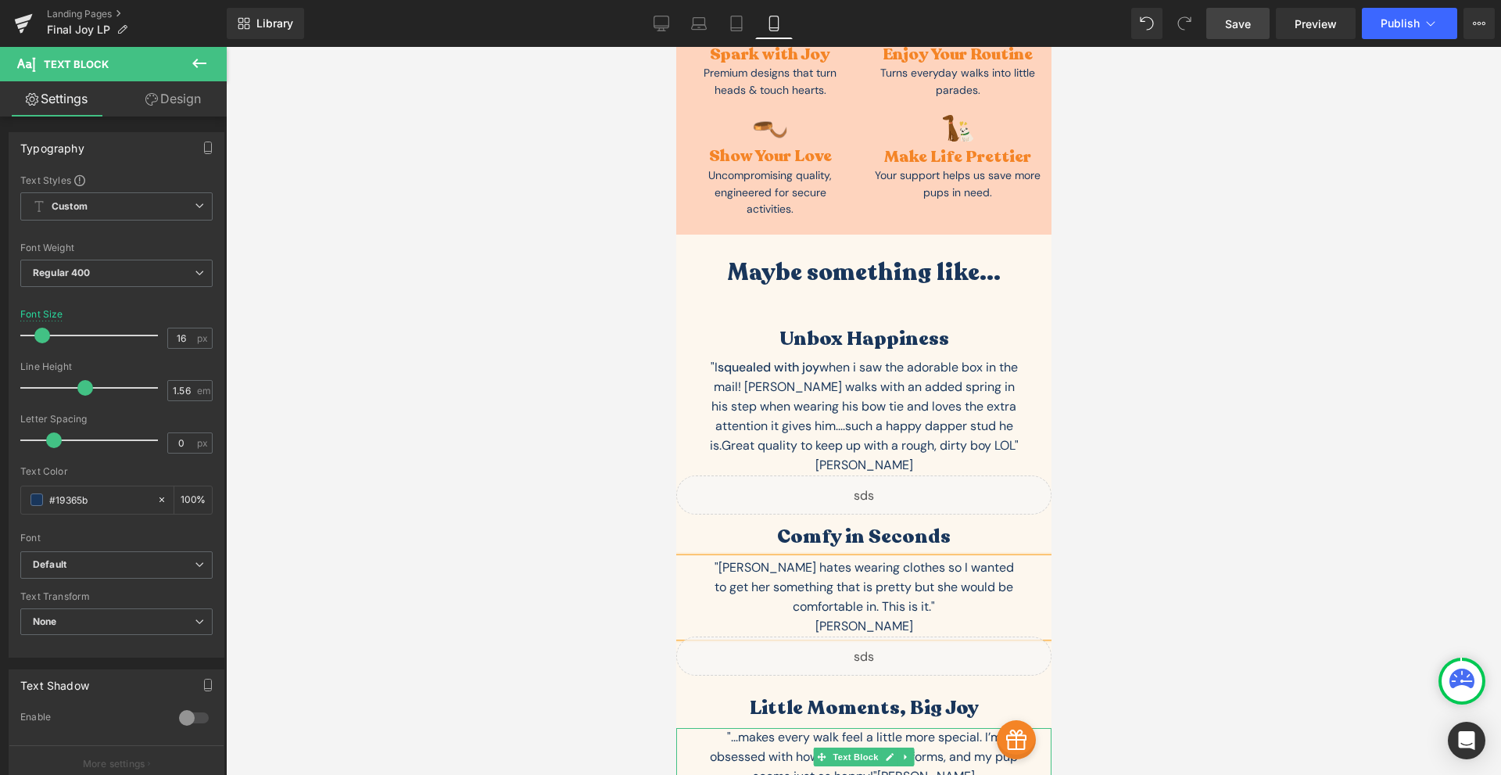
click at [894, 768] on span "Brandon D." at bounding box center [925, 776] width 98 height 16
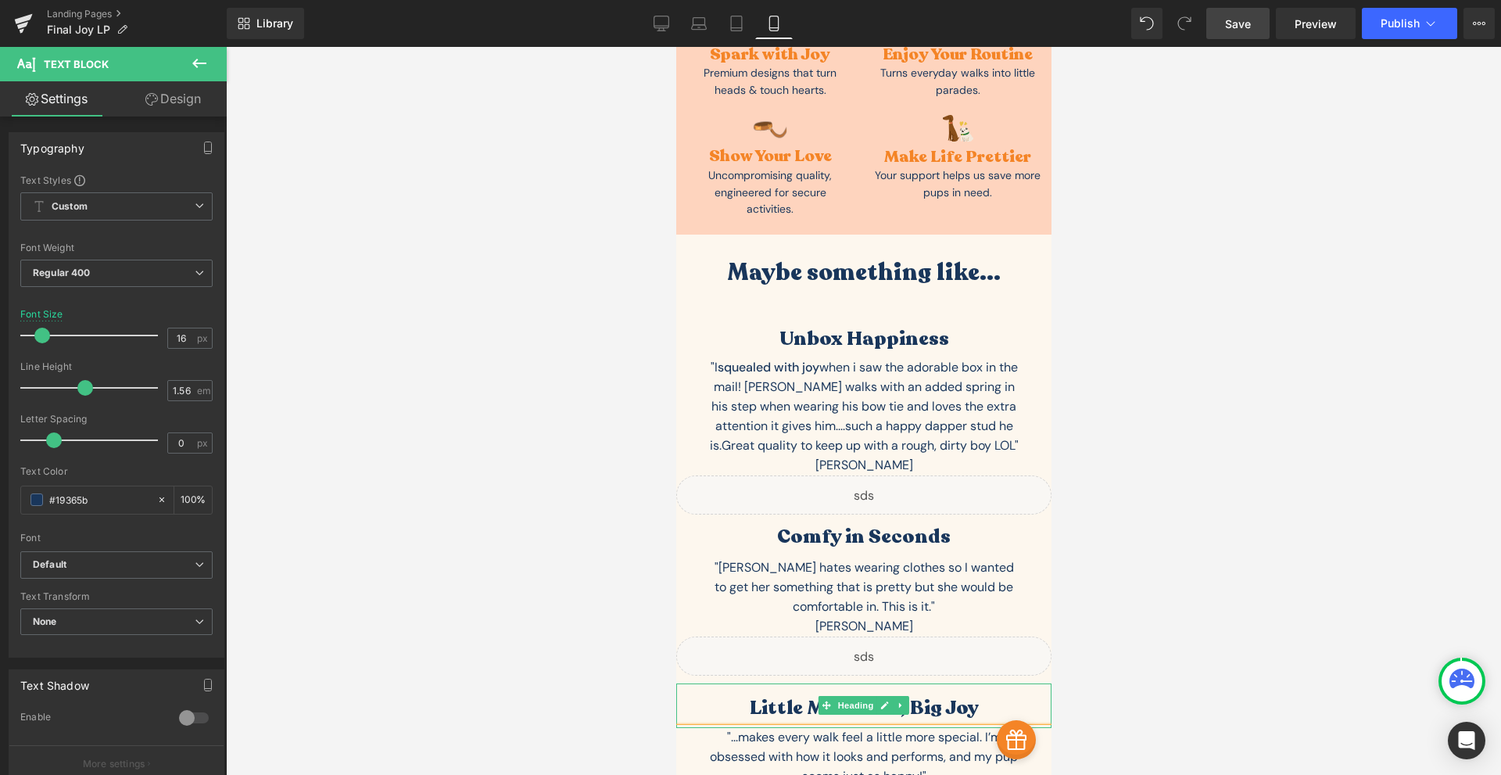
scroll to position [5462, 0]
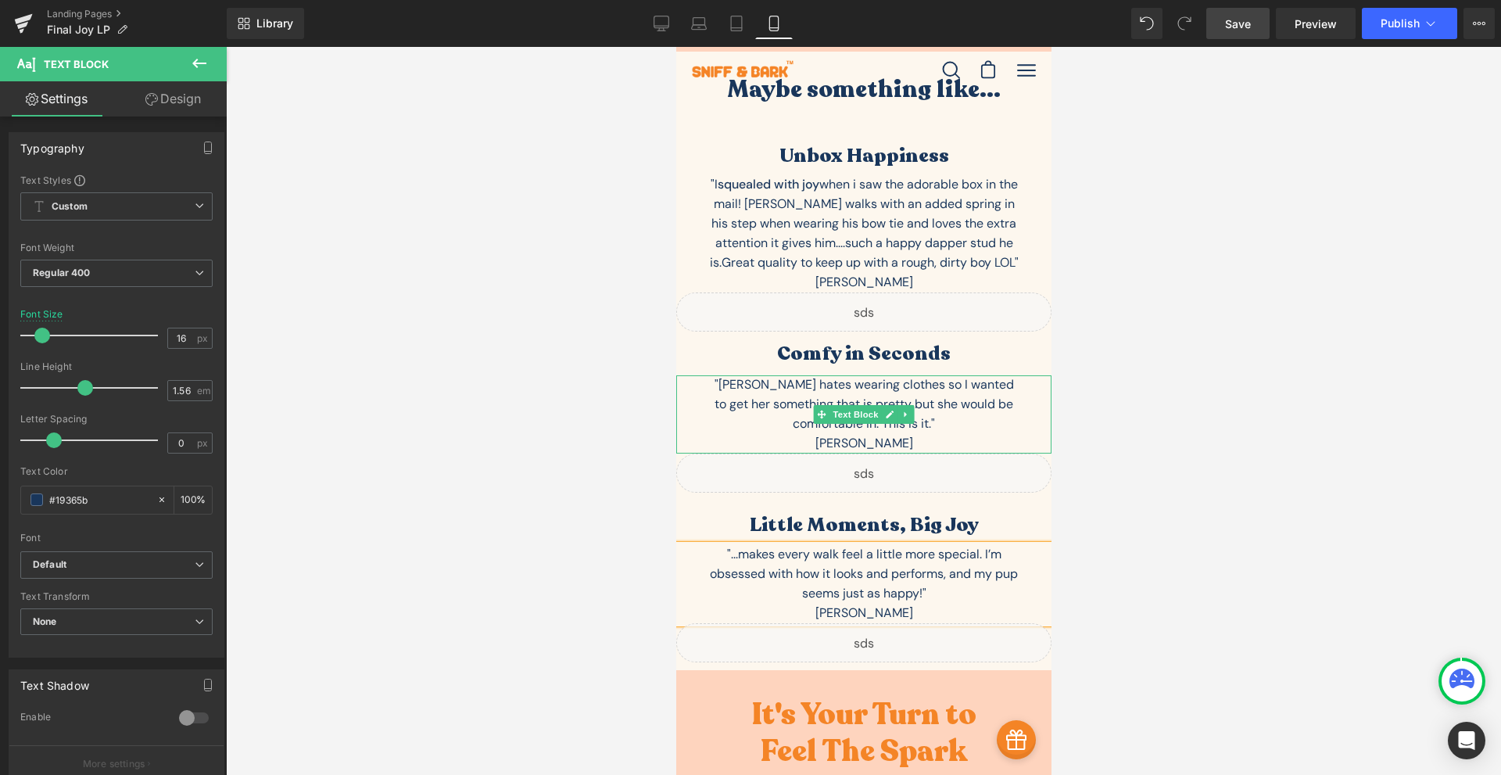
click at [903, 375] on div ""Phoebe hates wearing clothes so I wanted to get her something that is pretty b…" at bounding box center [863, 404] width 313 height 59
click at [188, 111] on link "Design" at bounding box center [172, 98] width 113 height 35
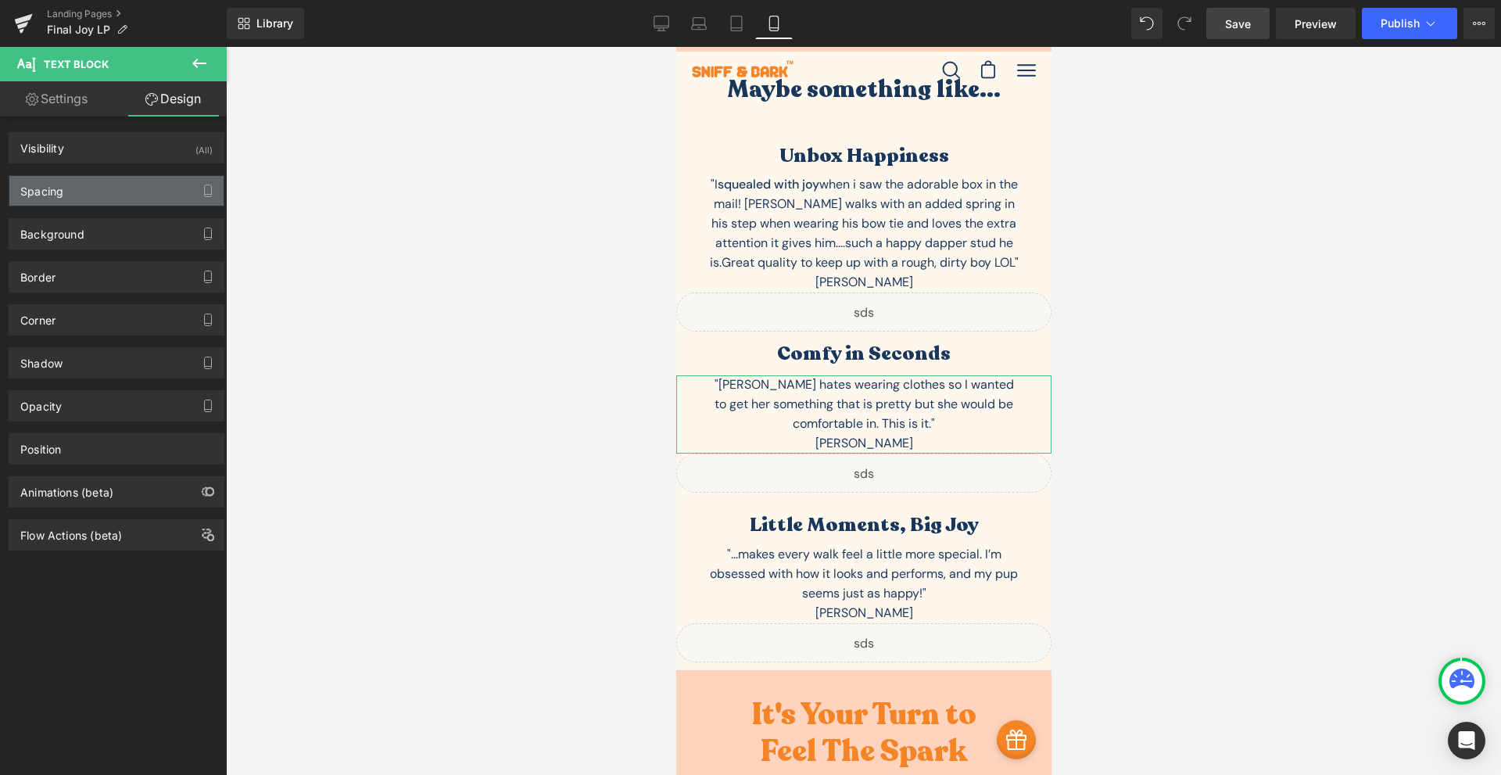
click at [130, 204] on div "Spacing" at bounding box center [116, 191] width 214 height 30
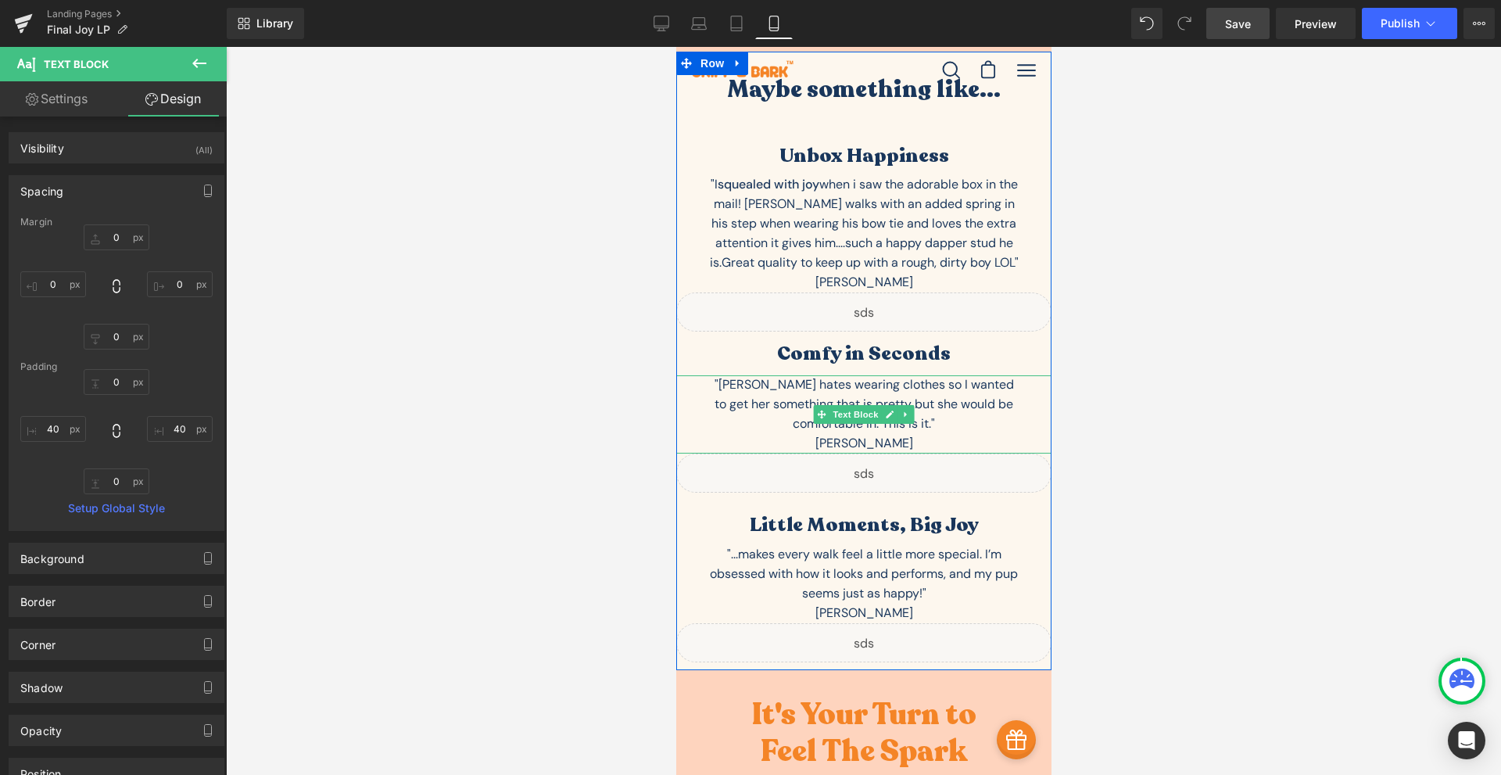
click at [952, 375] on div ""Phoebe hates wearing clothes so I wanted to get her something that is pretty b…" at bounding box center [863, 404] width 313 height 59
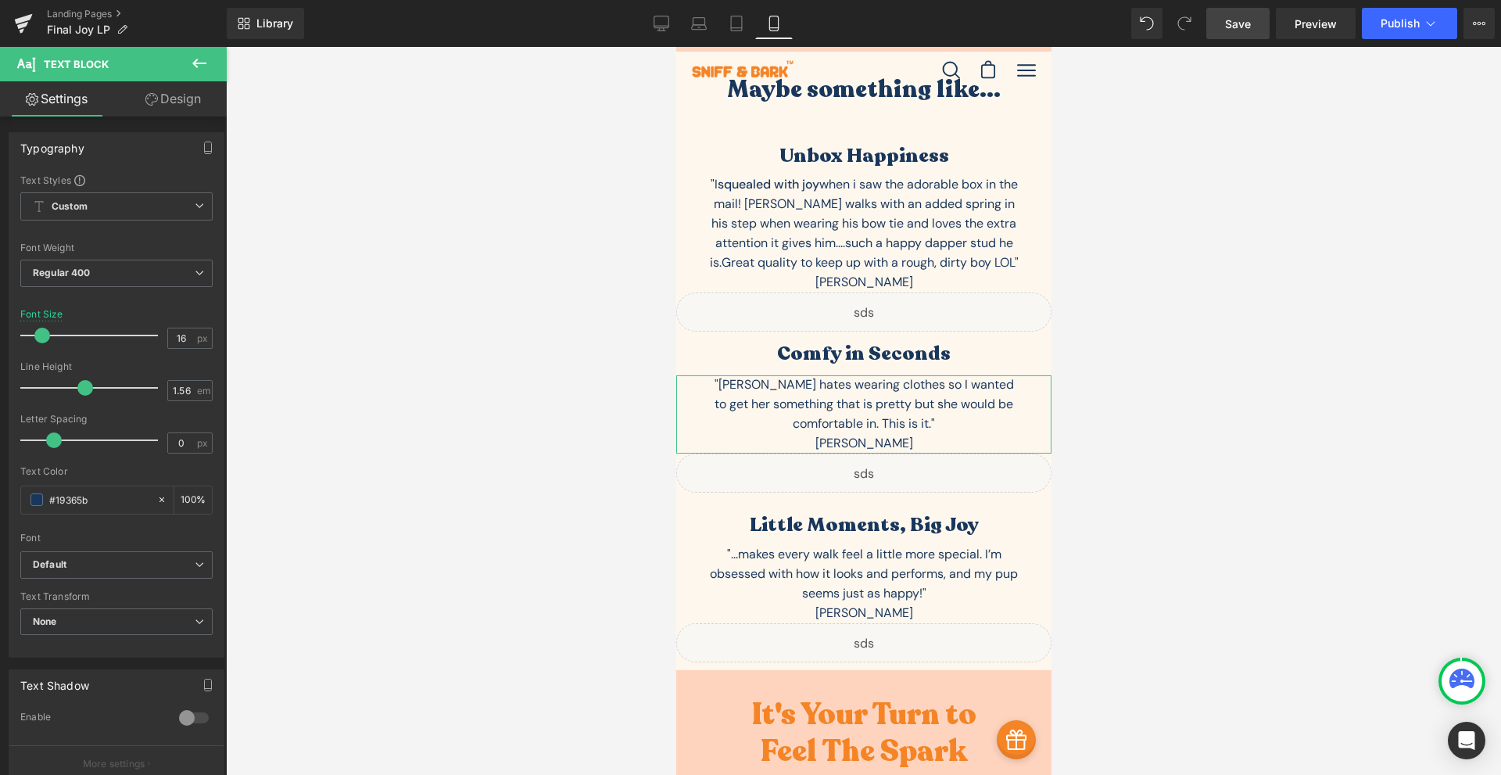
click at [199, 115] on link "Design" at bounding box center [172, 98] width 113 height 35
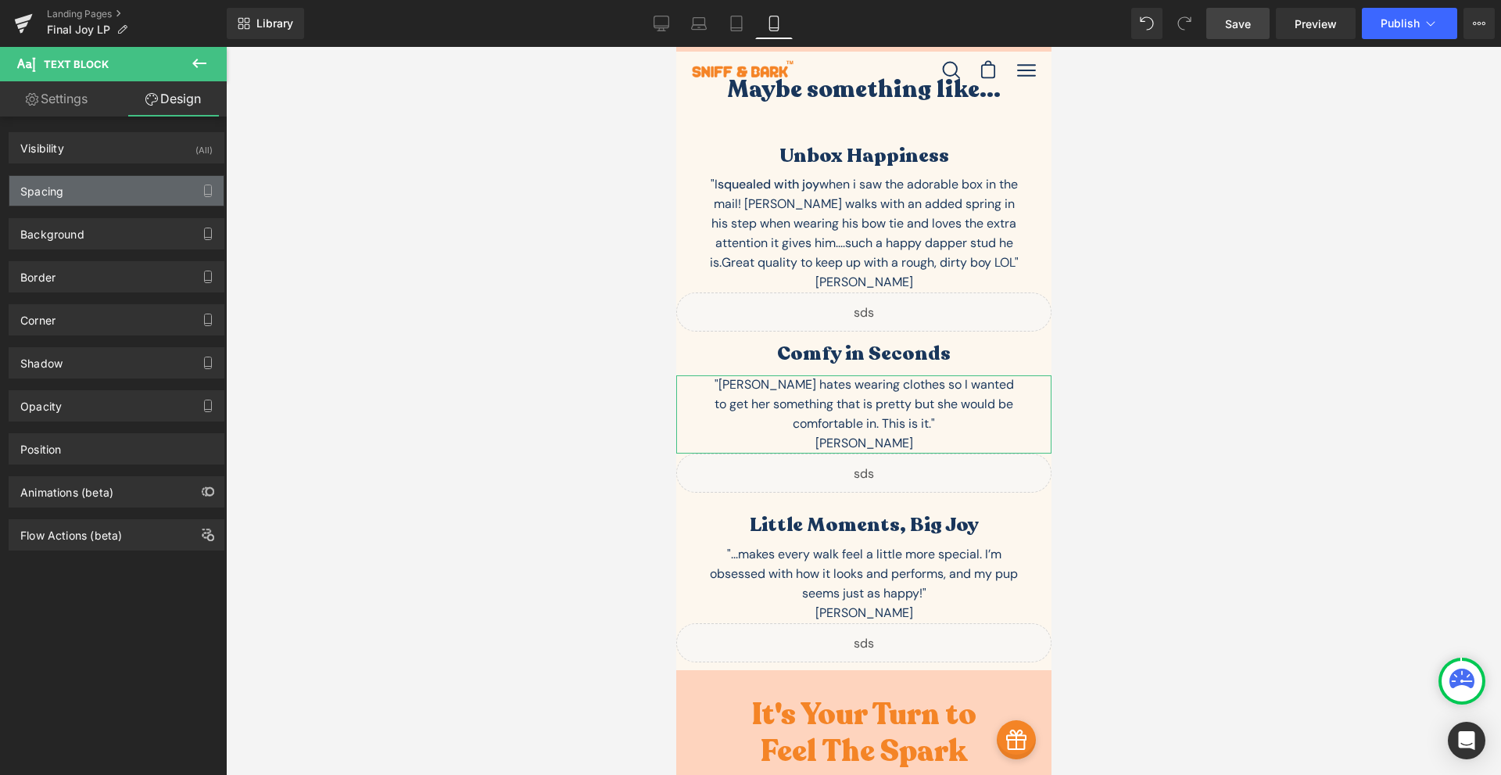
click at [149, 205] on div "Spacing" at bounding box center [116, 191] width 214 height 30
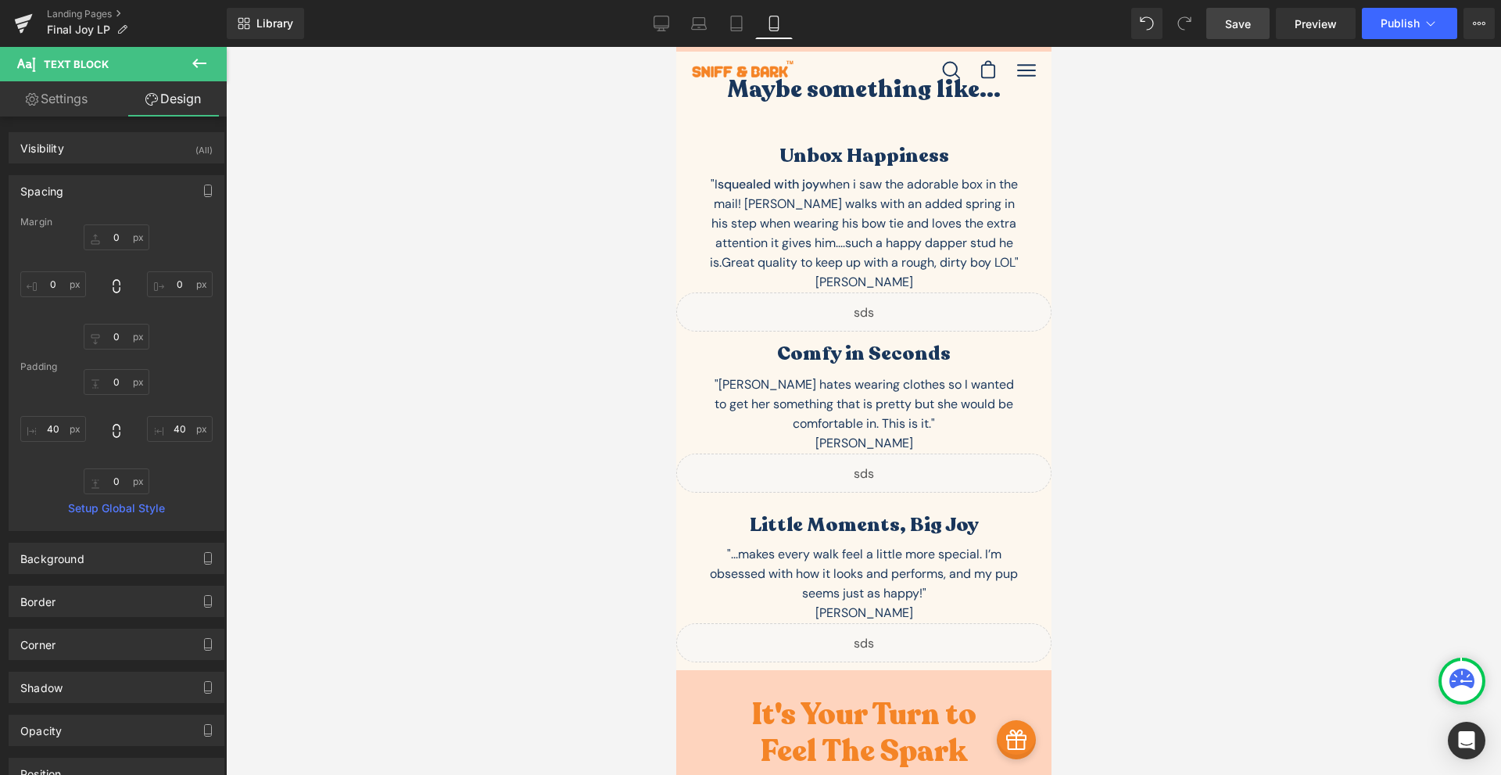
click at [1240, 23] on span "Save" at bounding box center [1238, 24] width 26 height 16
click at [822, 234] on span at bounding box center [821, 243] width 16 height 19
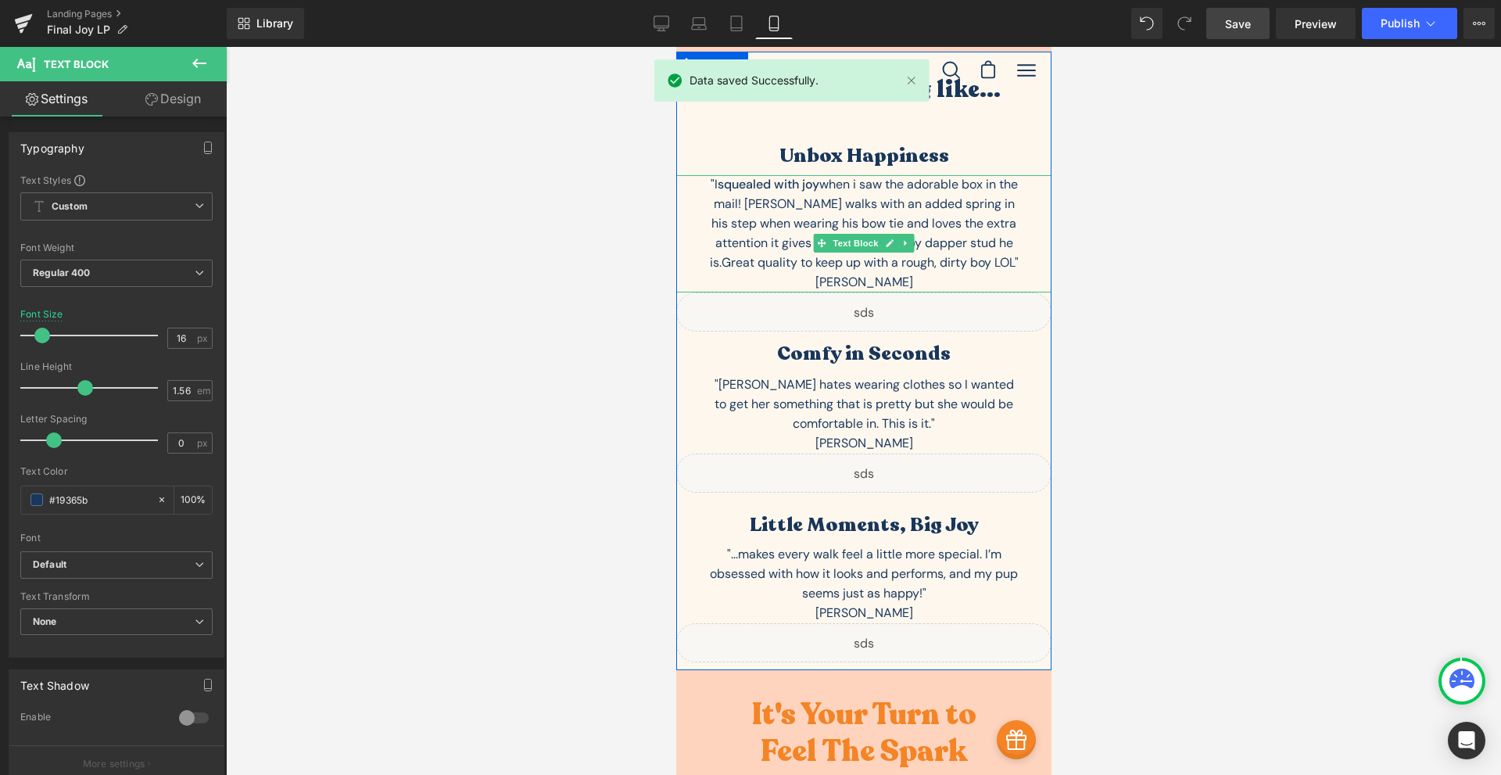
click at [787, 175] on p ""I squealed with joy when i saw the adorable box in the mail! Gunner walks with…" at bounding box center [863, 224] width 313 height 98
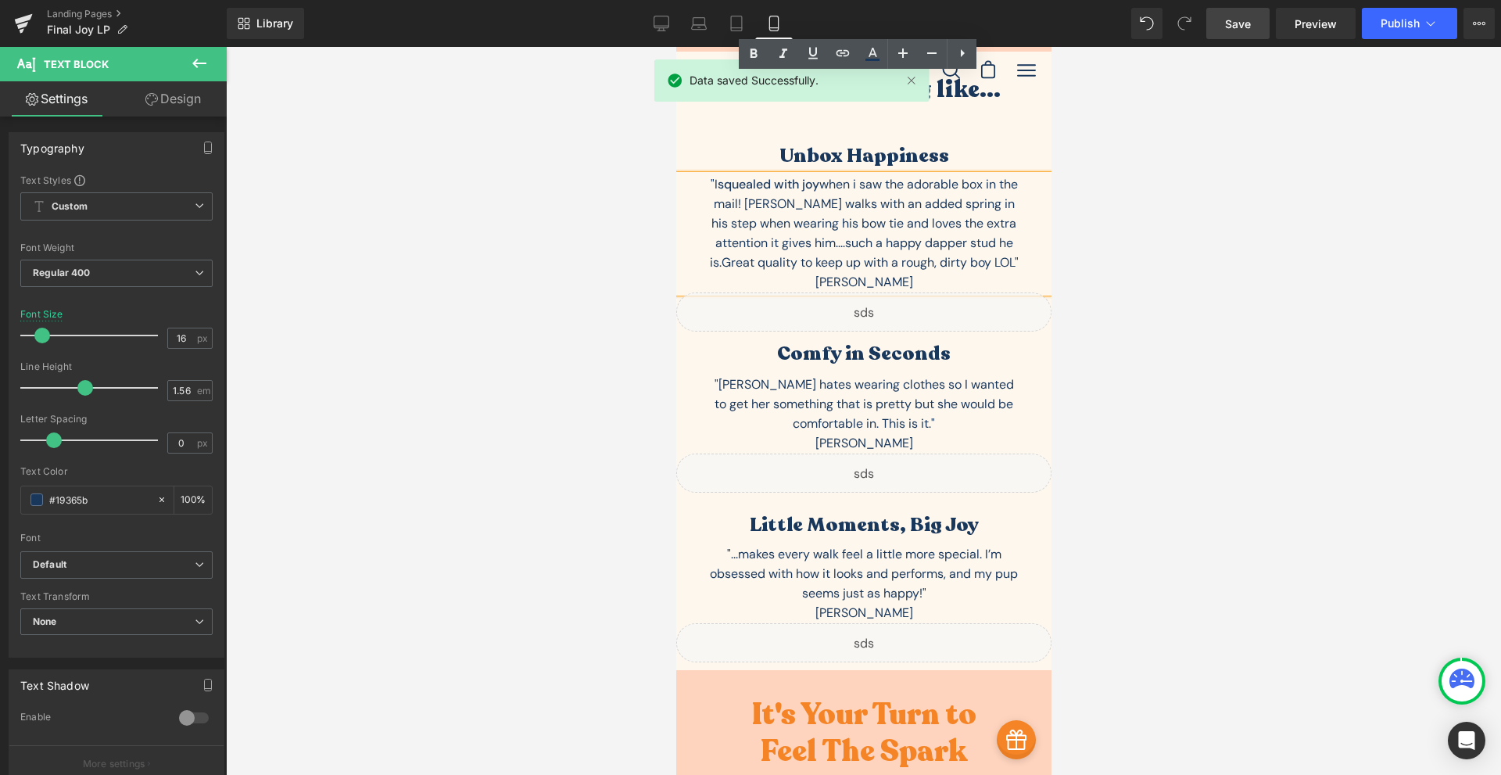
click at [783, 175] on p ""I squealed with joy when i saw the adorable box in the mail! Gunner walks with…" at bounding box center [863, 224] width 313 height 98
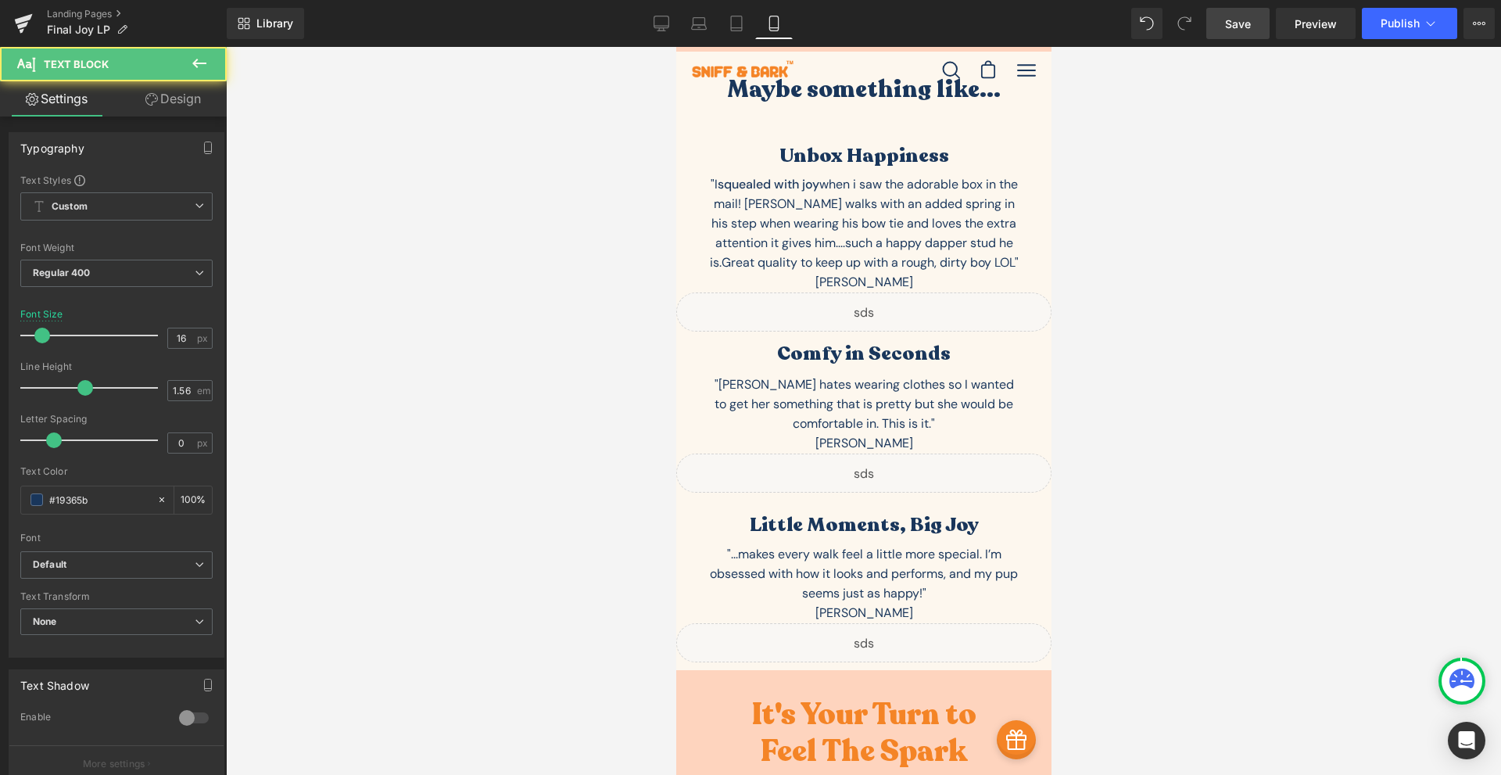
click at [194, 88] on link "Design" at bounding box center [172, 98] width 113 height 35
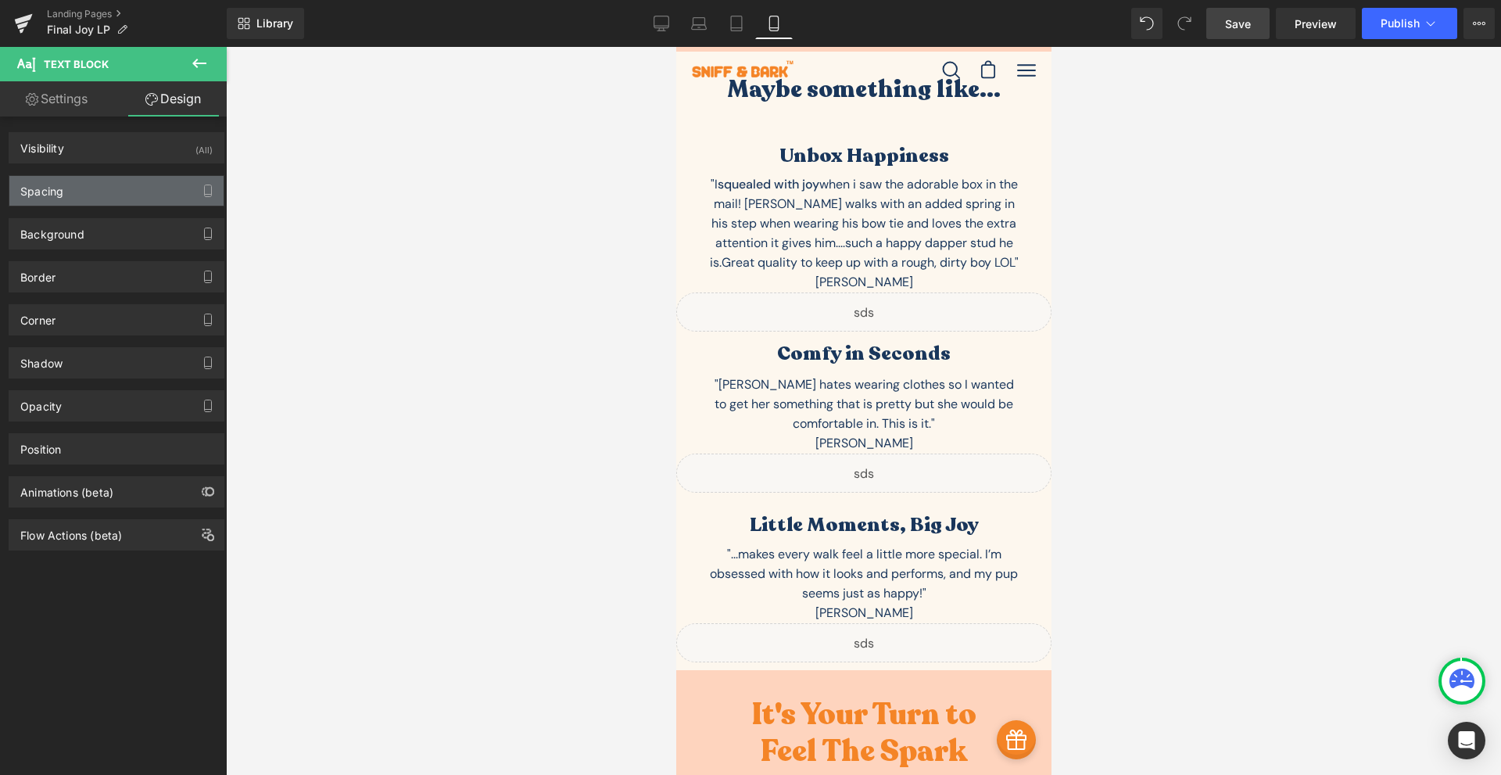
click at [138, 202] on div "Spacing" at bounding box center [116, 191] width 214 height 30
